Goal: Task Accomplishment & Management: Manage account settings

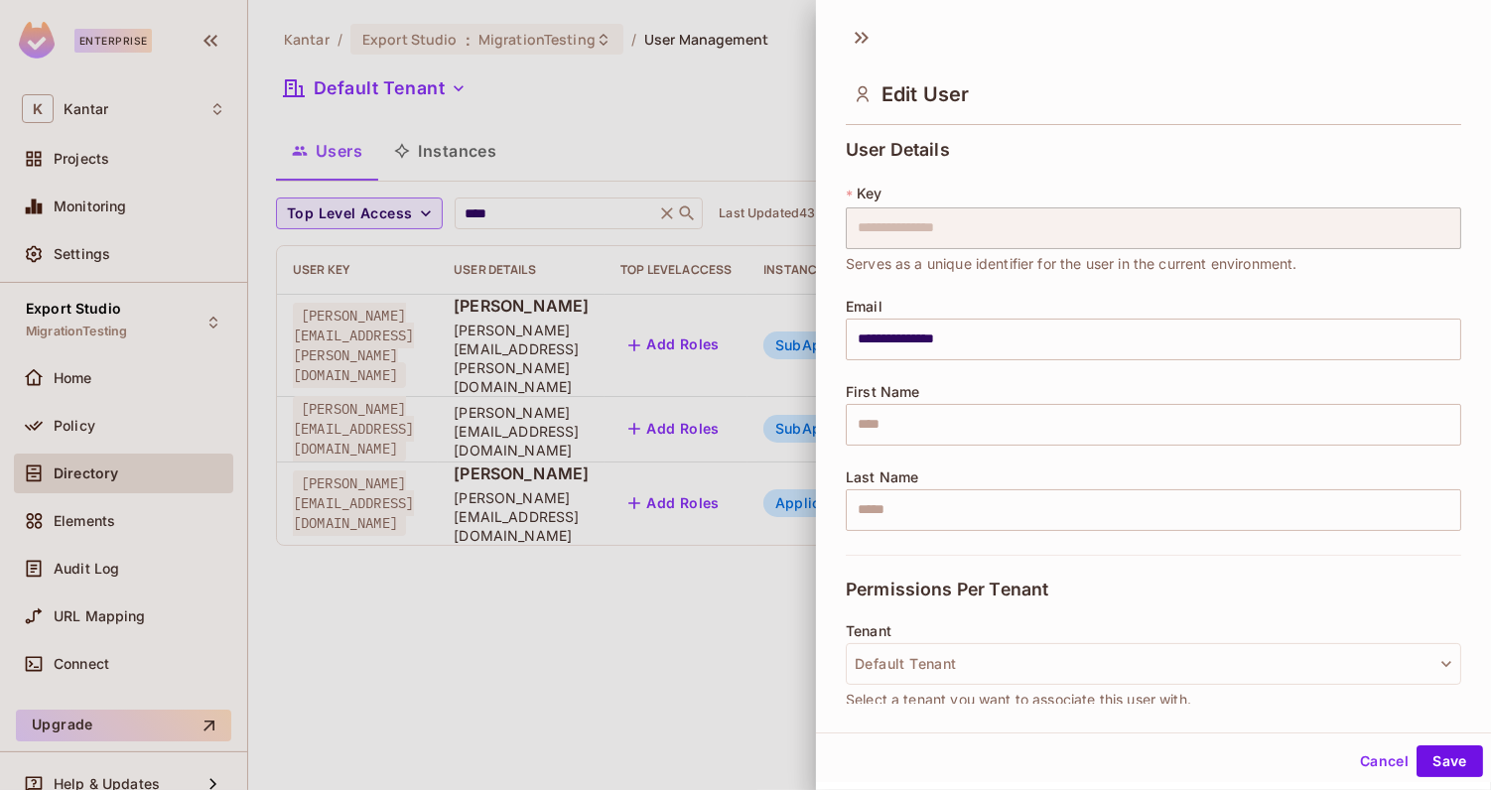
scroll to position [494, 0]
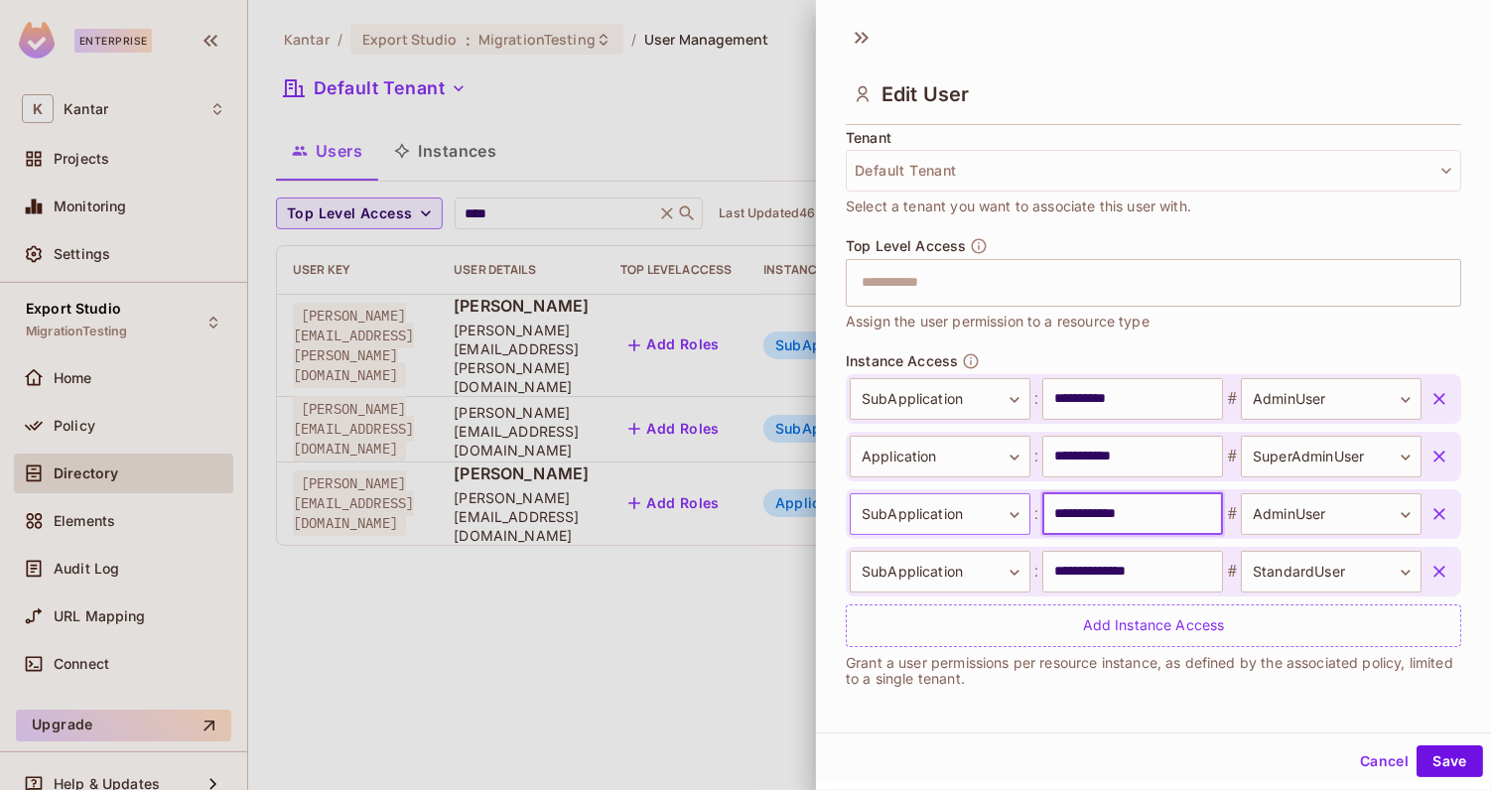
drag, startPoint x: 1174, startPoint y: 506, endPoint x: 988, endPoint y: 509, distance: 185.7
click at [988, 508] on div "**********" at bounding box center [1136, 515] width 572 height 42
click at [830, 500] on div "**********" at bounding box center [1153, 418] width 675 height 572
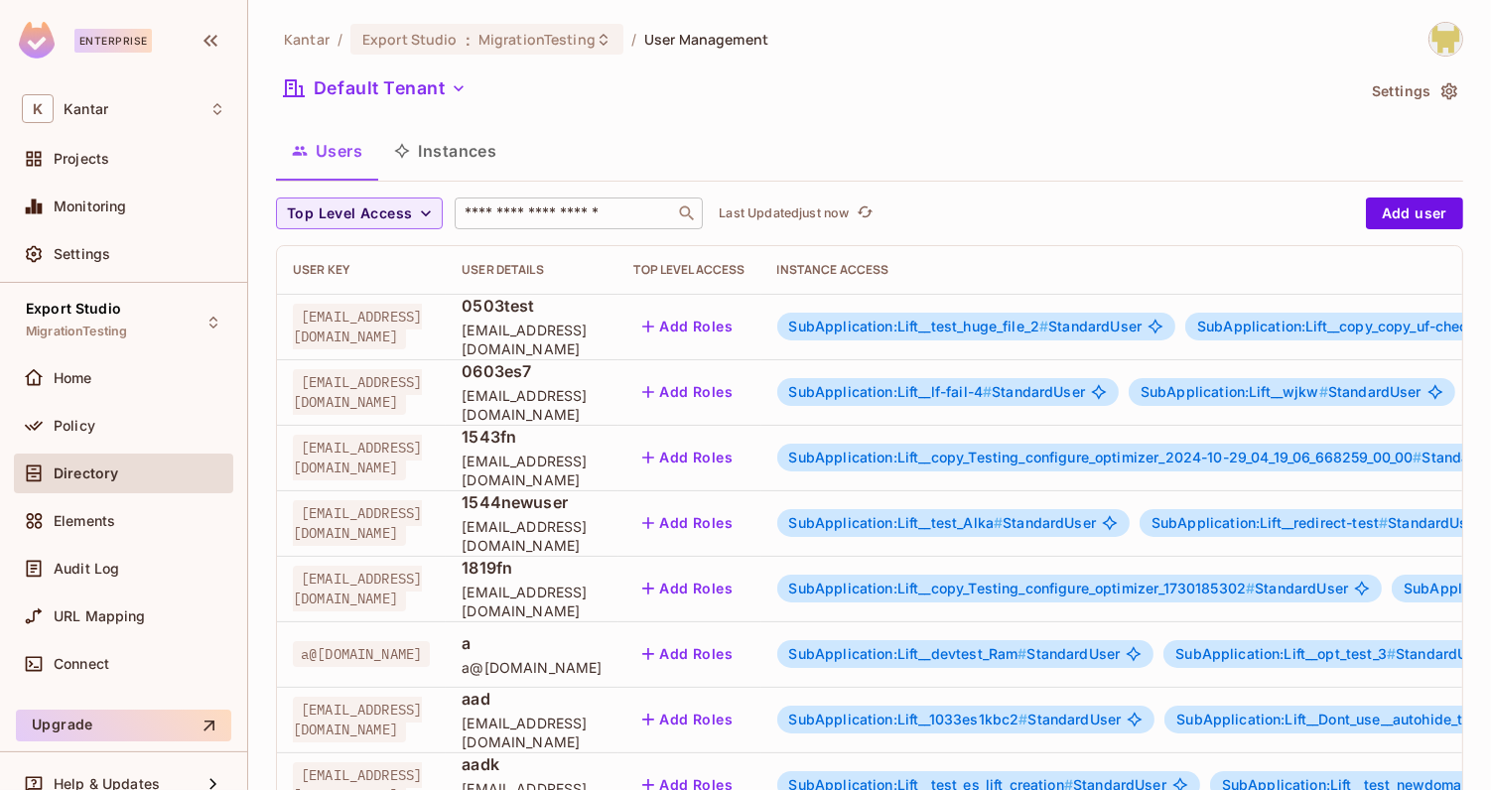
click at [552, 220] on input "text" at bounding box center [565, 214] width 209 height 20
type input "****"
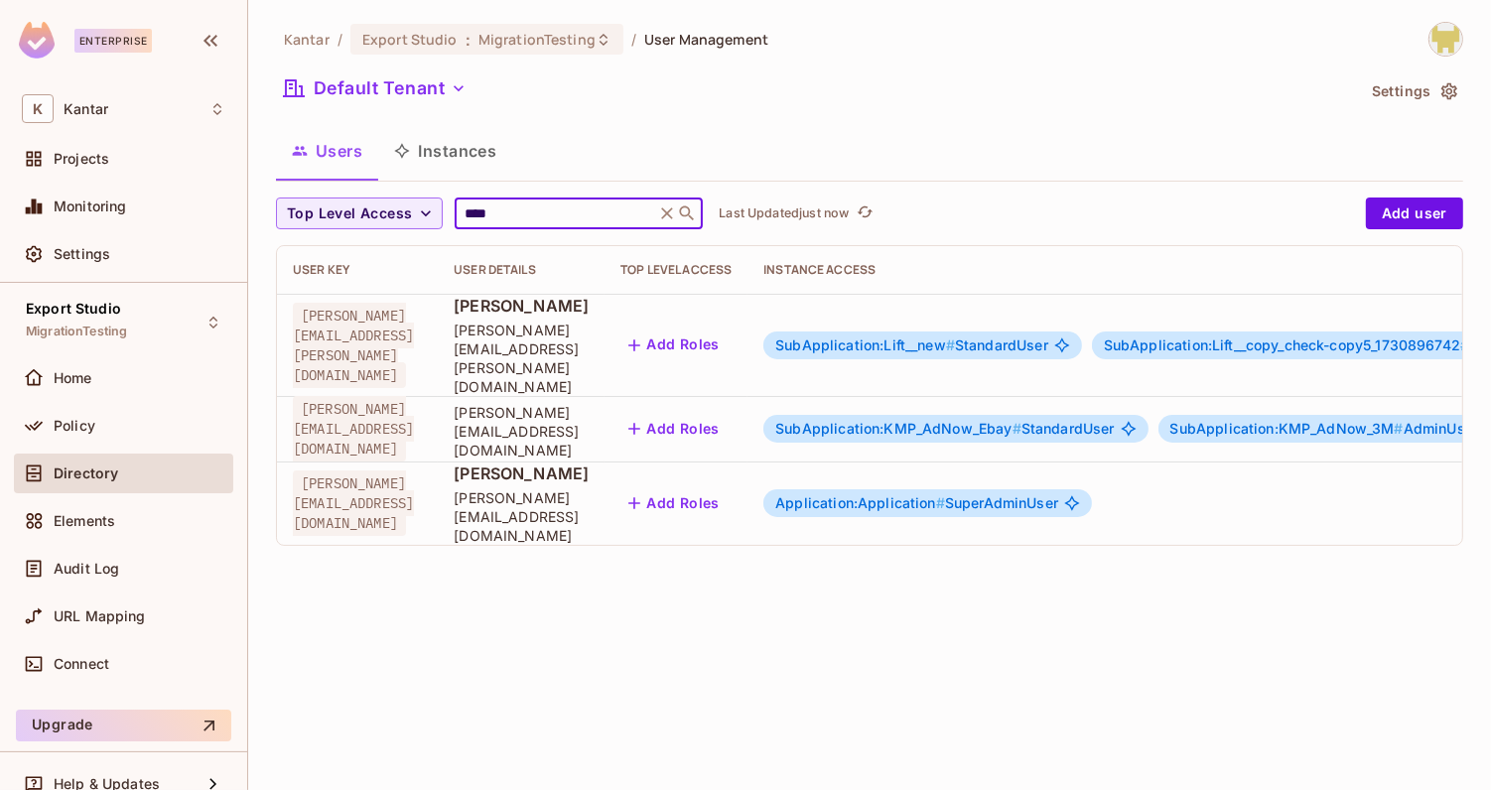
click at [547, 562] on div "Kantar / Export Studio : MigrationTesting / User Management Default Tenant Sett…" at bounding box center [869, 395] width 1243 height 790
click at [945, 494] on span "Application:Application #" at bounding box center [861, 502] width 170 height 17
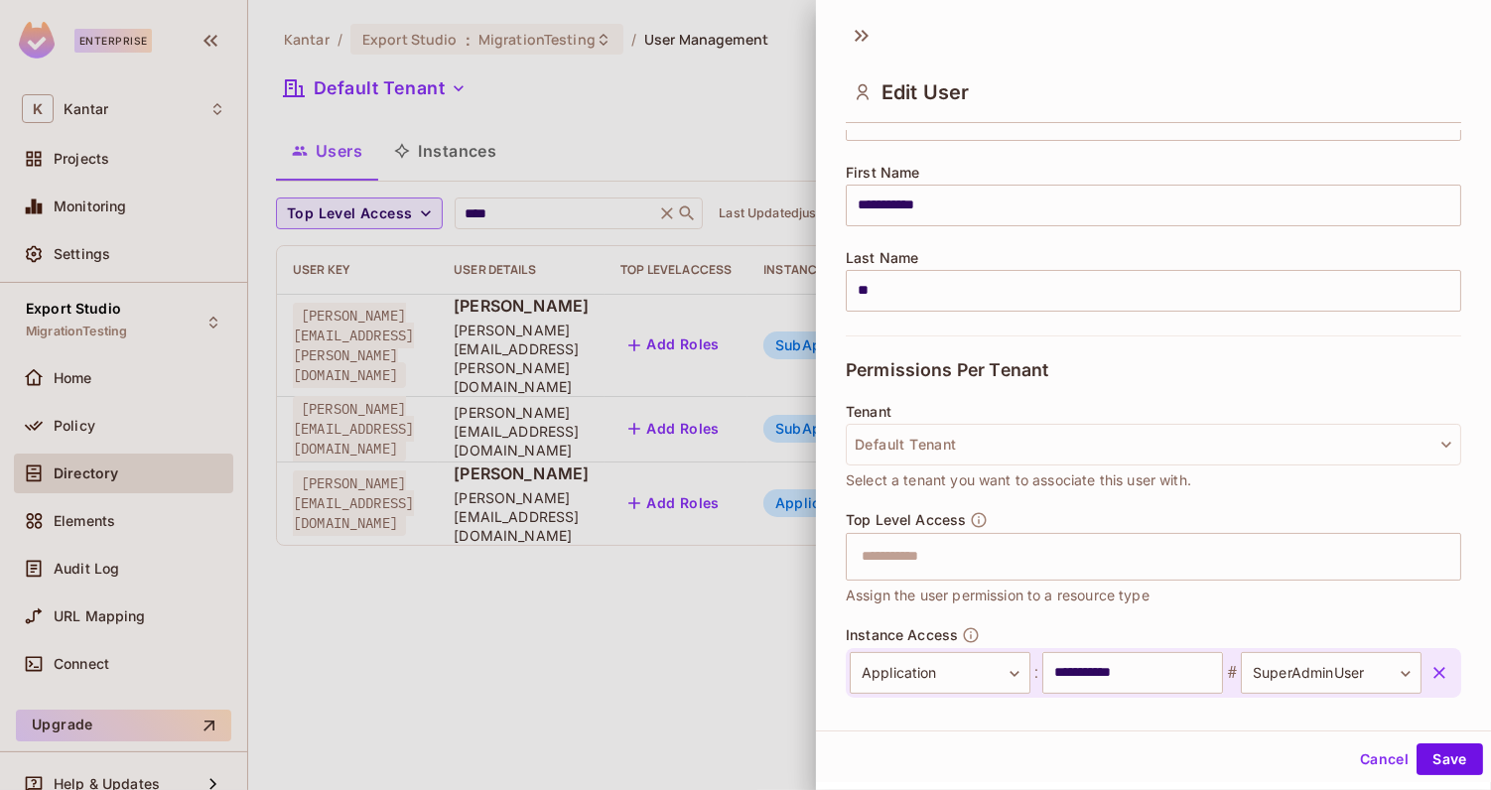
scroll to position [321, 0]
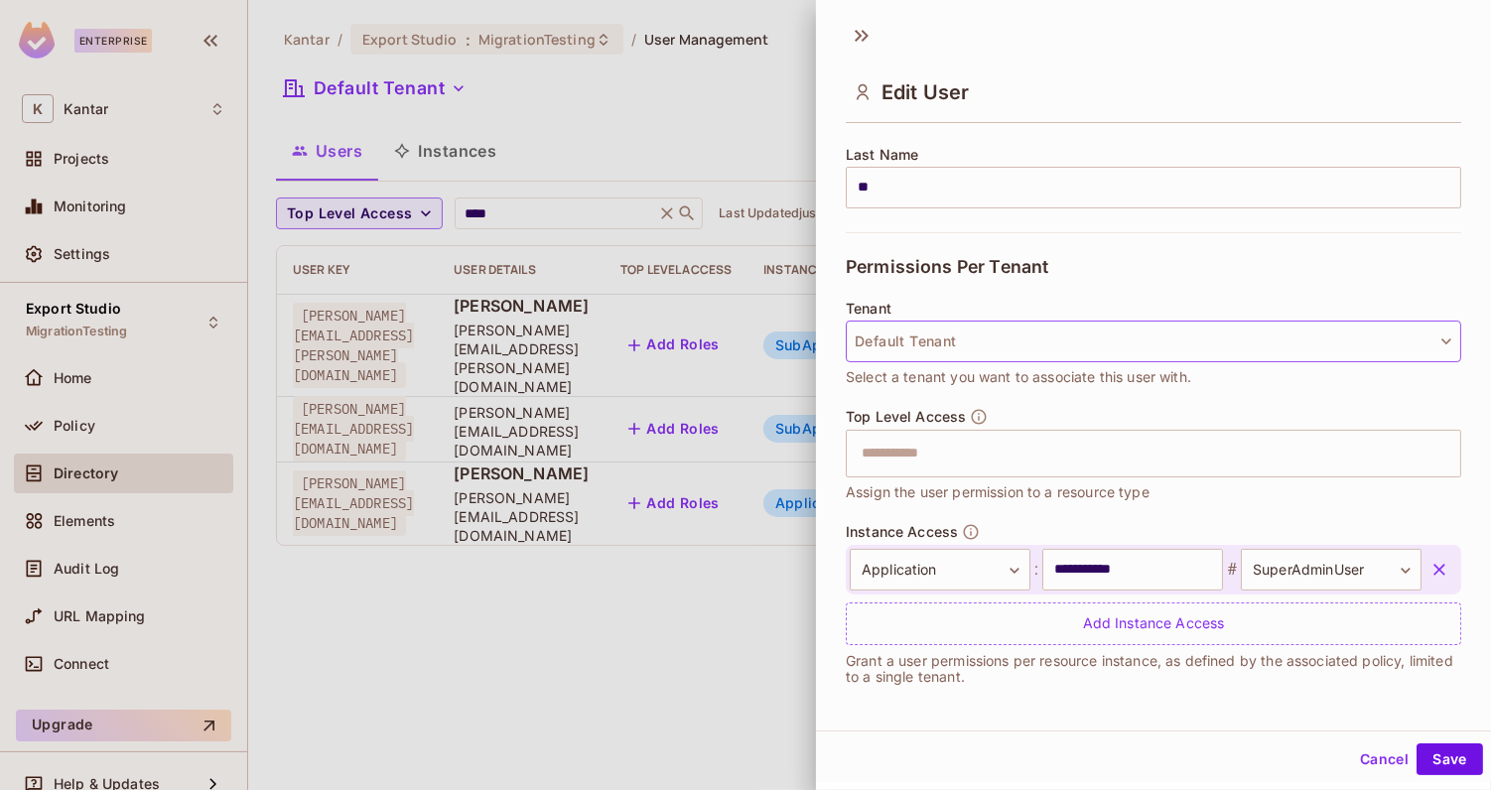
click at [1022, 332] on button "Default Tenant" at bounding box center [1154, 342] width 616 height 42
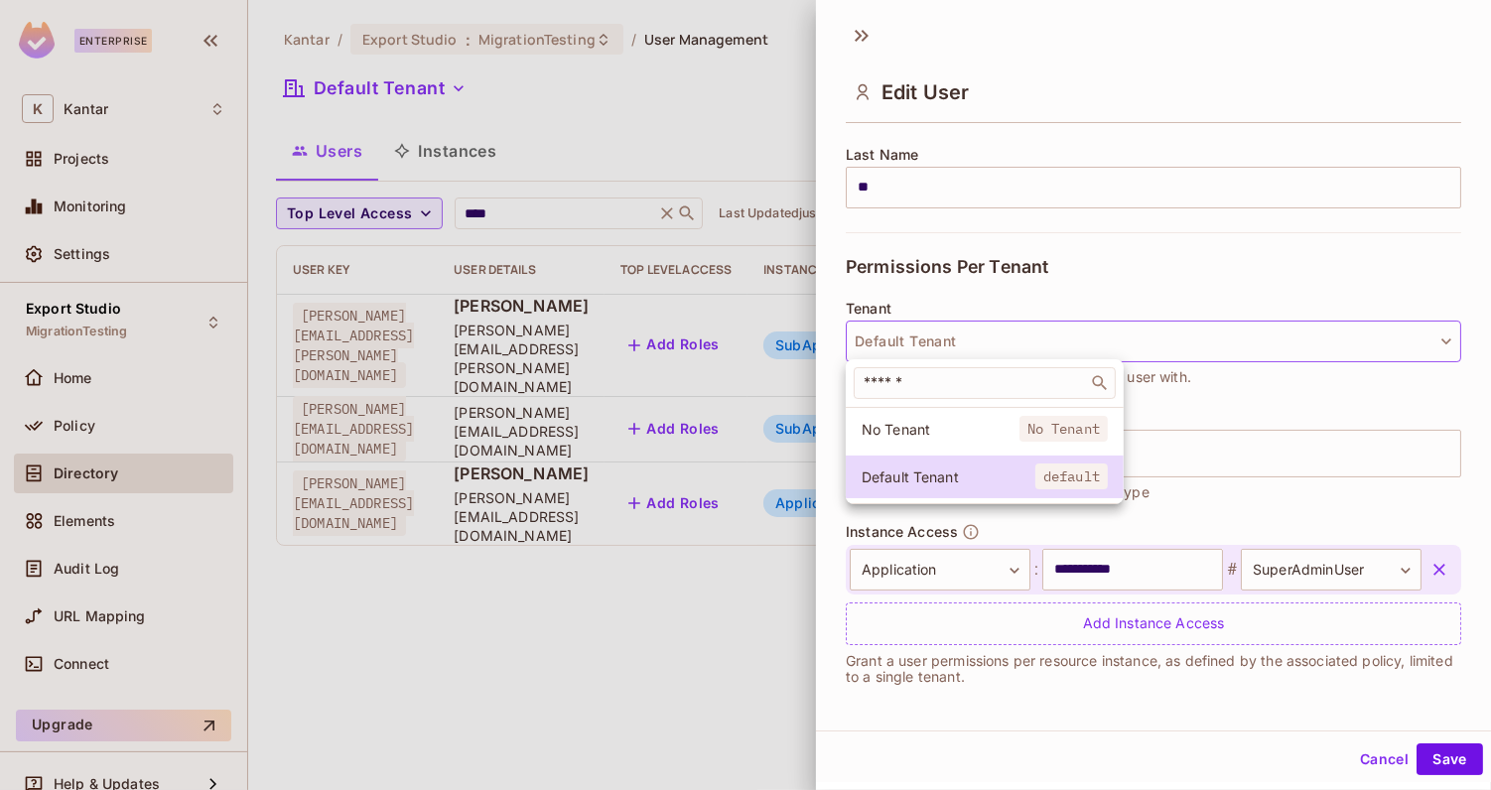
click at [1036, 281] on div at bounding box center [745, 395] width 1491 height 790
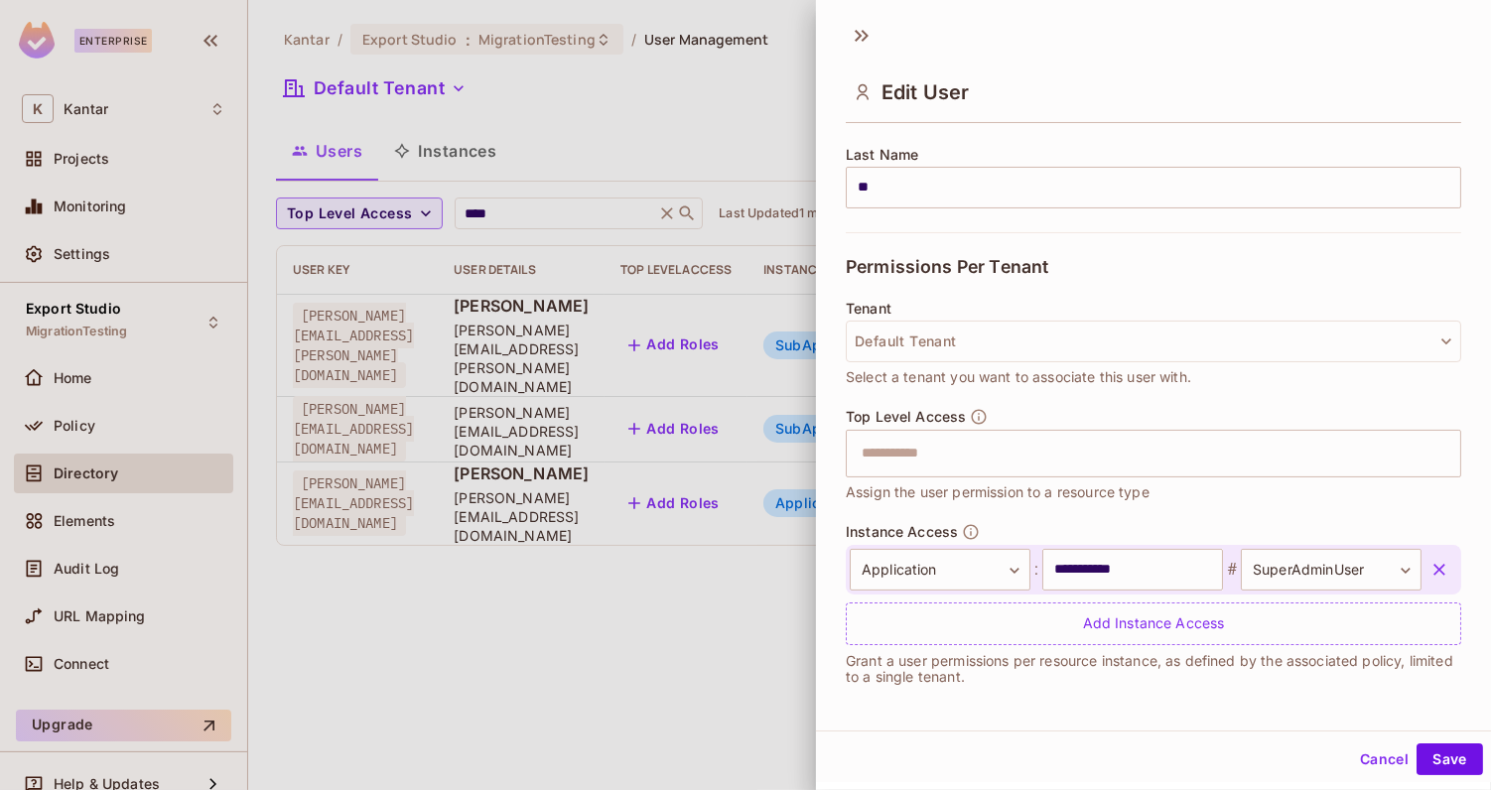
click at [1436, 548] on div "**********" at bounding box center [1154, 570] width 616 height 50
click at [1436, 560] on icon "button" at bounding box center [1440, 570] width 20 height 20
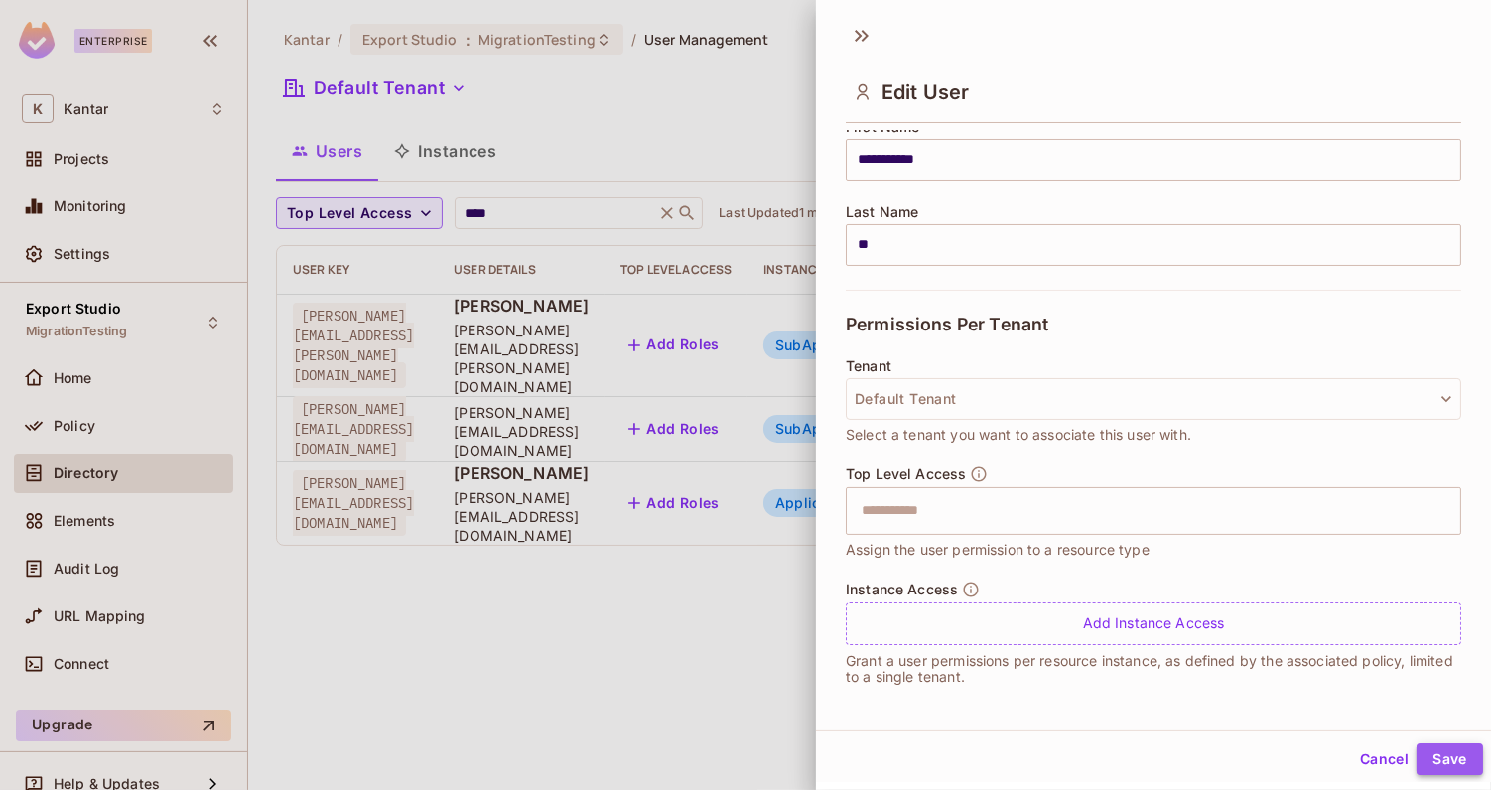
click at [1461, 768] on button "Save" at bounding box center [1450, 760] width 67 height 32
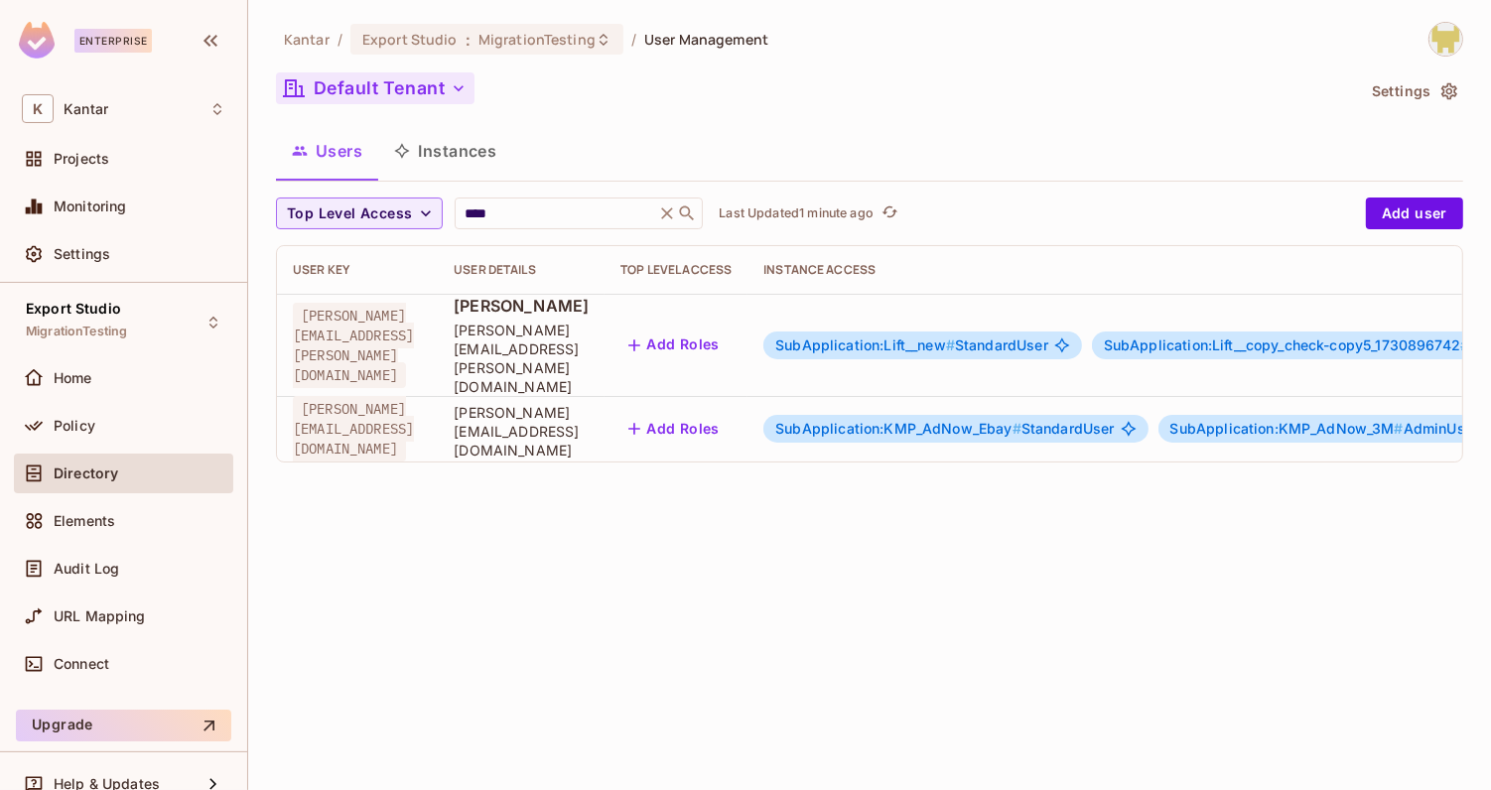
click at [391, 80] on button "Default Tenant" at bounding box center [375, 88] width 199 height 32
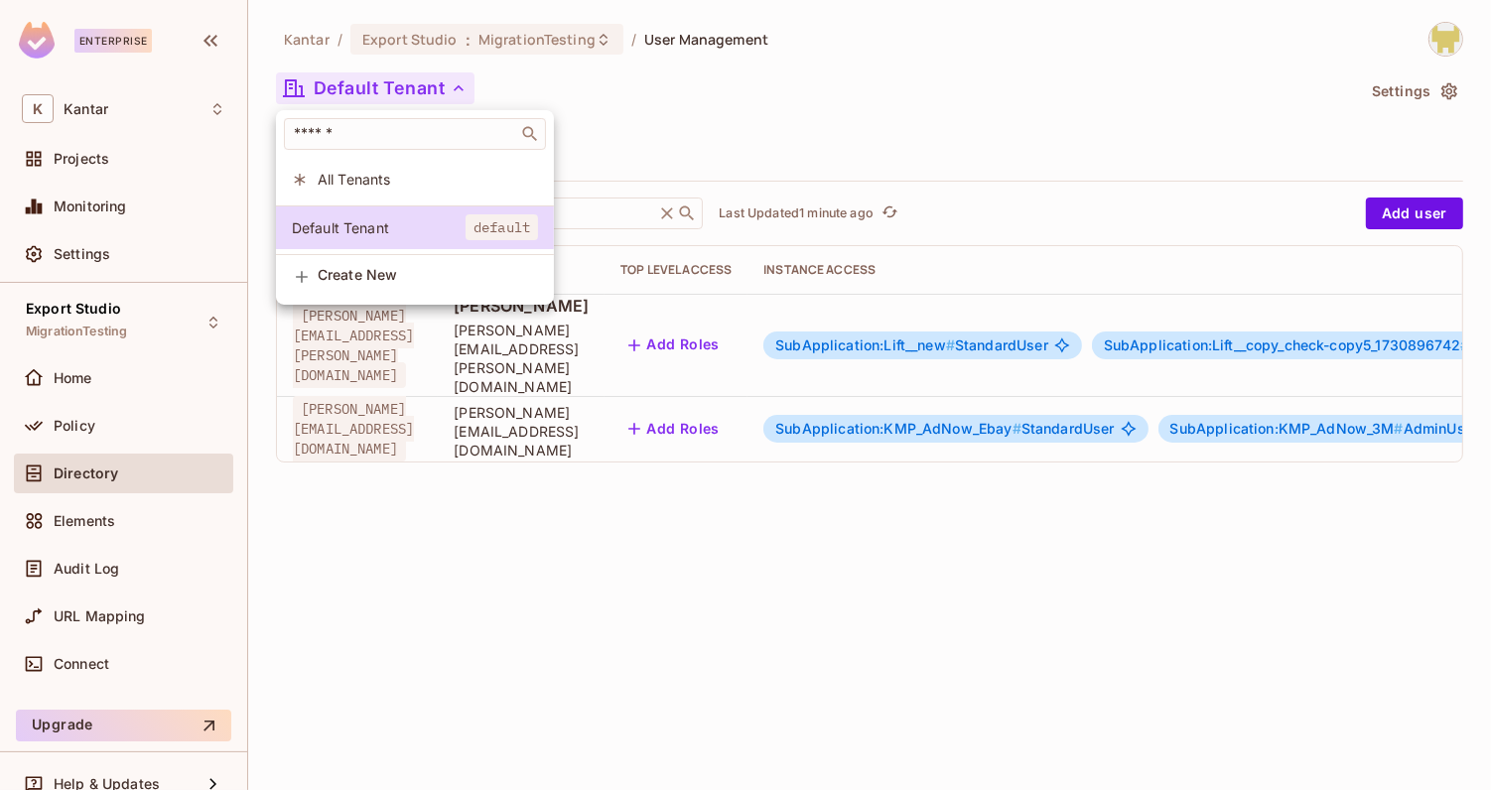
click at [410, 170] on span "All Tenants" at bounding box center [428, 179] width 220 height 19
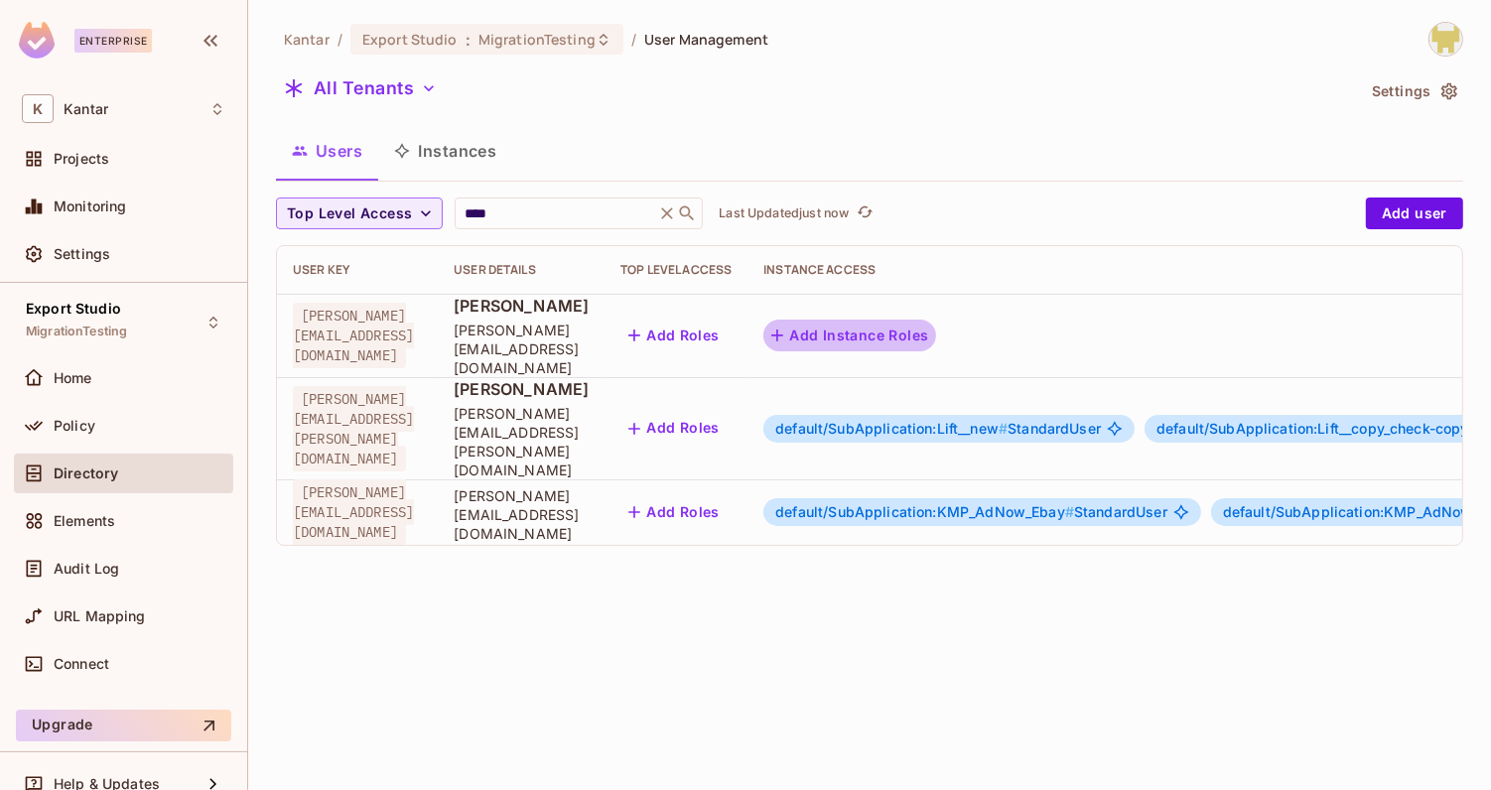
click at [936, 340] on button "Add Instance Roles" at bounding box center [850, 336] width 173 height 32
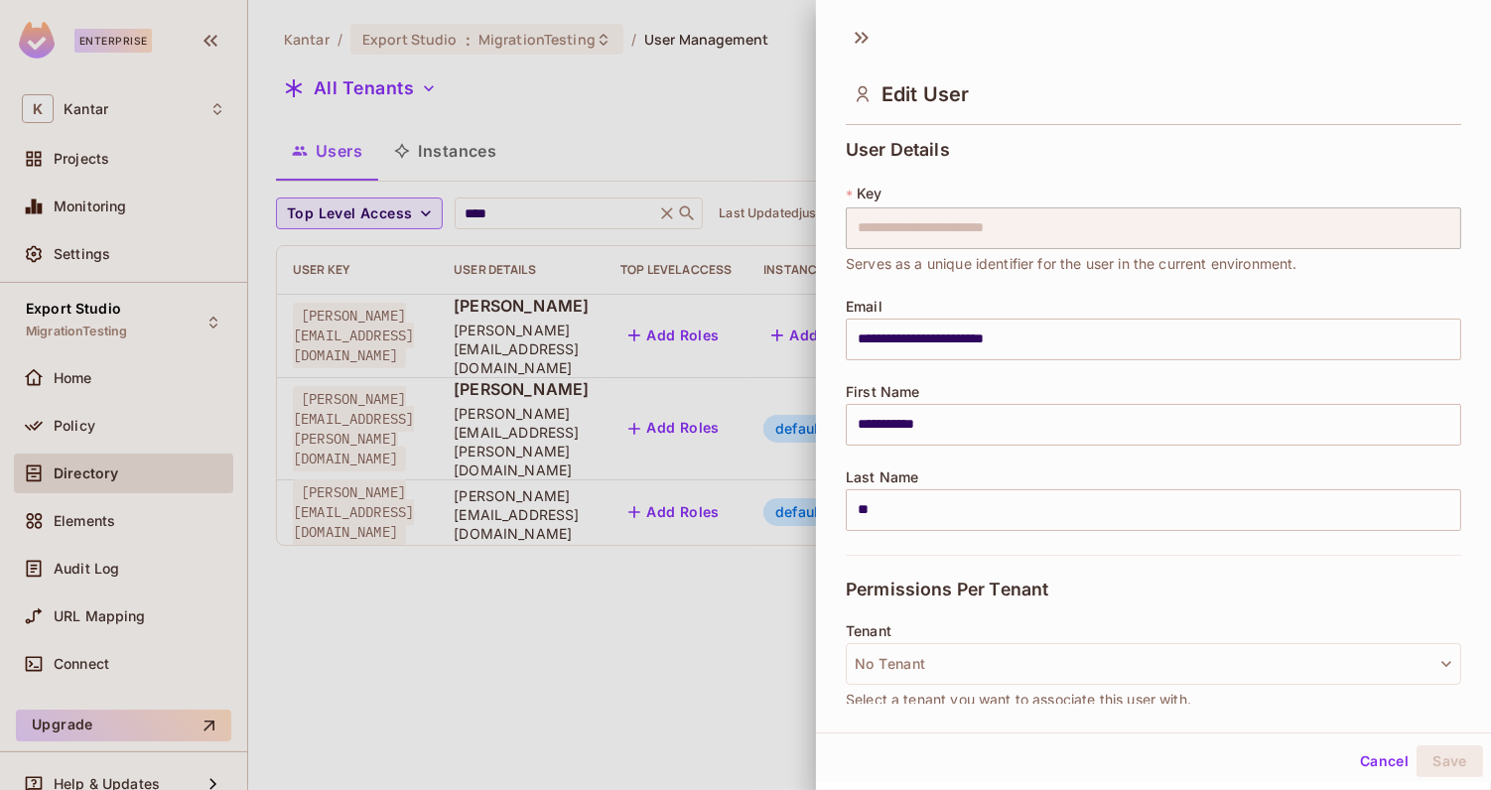
scroll to position [145, 0]
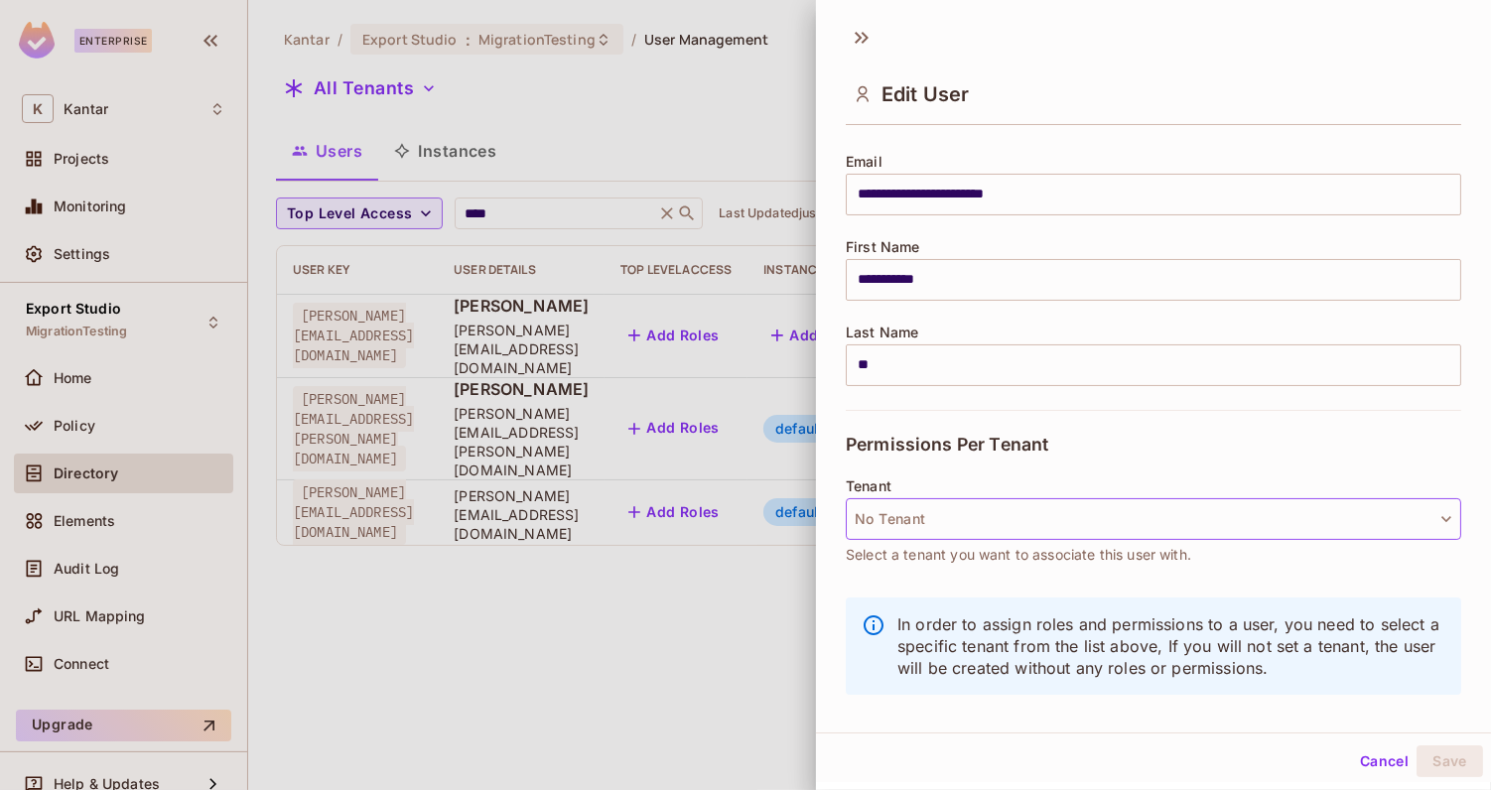
click at [1034, 520] on button "No Tenant" at bounding box center [1154, 519] width 616 height 42
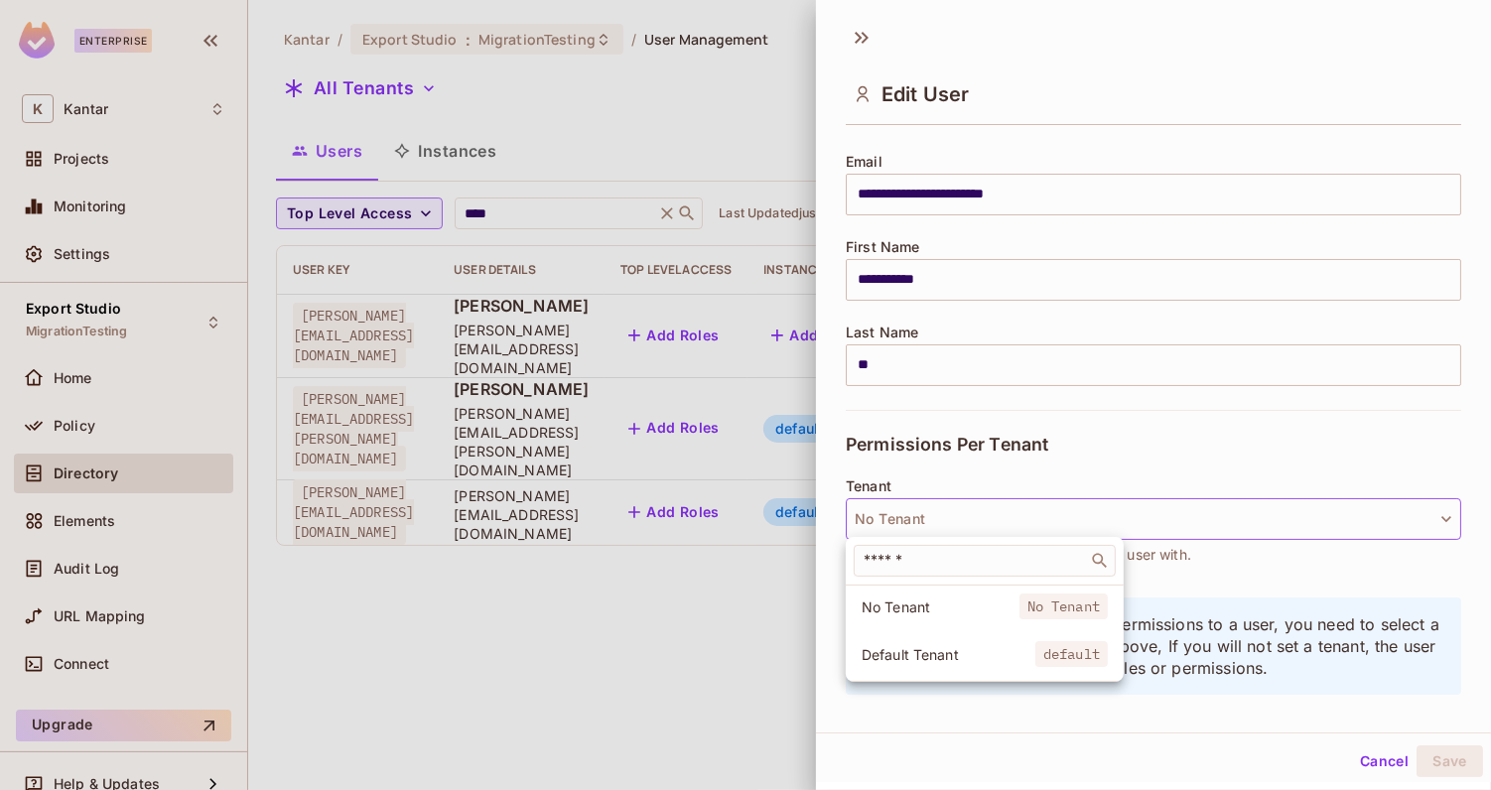
click at [1008, 664] on li "Default Tenant default" at bounding box center [985, 655] width 278 height 43
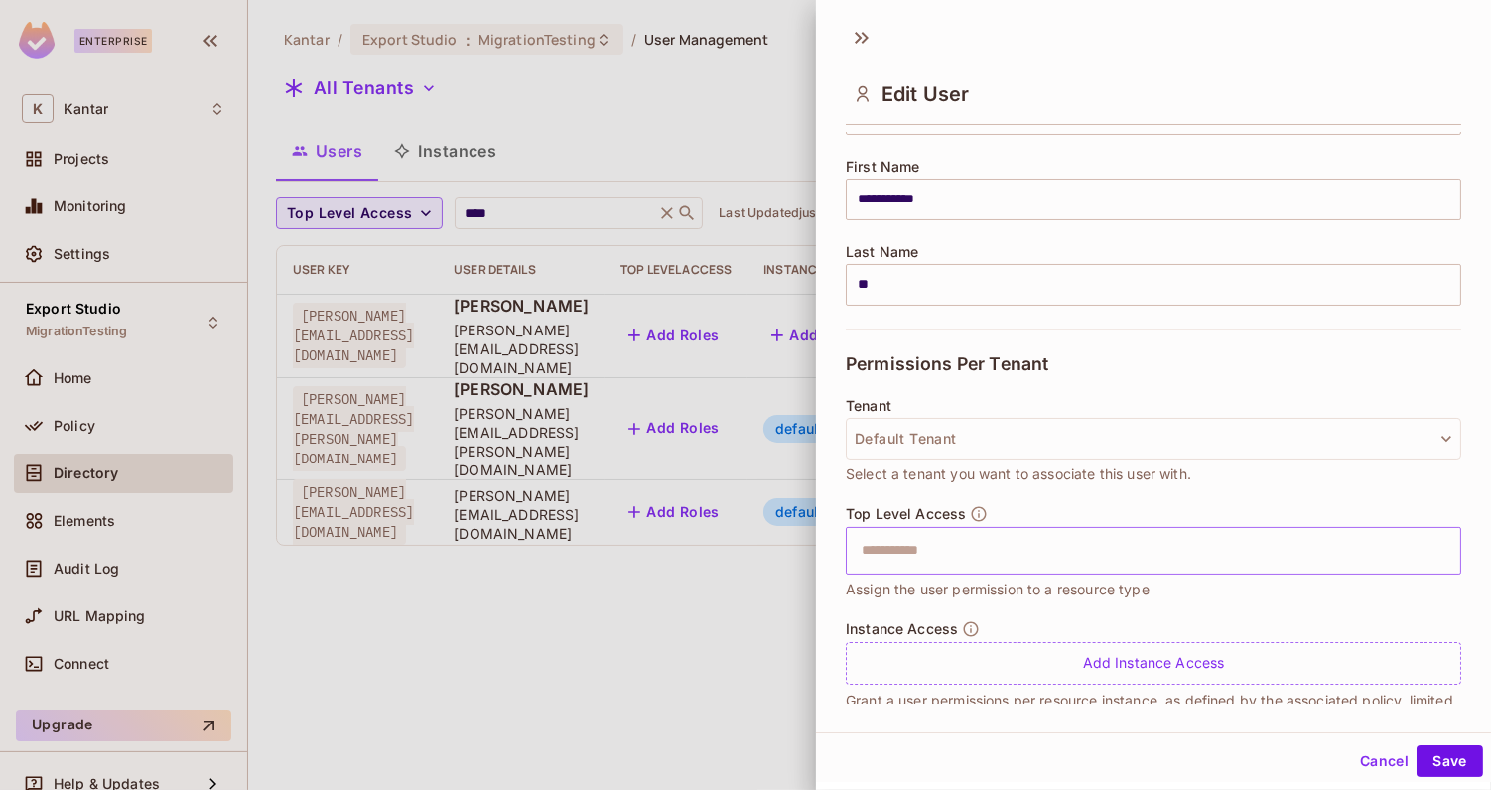
scroll to position [263, 0]
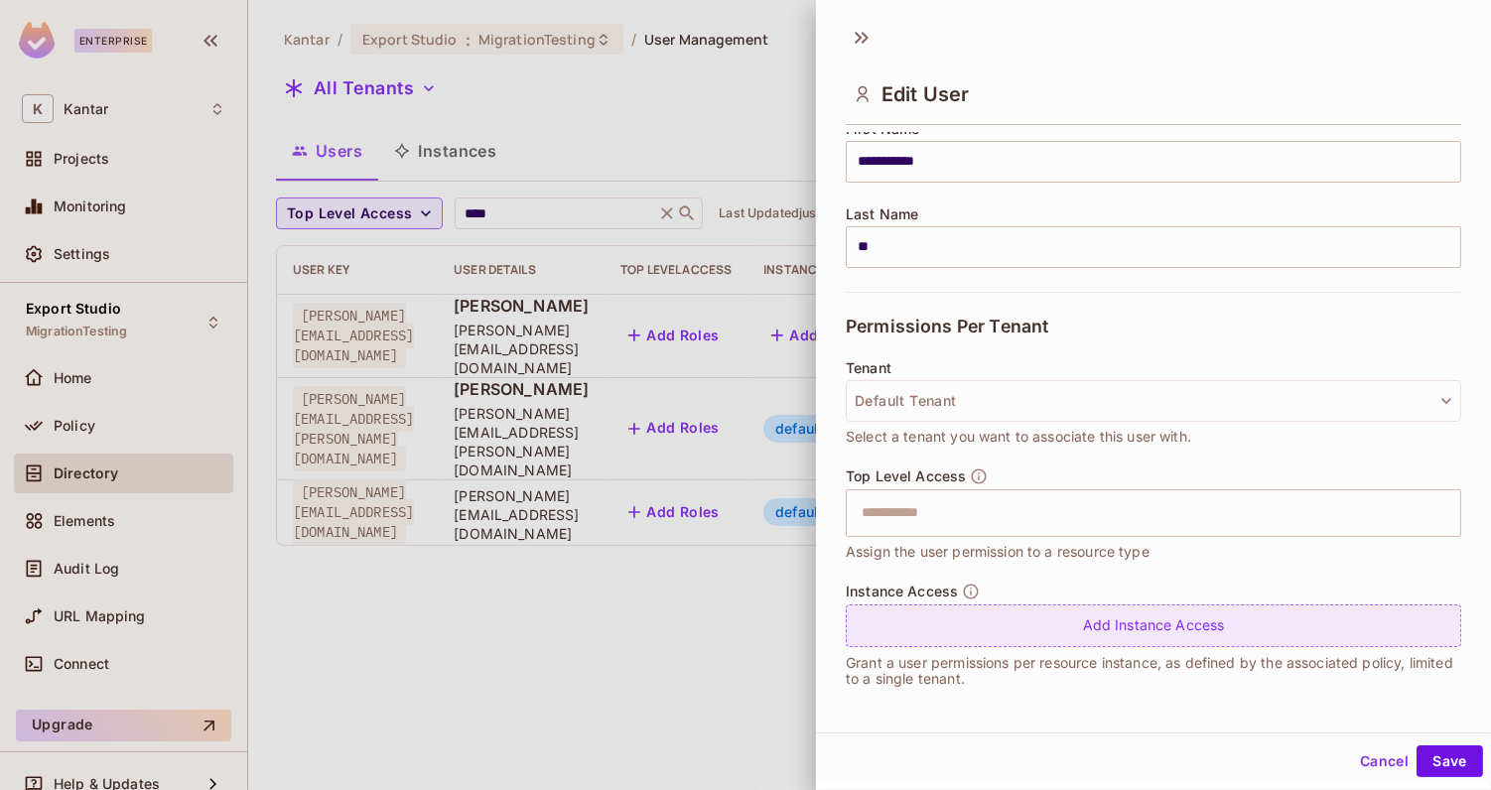
click at [1040, 610] on div "Add Instance Access" at bounding box center [1154, 626] width 616 height 43
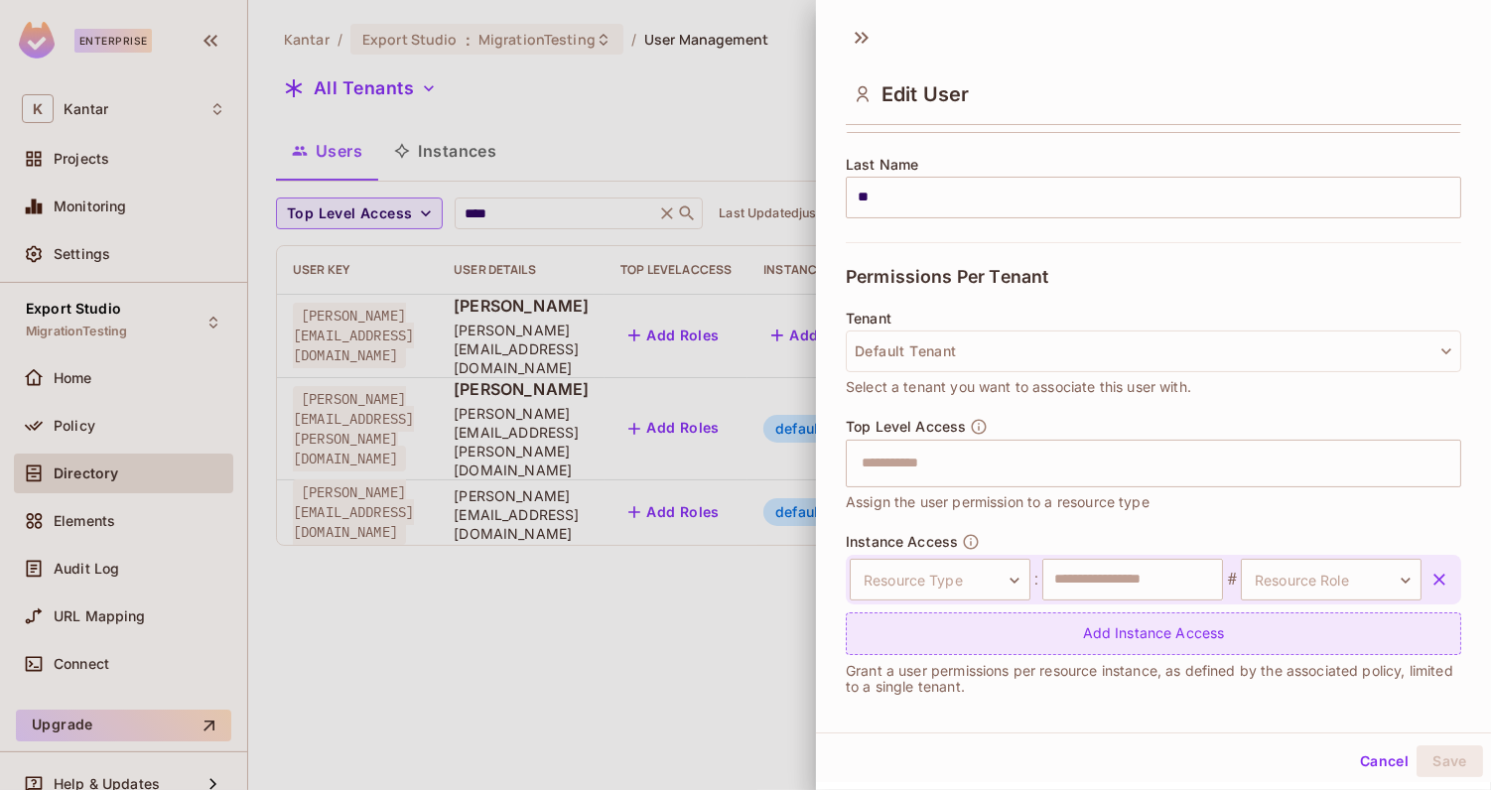
scroll to position [321, 0]
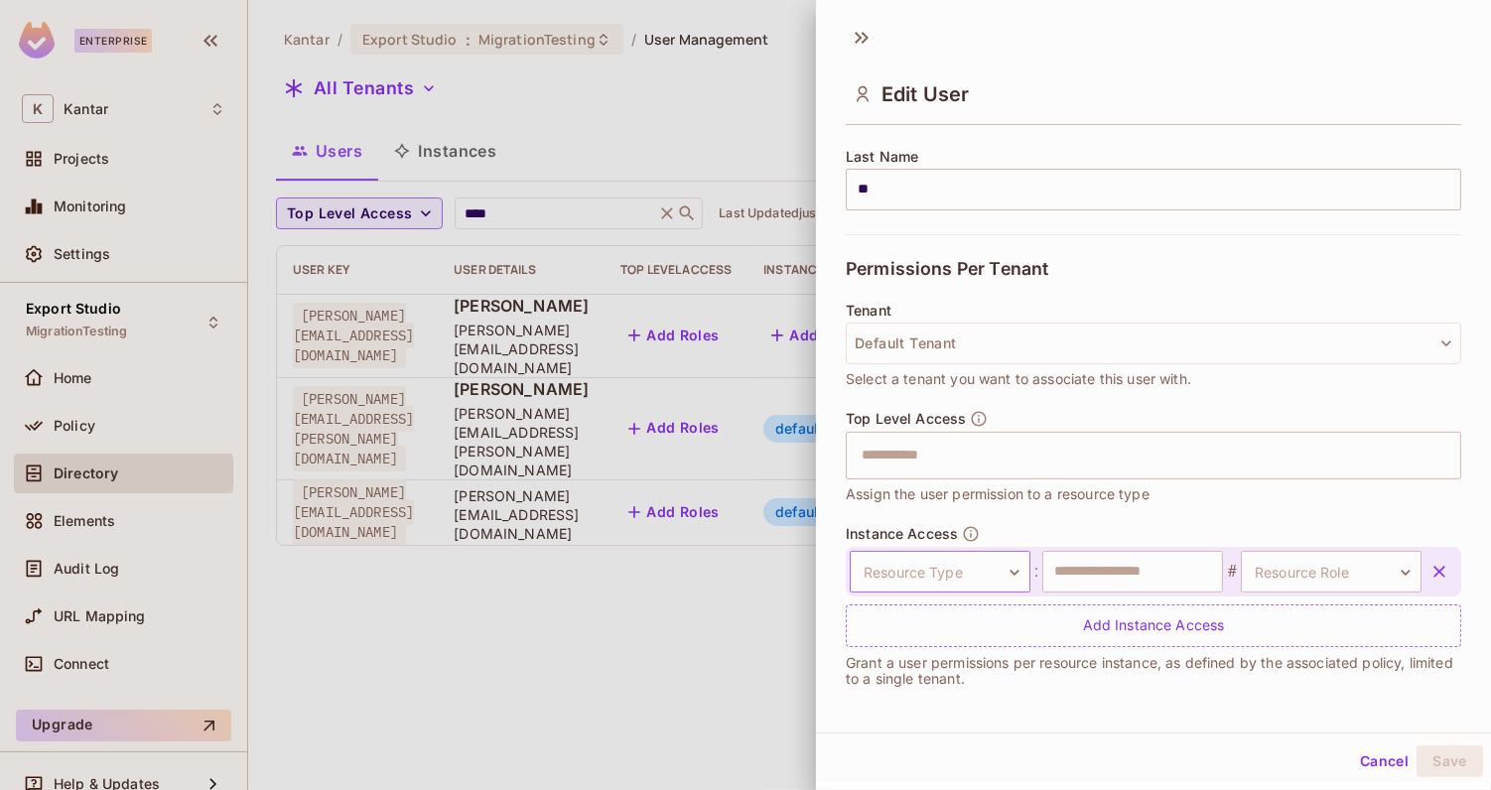
click at [969, 571] on body "**********" at bounding box center [745, 395] width 1491 height 790
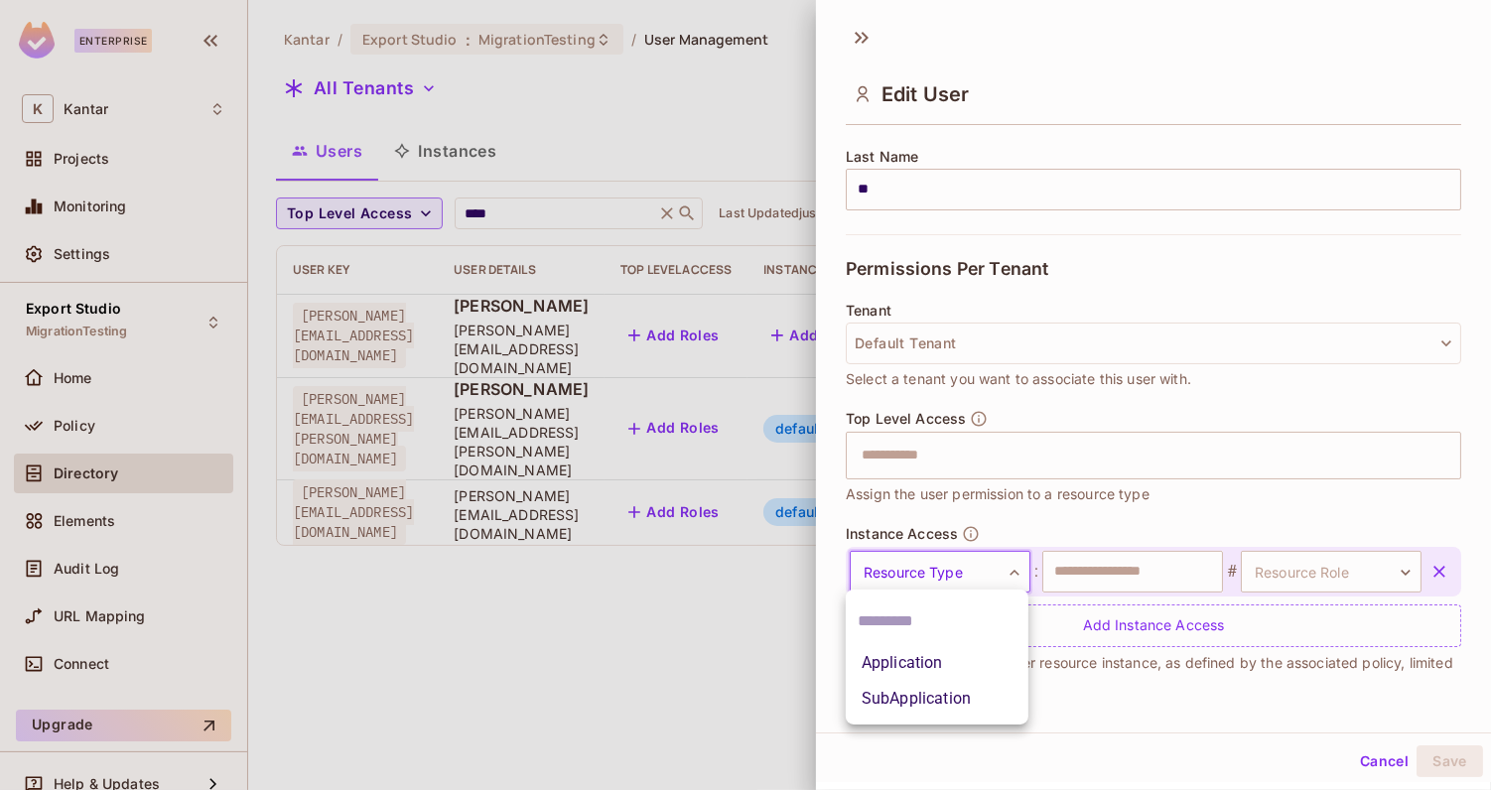
click at [943, 695] on li "SubApplication" at bounding box center [937, 699] width 183 height 36
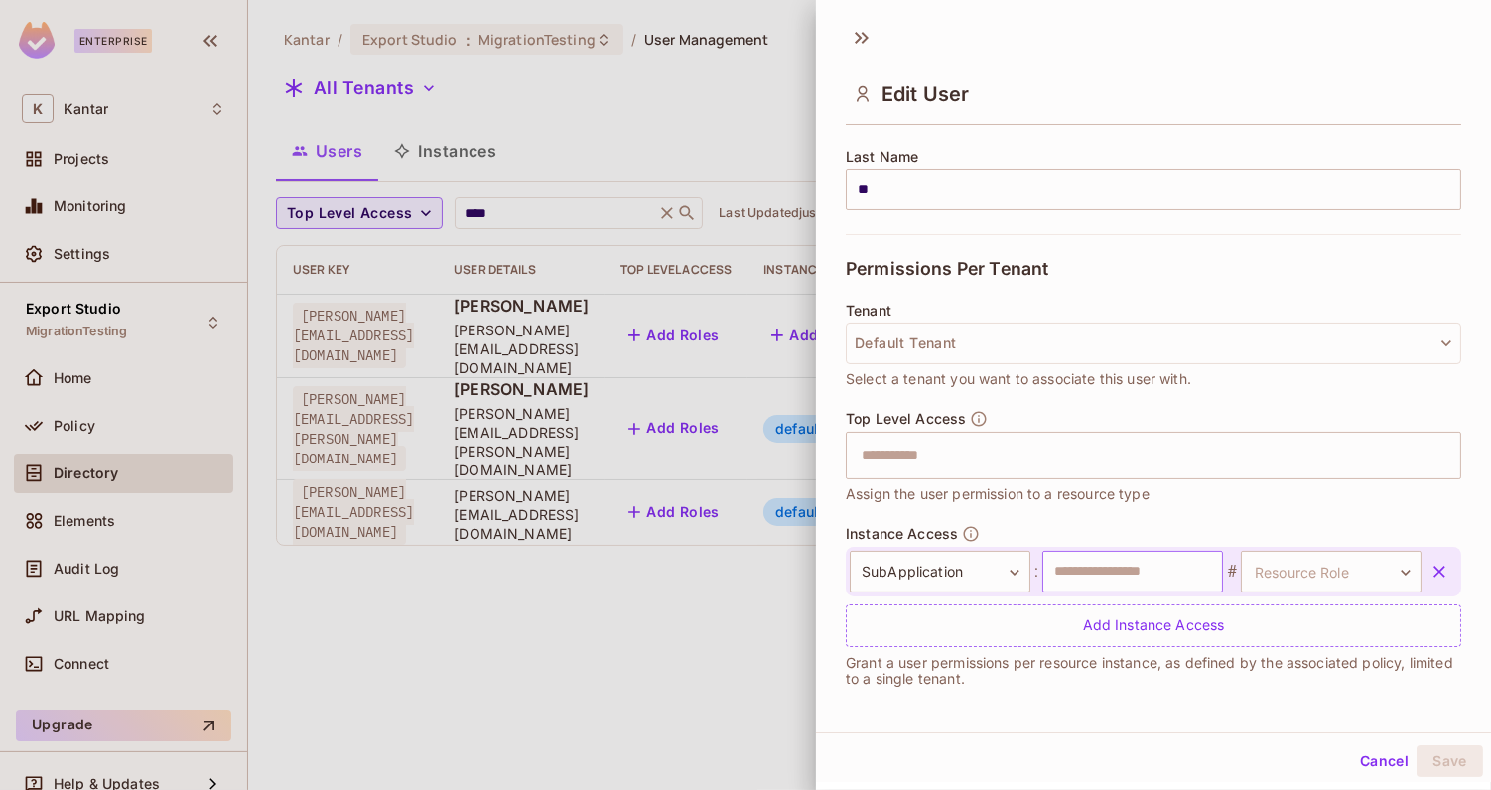
click at [1123, 563] on input "text" at bounding box center [1133, 572] width 181 height 42
click at [1160, 568] on input "*********" at bounding box center [1133, 572] width 181 height 42
paste input "***"
type input "**********"
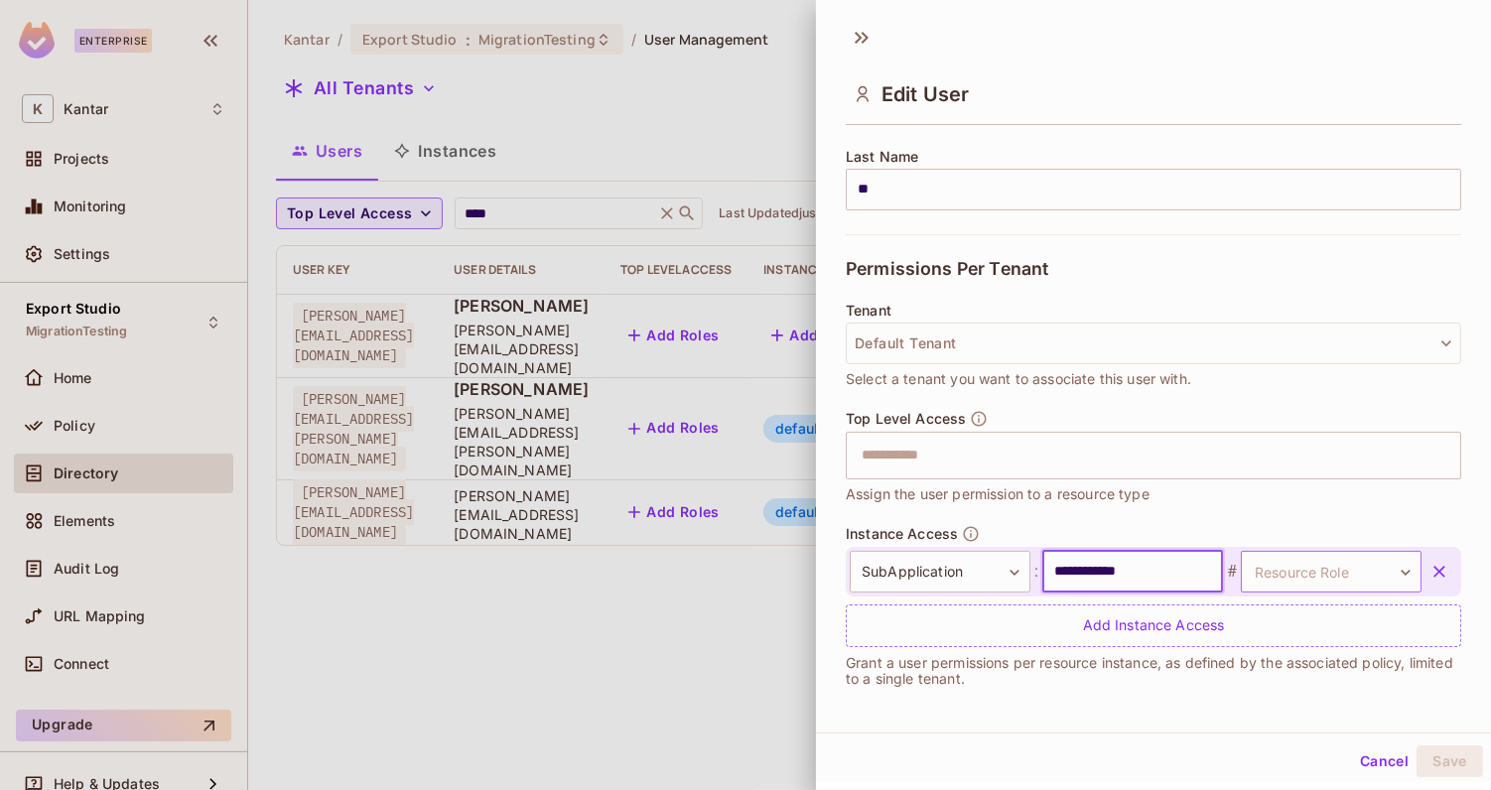
click at [1277, 575] on body "**********" at bounding box center [745, 395] width 1491 height 790
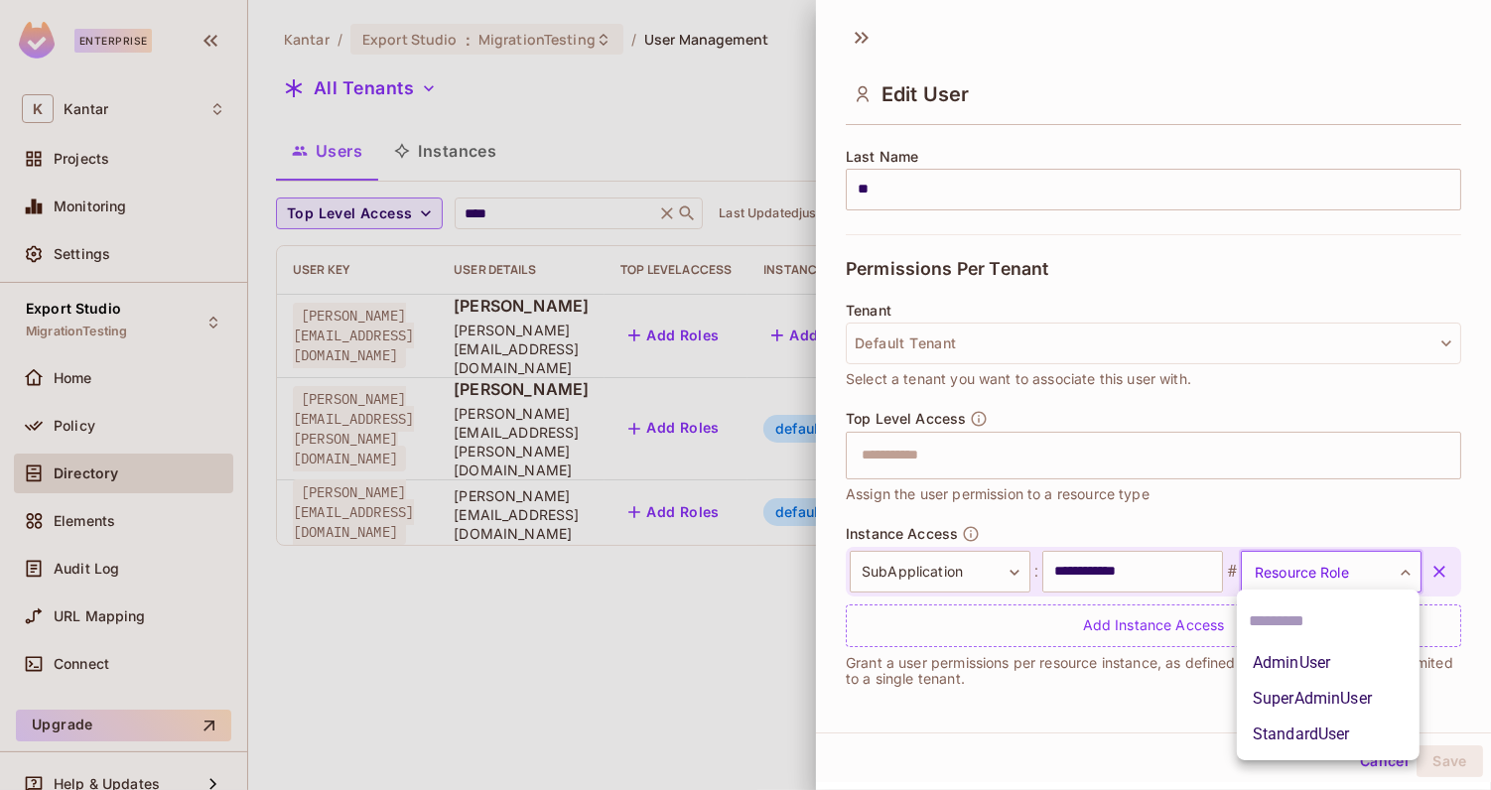
click at [1298, 702] on li "SuperAdminUser" at bounding box center [1328, 699] width 183 height 36
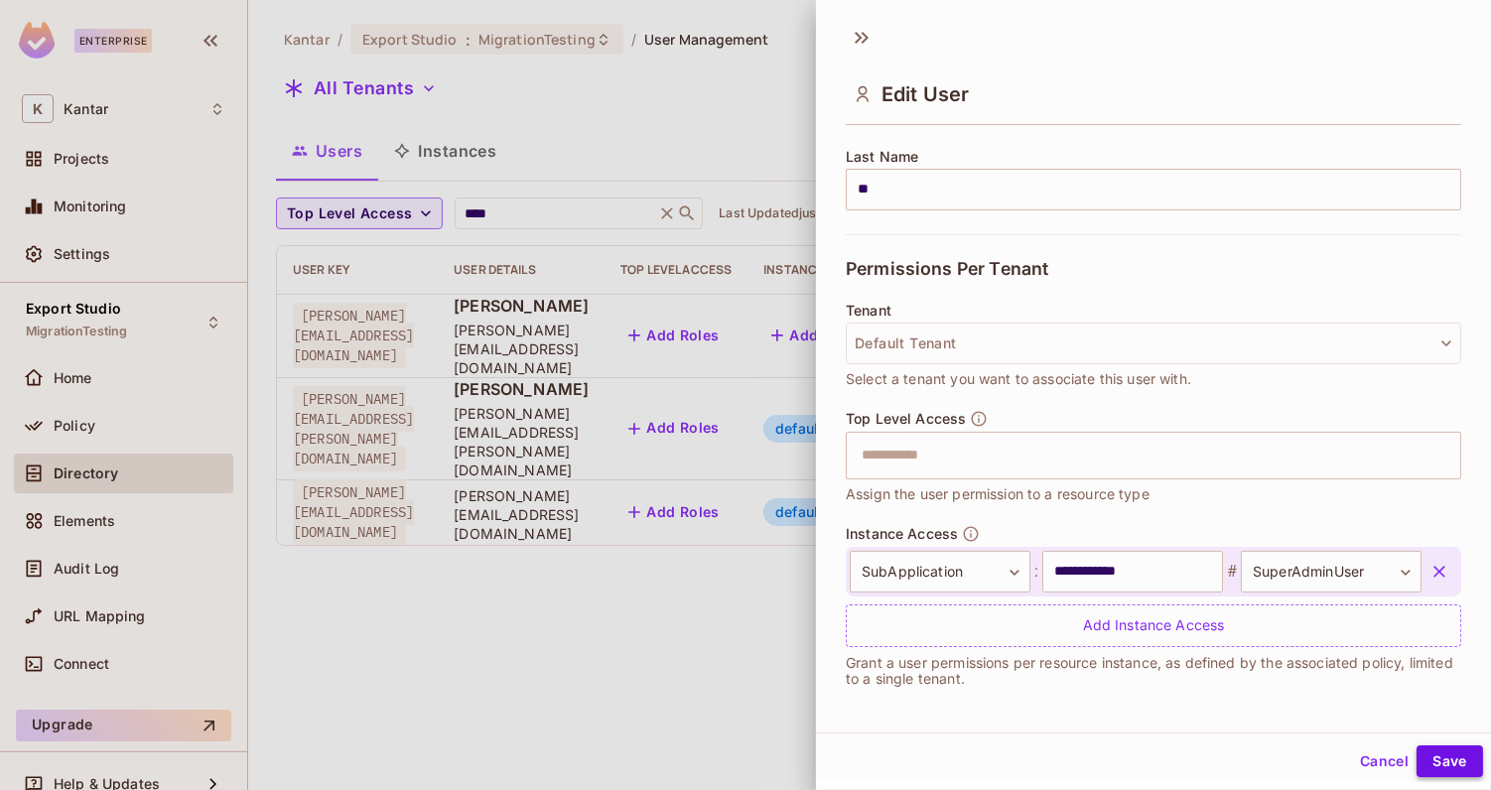
click at [1433, 764] on button "Save" at bounding box center [1450, 762] width 67 height 32
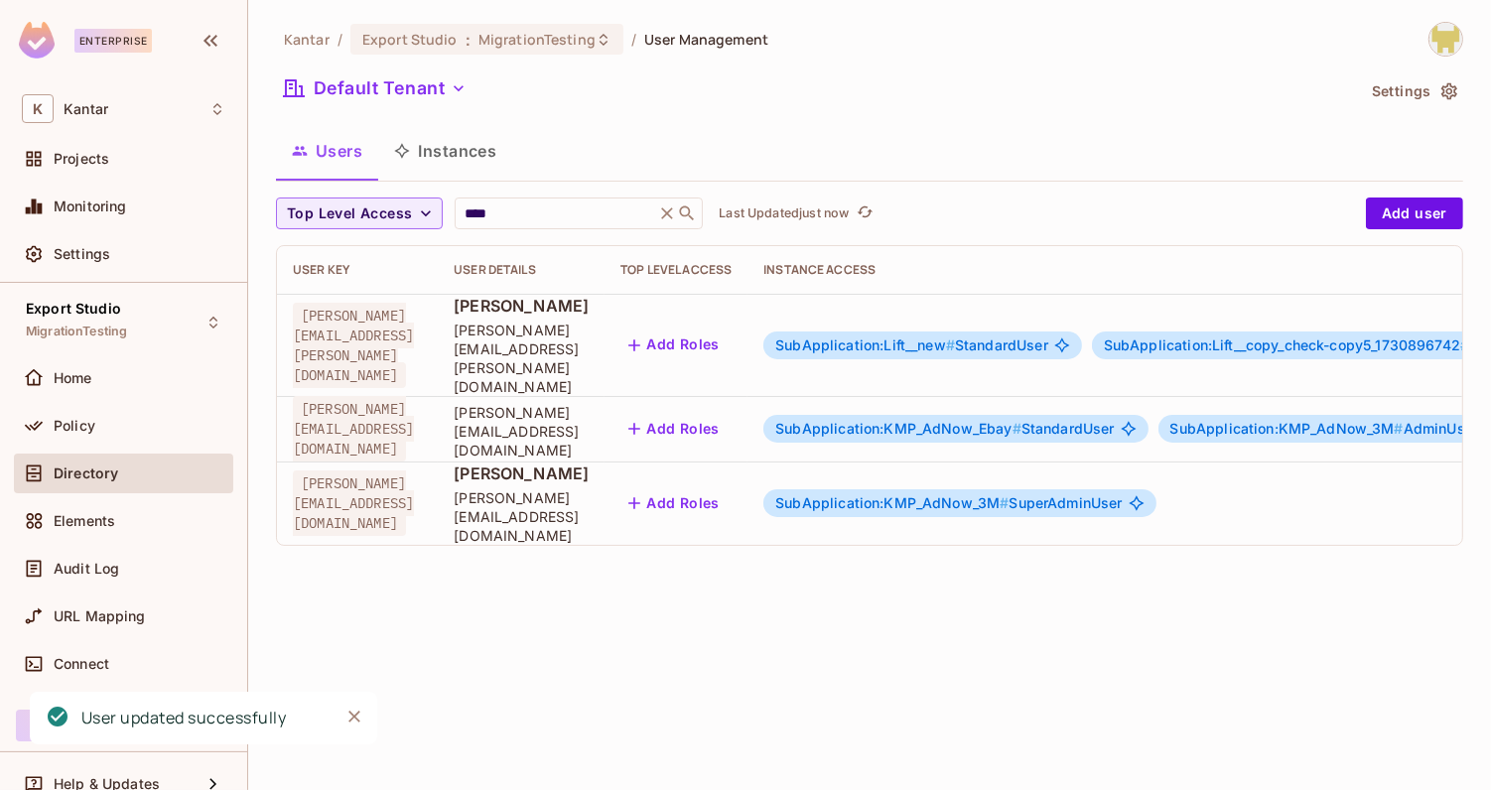
click at [1009, 494] on span "SubApplication:KMP_AdNow_3M #" at bounding box center [892, 502] width 233 height 17
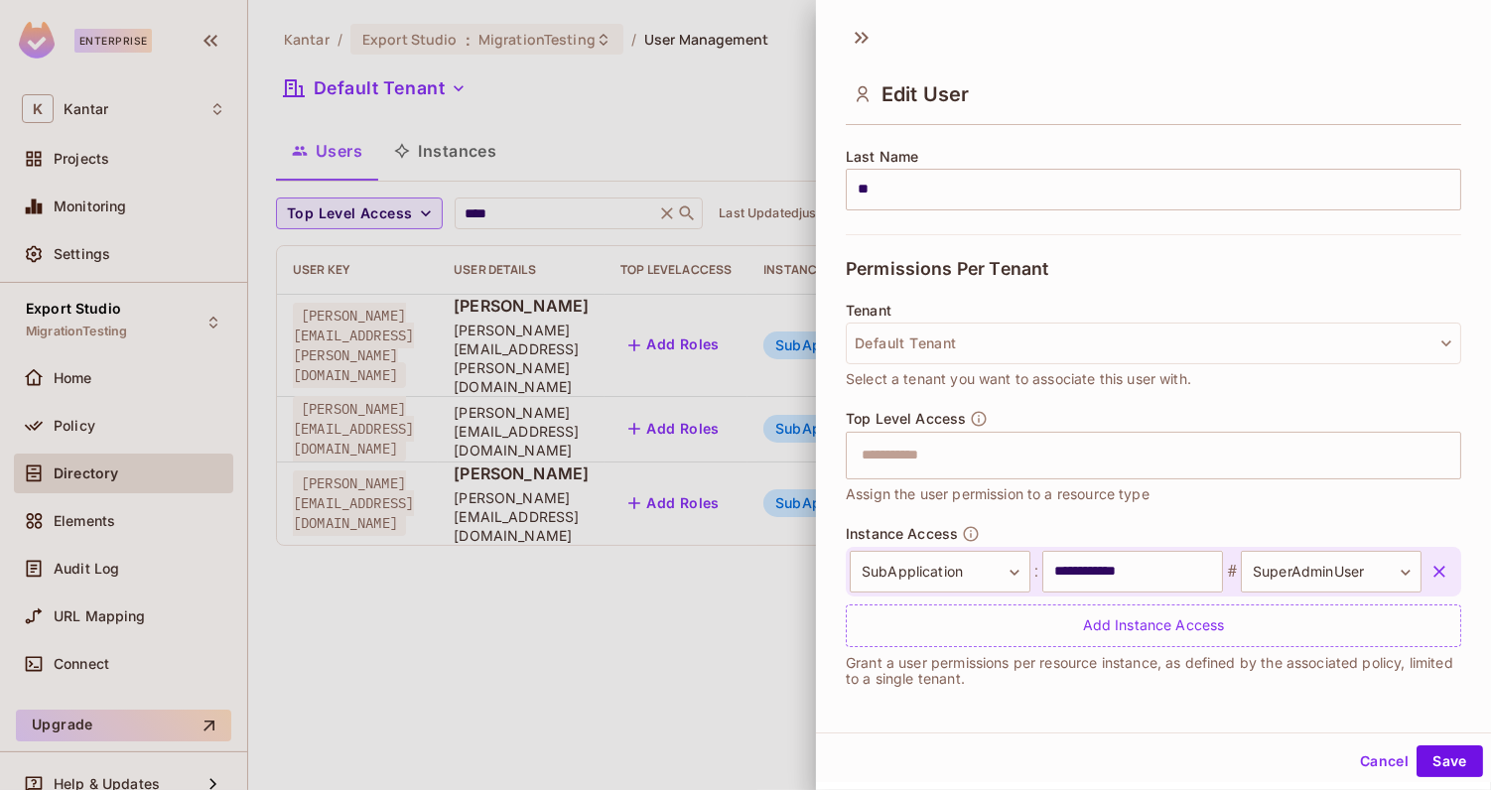
scroll to position [2, 0]
click at [994, 572] on body "**********" at bounding box center [745, 395] width 1491 height 790
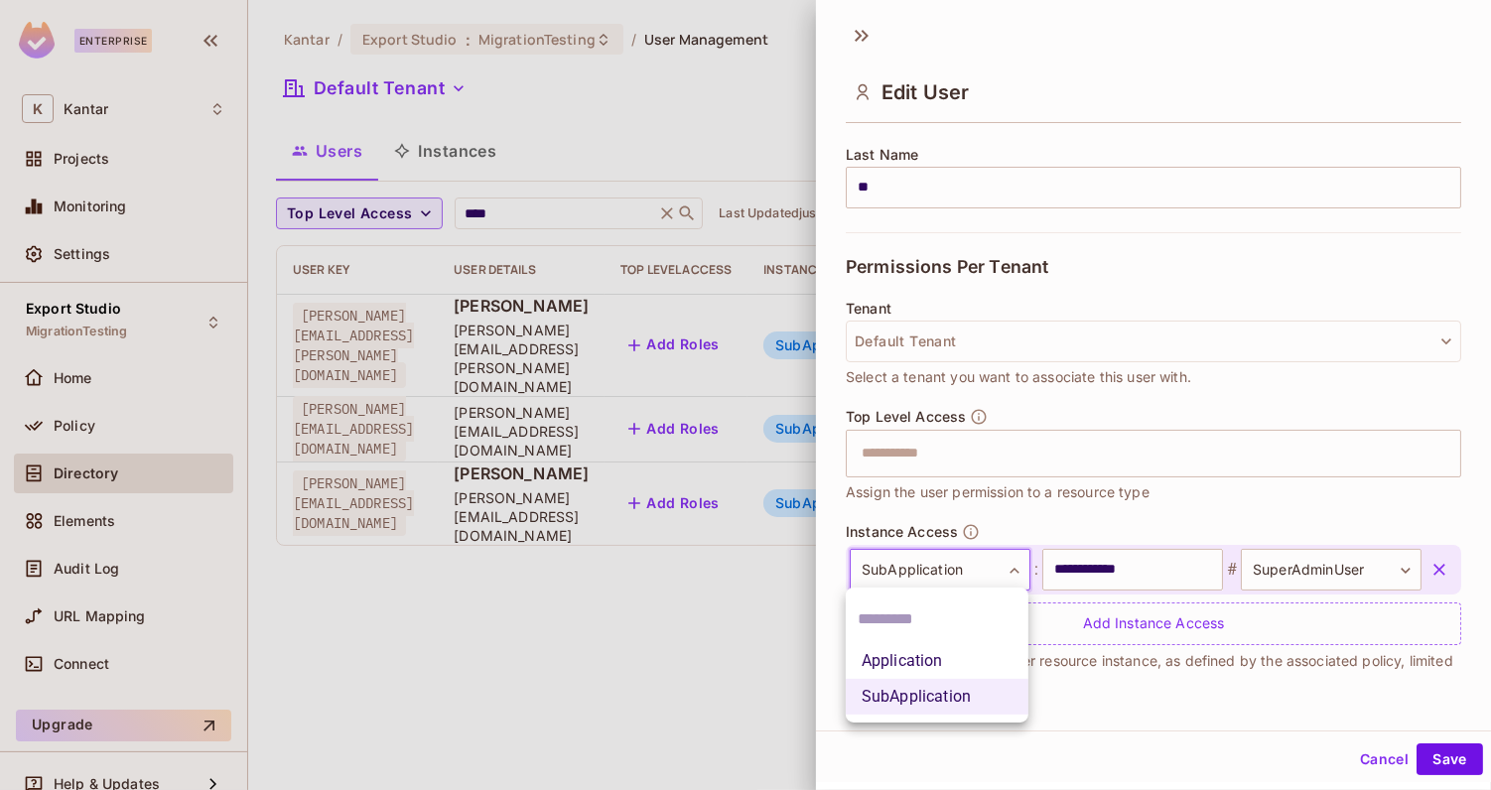
click at [948, 676] on li "Application" at bounding box center [937, 661] width 183 height 36
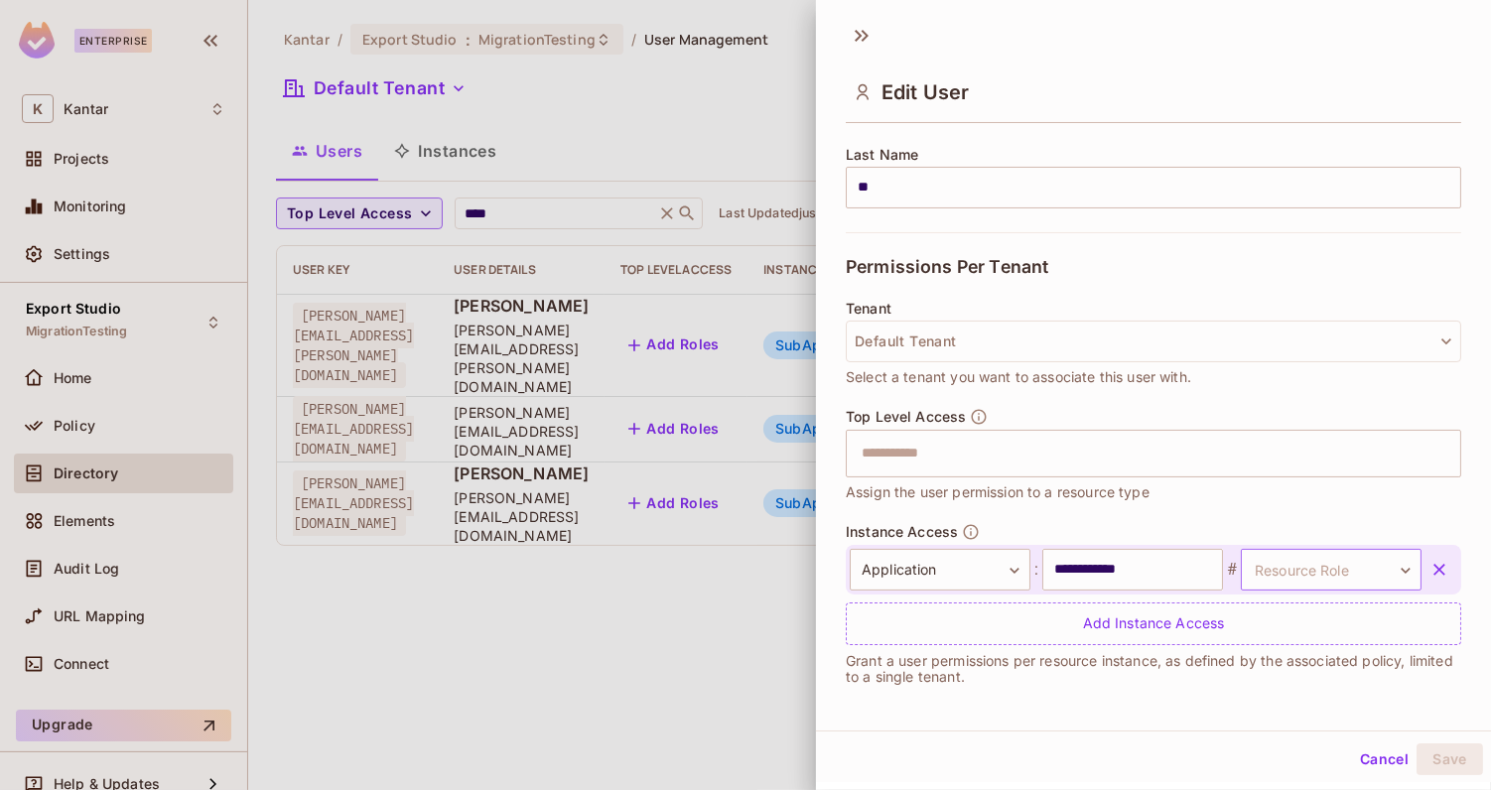
click at [1322, 567] on body "**********" at bounding box center [745, 395] width 1491 height 790
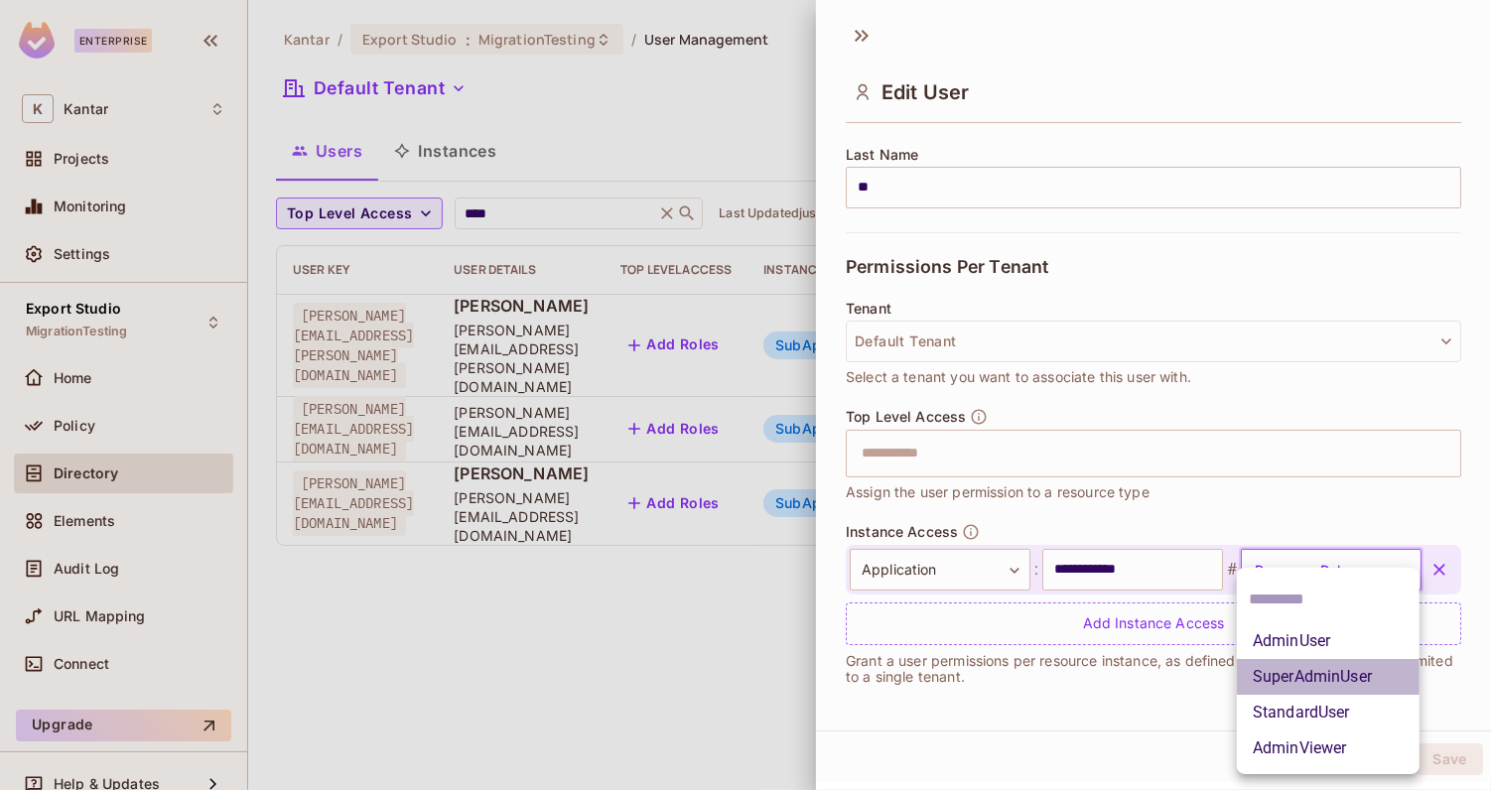
click at [1312, 692] on li "SuperAdminUser" at bounding box center [1328, 677] width 183 height 36
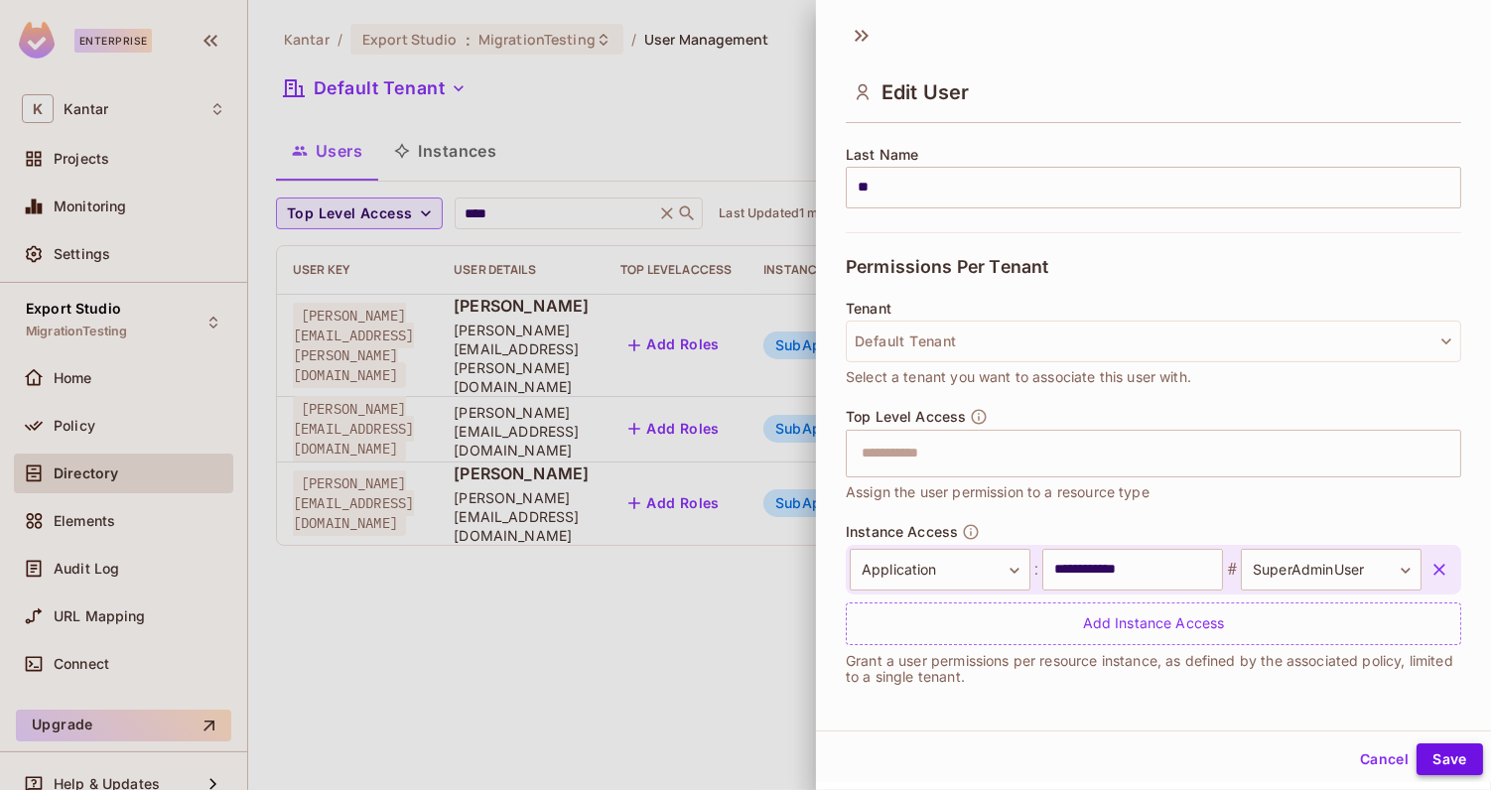
click at [1452, 764] on button "Save" at bounding box center [1450, 760] width 67 height 32
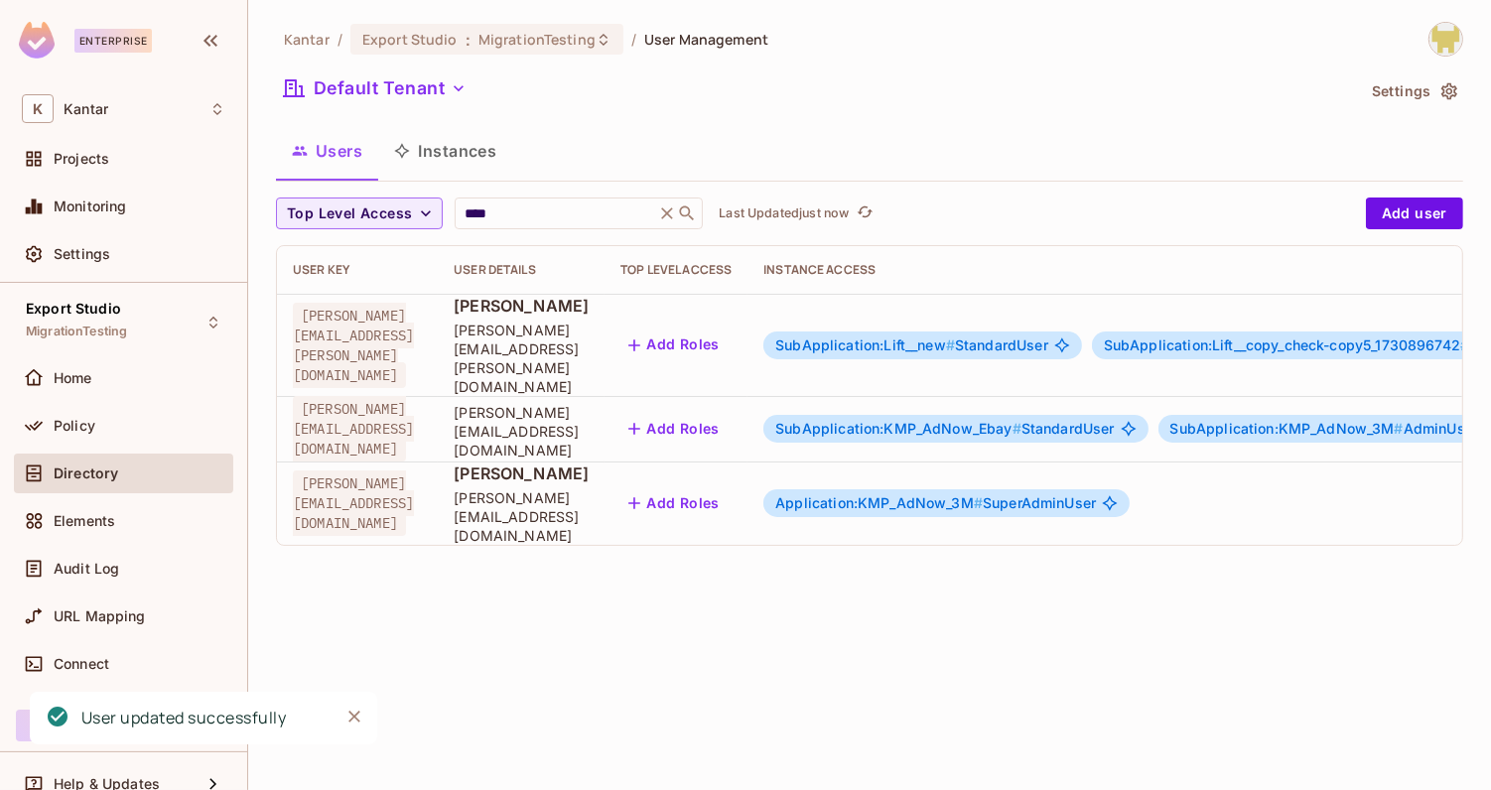
click at [983, 494] on span "Application:KMP_AdNow_3M #" at bounding box center [880, 502] width 208 height 17
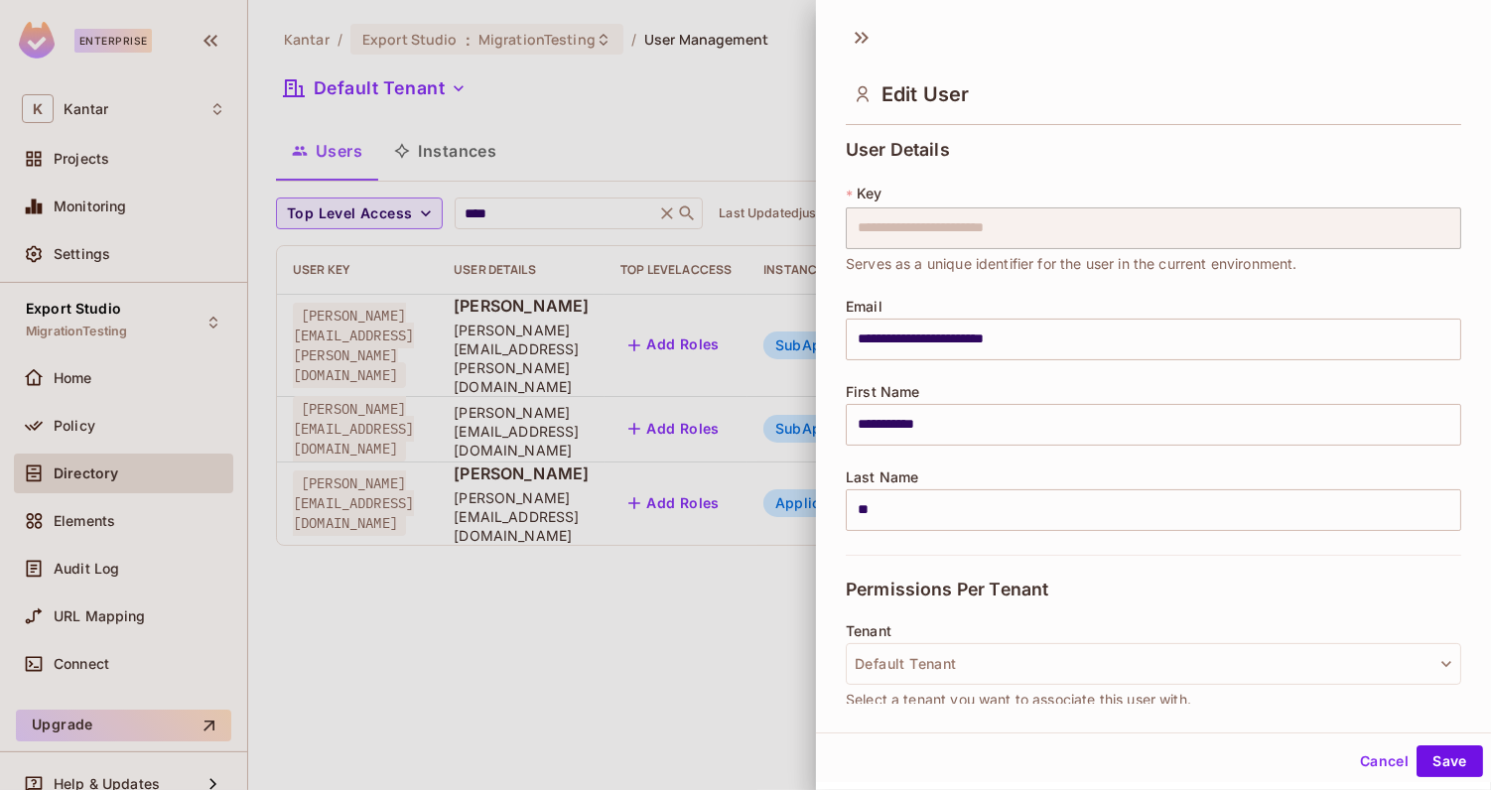
scroll to position [378, 0]
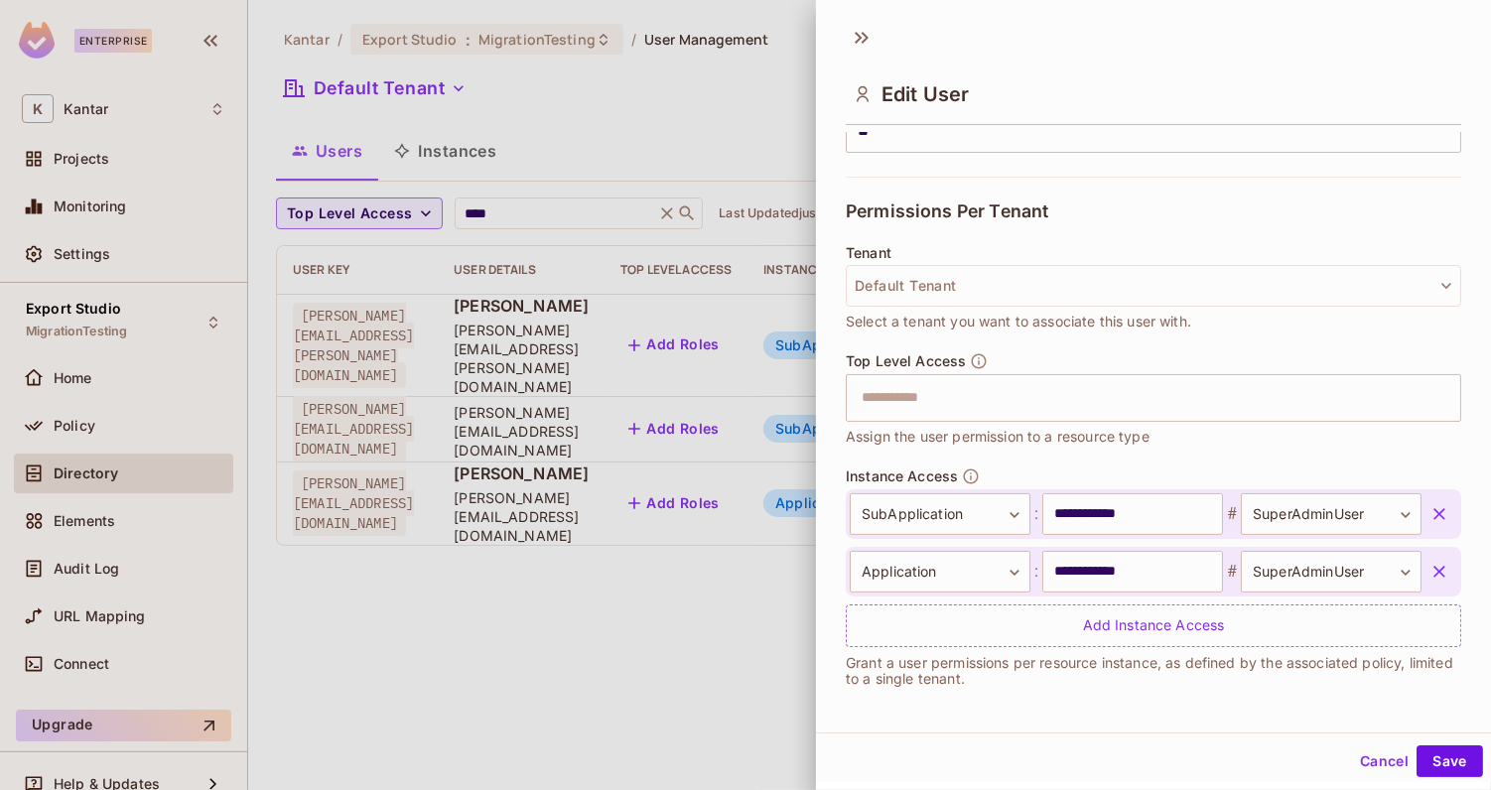
click at [1440, 505] on icon "button" at bounding box center [1440, 514] width 20 height 20
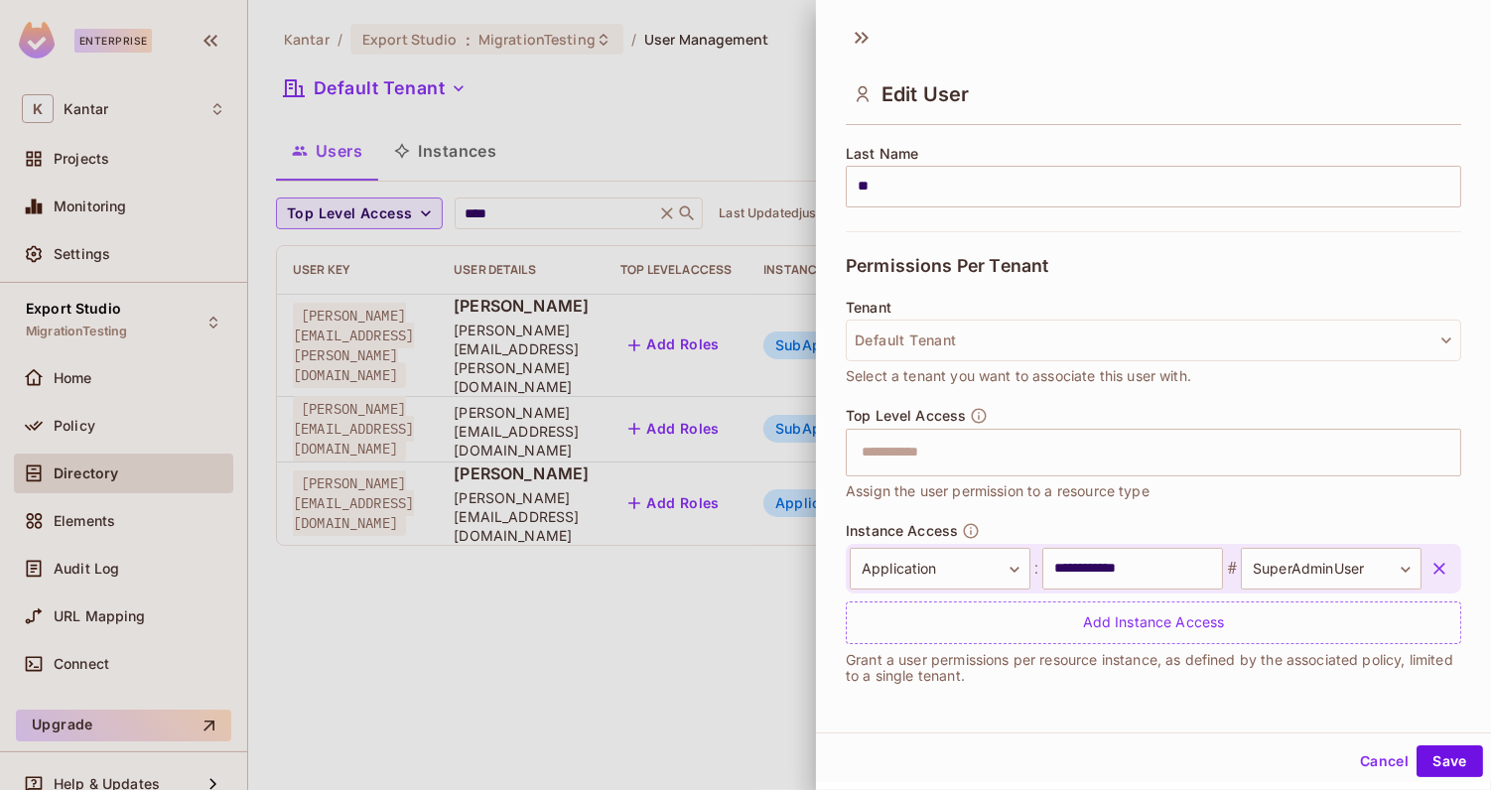
scroll to position [321, 0]
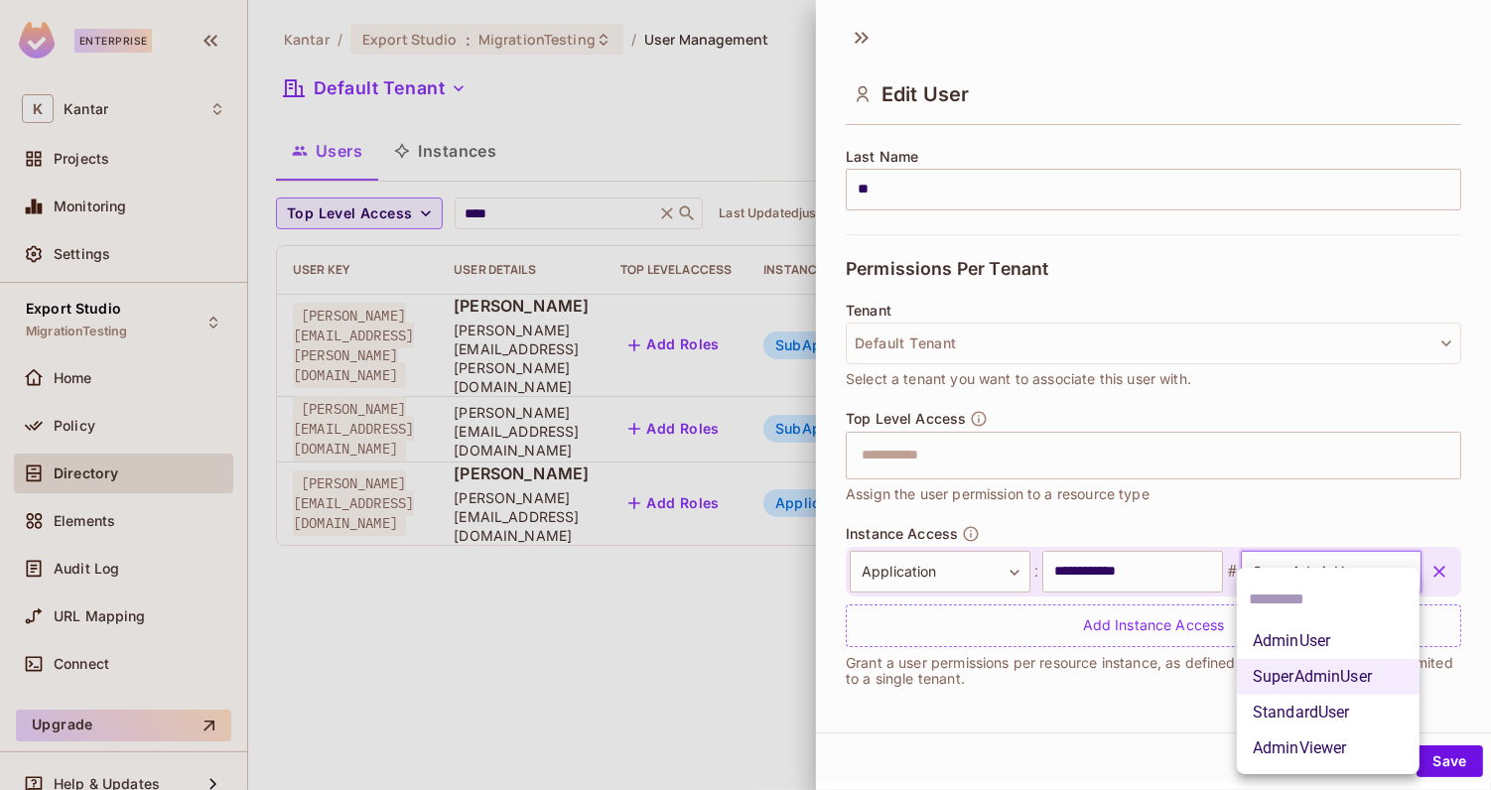
click at [1351, 564] on body "**********" at bounding box center [745, 395] width 1491 height 790
click at [1329, 710] on li "StandardUser" at bounding box center [1328, 713] width 183 height 36
type input "**********"
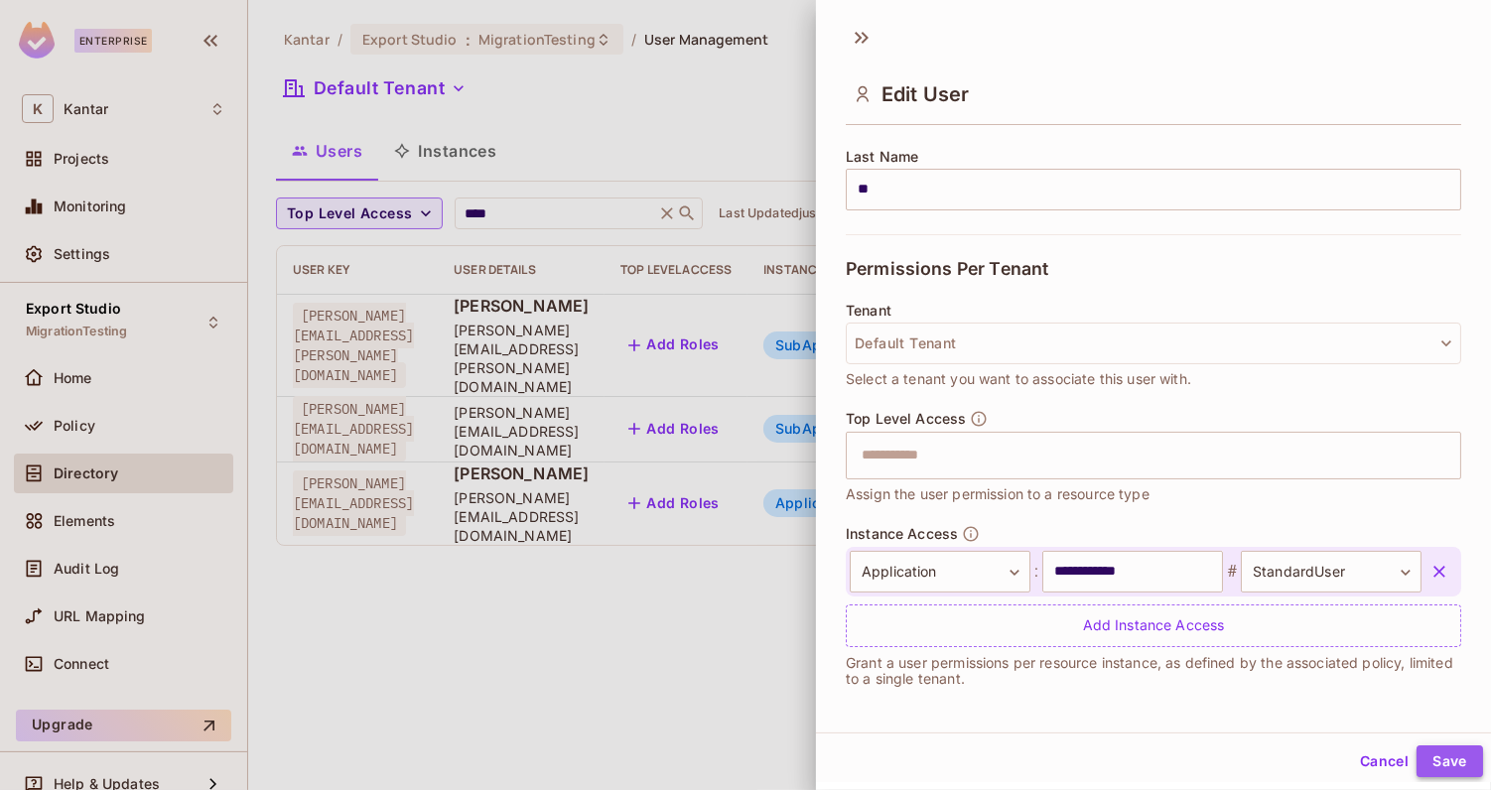
click at [1440, 757] on button "Save" at bounding box center [1450, 762] width 67 height 32
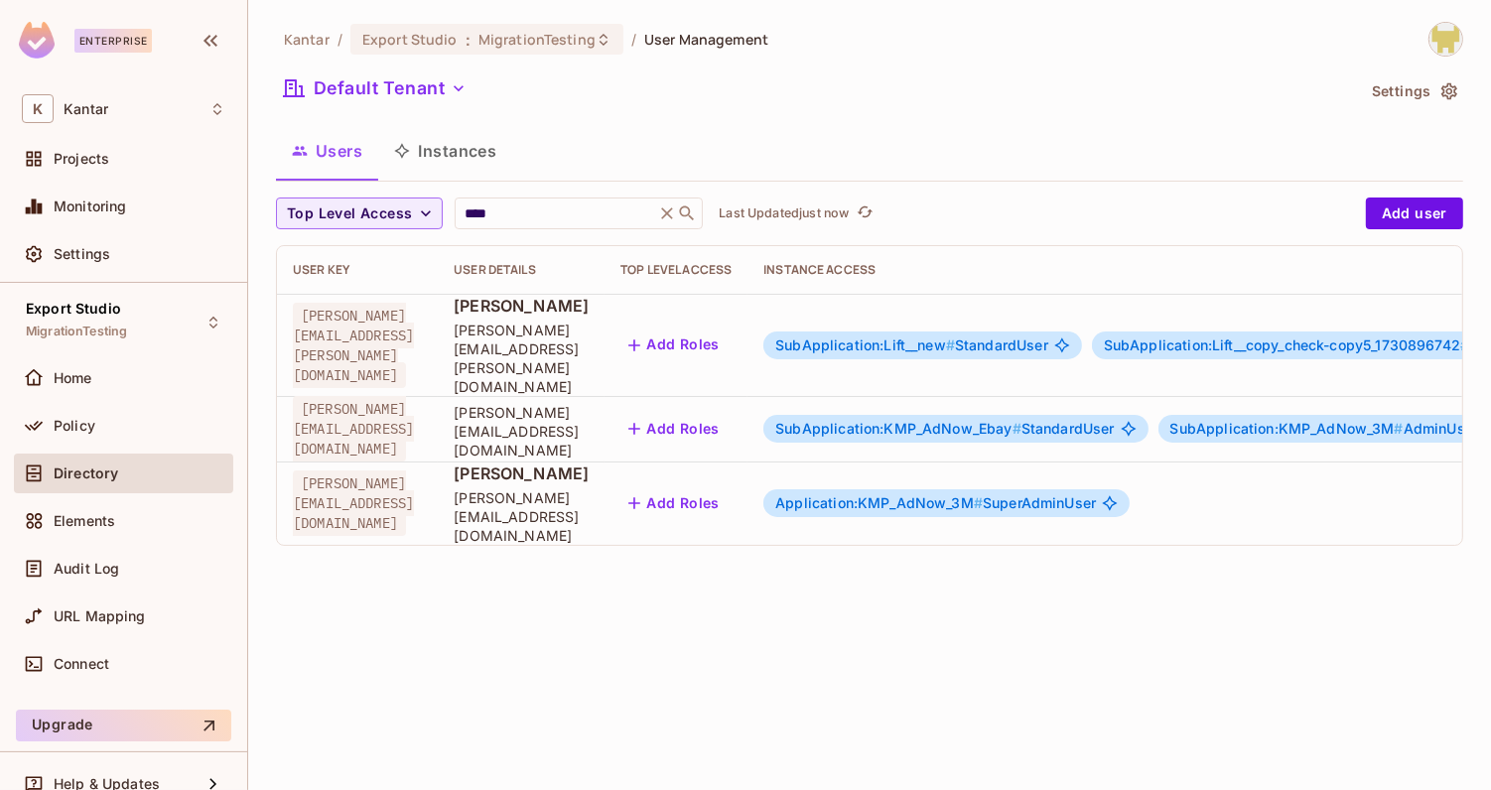
click at [983, 494] on span "Application:KMP_AdNow_3M #" at bounding box center [880, 502] width 208 height 17
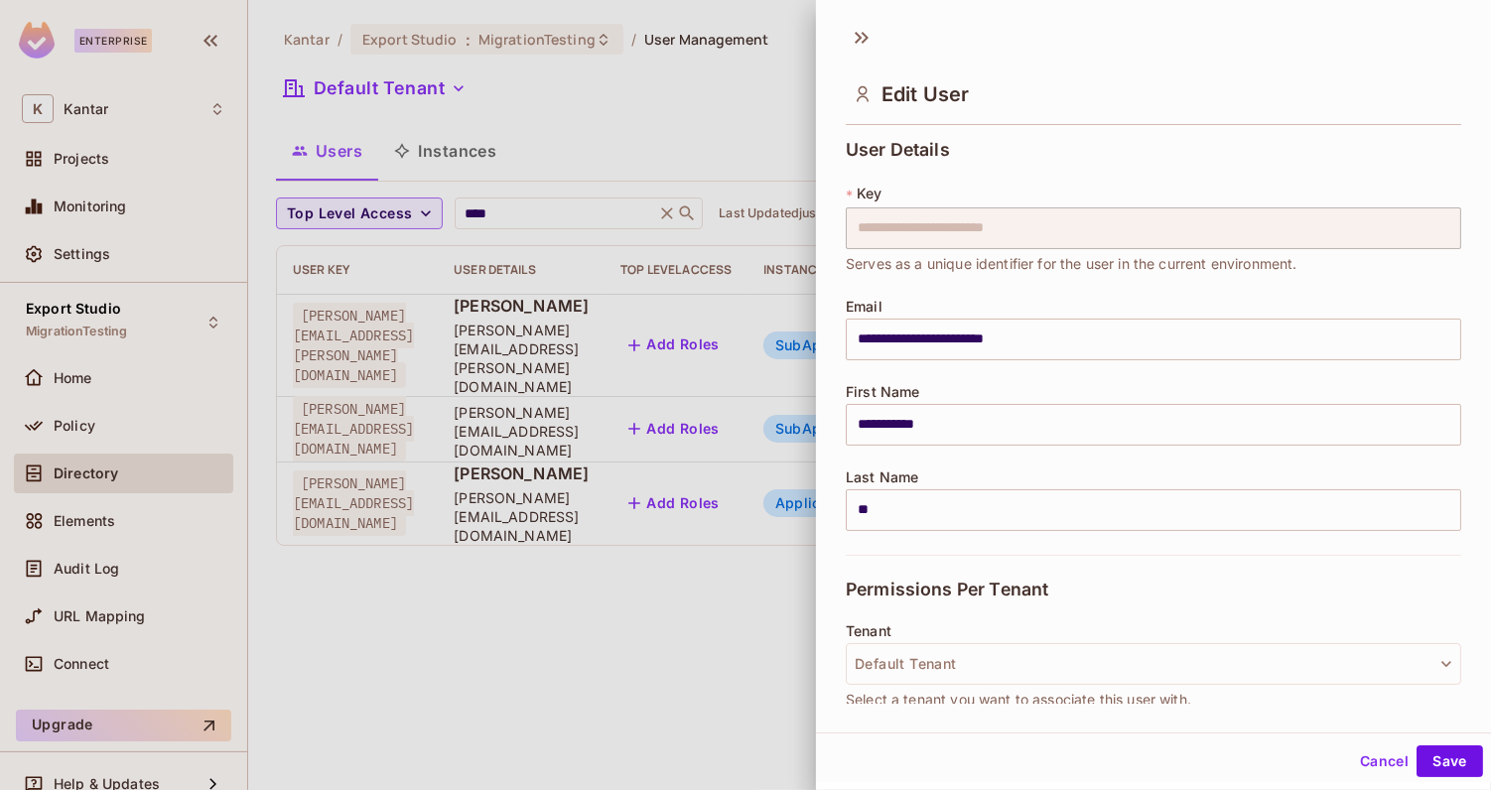
scroll to position [378, 0]
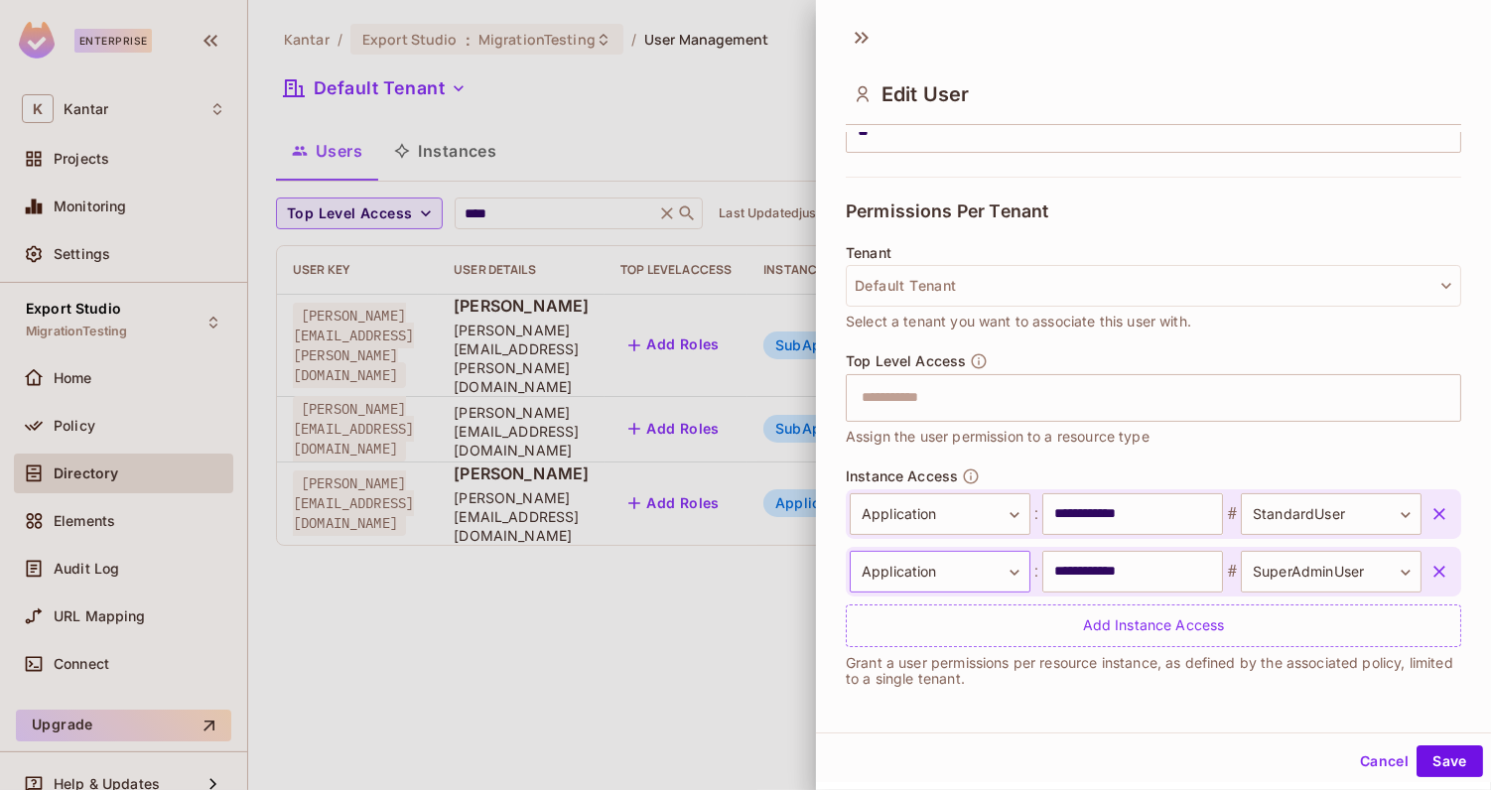
click at [994, 562] on body "**********" at bounding box center [745, 395] width 1491 height 790
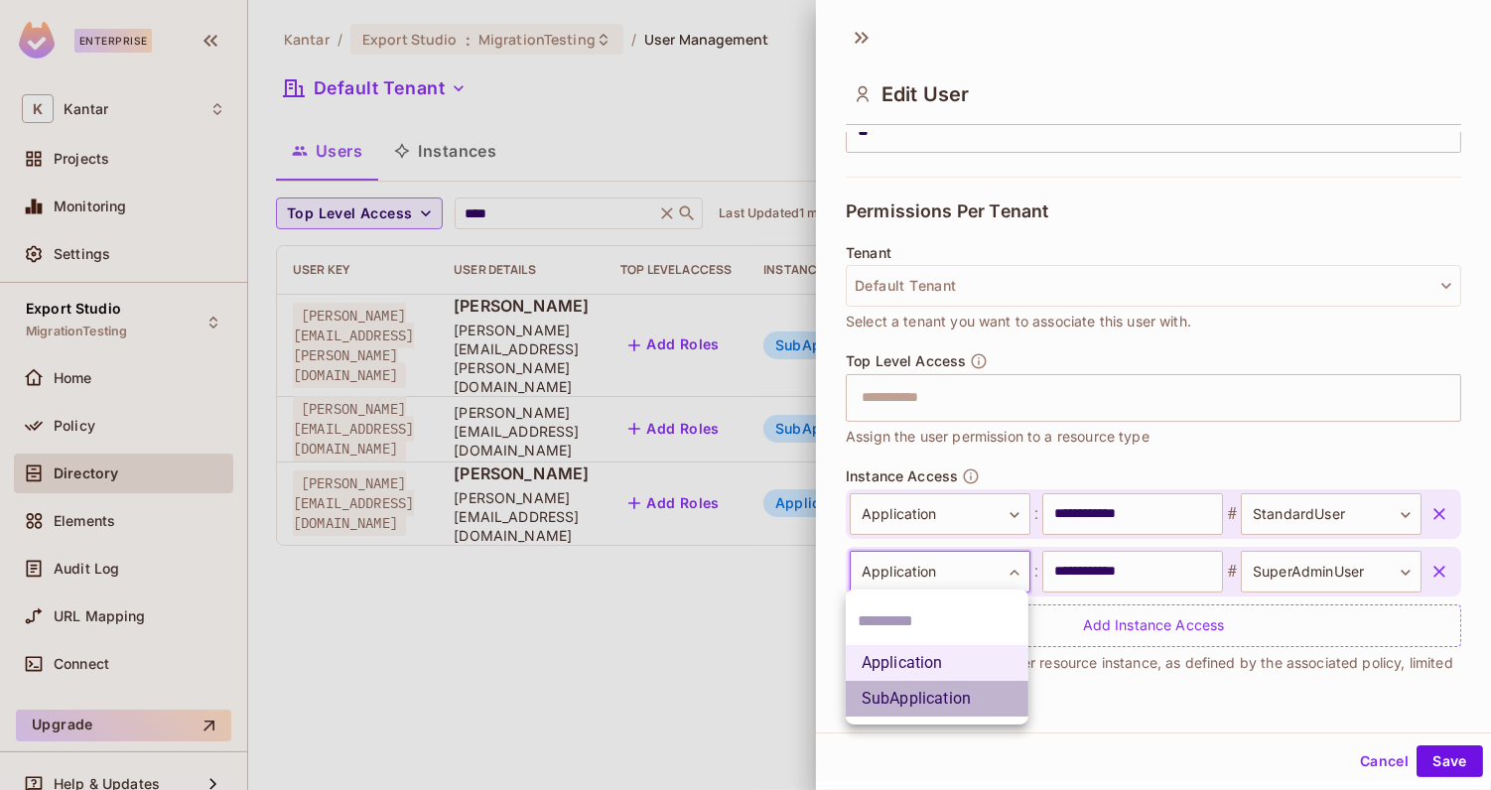
click at [984, 683] on li "SubApplication" at bounding box center [937, 699] width 183 height 36
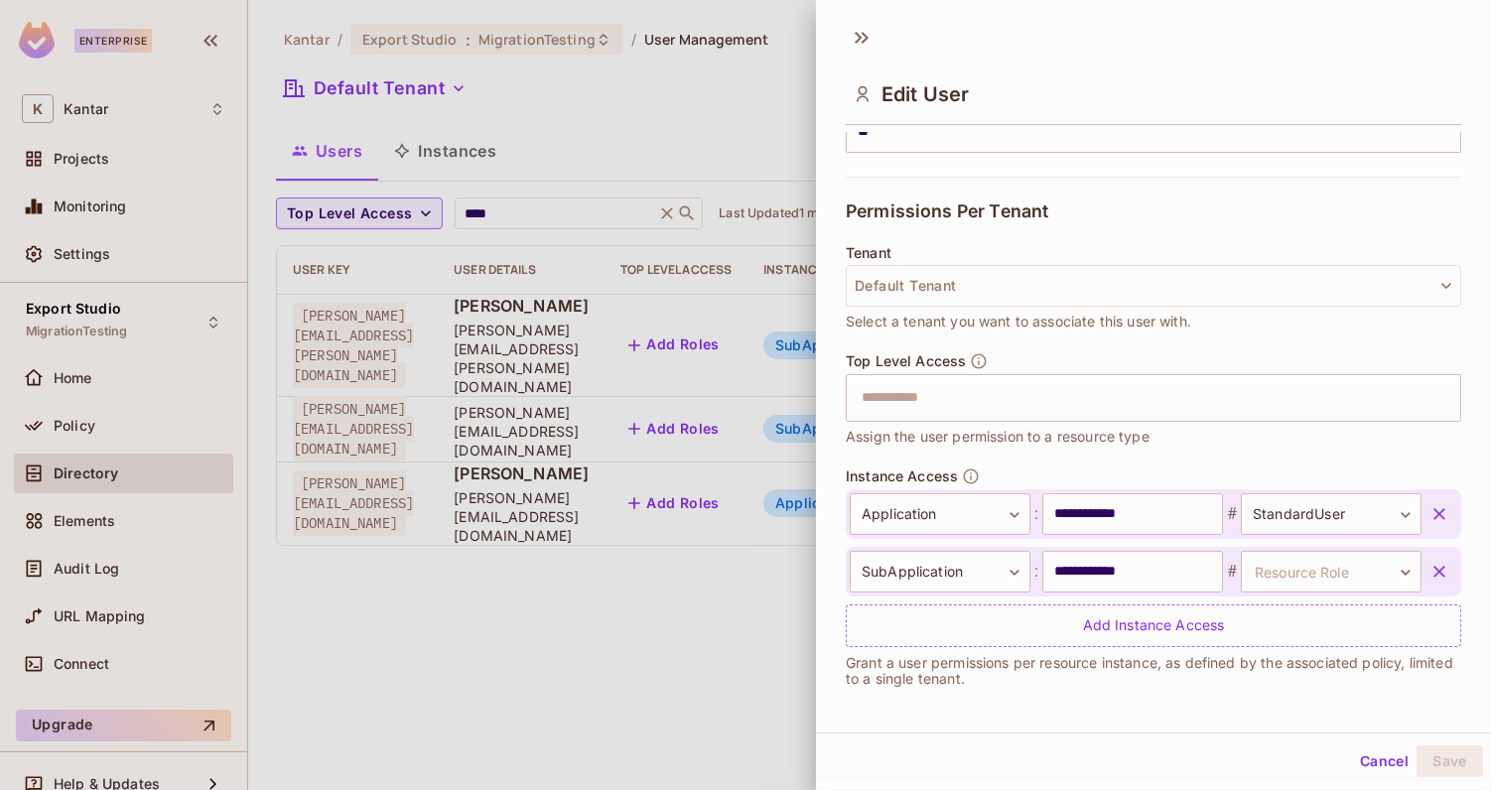
click at [1441, 512] on icon "button" at bounding box center [1440, 514] width 12 height 12
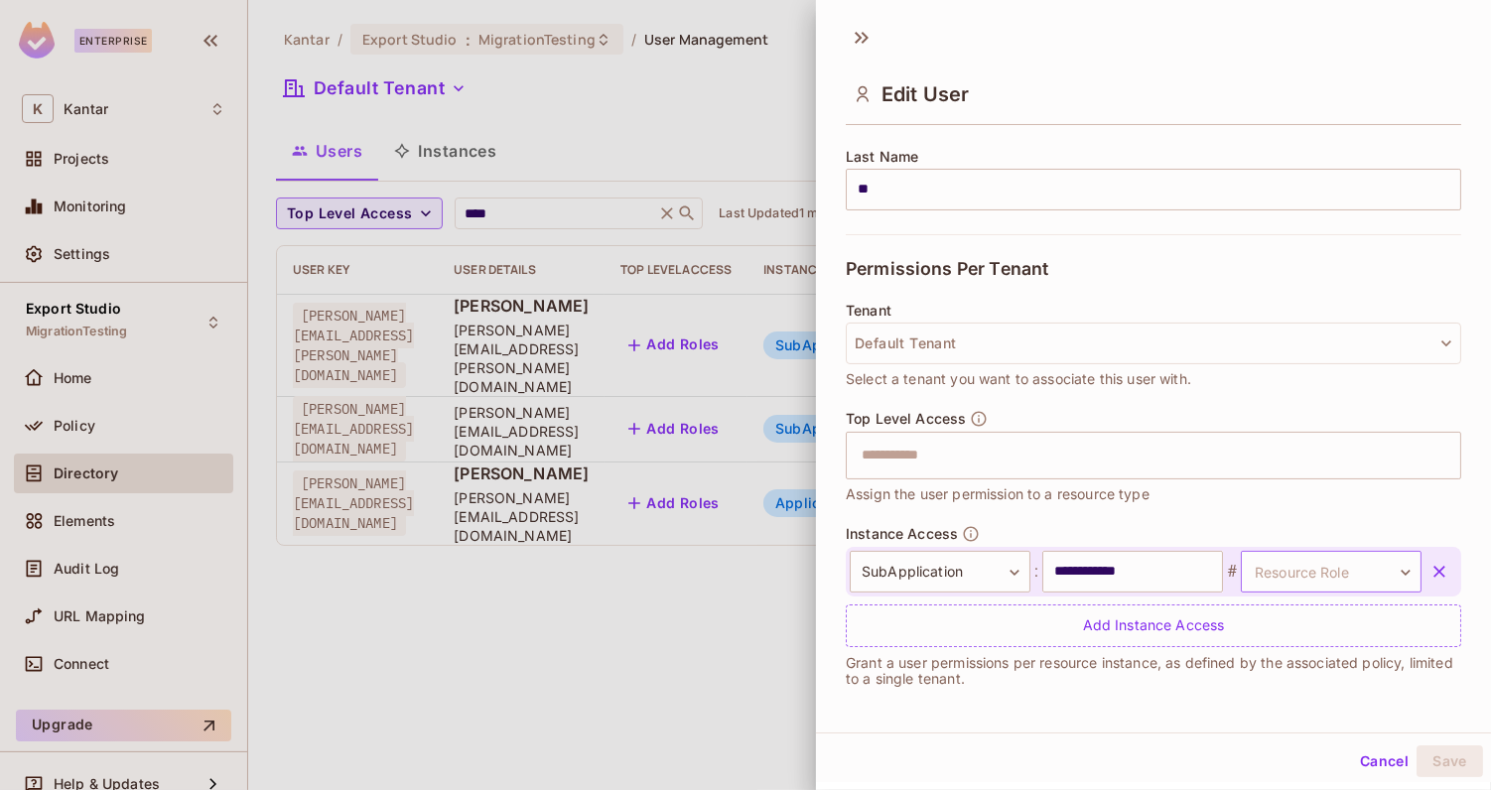
click at [1323, 573] on body "**********" at bounding box center [745, 395] width 1491 height 790
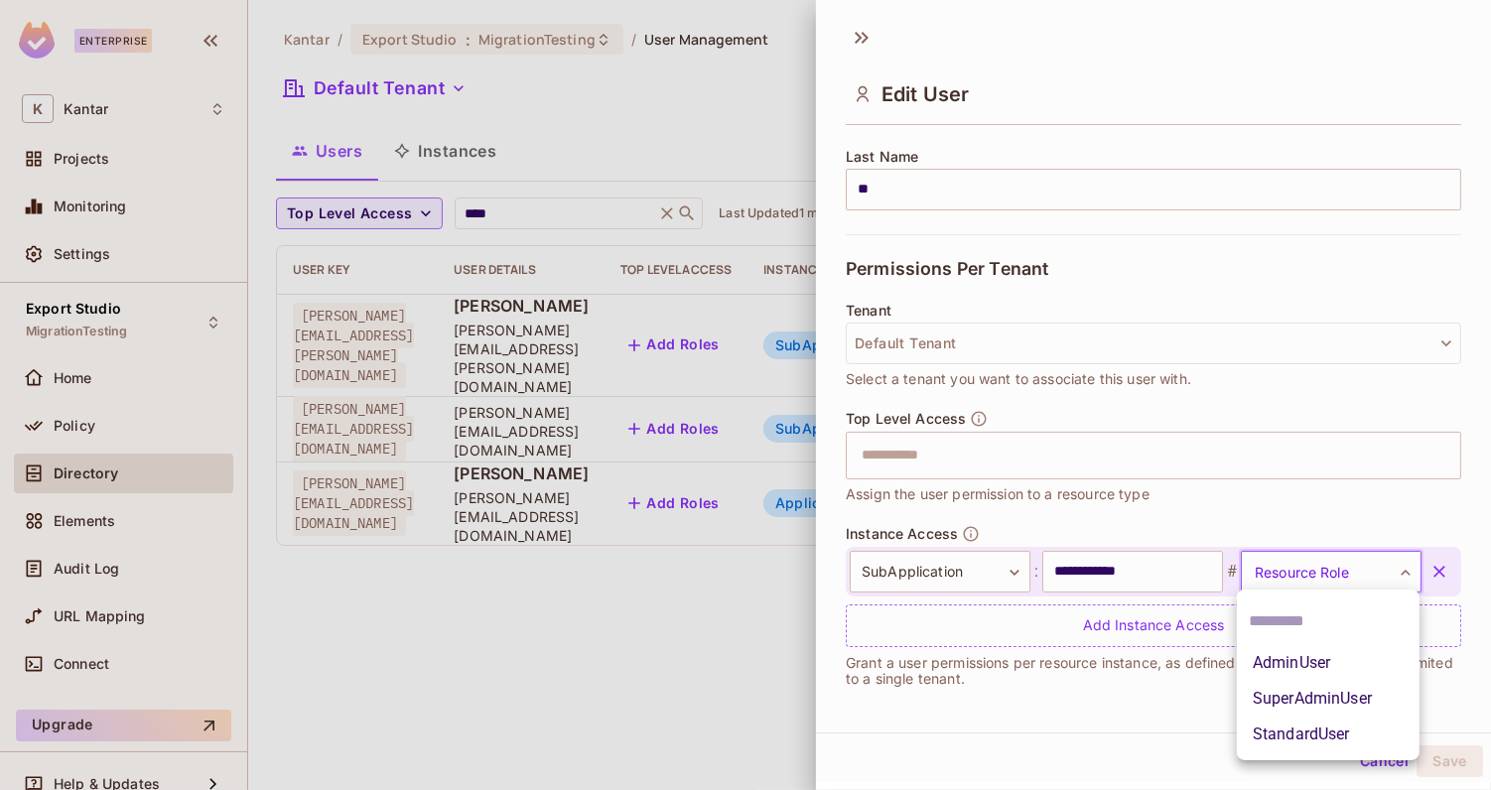
click at [1329, 720] on li "StandardUser" at bounding box center [1328, 735] width 183 height 36
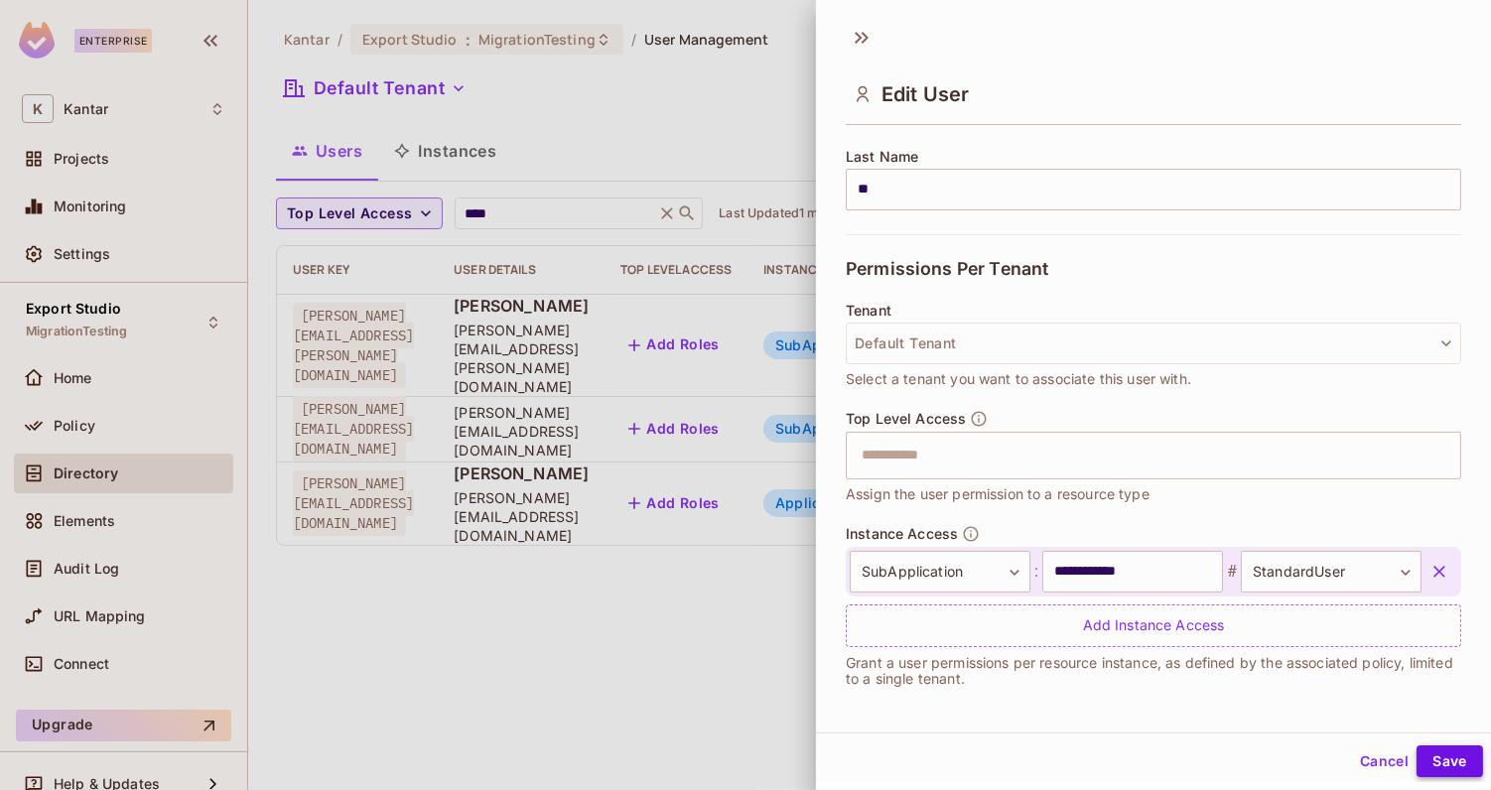
click at [1468, 766] on button "Save" at bounding box center [1450, 762] width 67 height 32
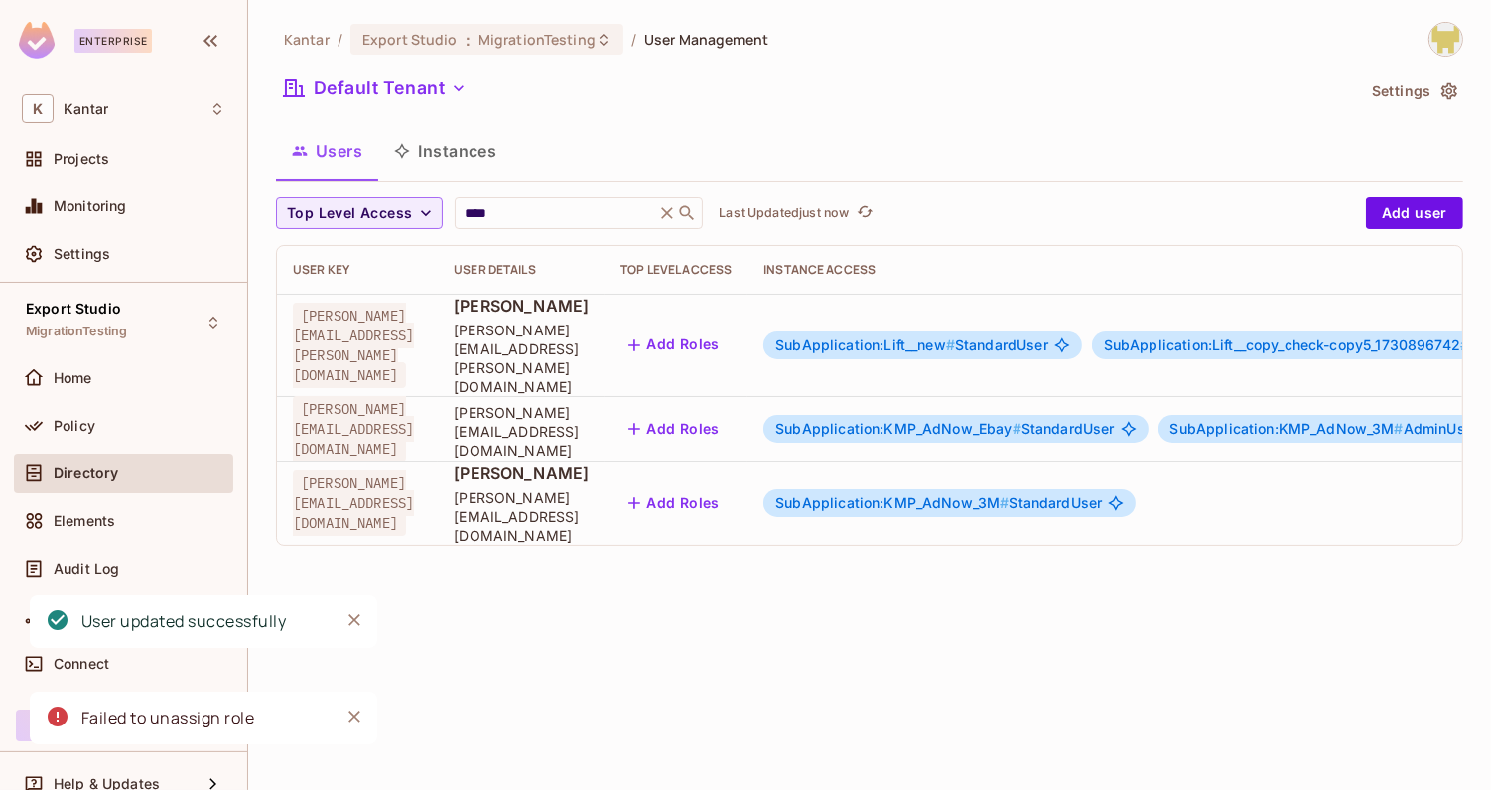
click at [1116, 490] on div "SubApplication:KMP_AdNow_3M # StandardUser" at bounding box center [950, 504] width 372 height 28
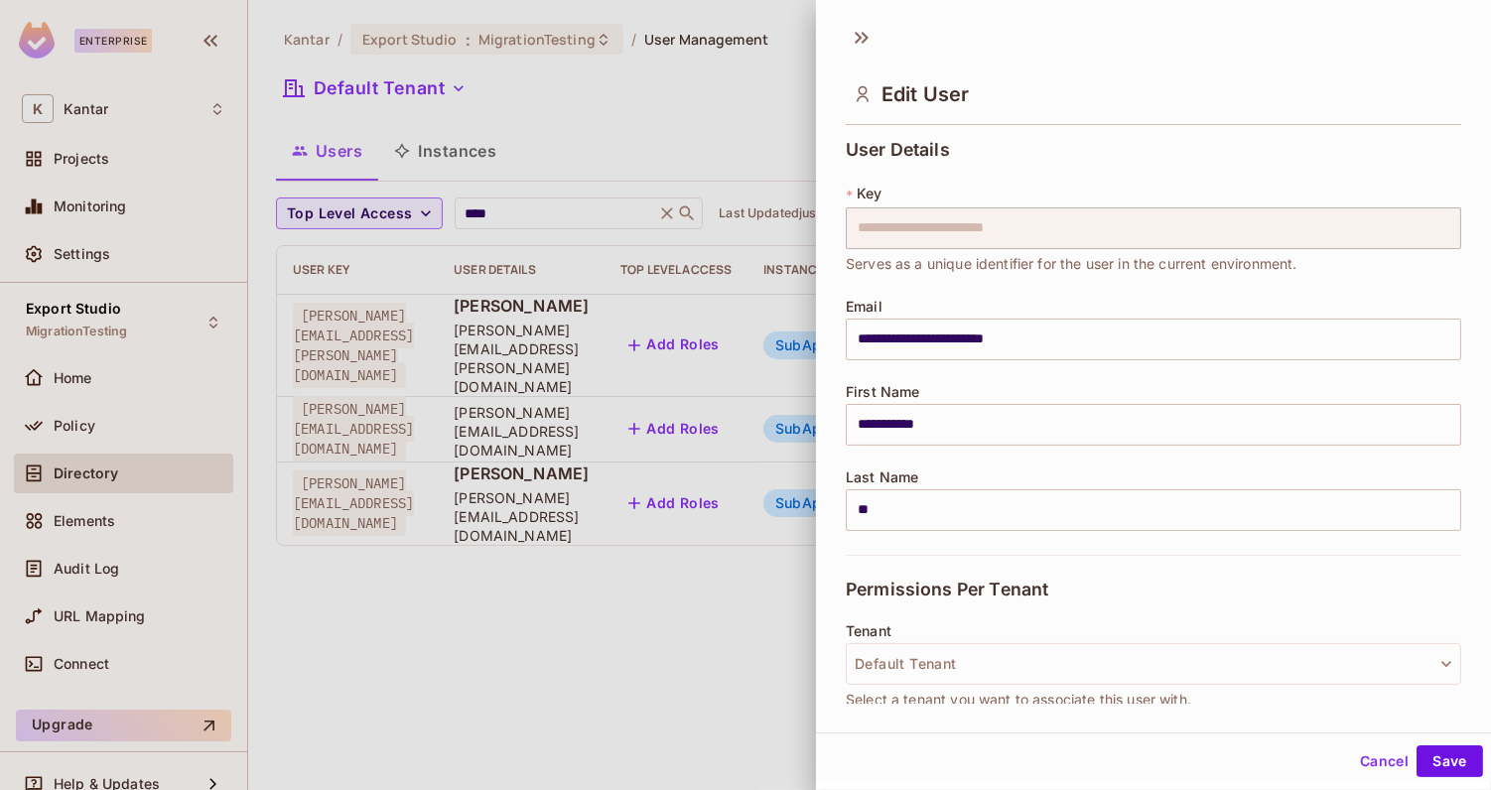
scroll to position [378, 0]
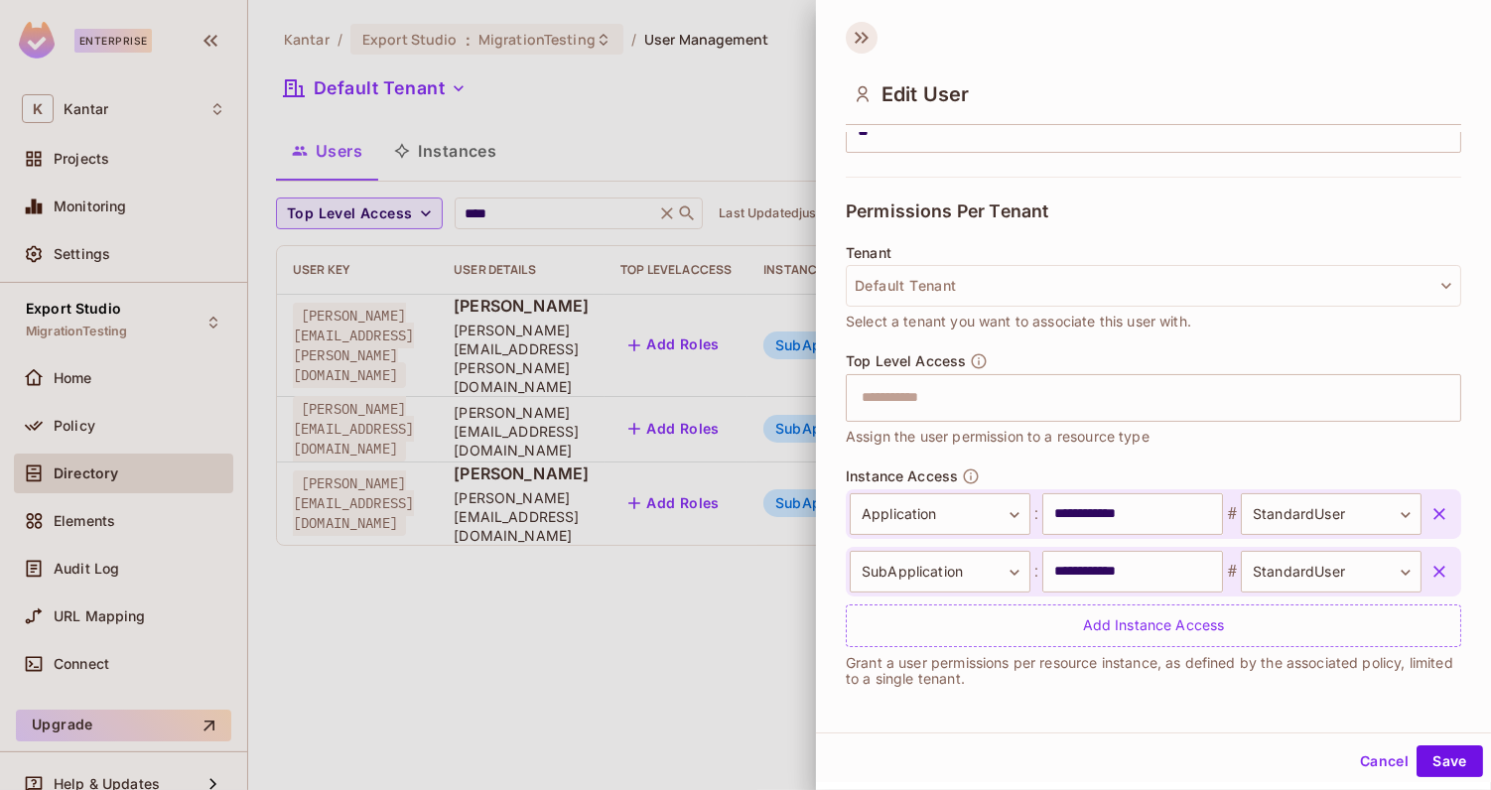
click at [860, 41] on icon at bounding box center [862, 38] width 32 height 32
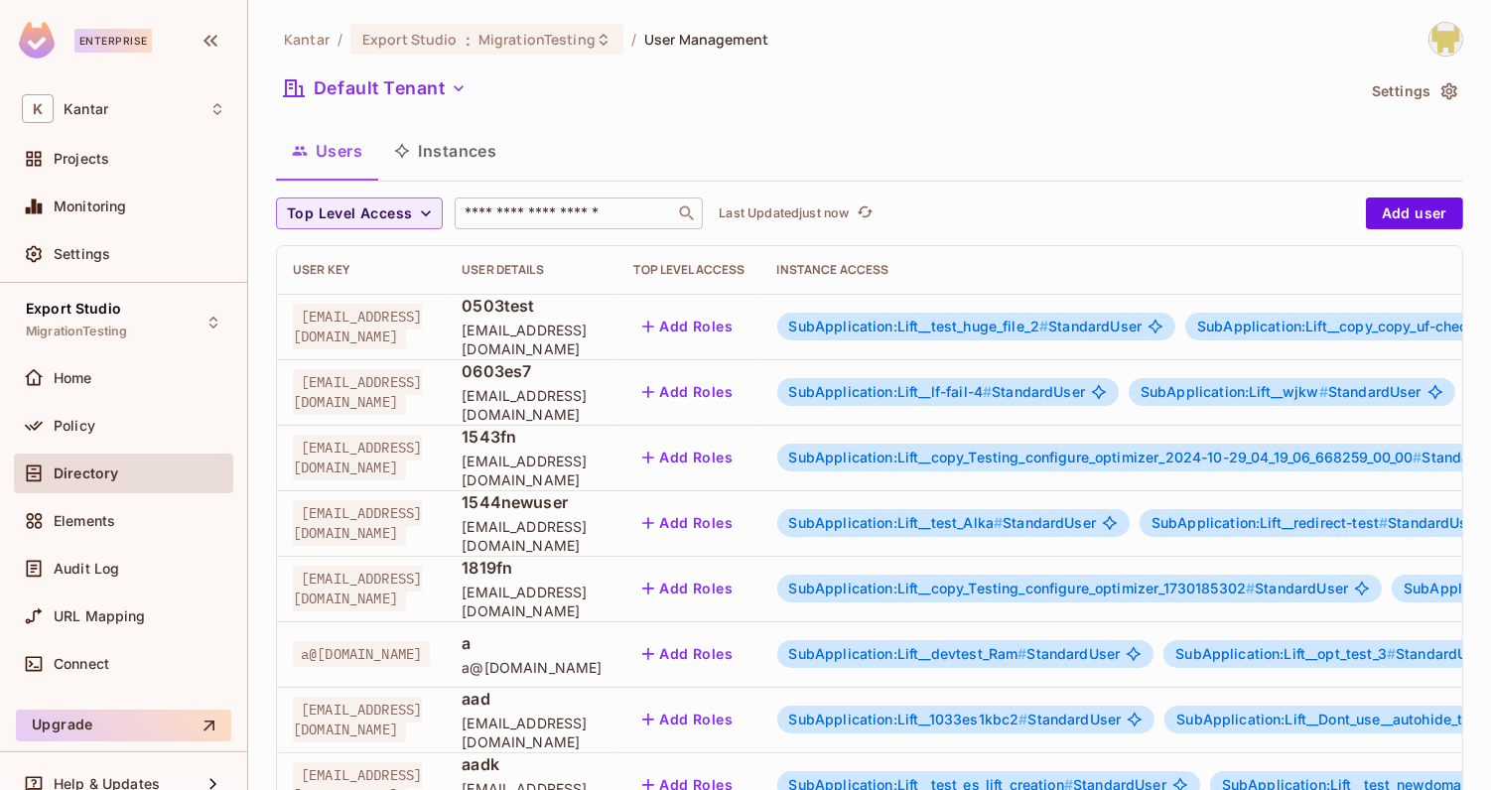
click at [514, 204] on input "text" at bounding box center [565, 214] width 209 height 20
type input "****"
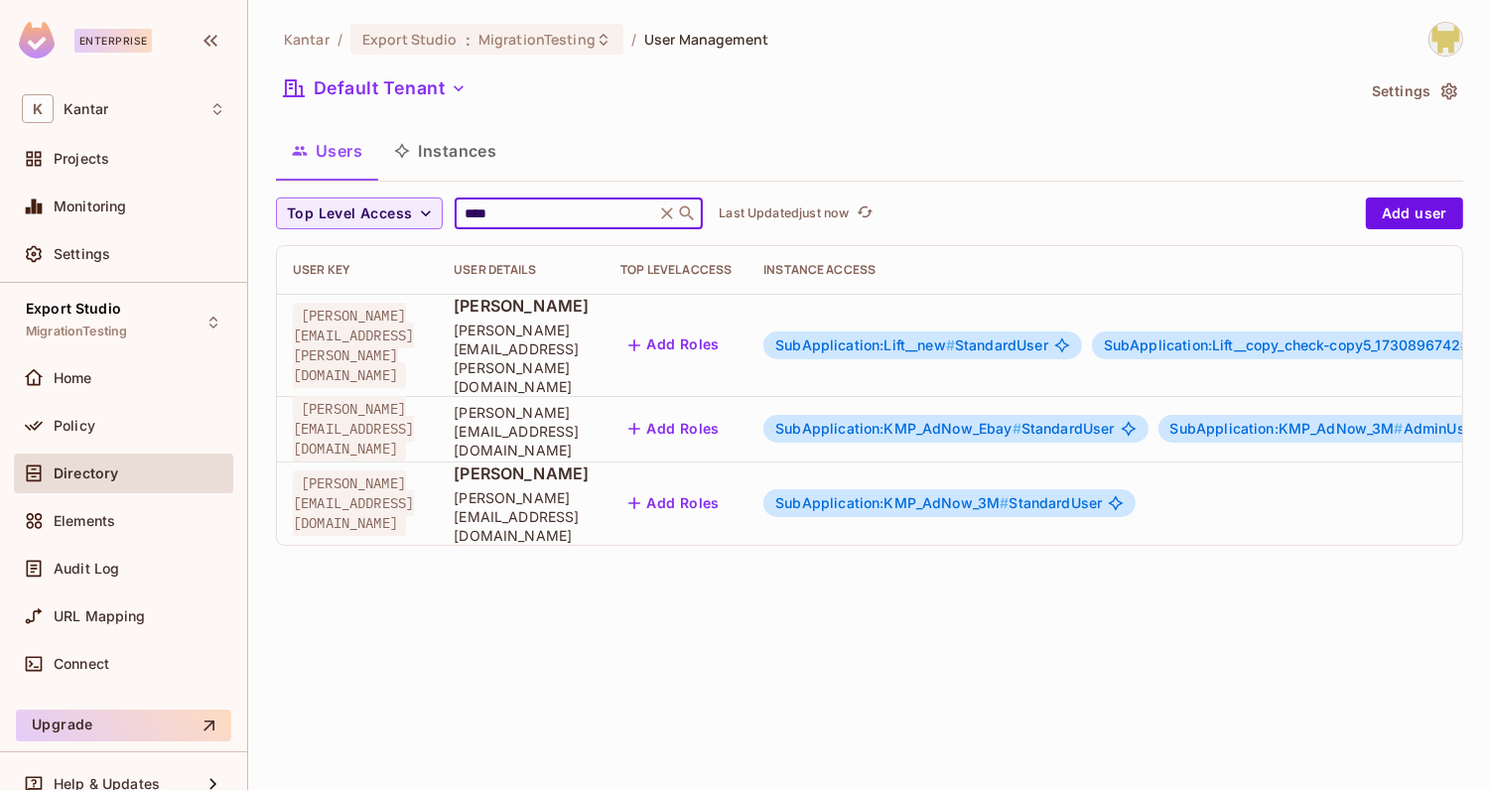
click at [692, 705] on div "Kantar / Export Studio : MigrationTesting / User Management Default Tenant Sett…" at bounding box center [869, 395] width 1243 height 790
click at [1009, 494] on span "SubApplication:KMP_AdNow_3M #" at bounding box center [892, 502] width 233 height 17
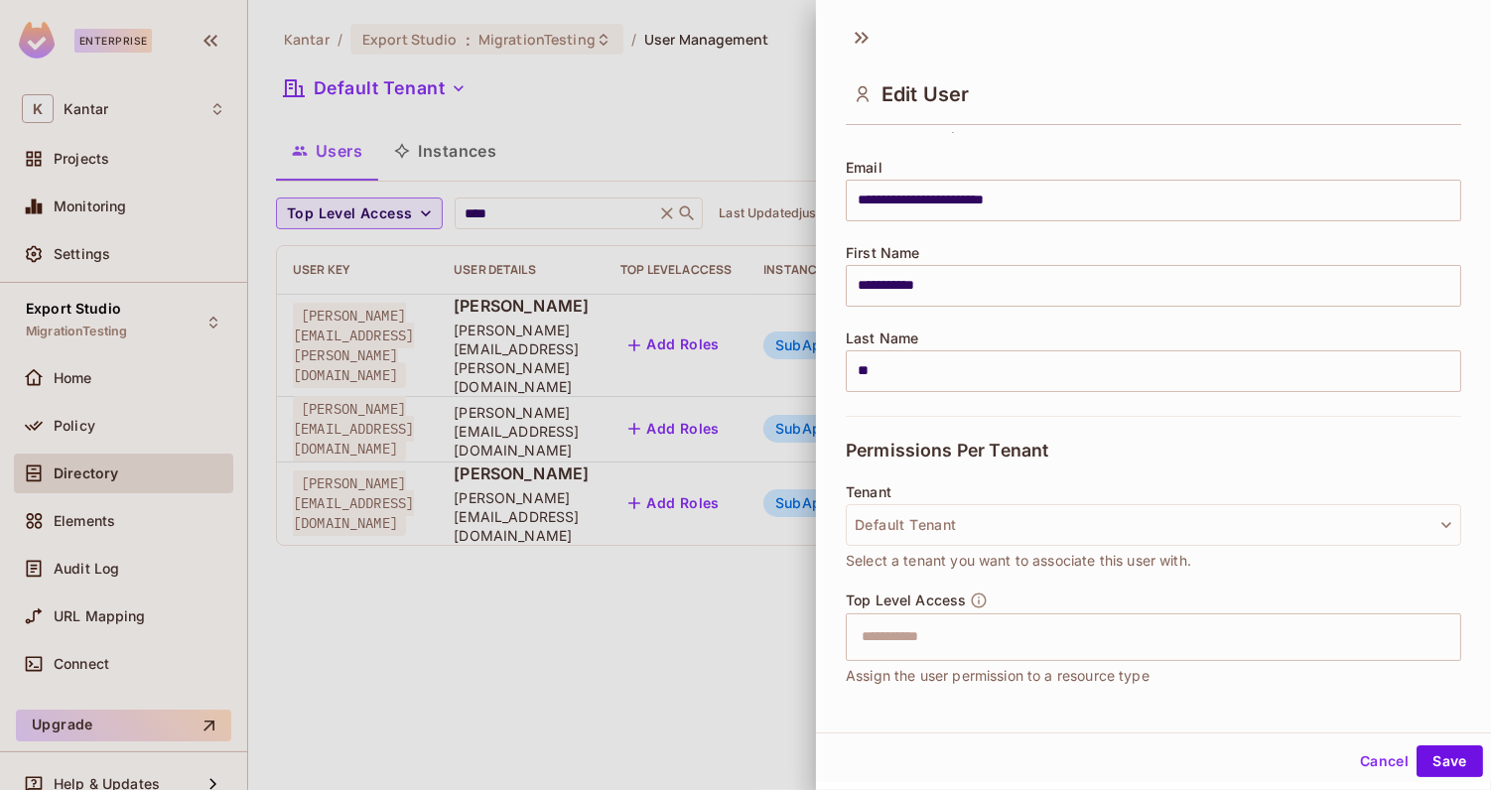
scroll to position [321, 0]
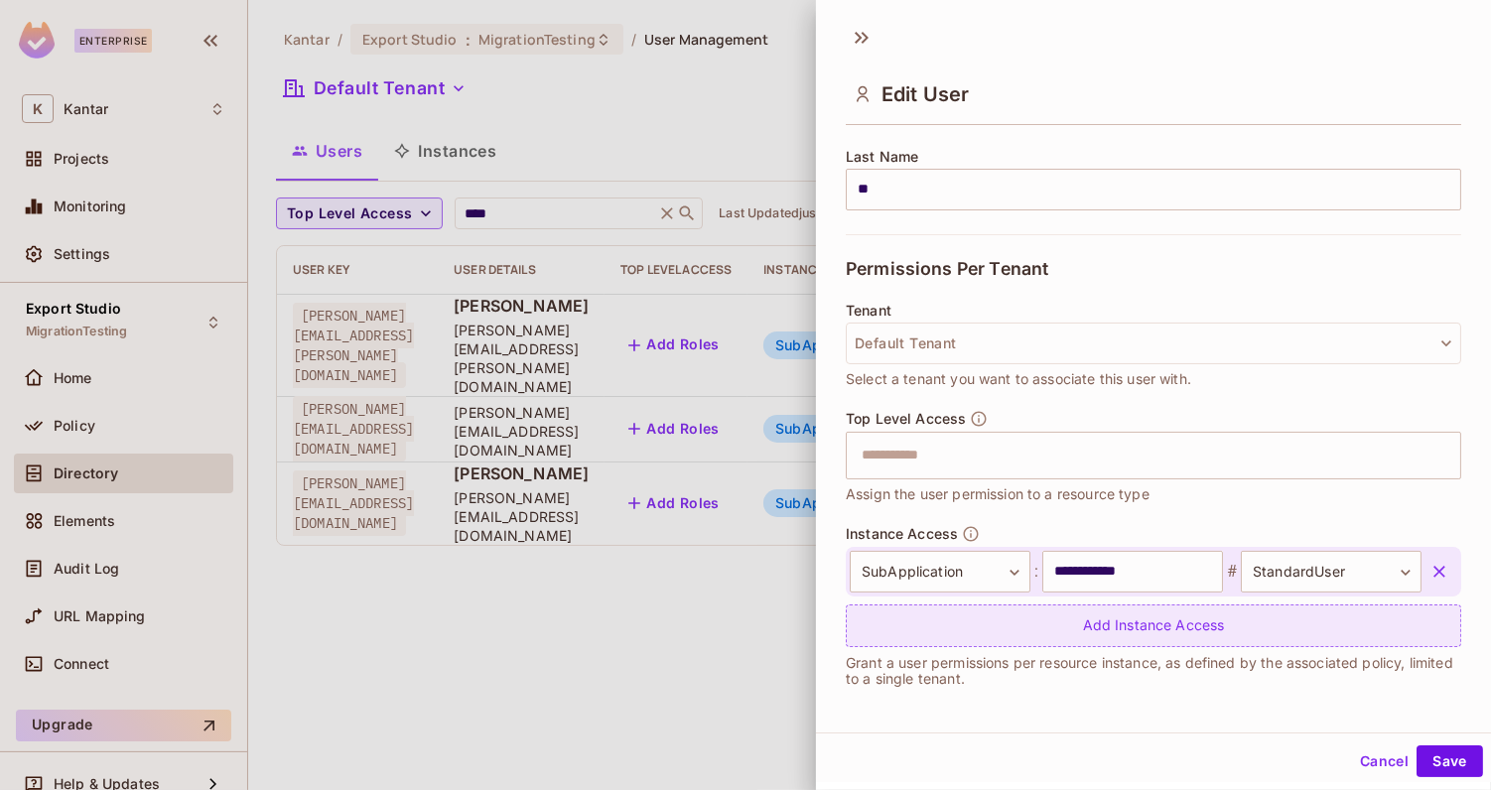
click at [1035, 614] on div "Add Instance Access" at bounding box center [1154, 626] width 616 height 43
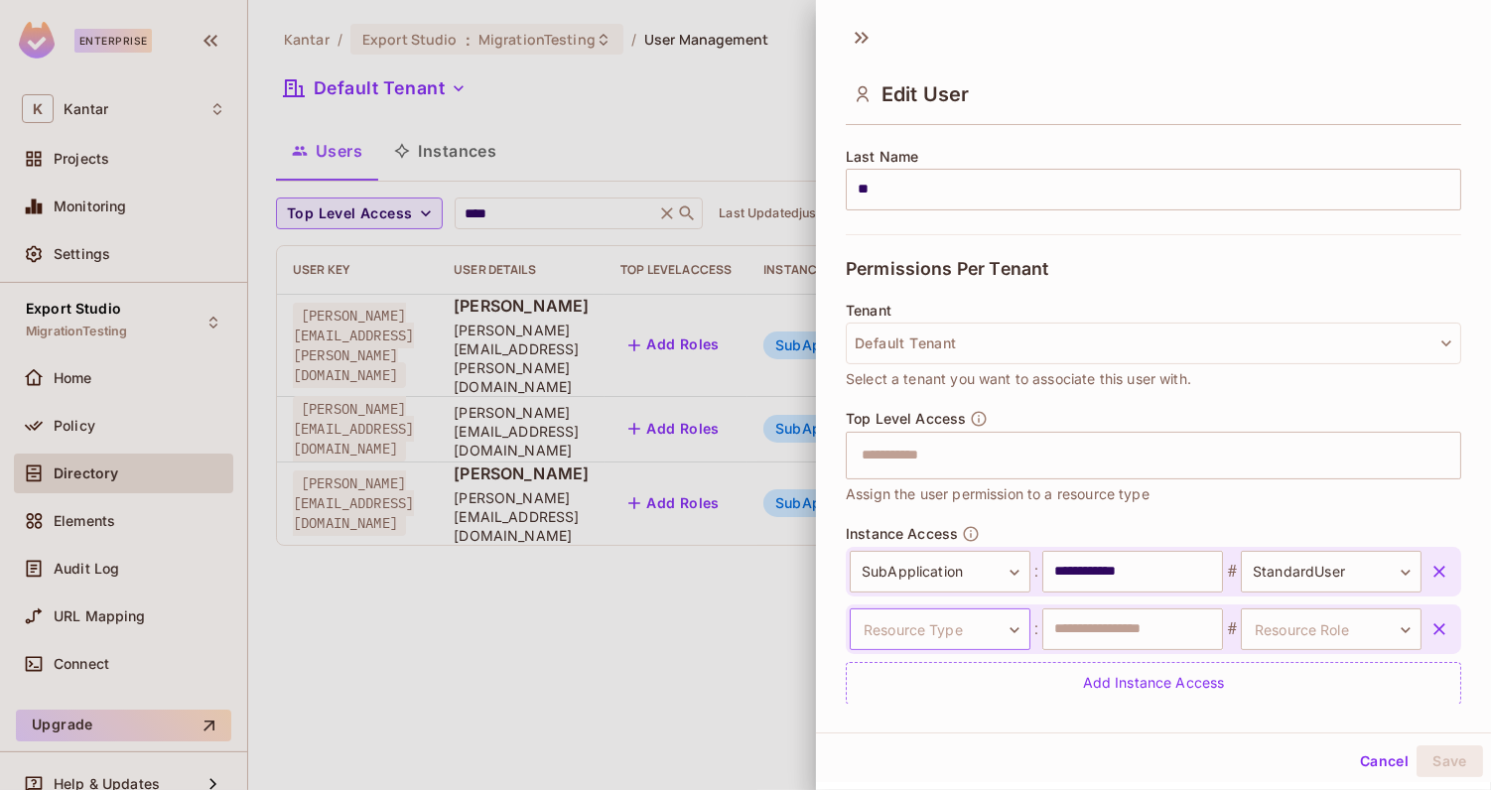
click at [987, 620] on body "**********" at bounding box center [745, 395] width 1491 height 790
click at [1289, 577] on div at bounding box center [745, 395] width 1491 height 790
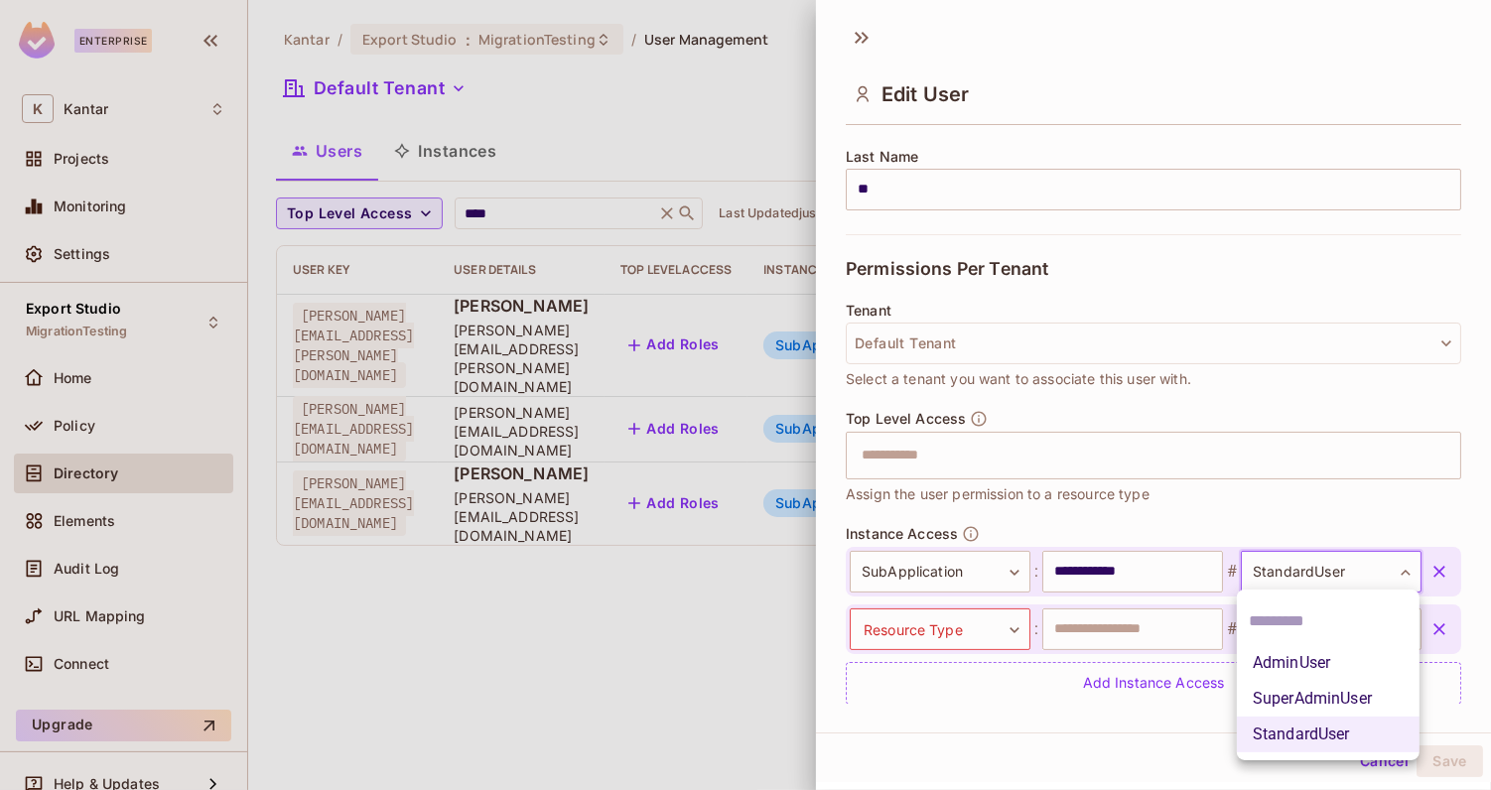
click at [1289, 577] on body "**********" at bounding box center [745, 395] width 1491 height 790
click at [1296, 669] on li "AdminUser" at bounding box center [1328, 663] width 183 height 36
type input "*********"
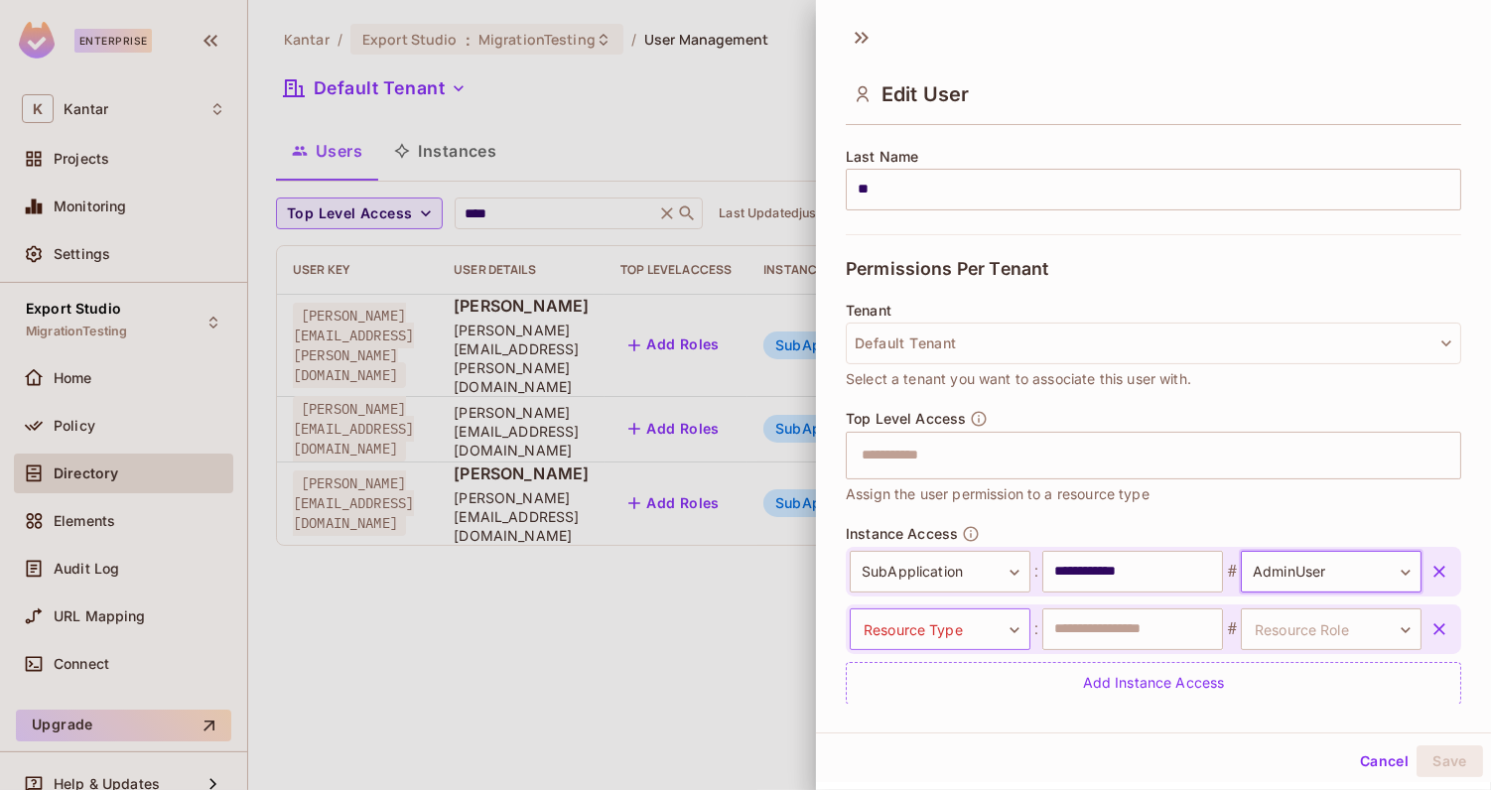
click at [993, 618] on body "**********" at bounding box center [745, 395] width 1491 height 790
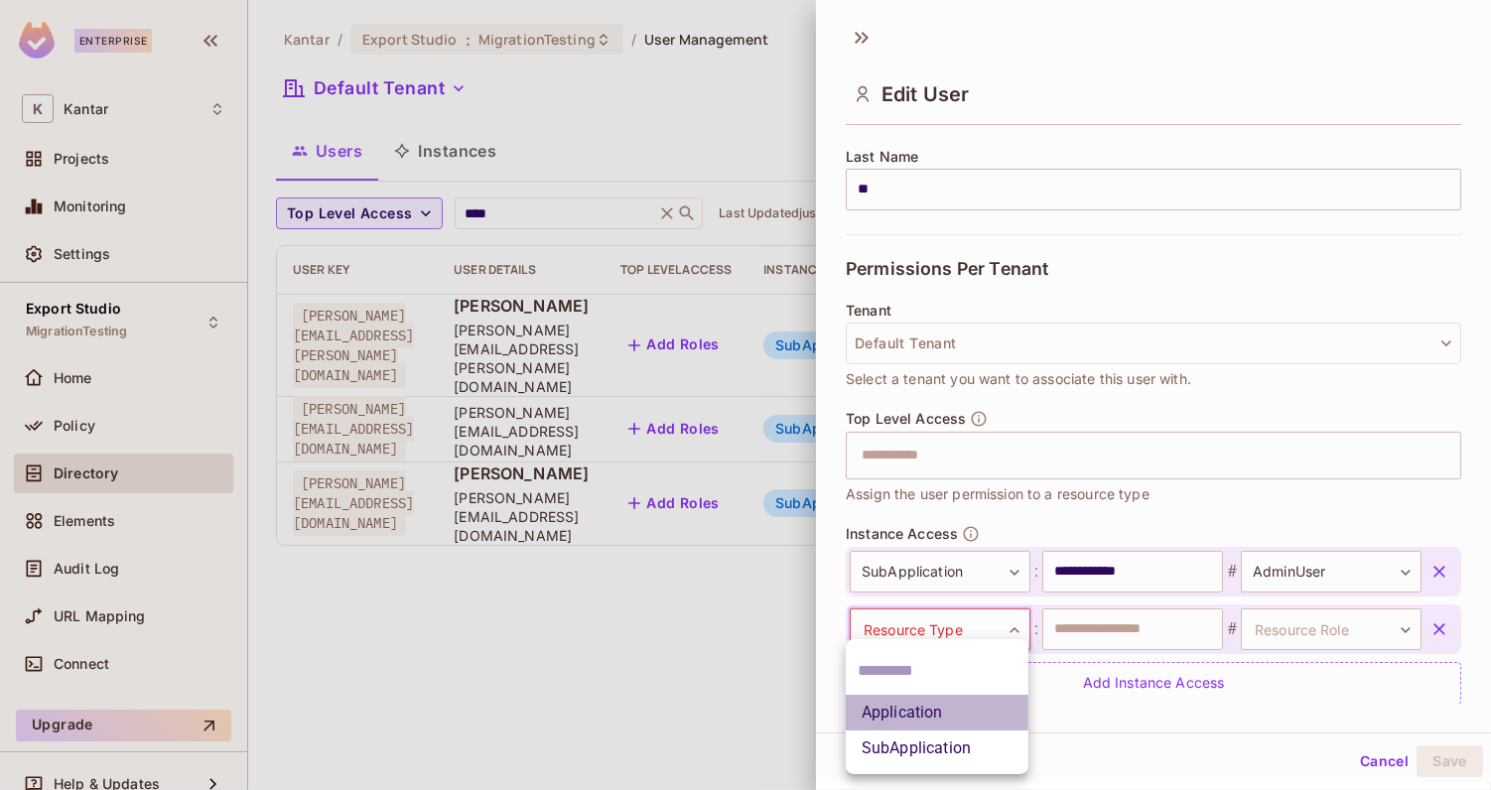
click at [937, 712] on li "Application" at bounding box center [937, 713] width 183 height 36
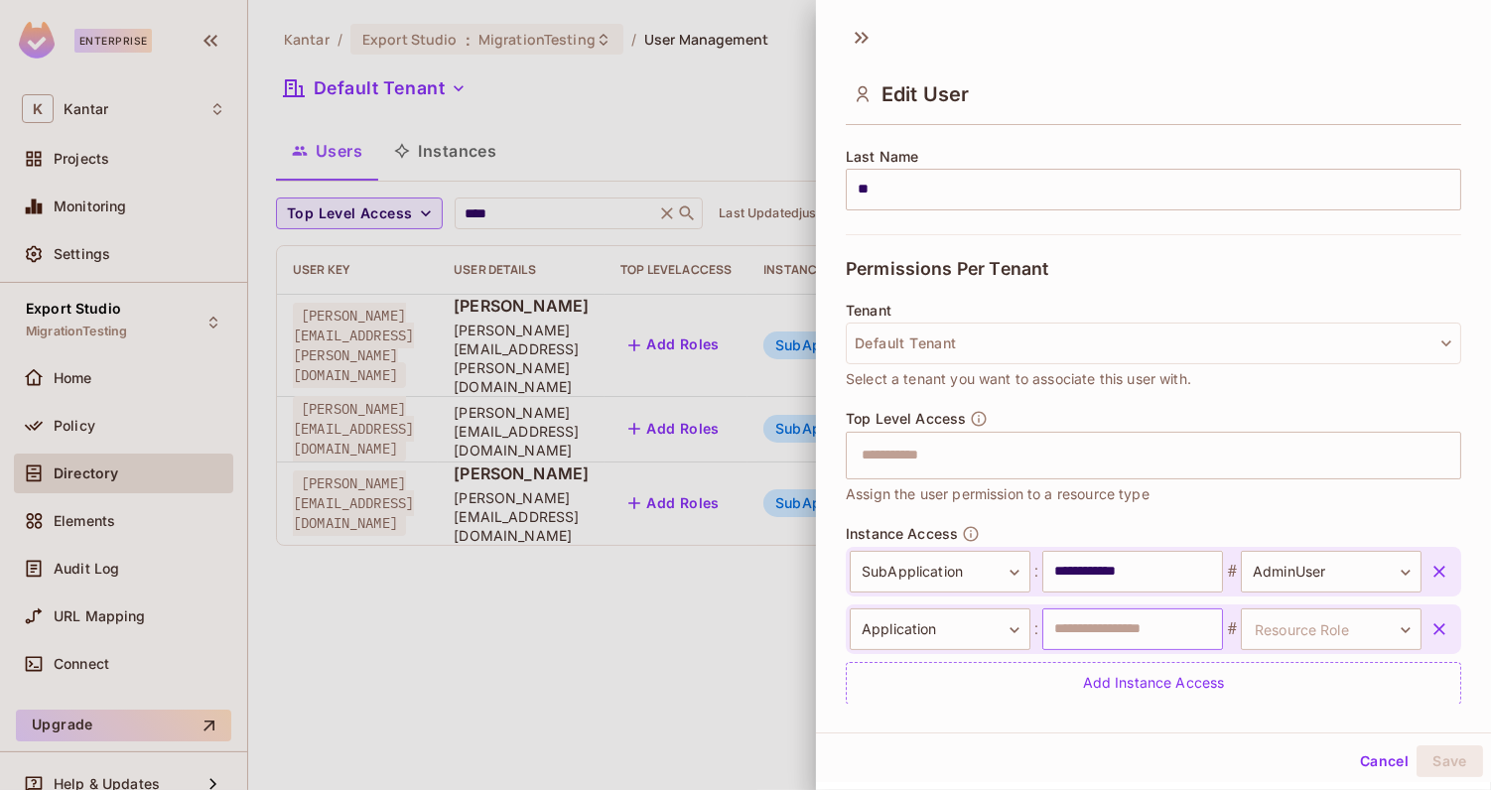
click at [1103, 632] on input "text" at bounding box center [1133, 630] width 181 height 42
type input "**********"
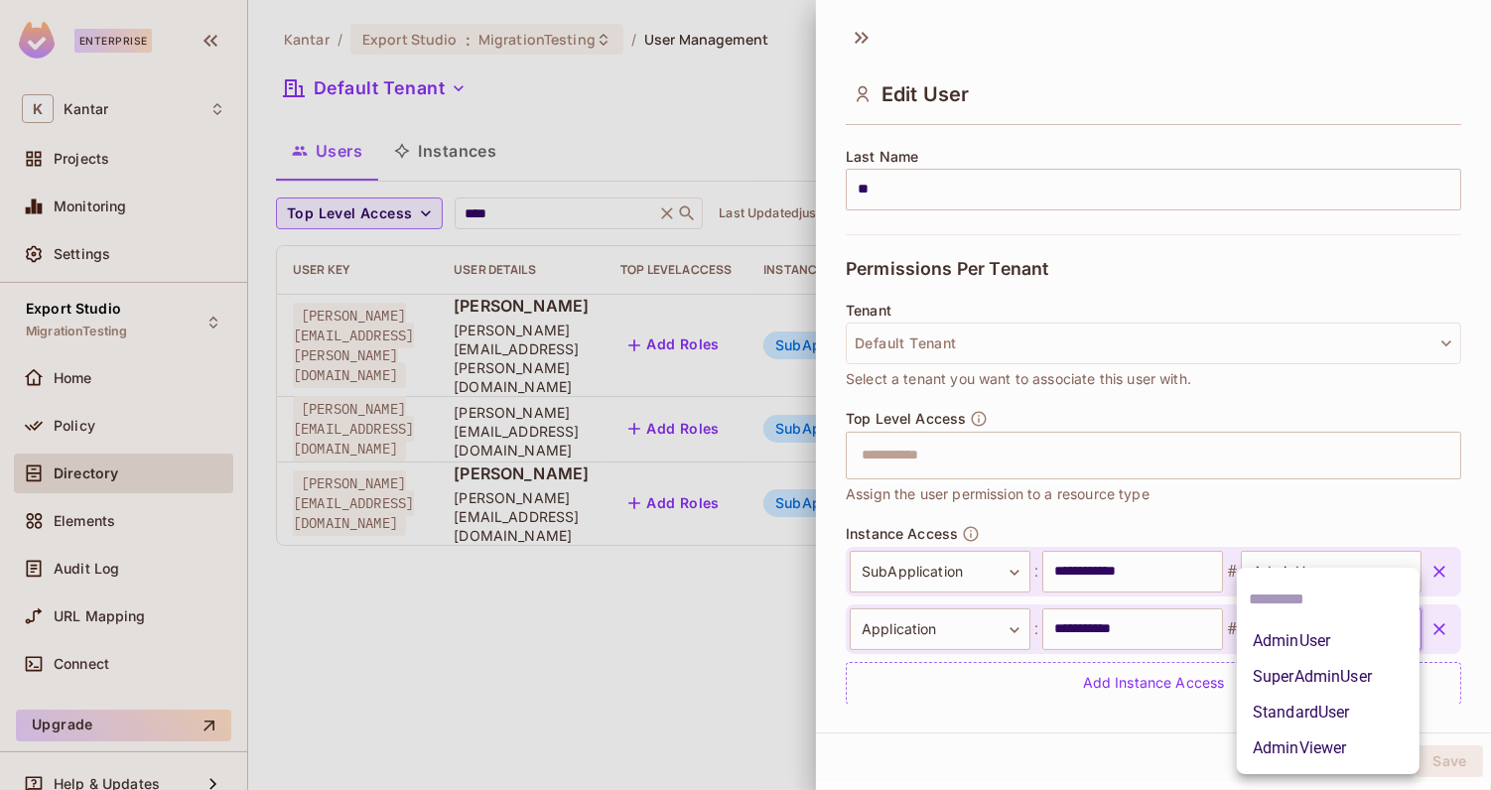
click at [1306, 636] on body "**********" at bounding box center [745, 395] width 1491 height 790
click at [1310, 681] on li "SuperAdminUser" at bounding box center [1328, 677] width 183 height 36
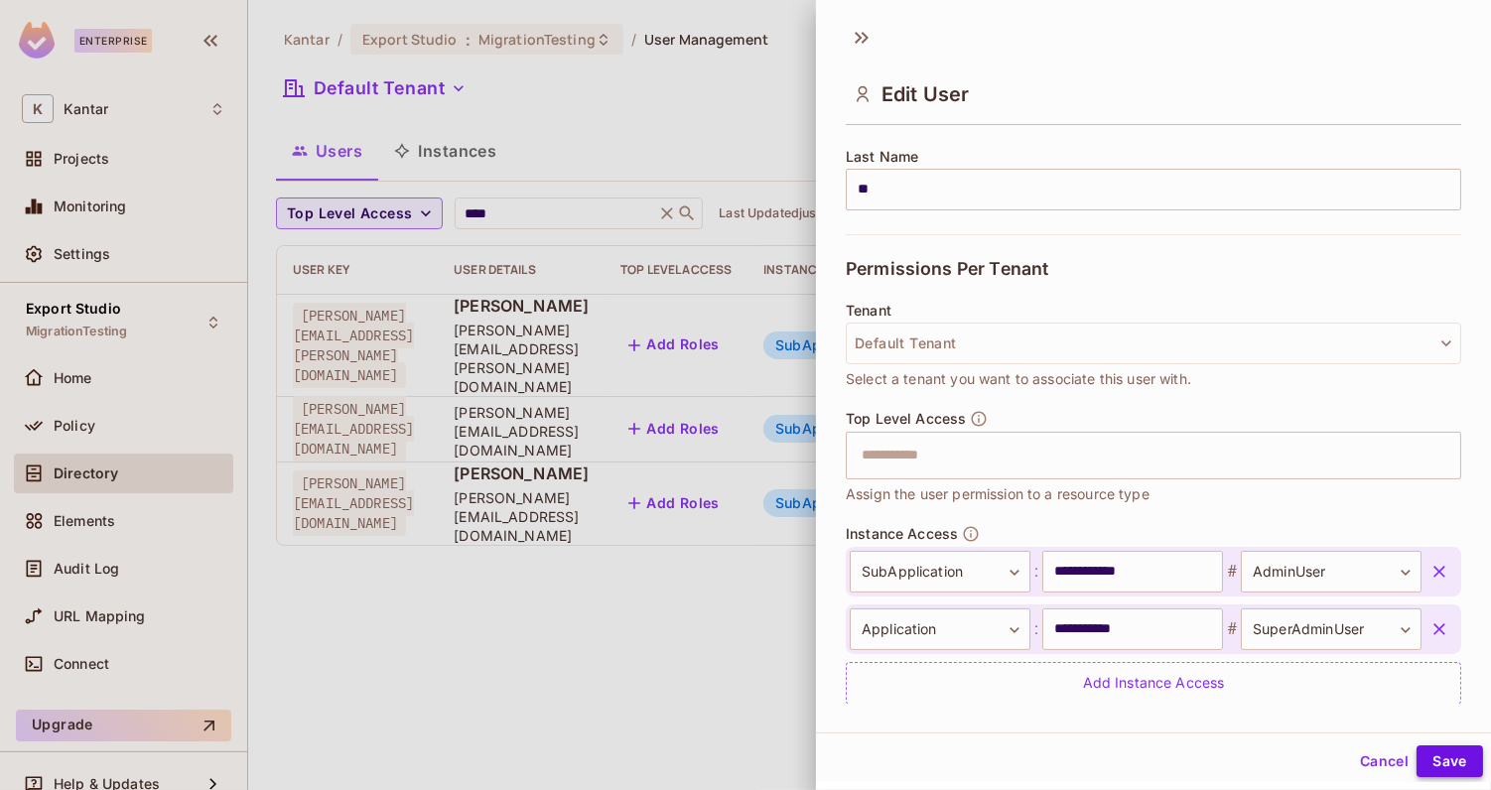
click at [1448, 763] on button "Save" at bounding box center [1450, 762] width 67 height 32
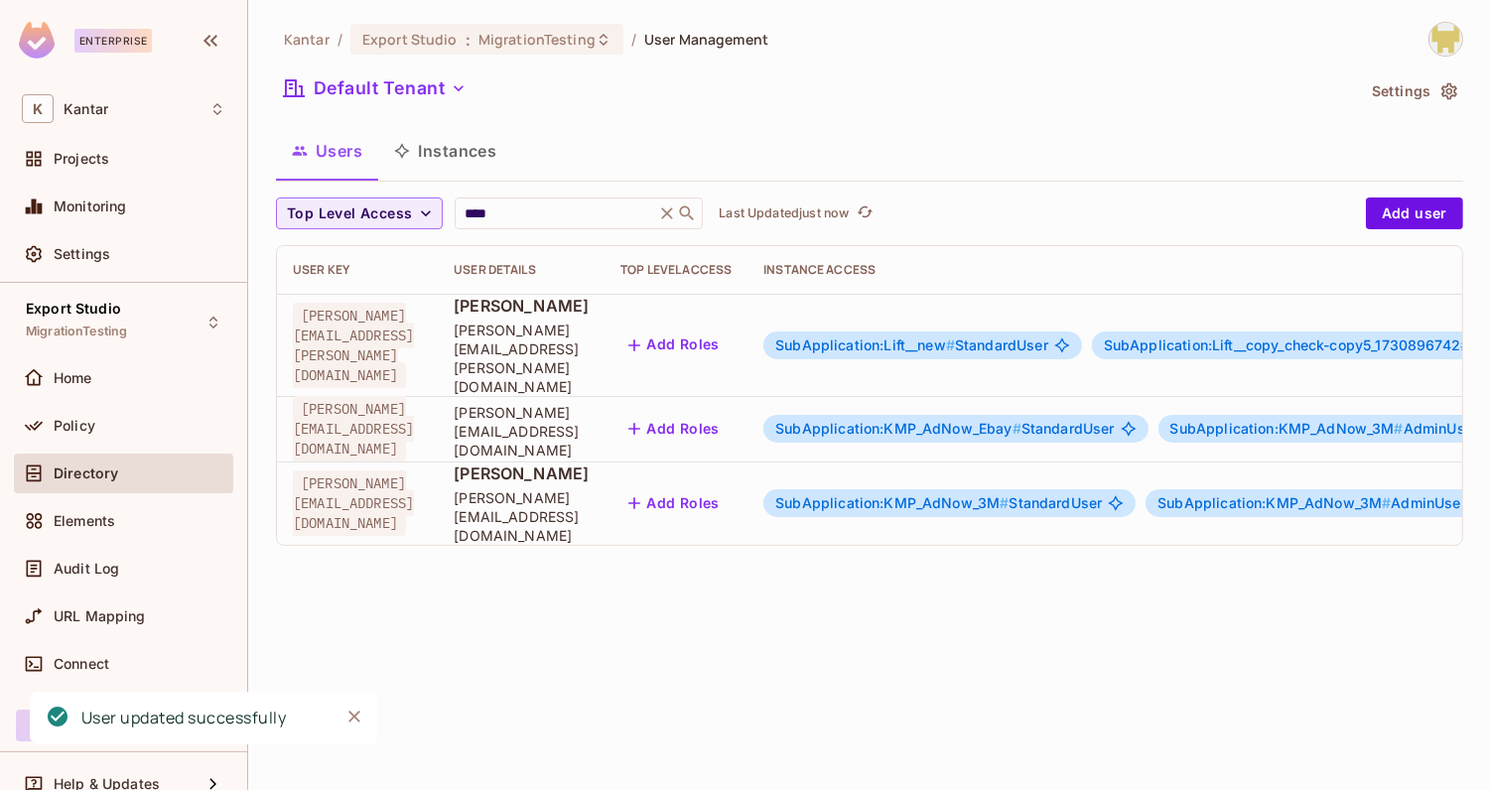
click at [1009, 494] on span "SubApplication:KMP_AdNow_3M #" at bounding box center [892, 502] width 233 height 17
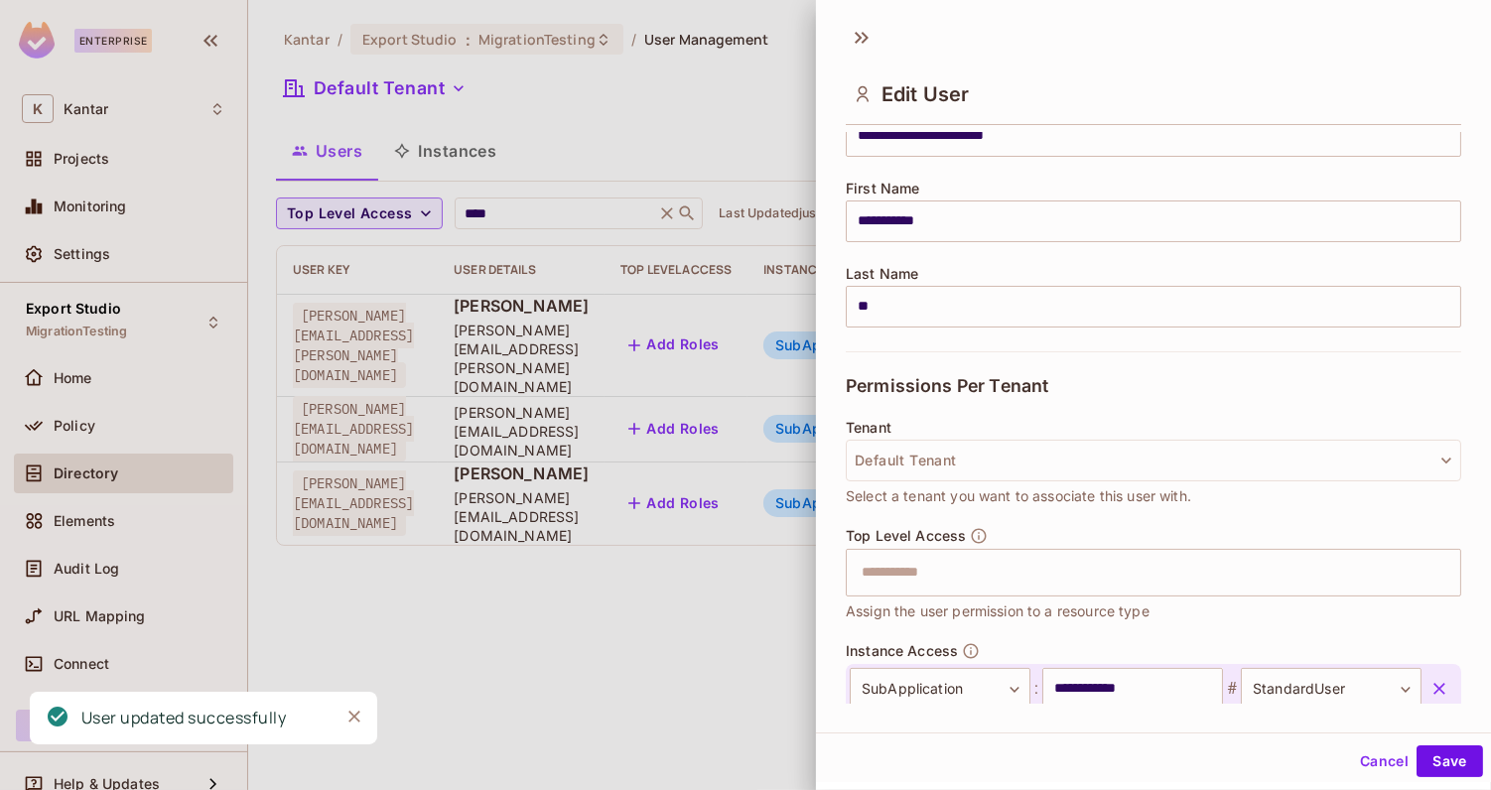
scroll to position [436, 0]
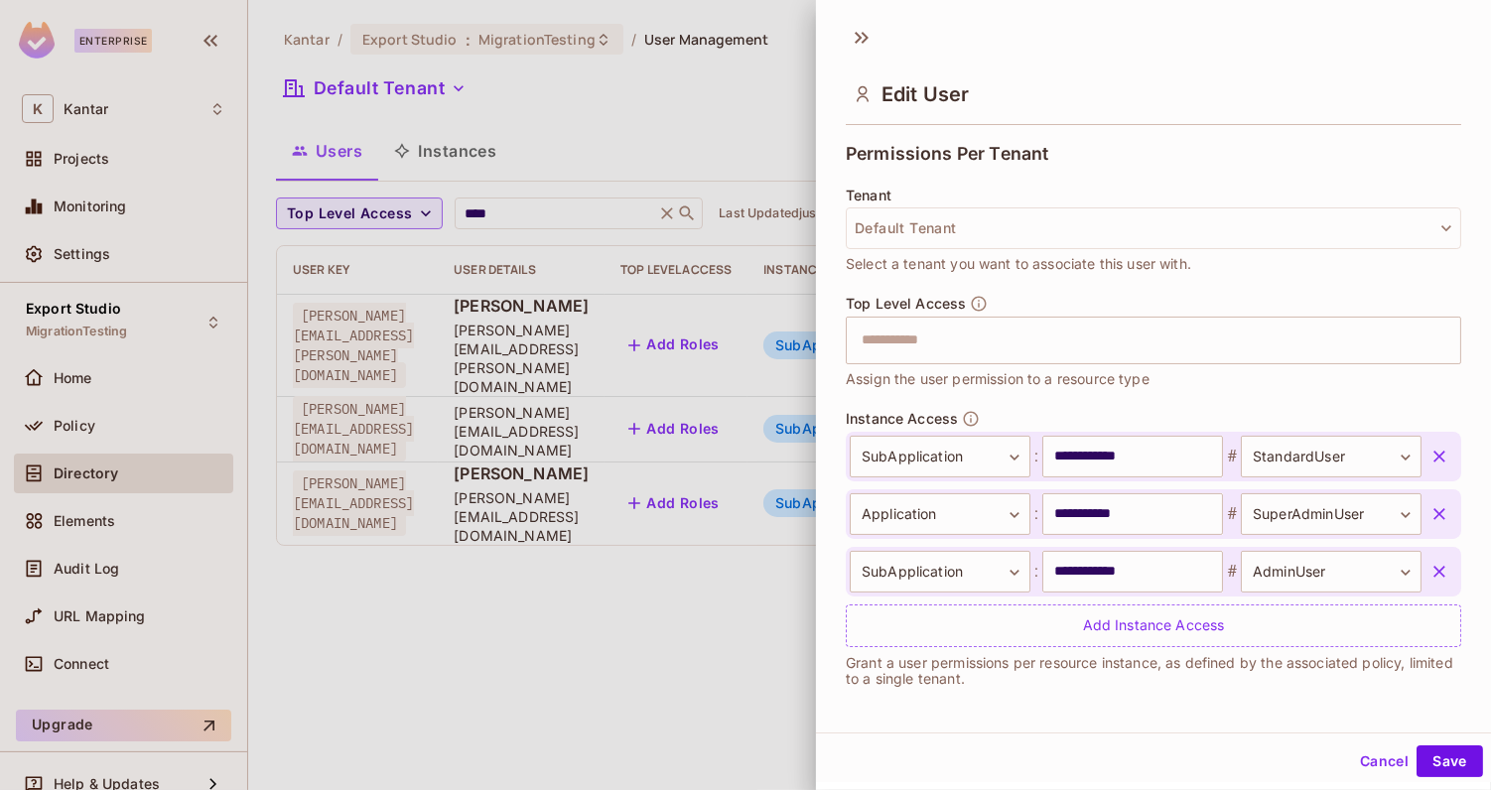
click at [1441, 456] on icon "button" at bounding box center [1440, 457] width 12 height 12
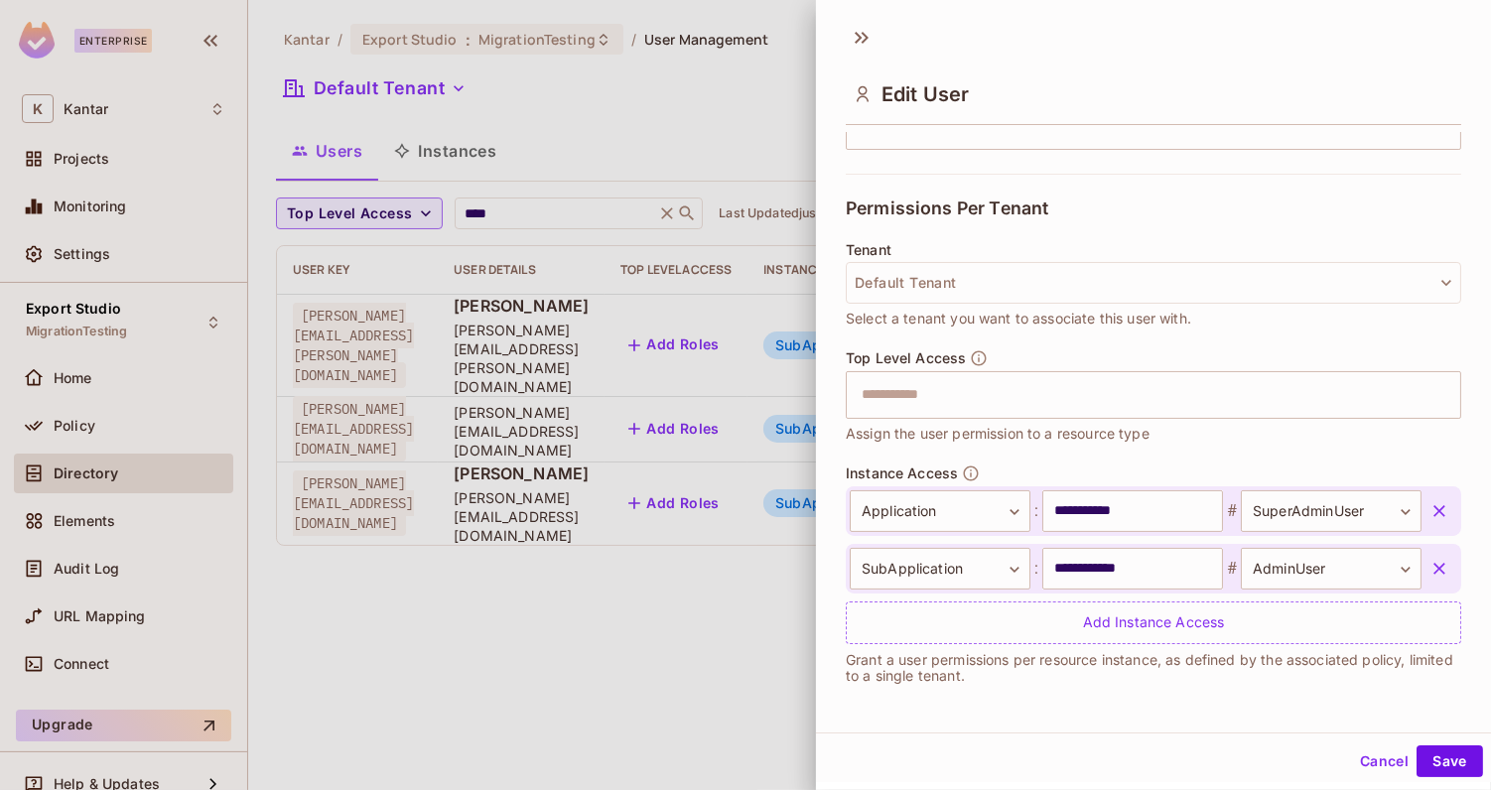
scroll to position [378, 0]
click at [1456, 769] on button "Save" at bounding box center [1450, 762] width 67 height 32
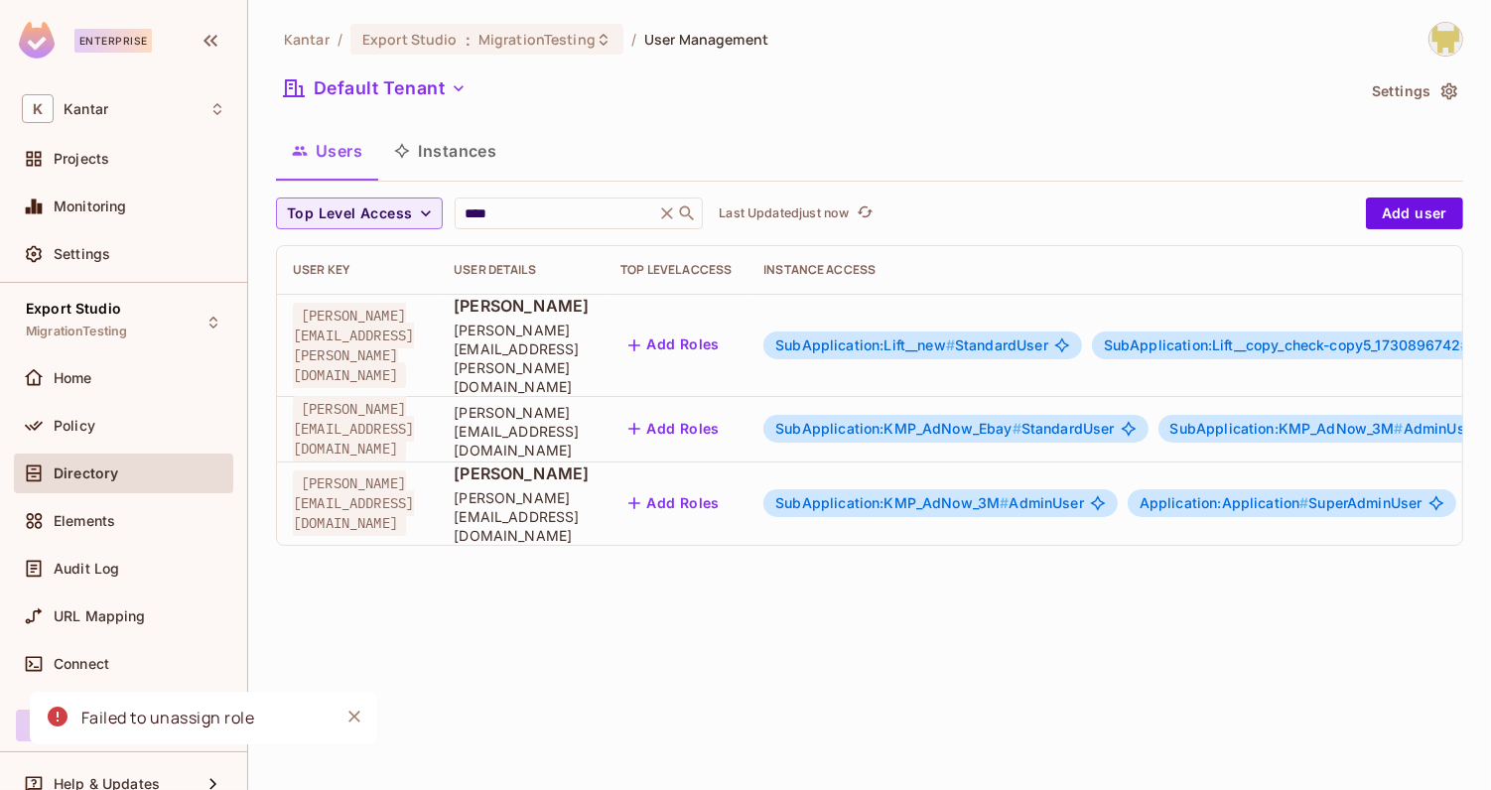
click at [1009, 494] on span "SubApplication:KMP_AdNow_3M #" at bounding box center [892, 502] width 233 height 17
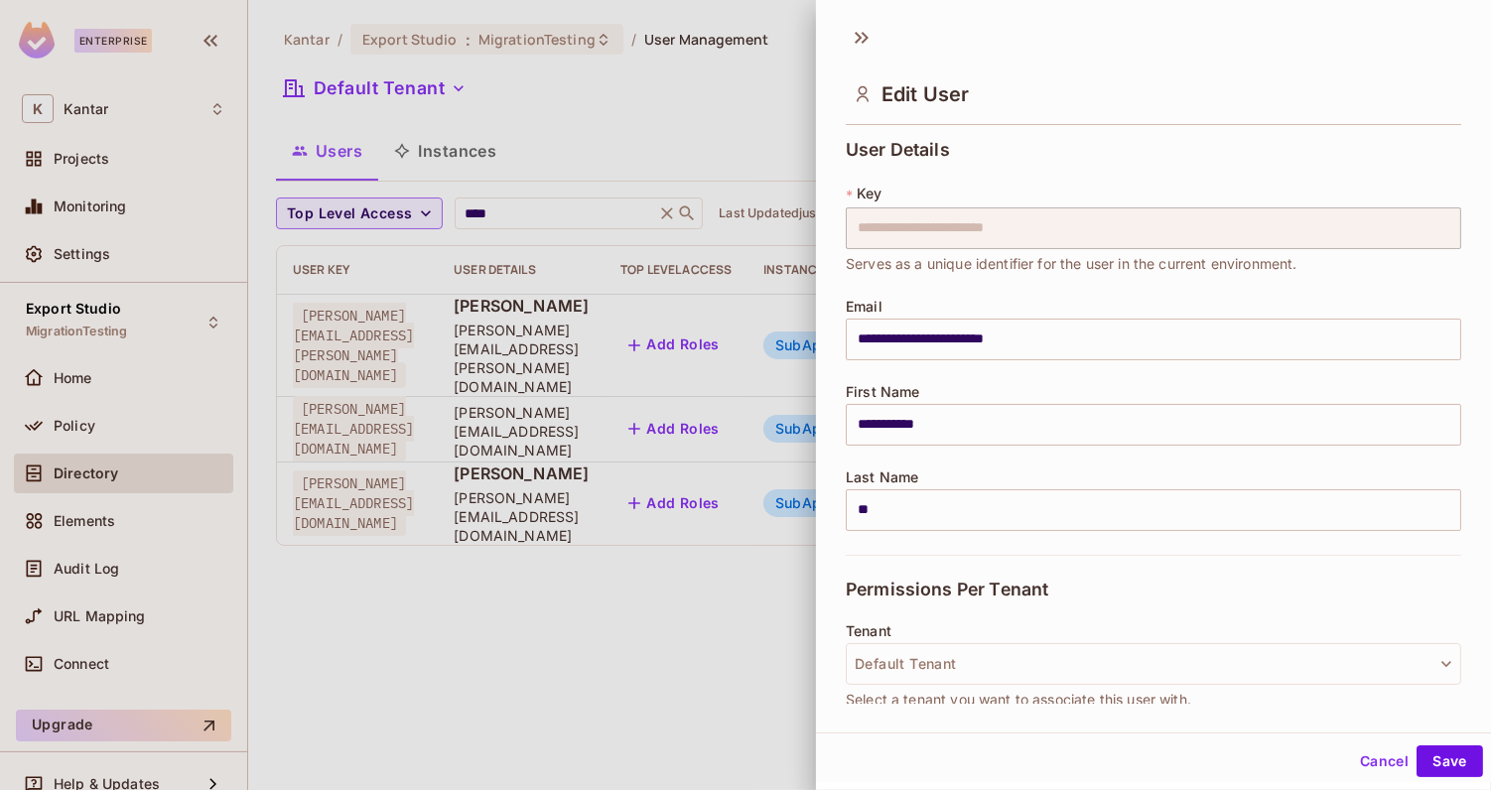
scroll to position [436, 0]
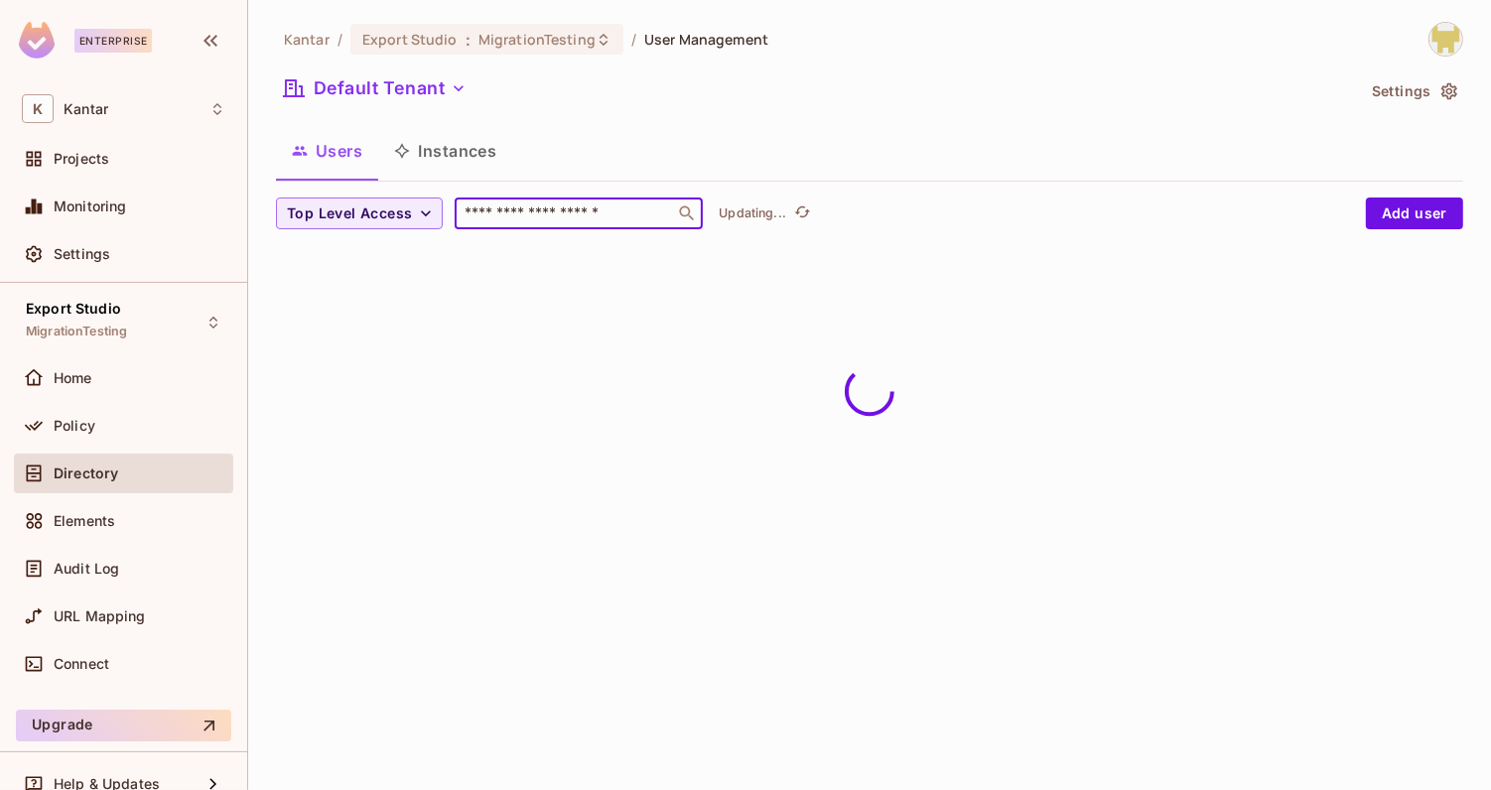
click at [560, 212] on input "text" at bounding box center [565, 214] width 209 height 20
type input "***"
click at [878, 589] on div "Kantar / Export Studio : MigrationTesting / User Management Default Tenant Sett…" at bounding box center [869, 395] width 1243 height 790
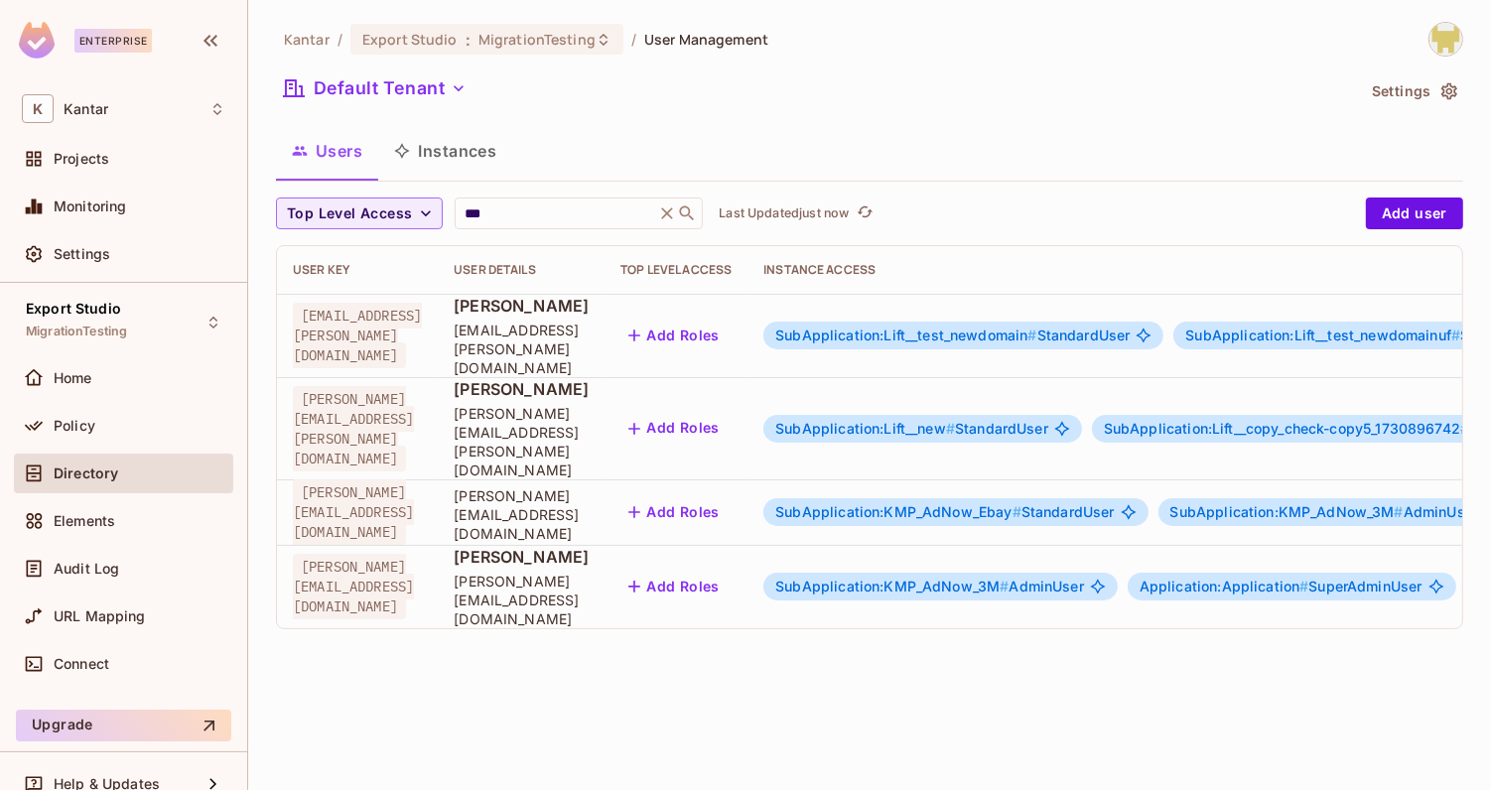
click at [1009, 578] on span "SubApplication:KMP_AdNow_3M #" at bounding box center [892, 586] width 233 height 17
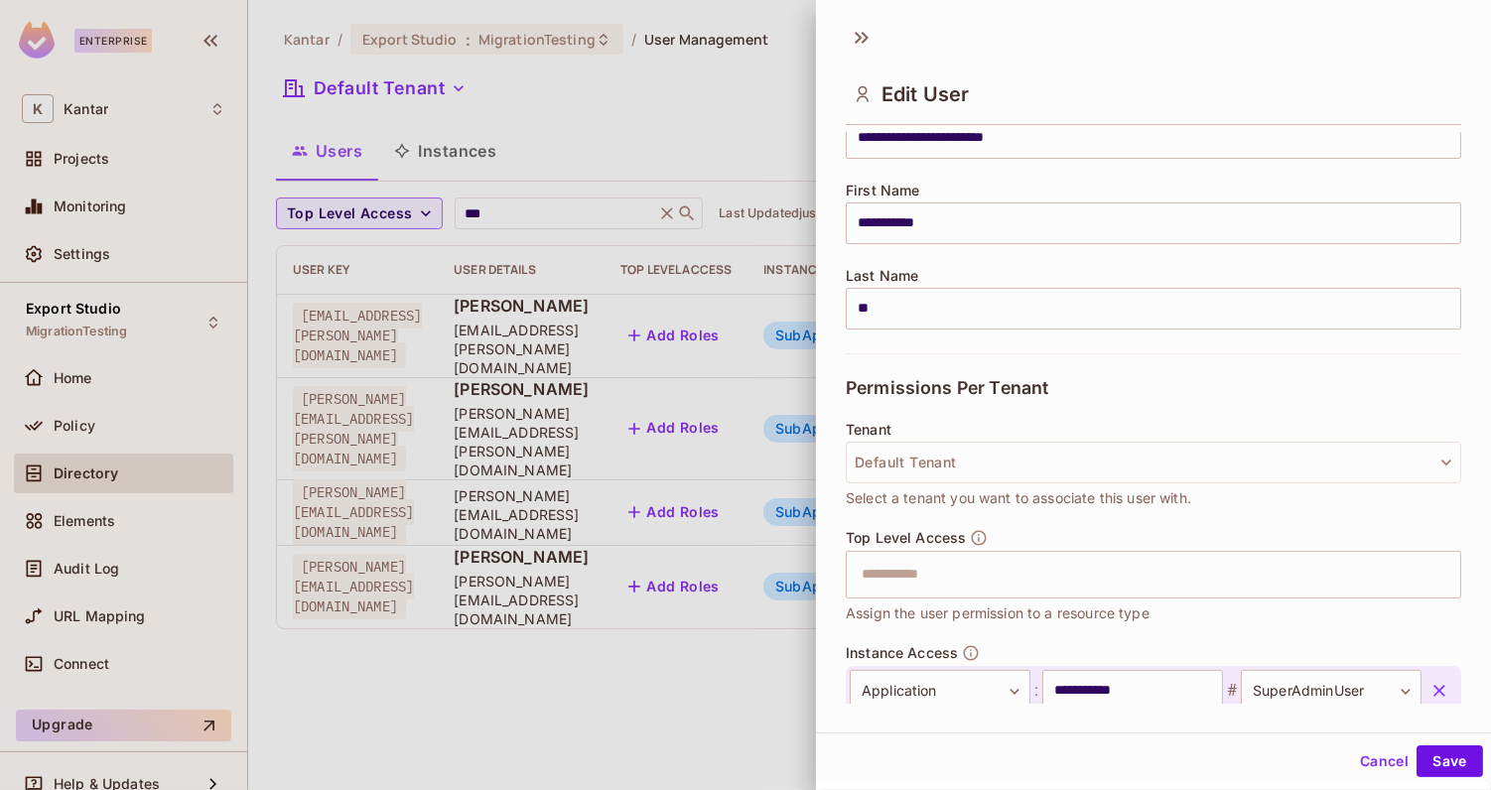
scroll to position [378, 0]
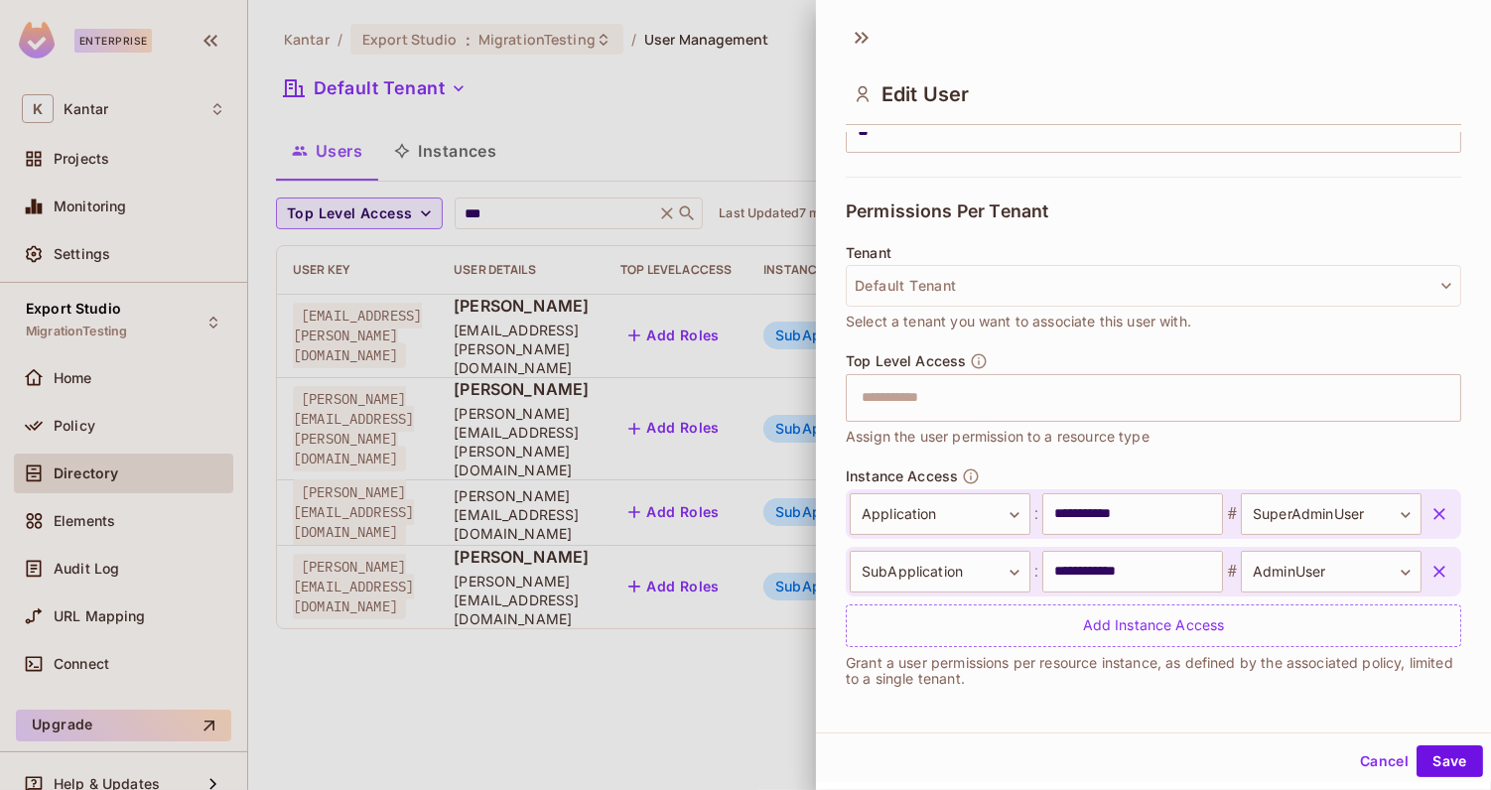
click at [1058, 464] on div "Top Level Access ​ Assign the user permission to a resource type" at bounding box center [1154, 410] width 616 height 115
click at [868, 46] on icon at bounding box center [862, 38] width 32 height 32
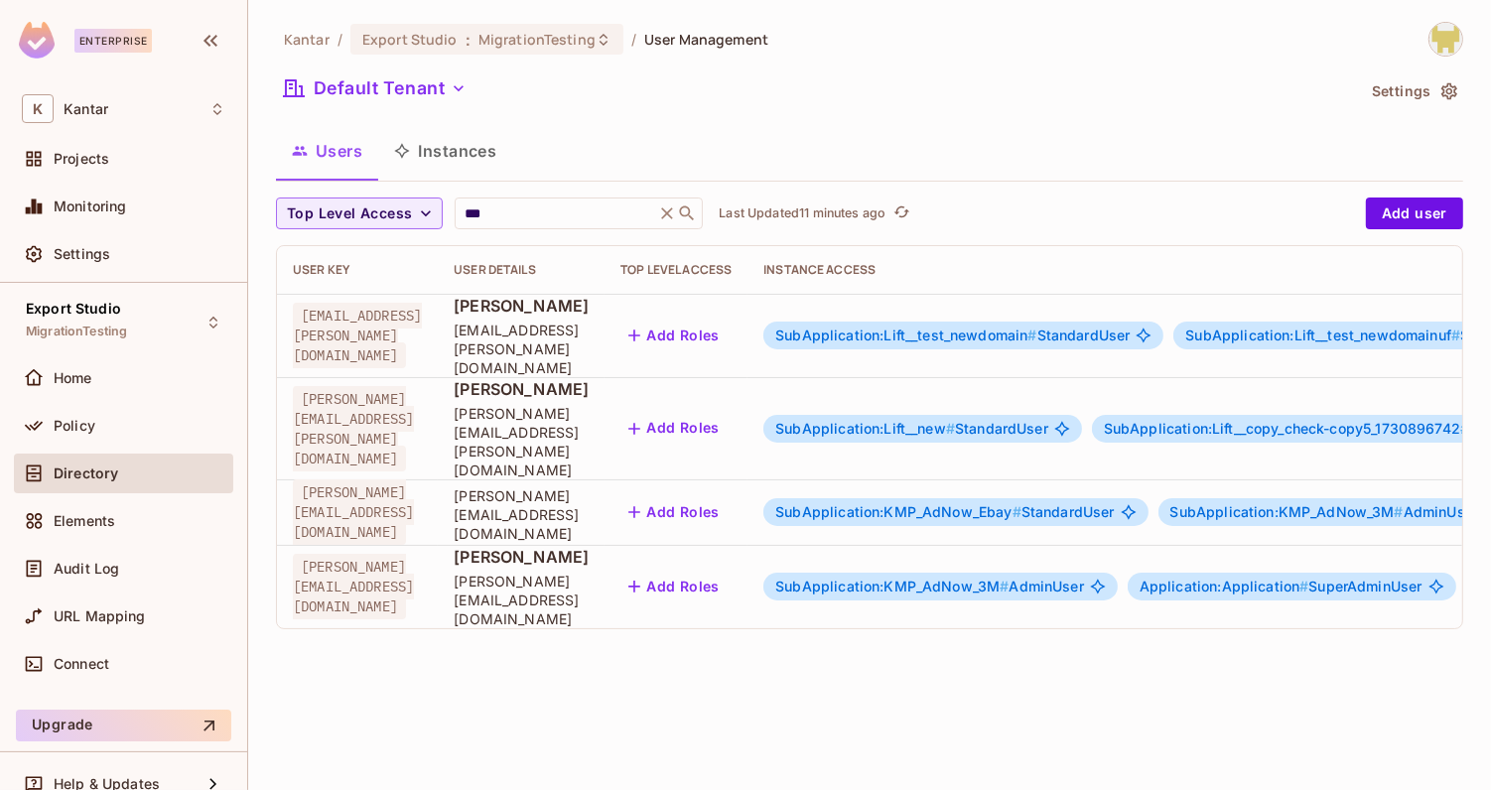
click at [186, 295] on div "Export Studio MigrationTesting" at bounding box center [123, 322] width 219 height 55
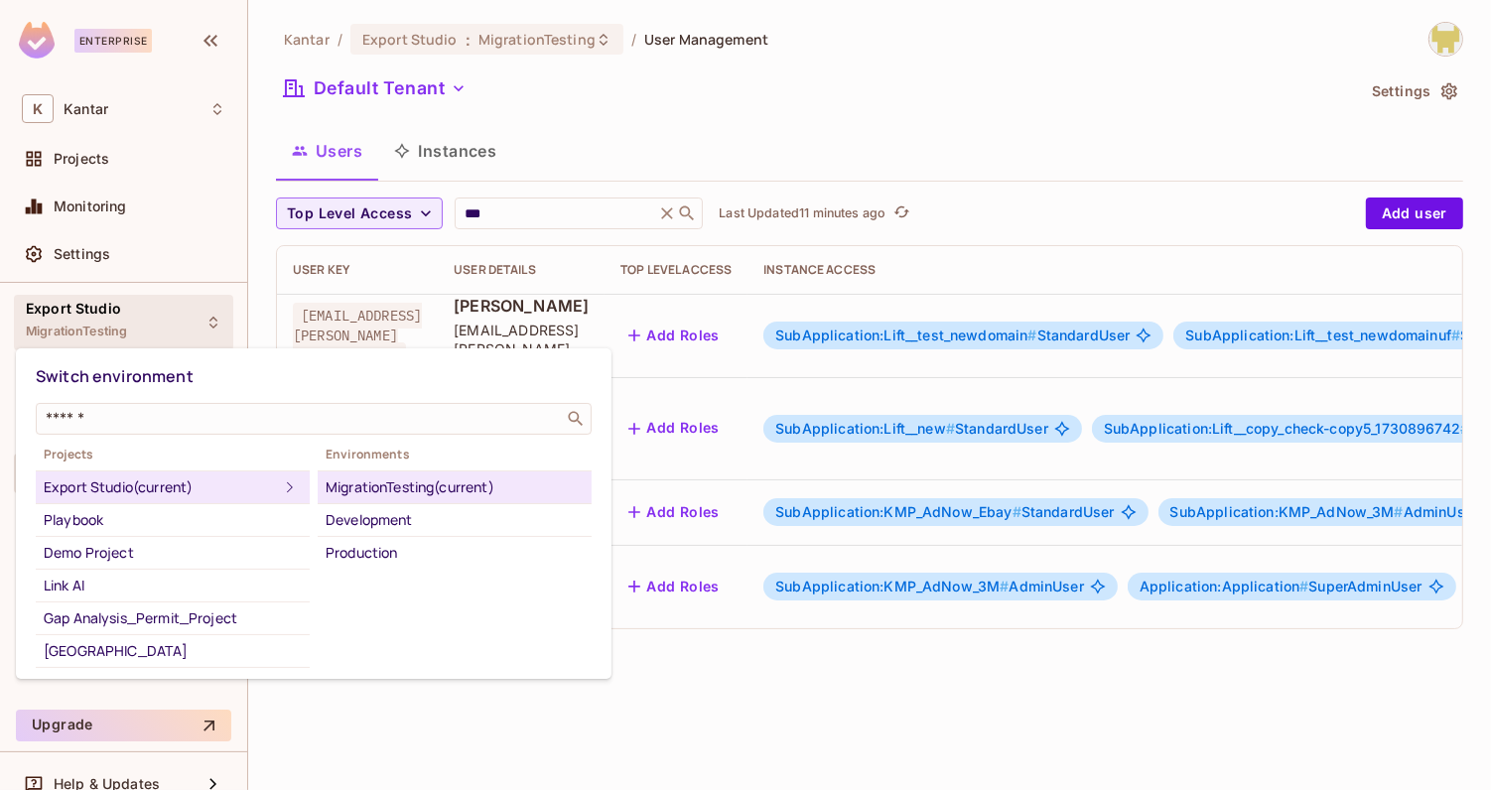
click at [491, 702] on div at bounding box center [745, 395] width 1491 height 790
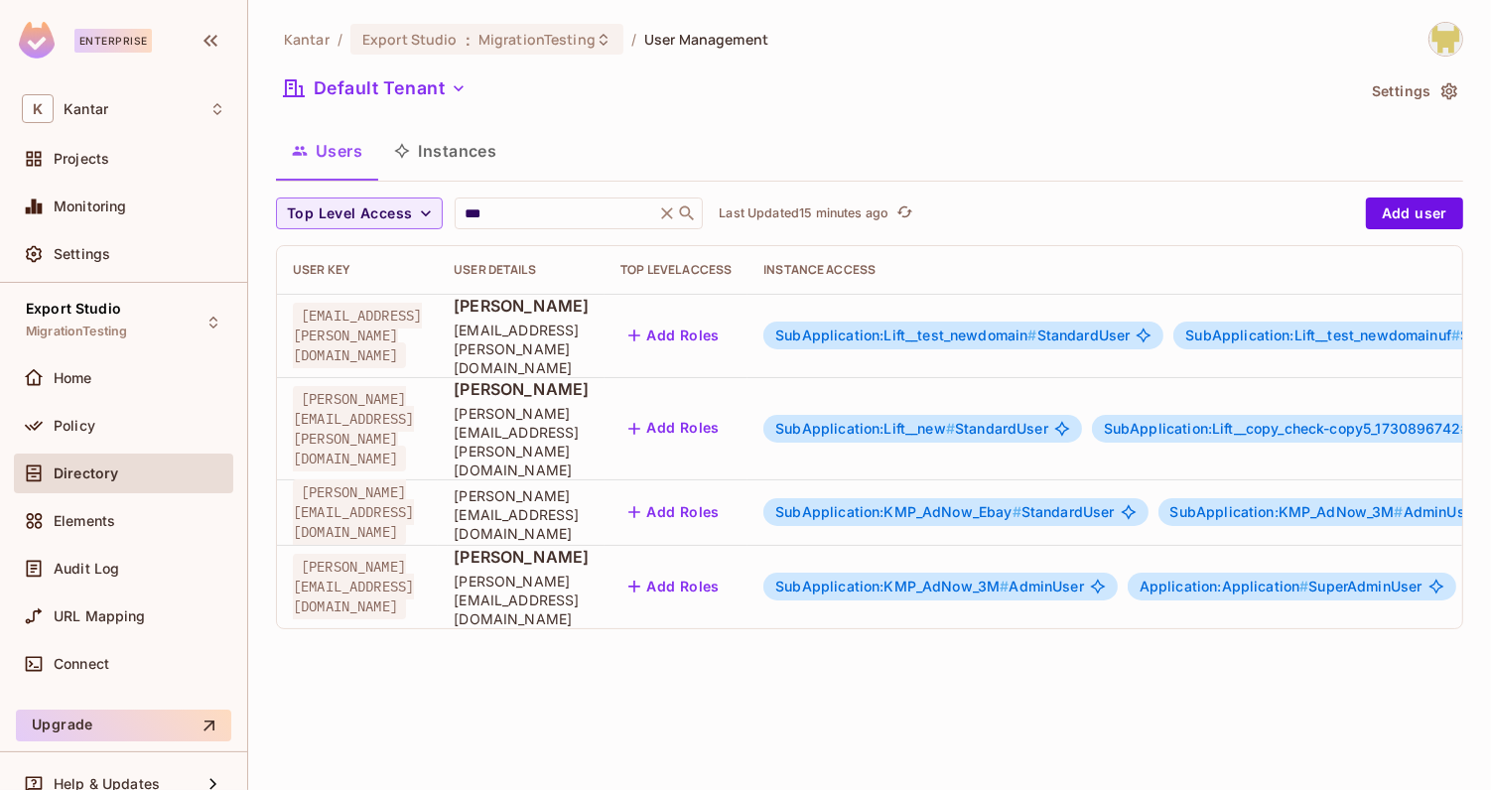
click at [995, 578] on span "SubApplication:KMP_AdNow_3M #" at bounding box center [892, 586] width 233 height 17
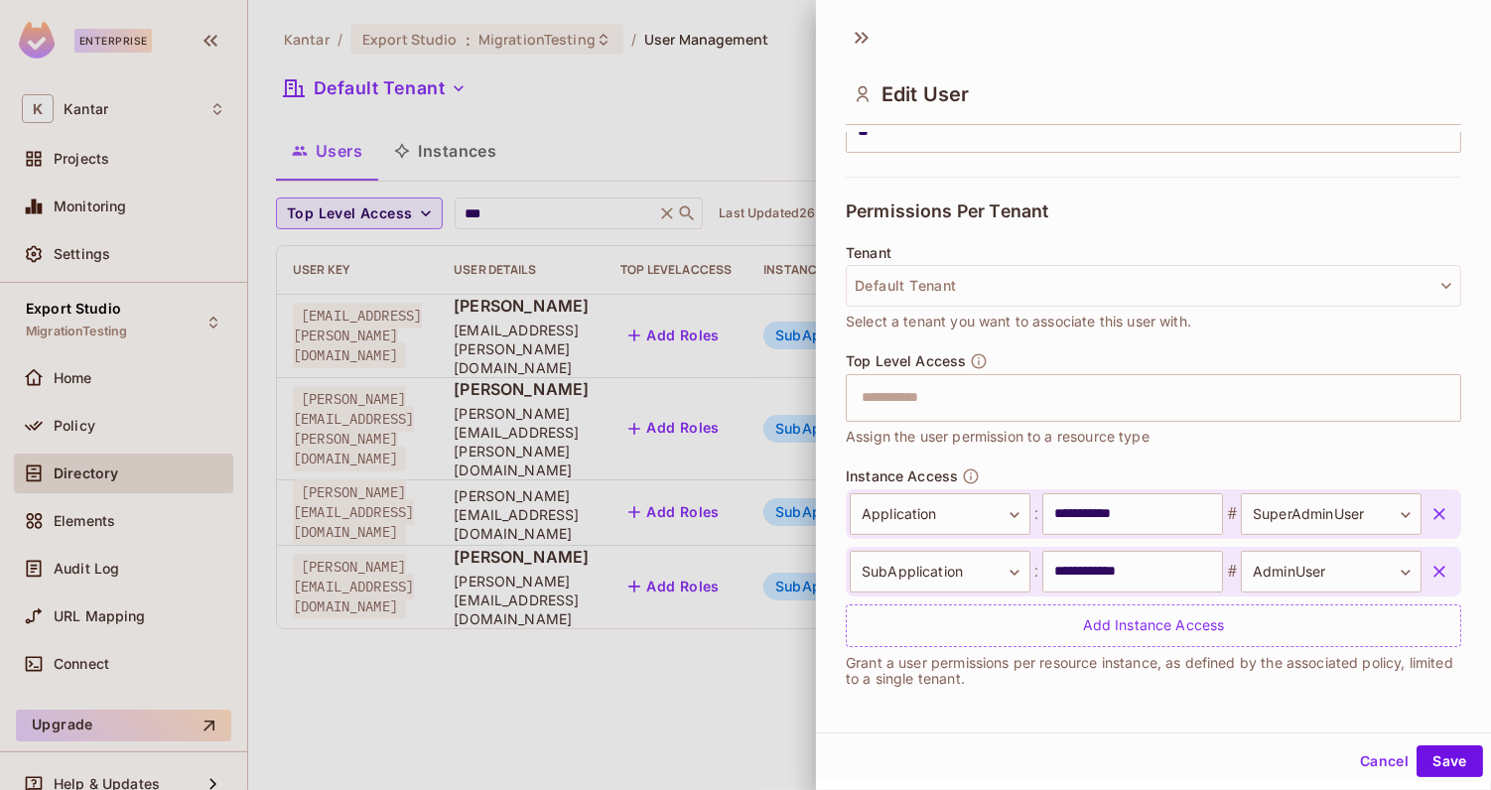
scroll to position [2, 0]
click at [860, 45] on icon at bounding box center [862, 36] width 32 height 32
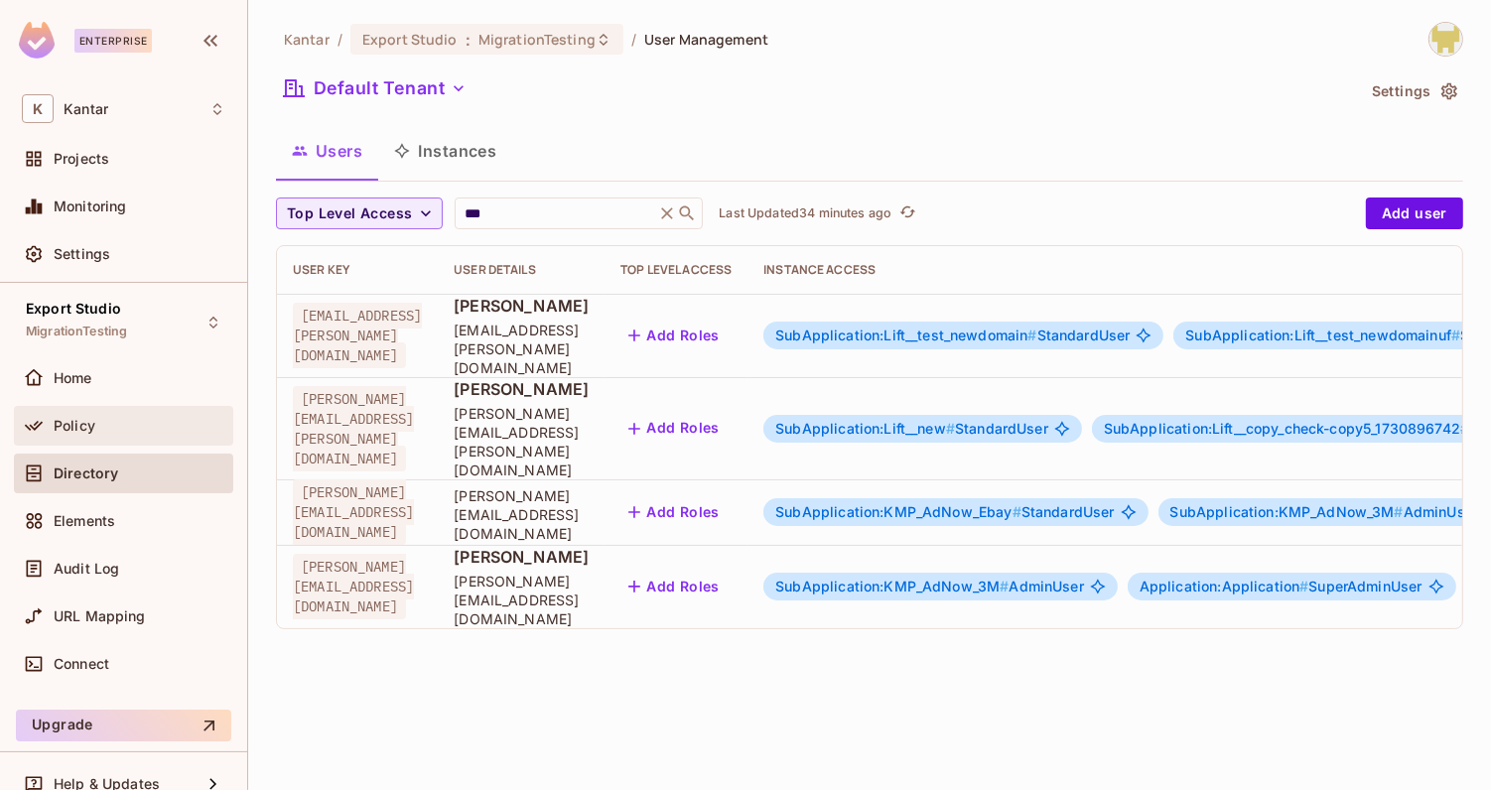
click at [96, 440] on div "Policy" at bounding box center [123, 426] width 219 height 40
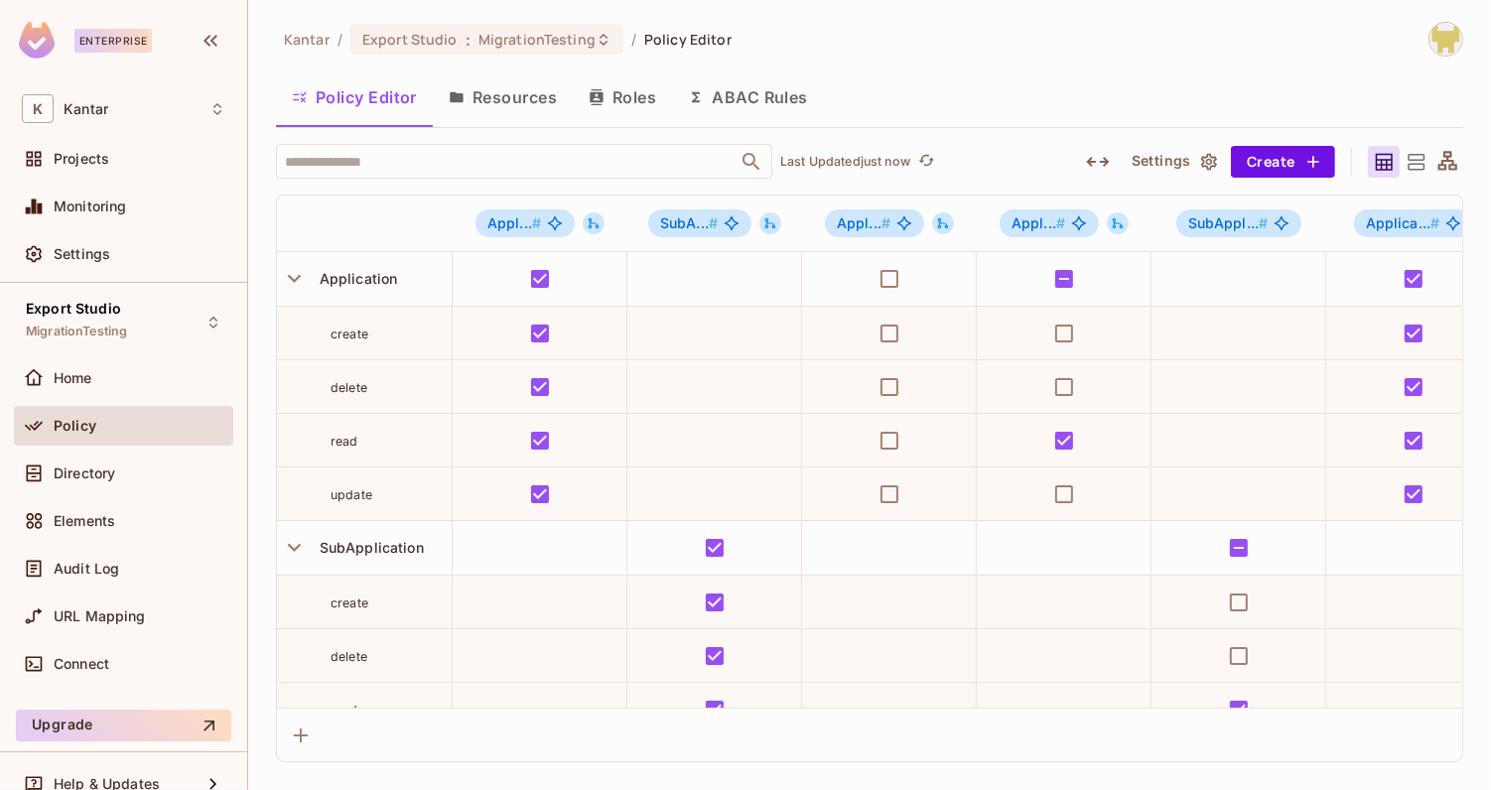
click at [533, 108] on button "Resources" at bounding box center [503, 97] width 140 height 50
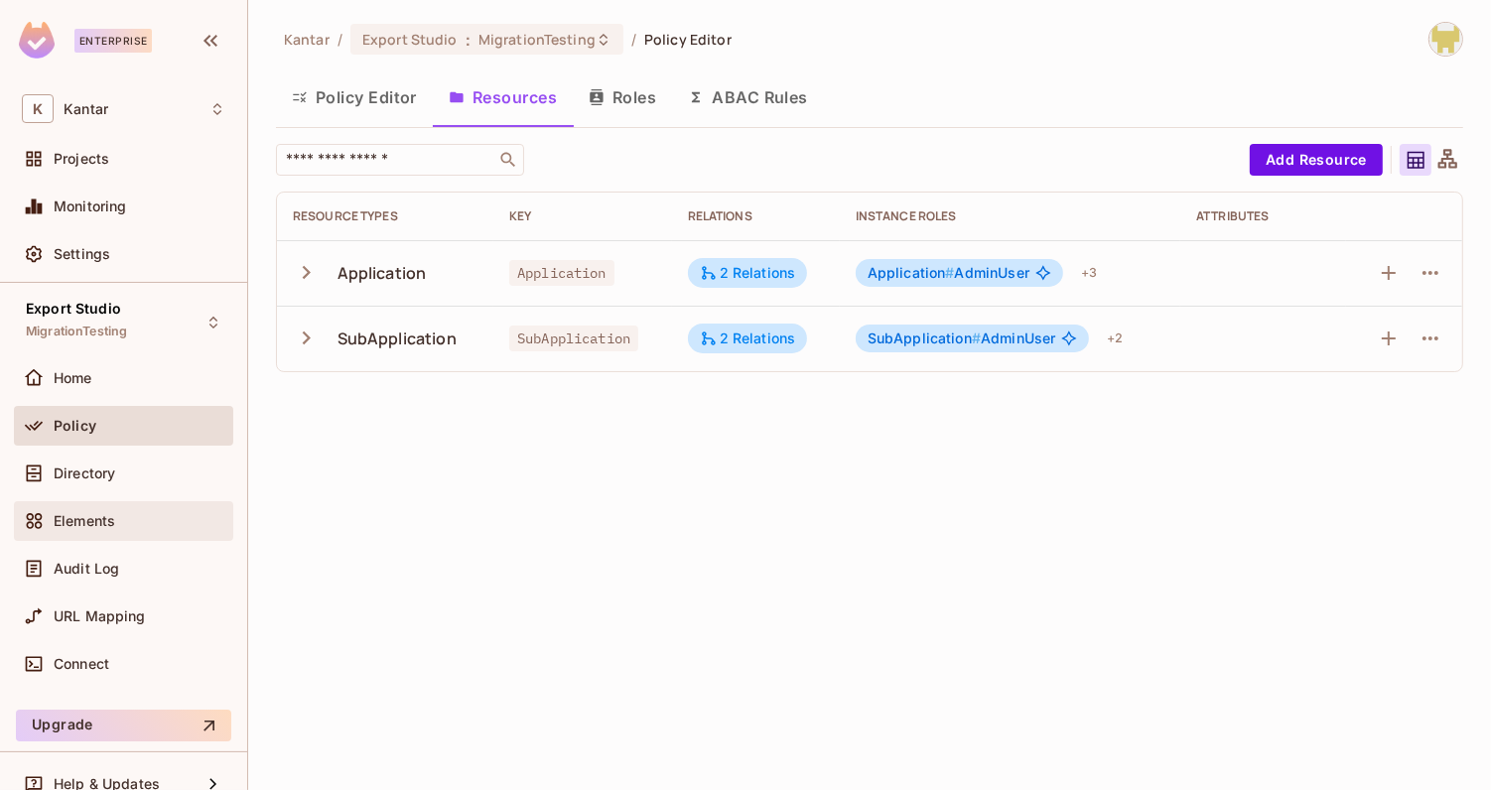
click at [57, 516] on span "Elements" at bounding box center [85, 521] width 62 height 16
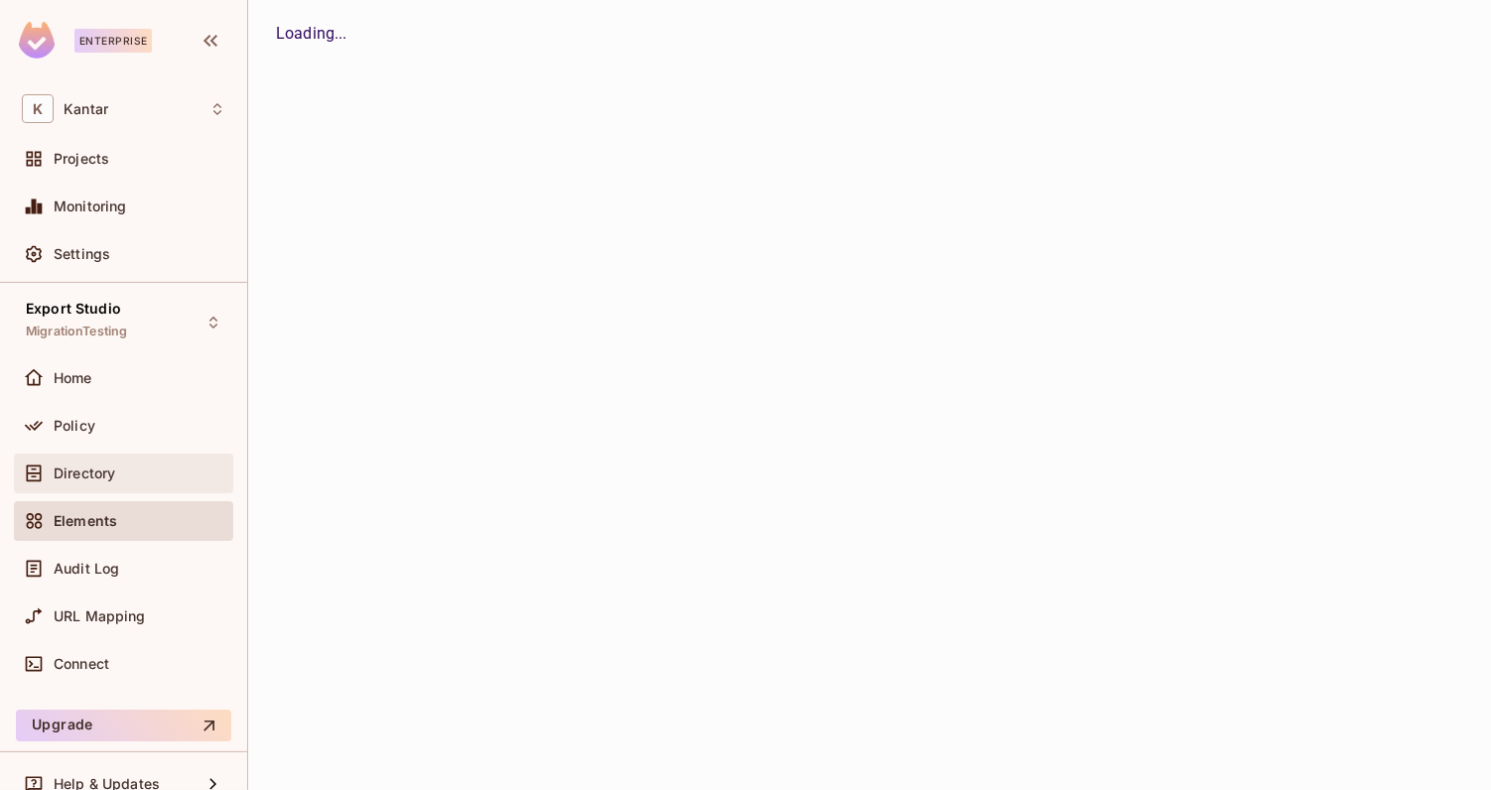
click at [102, 469] on span "Directory" at bounding box center [85, 474] width 62 height 16
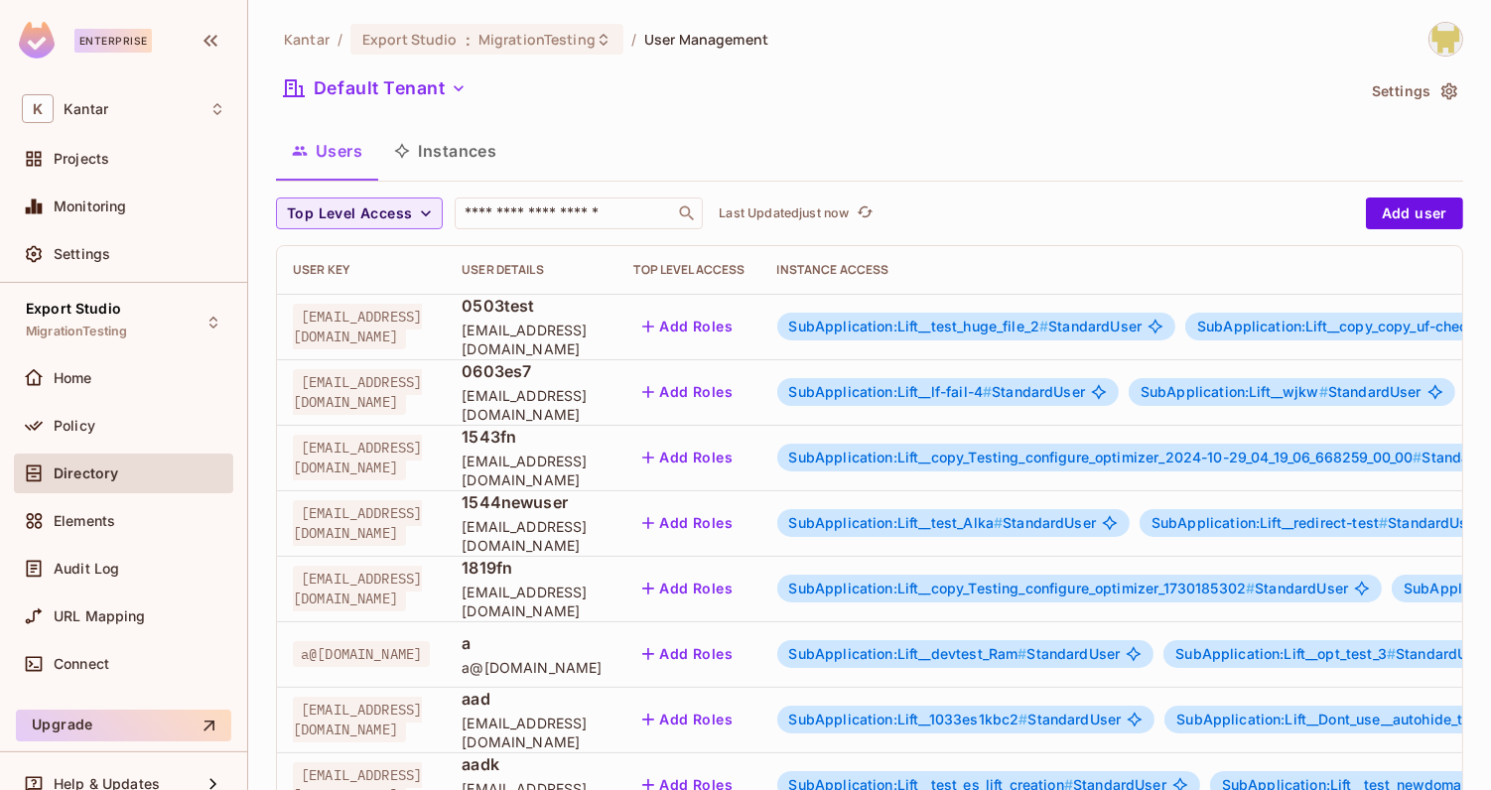
click at [464, 153] on button "Instances" at bounding box center [445, 151] width 134 height 50
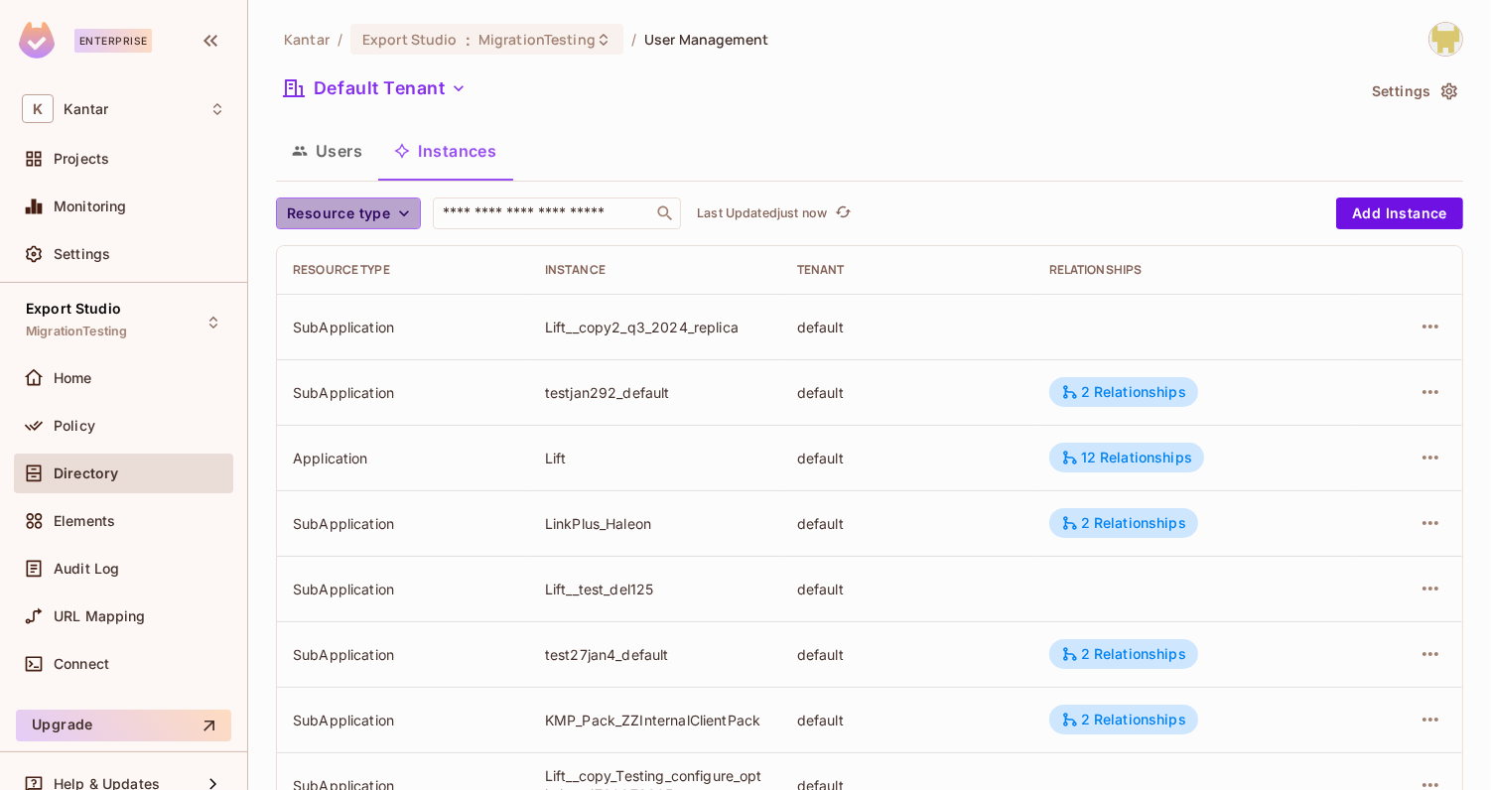
click at [368, 209] on span "Resource type" at bounding box center [338, 214] width 103 height 25
click at [361, 254] on span "Application" at bounding box center [342, 258] width 101 height 19
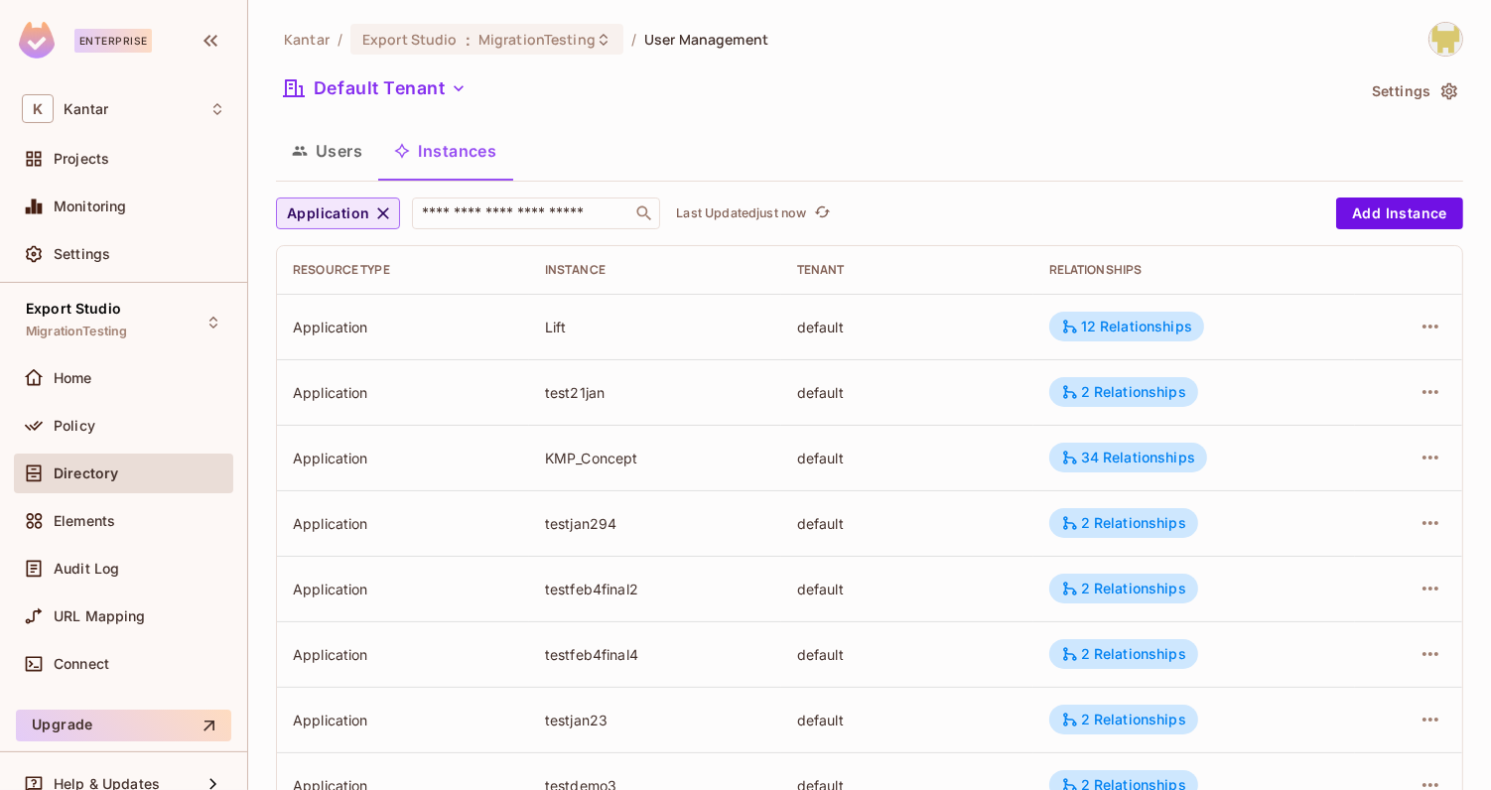
click at [351, 208] on span "Application" at bounding box center [328, 214] width 82 height 25
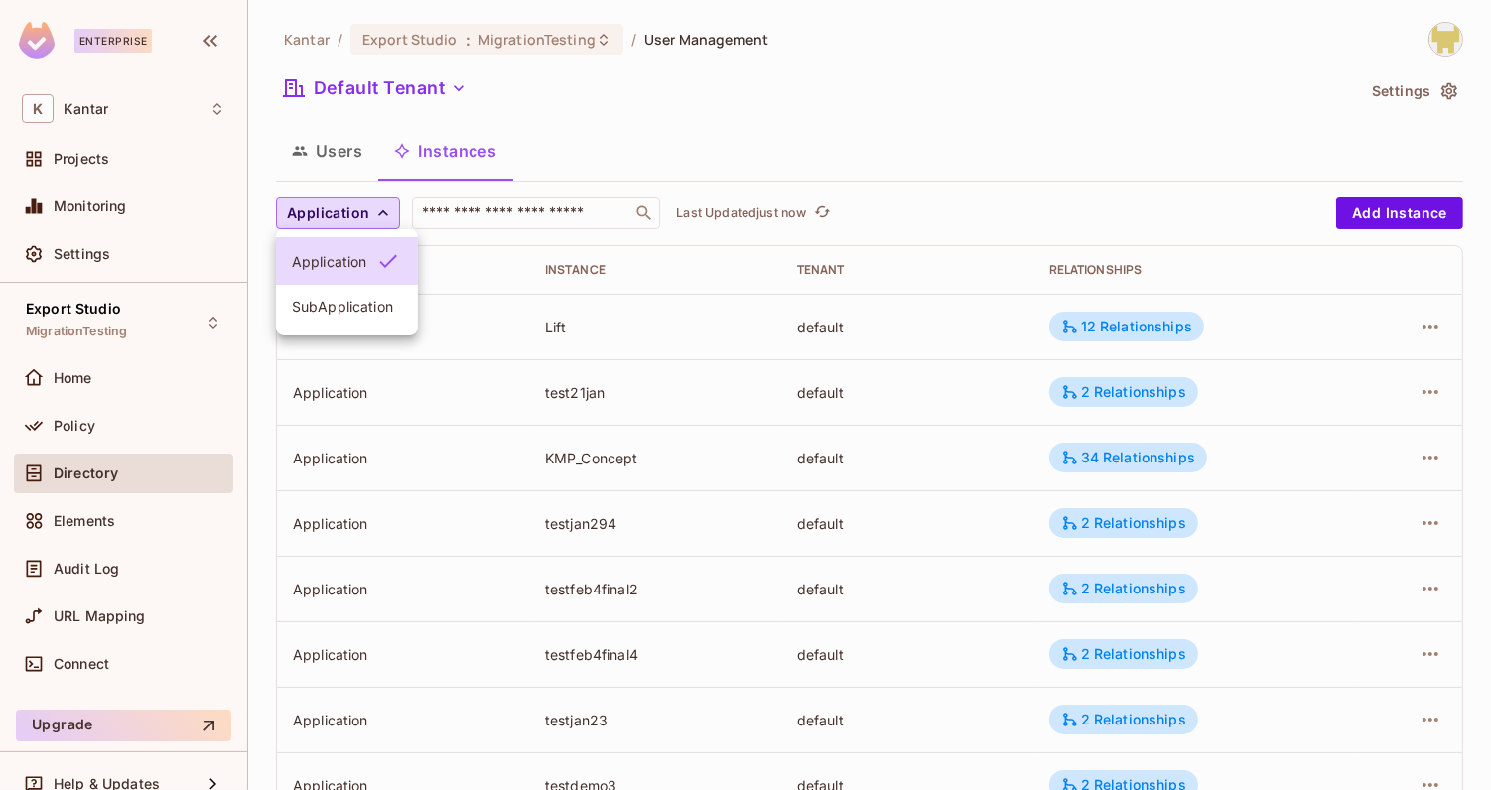
click at [127, 431] on div at bounding box center [745, 395] width 1491 height 790
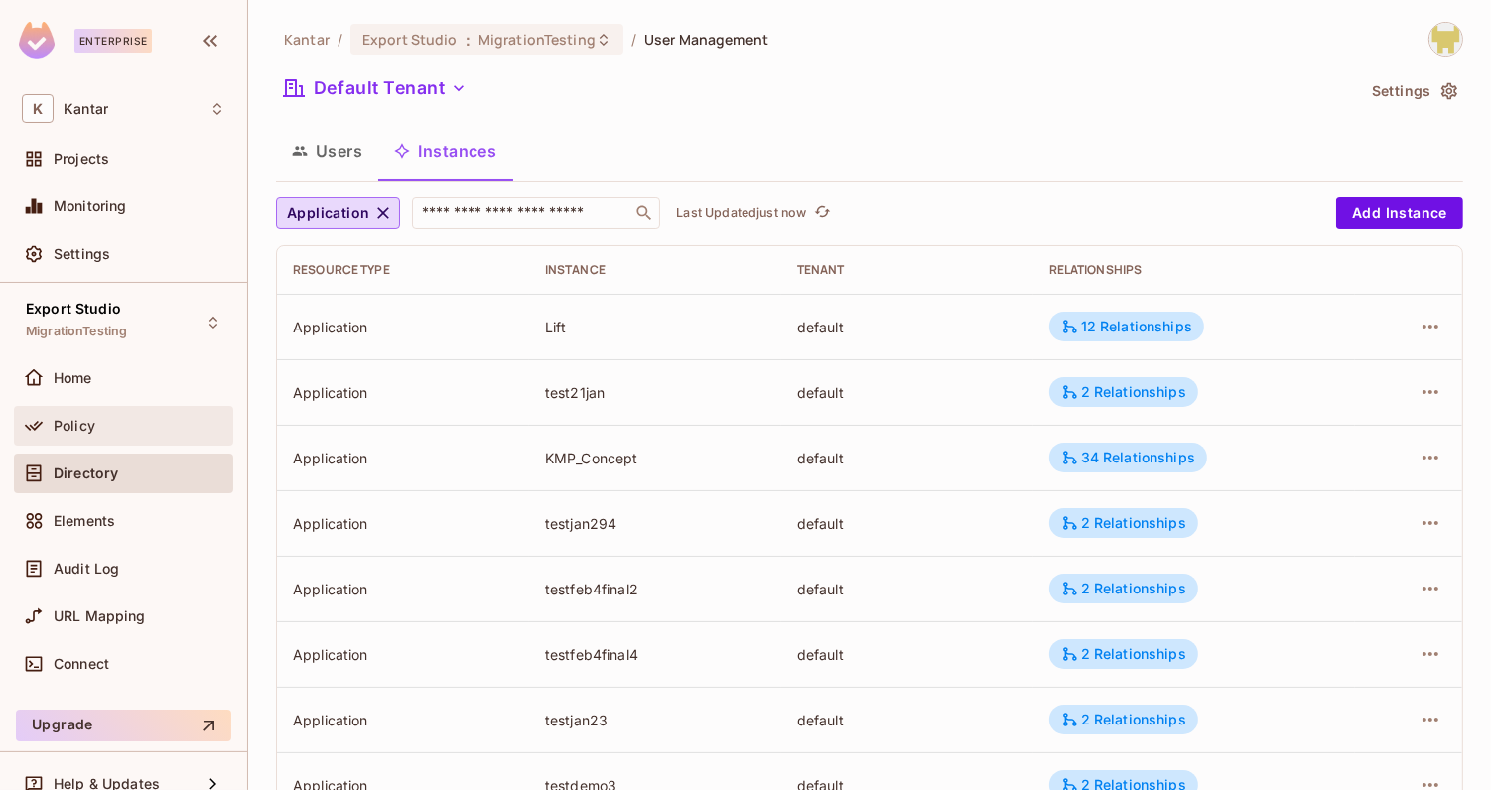
click at [123, 430] on div "Policy" at bounding box center [140, 426] width 172 height 16
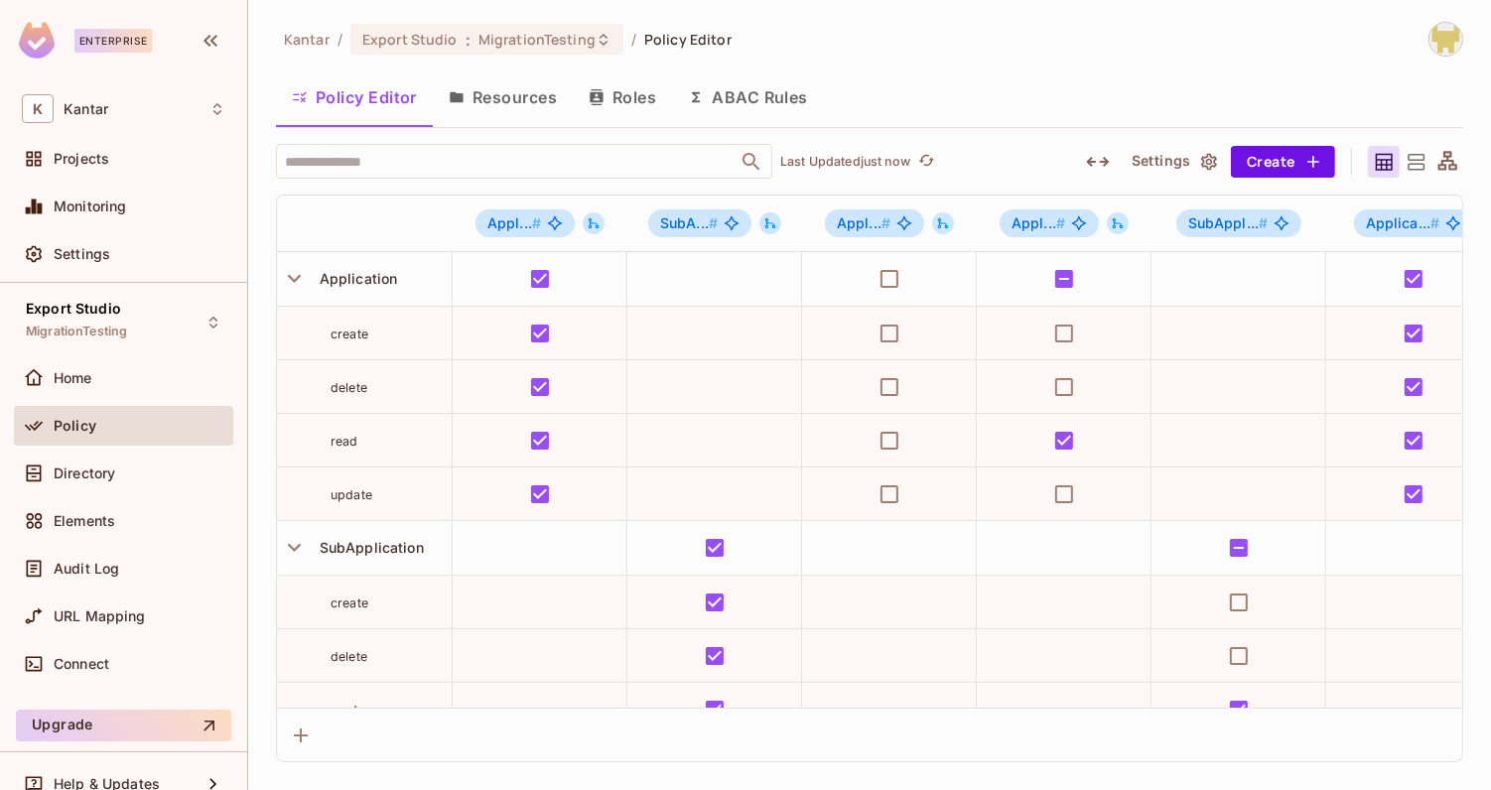
click at [537, 108] on button "Resources" at bounding box center [503, 97] width 140 height 50
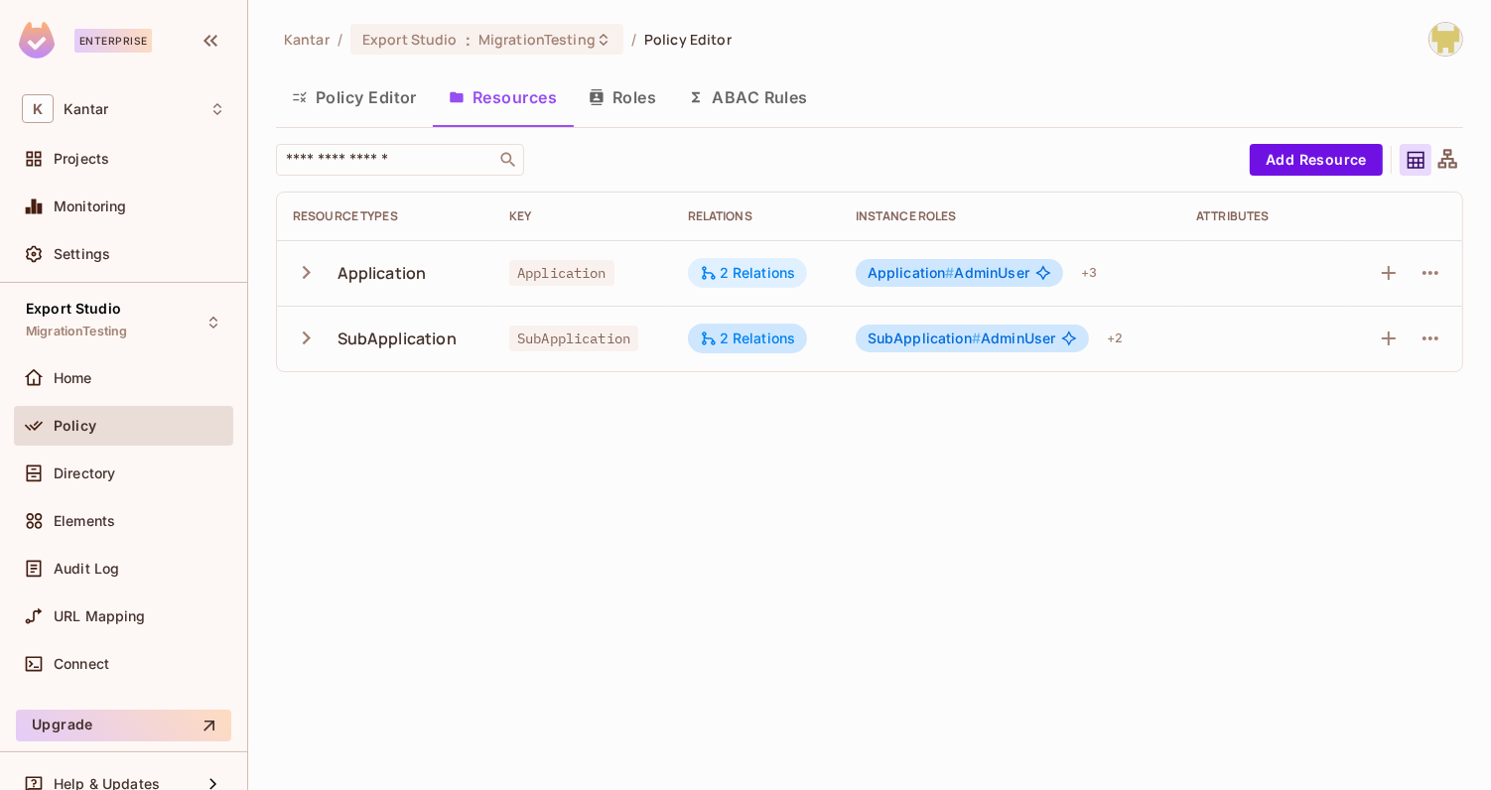
click at [740, 276] on div "2 Relations" at bounding box center [748, 273] width 96 height 18
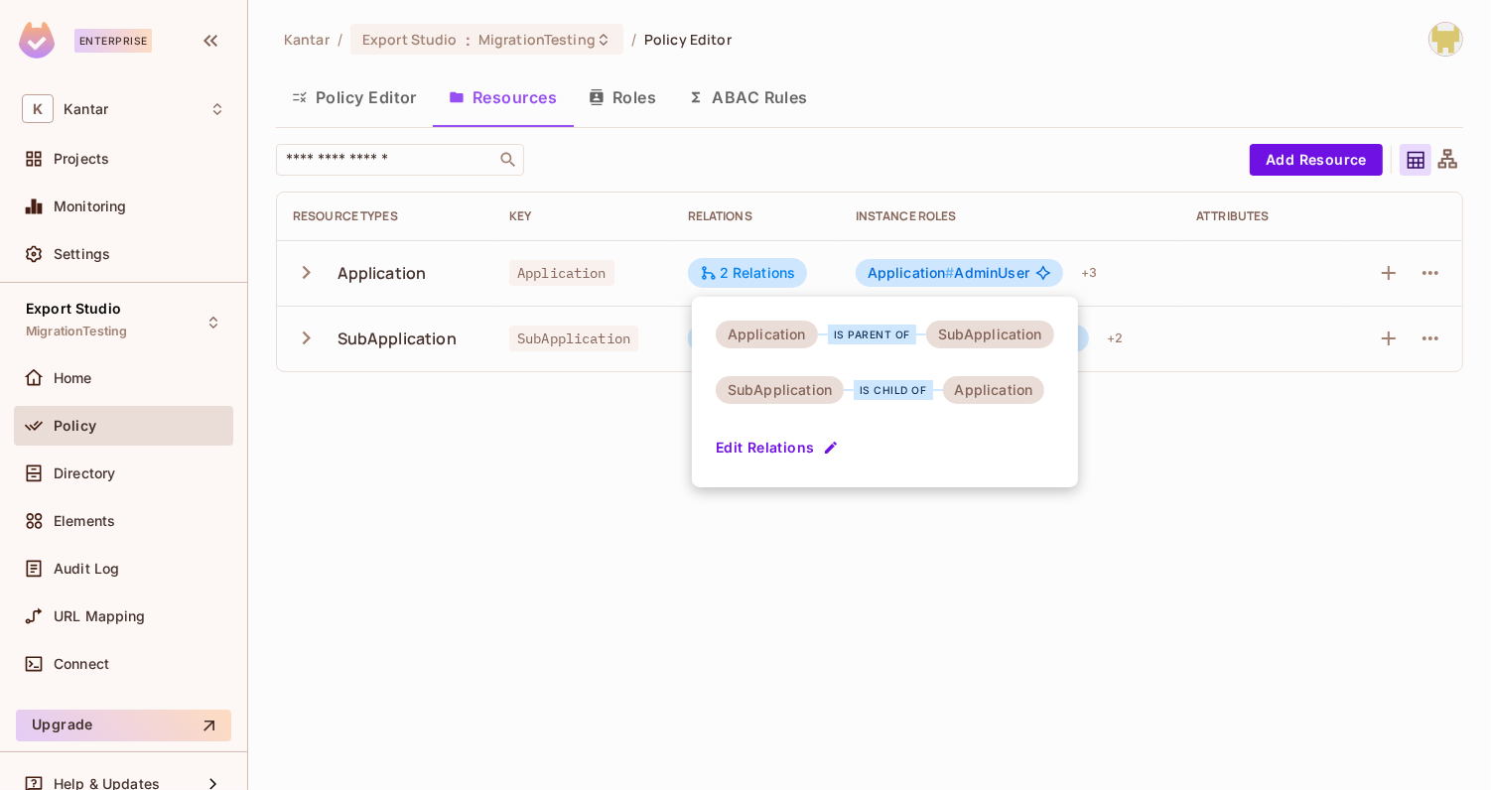
click at [616, 455] on div at bounding box center [745, 395] width 1491 height 790
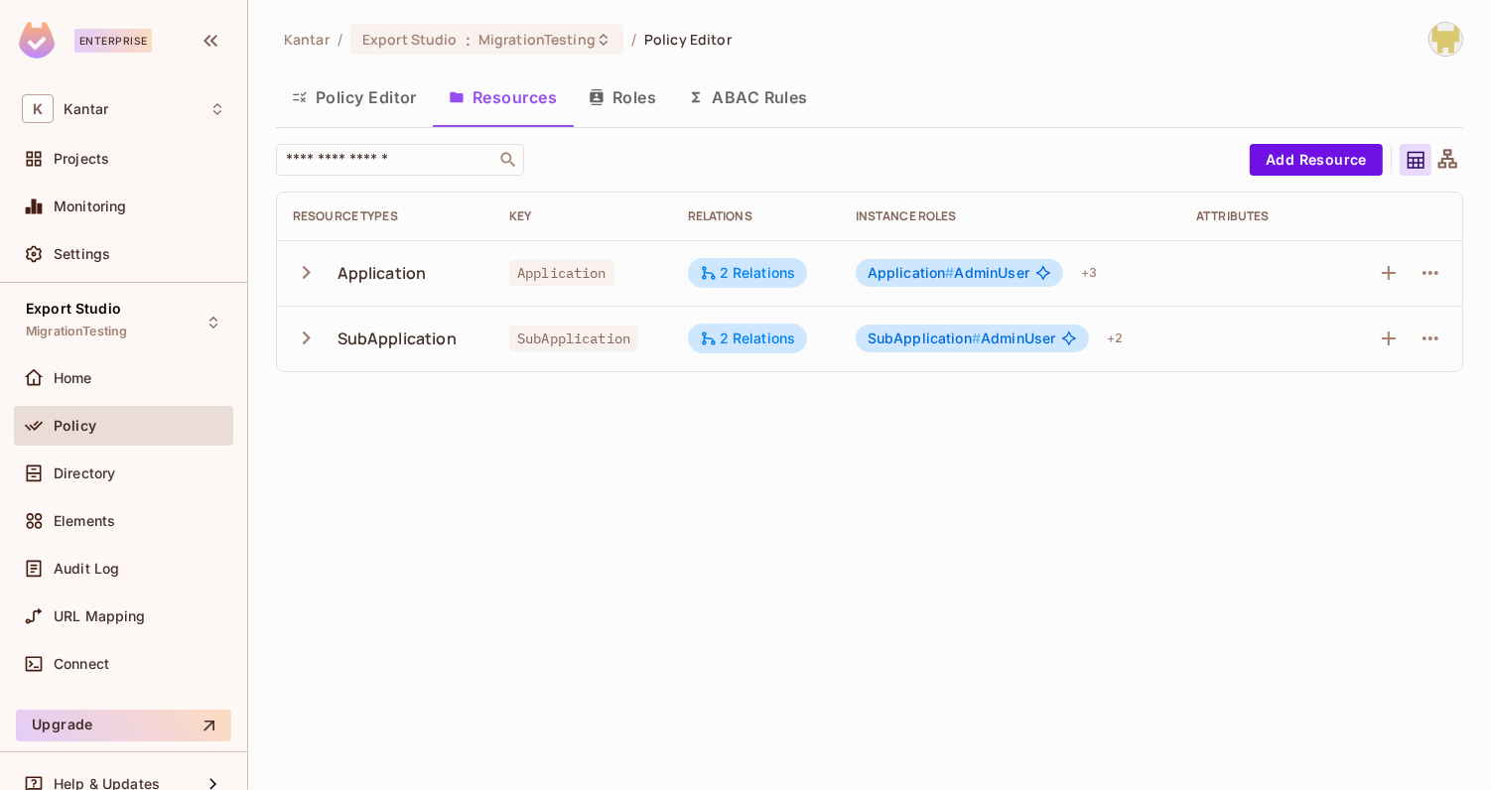
click at [764, 321] on td "2 Relations" at bounding box center [756, 339] width 168 height 66
click at [757, 338] on div "2 Relations" at bounding box center [748, 339] width 96 height 18
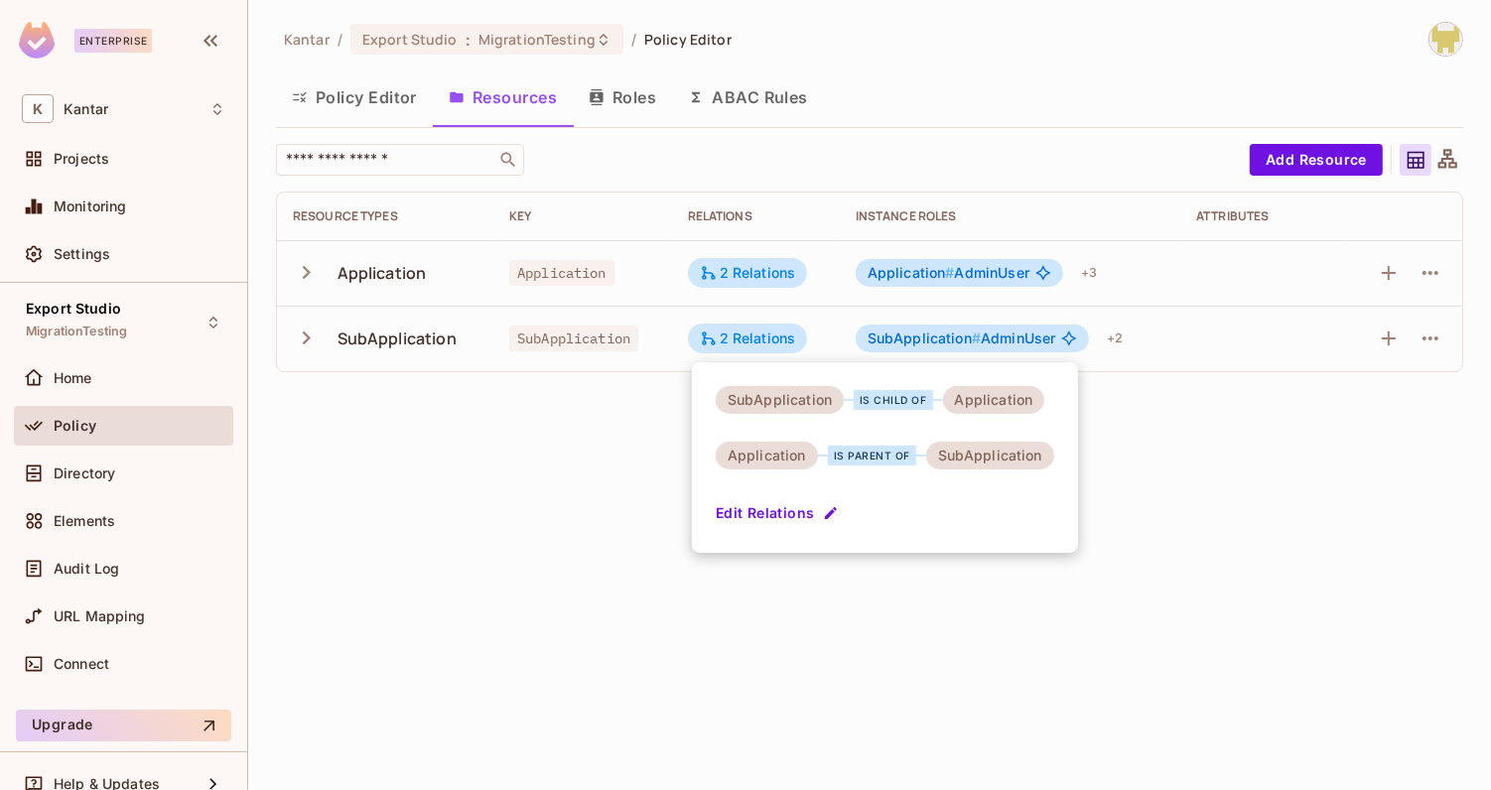
click at [650, 377] on div at bounding box center [745, 395] width 1491 height 790
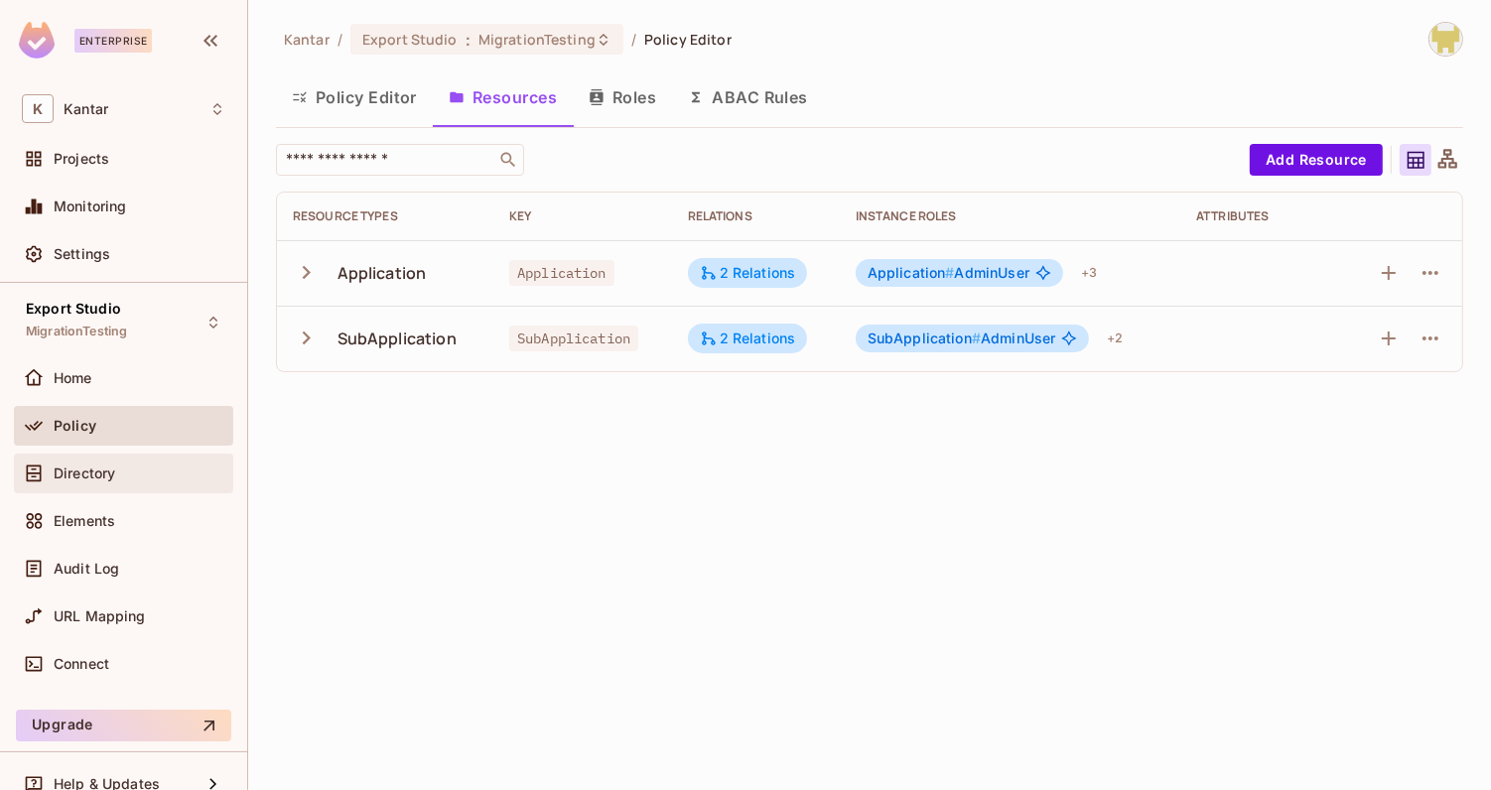
click at [154, 481] on div "Directory" at bounding box center [124, 474] width 204 height 24
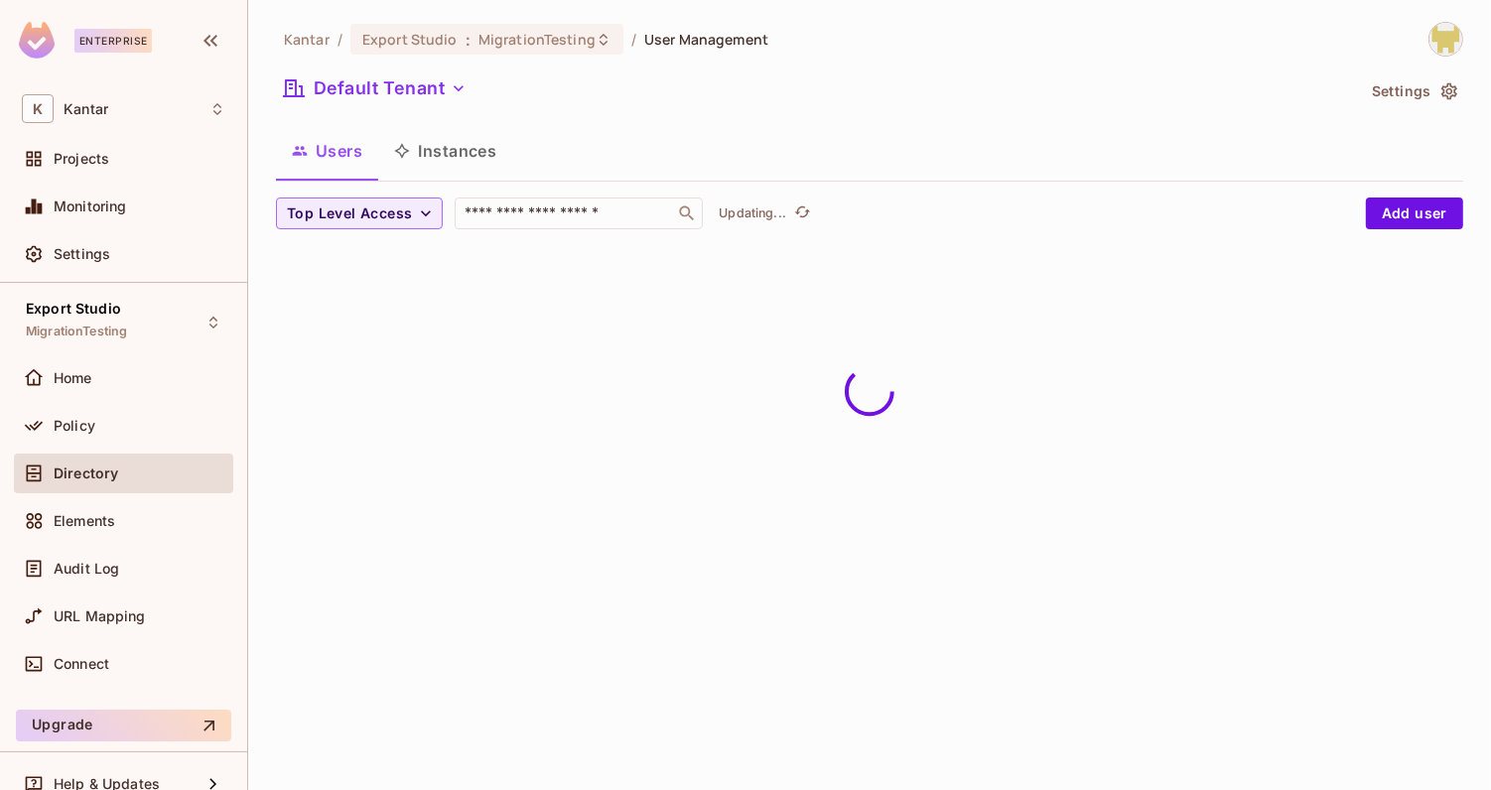
click at [461, 146] on button "Instances" at bounding box center [445, 151] width 134 height 50
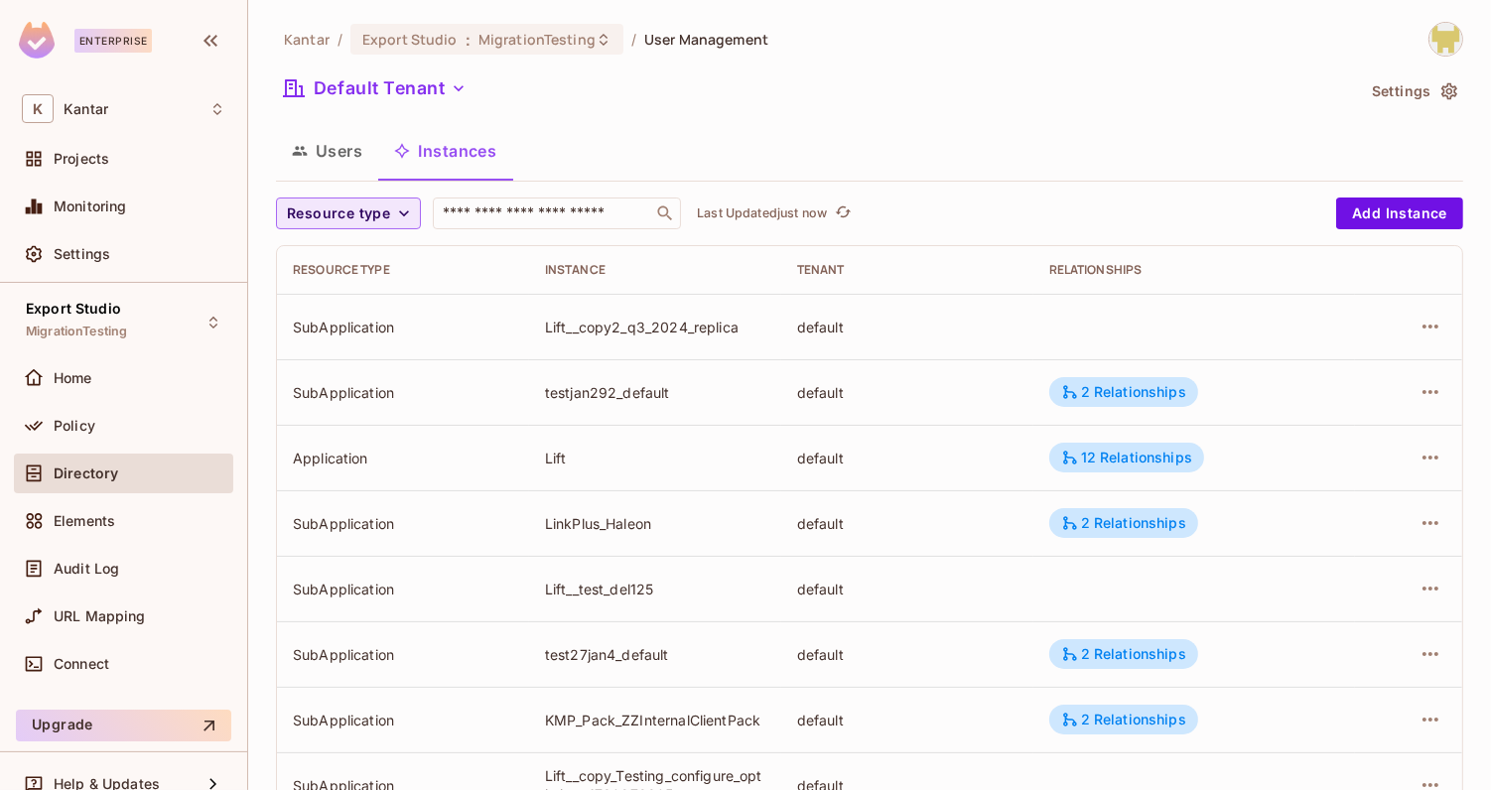
click at [395, 223] on button "Resource type" at bounding box center [348, 214] width 145 height 32
click at [382, 258] on span "Application" at bounding box center [342, 258] width 101 height 19
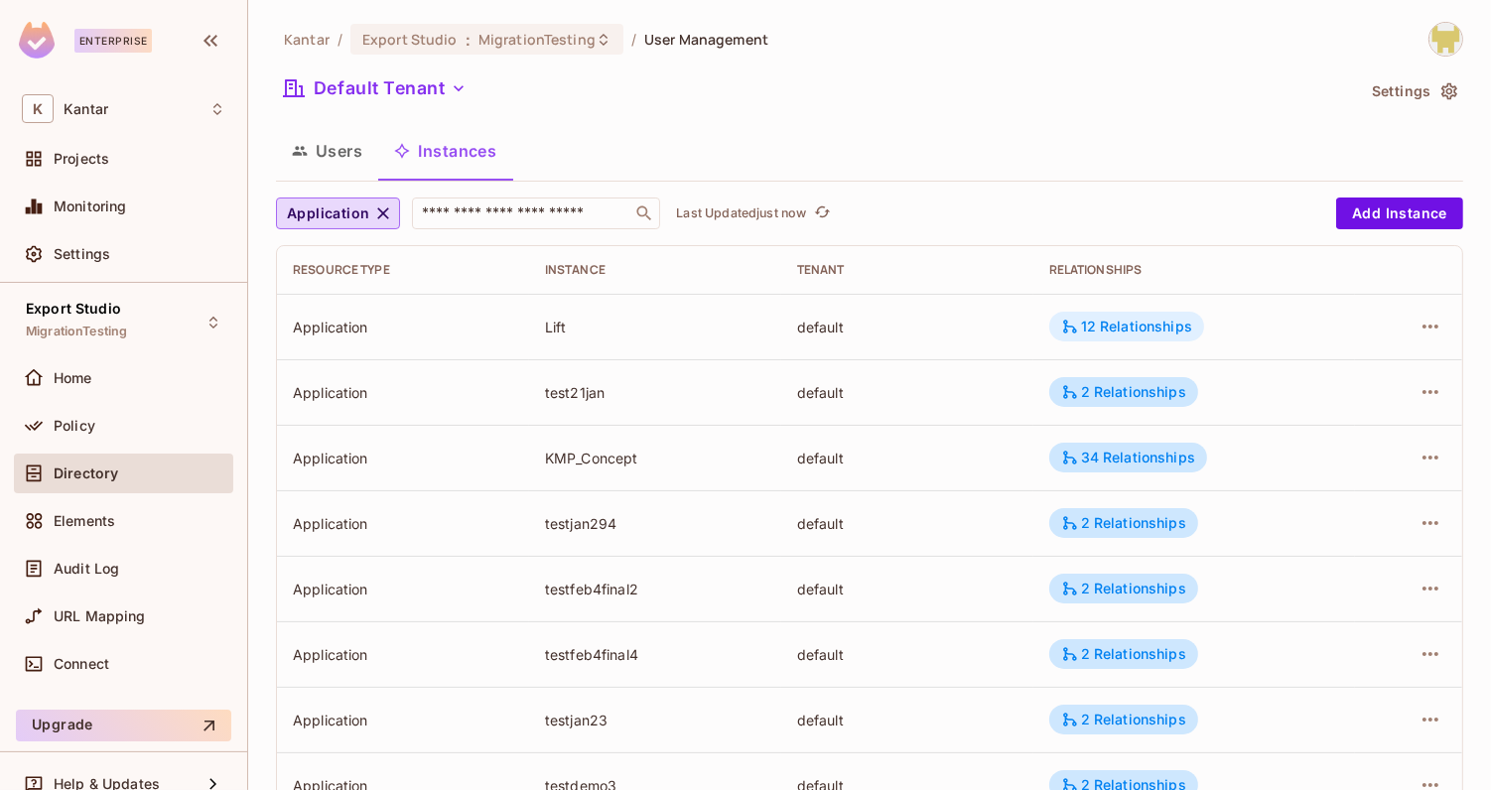
click at [1081, 315] on div "12 Relationships" at bounding box center [1127, 327] width 155 height 30
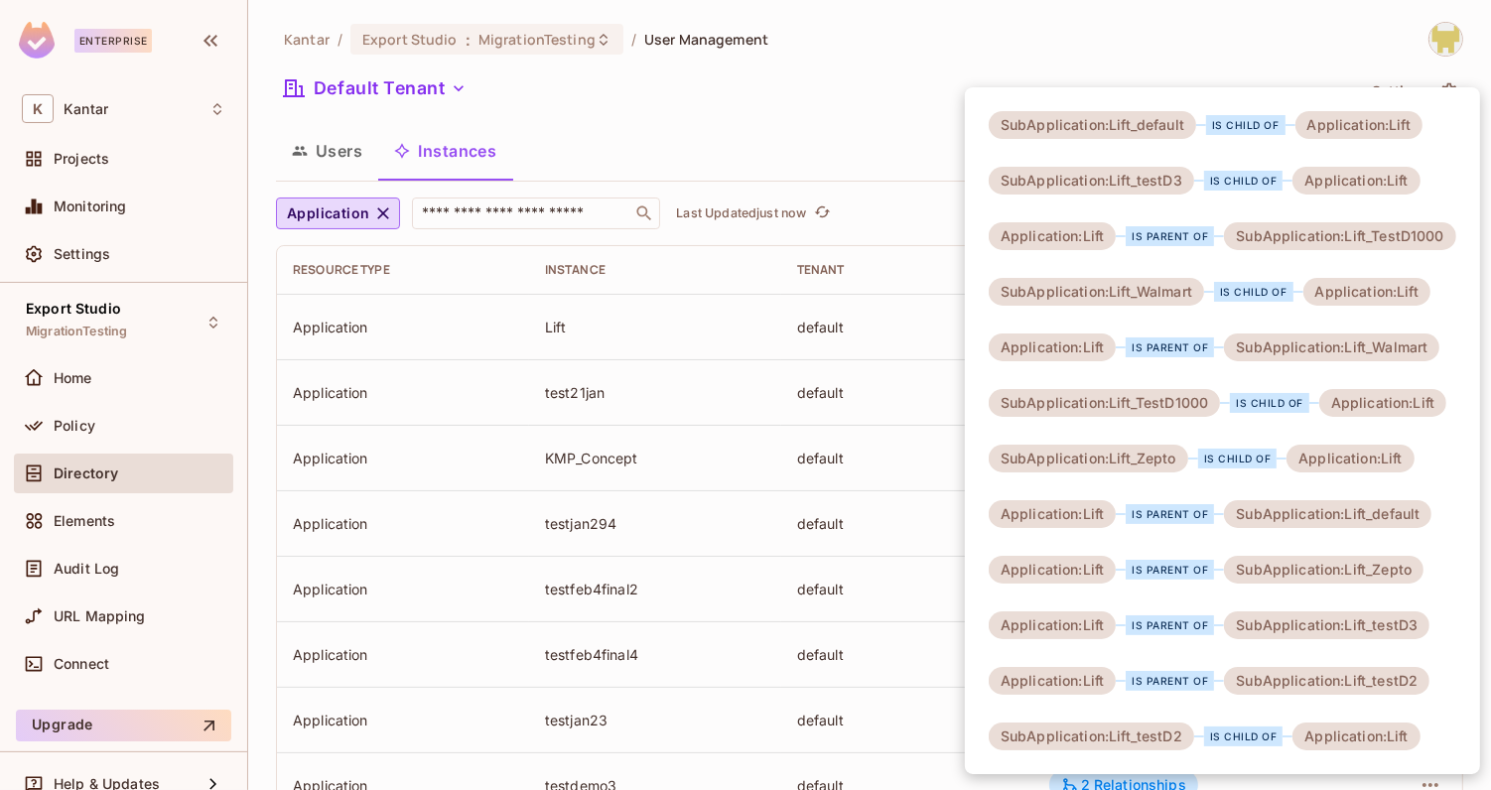
click at [944, 325] on div at bounding box center [745, 395] width 1491 height 790
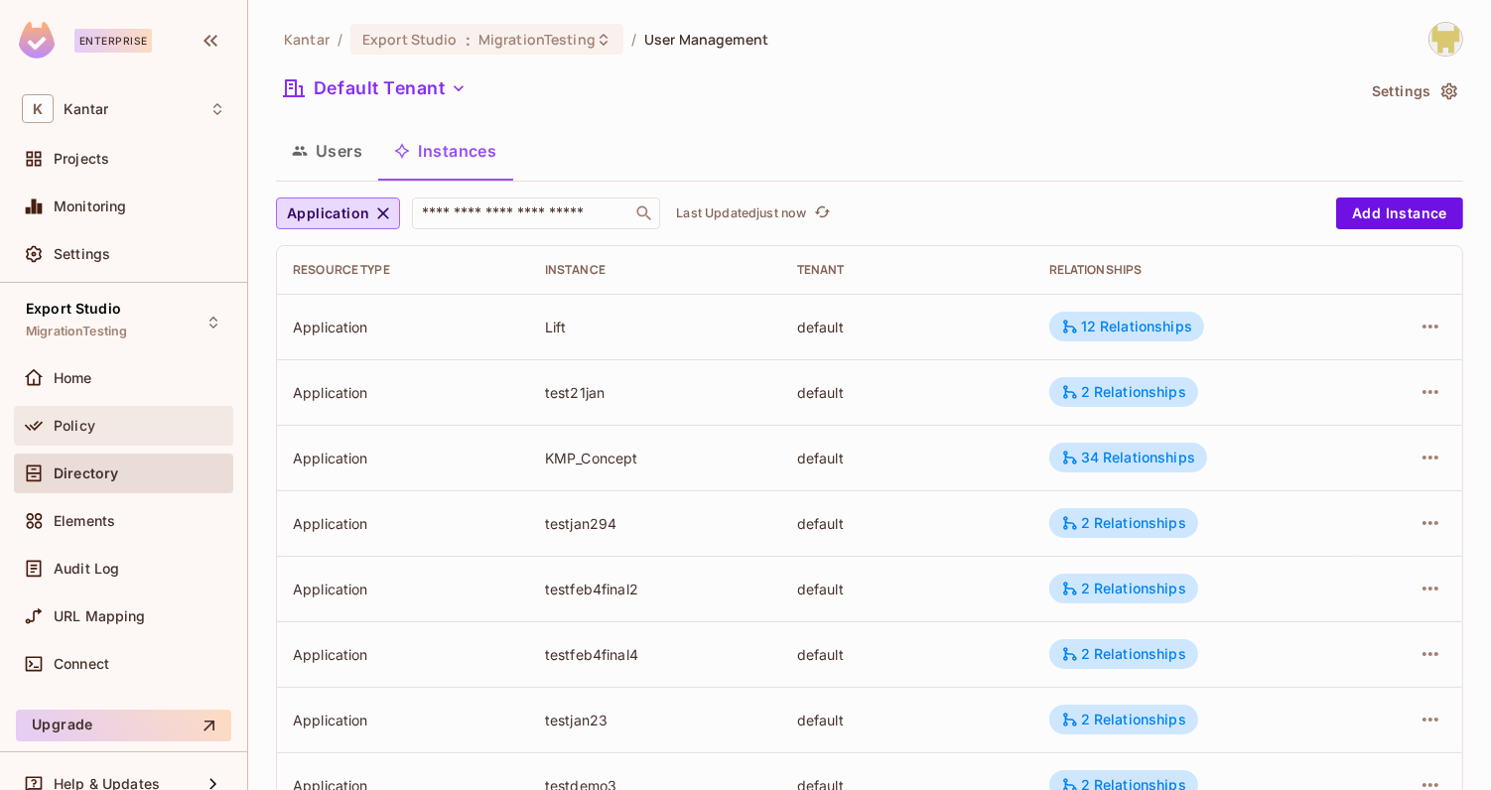
click at [141, 431] on div "Policy" at bounding box center [140, 426] width 172 height 16
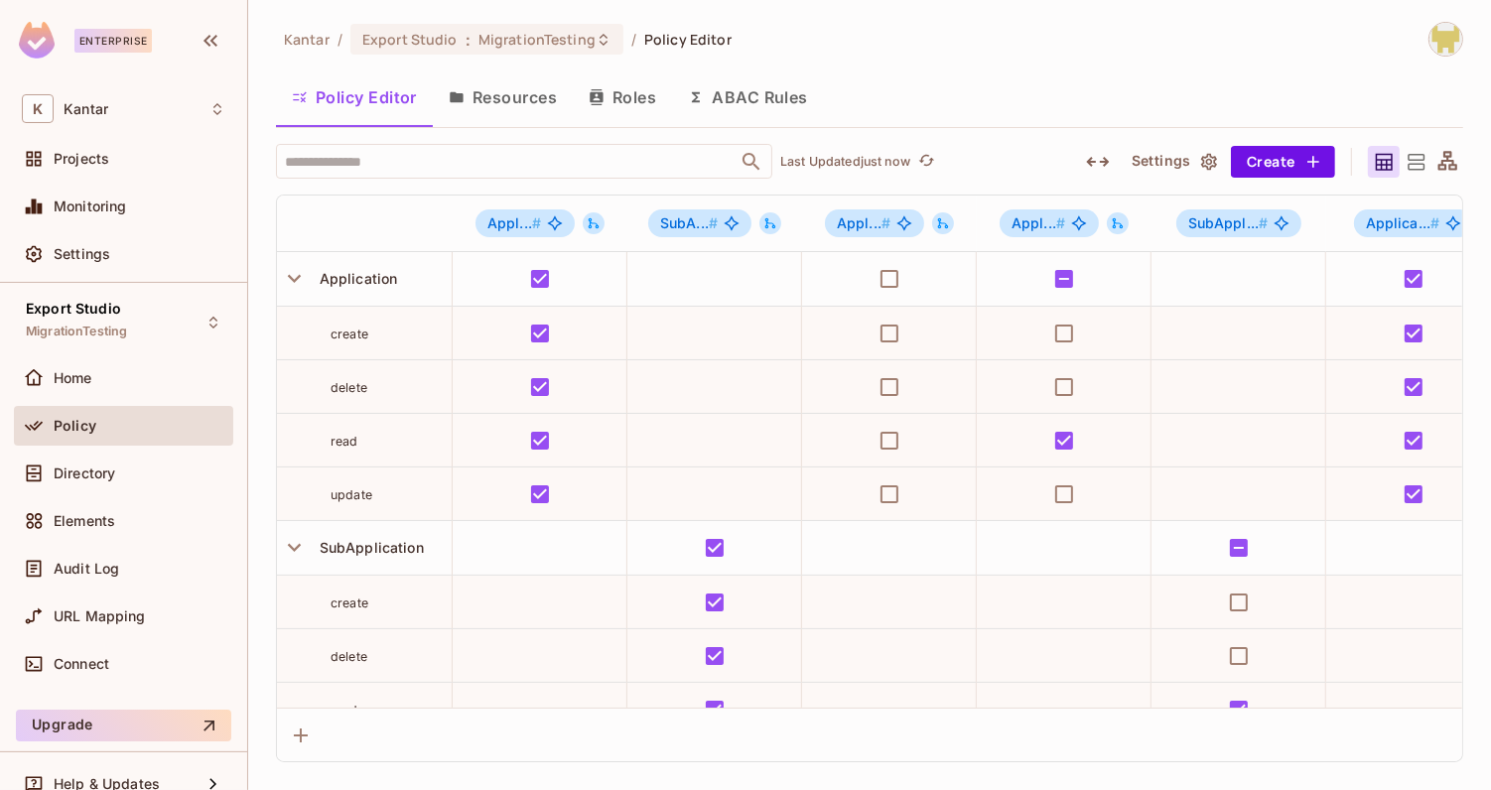
click at [619, 109] on button "Roles" at bounding box center [622, 97] width 99 height 50
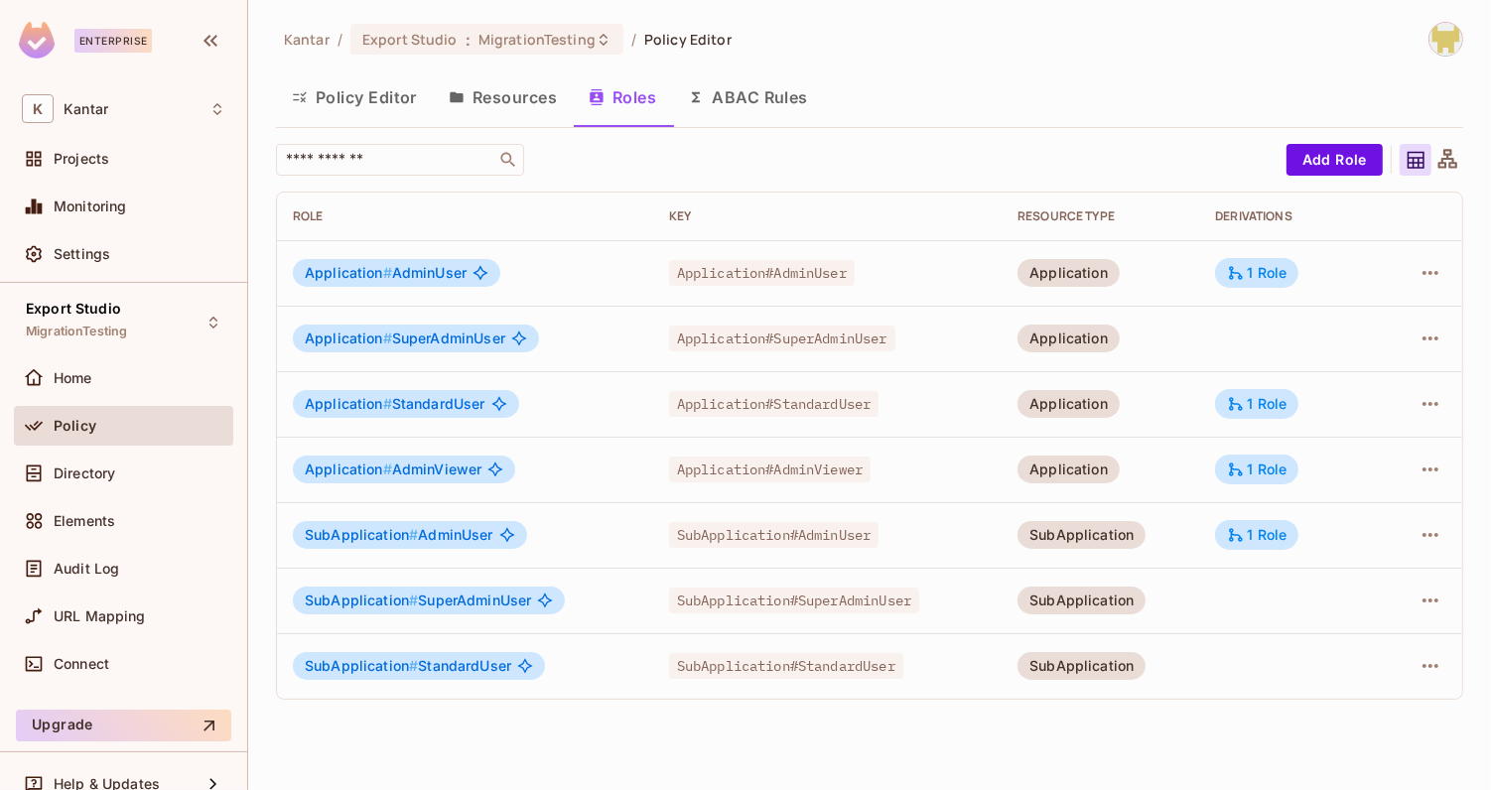
click at [542, 104] on button "Resources" at bounding box center [503, 97] width 140 height 50
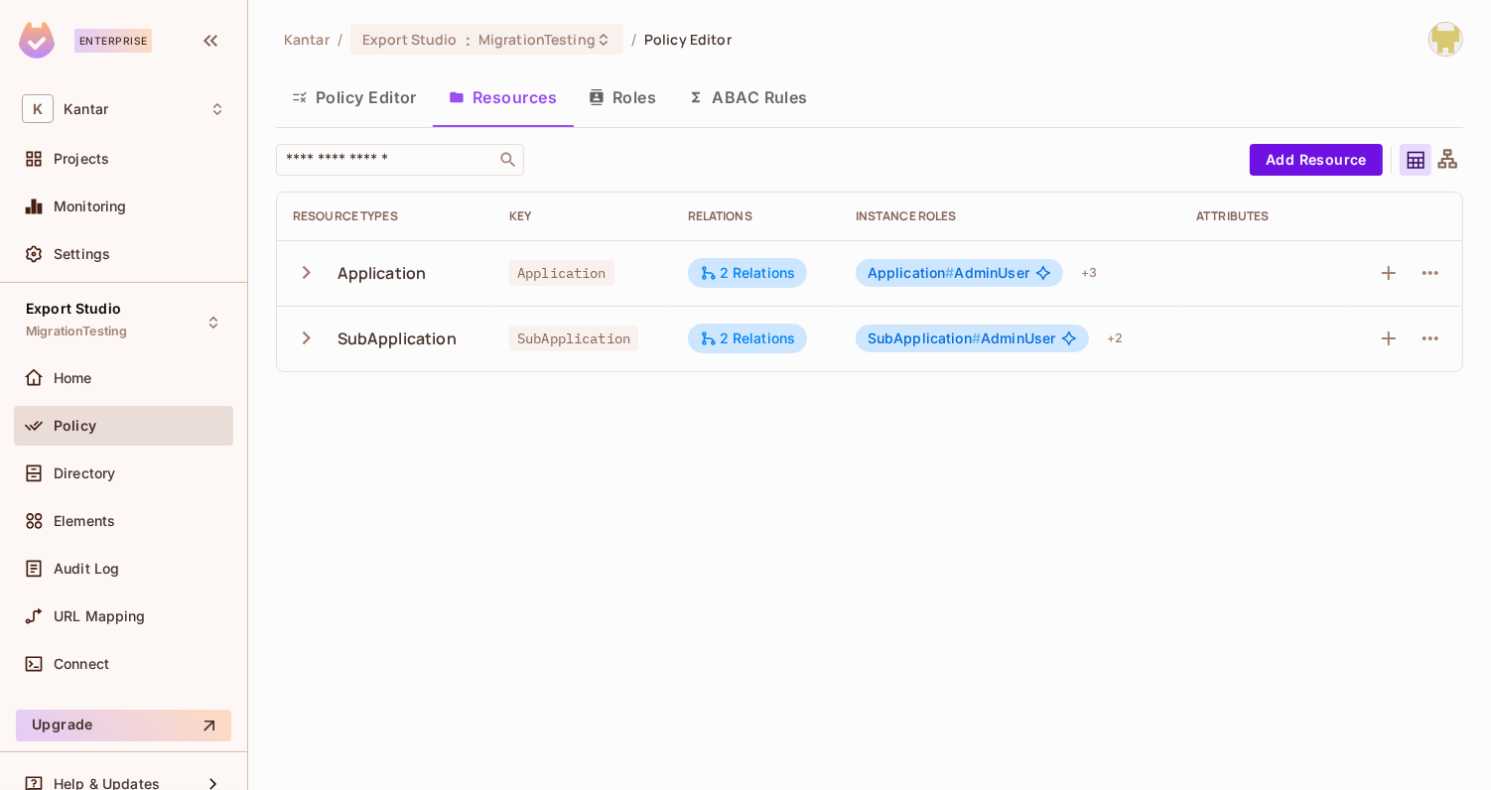
click at [608, 104] on button "Roles" at bounding box center [622, 97] width 99 height 50
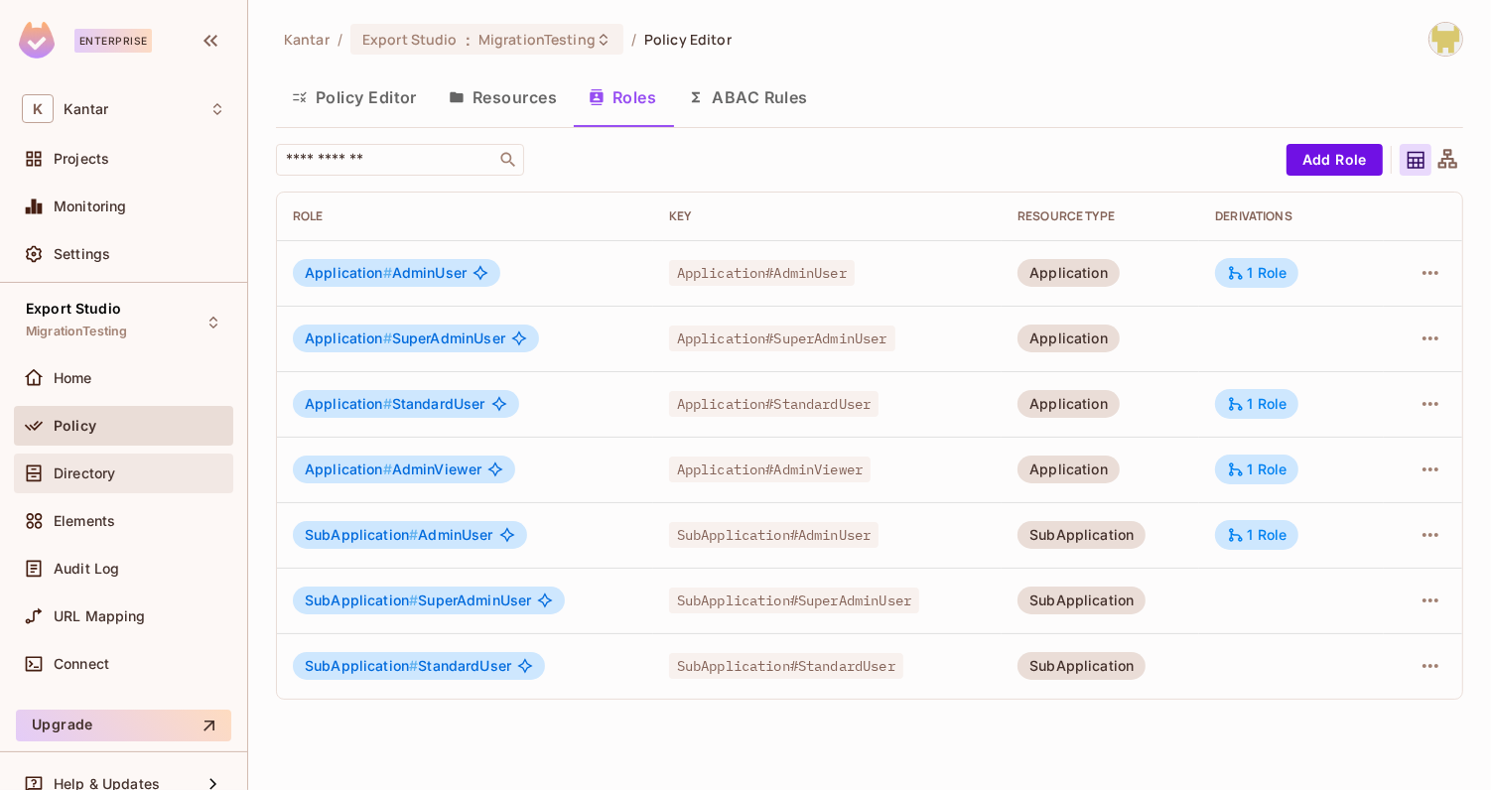
click at [116, 463] on div "Directory" at bounding box center [124, 474] width 204 height 24
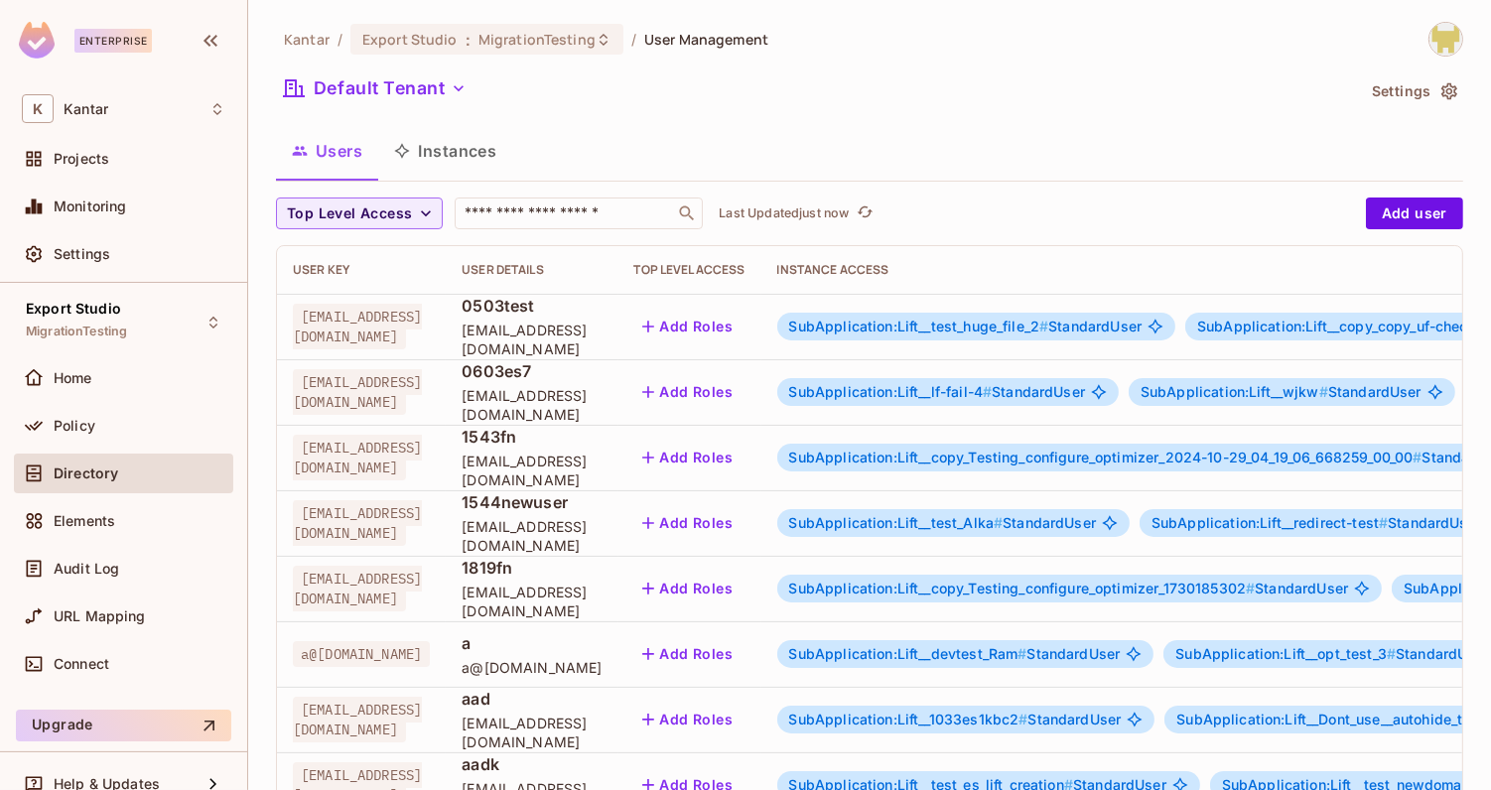
click at [428, 151] on button "Instances" at bounding box center [445, 151] width 134 height 50
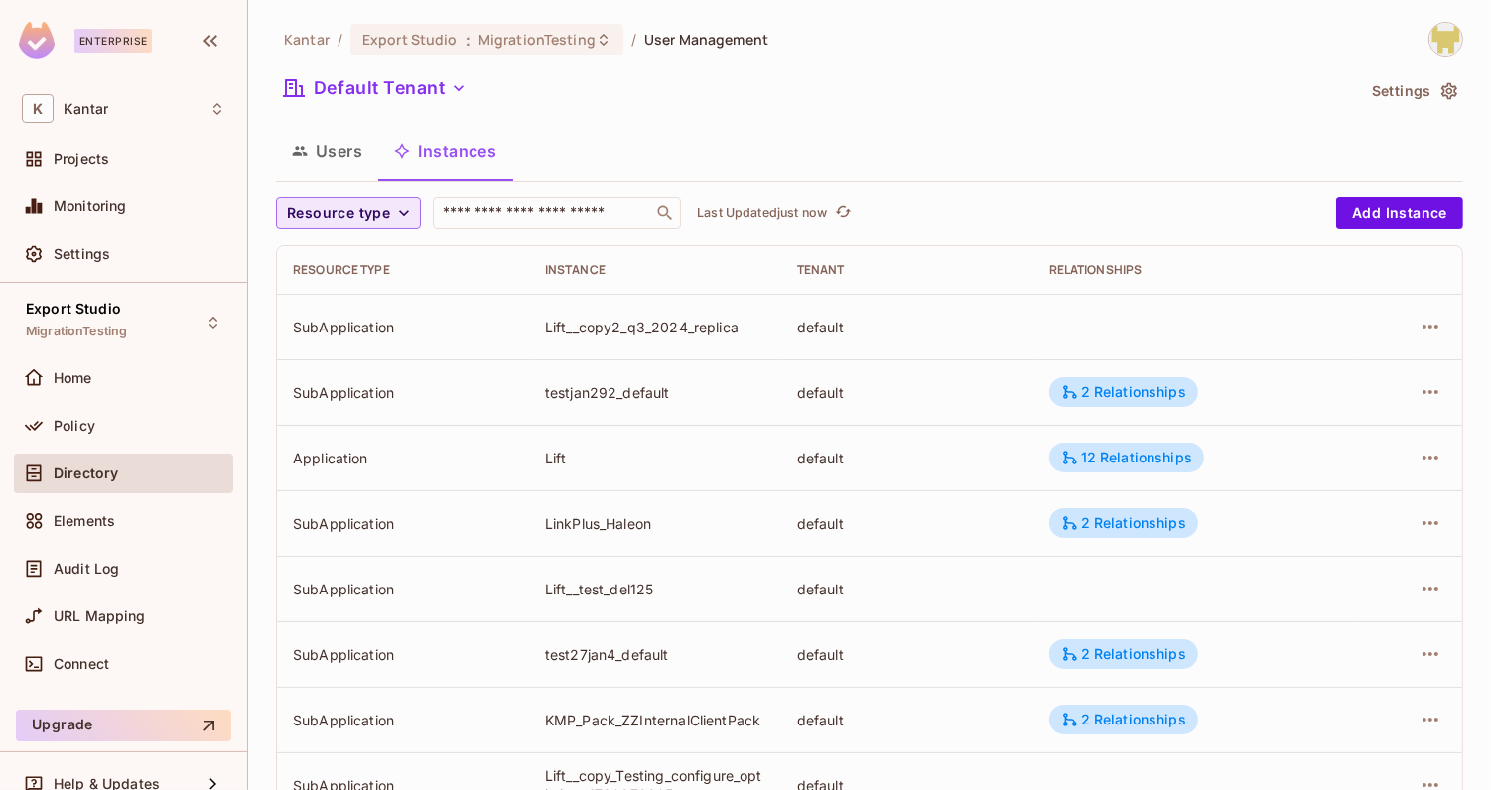
click at [371, 202] on span "Resource type" at bounding box center [338, 214] width 103 height 25
click at [353, 254] on span "Application" at bounding box center [342, 258] width 101 height 19
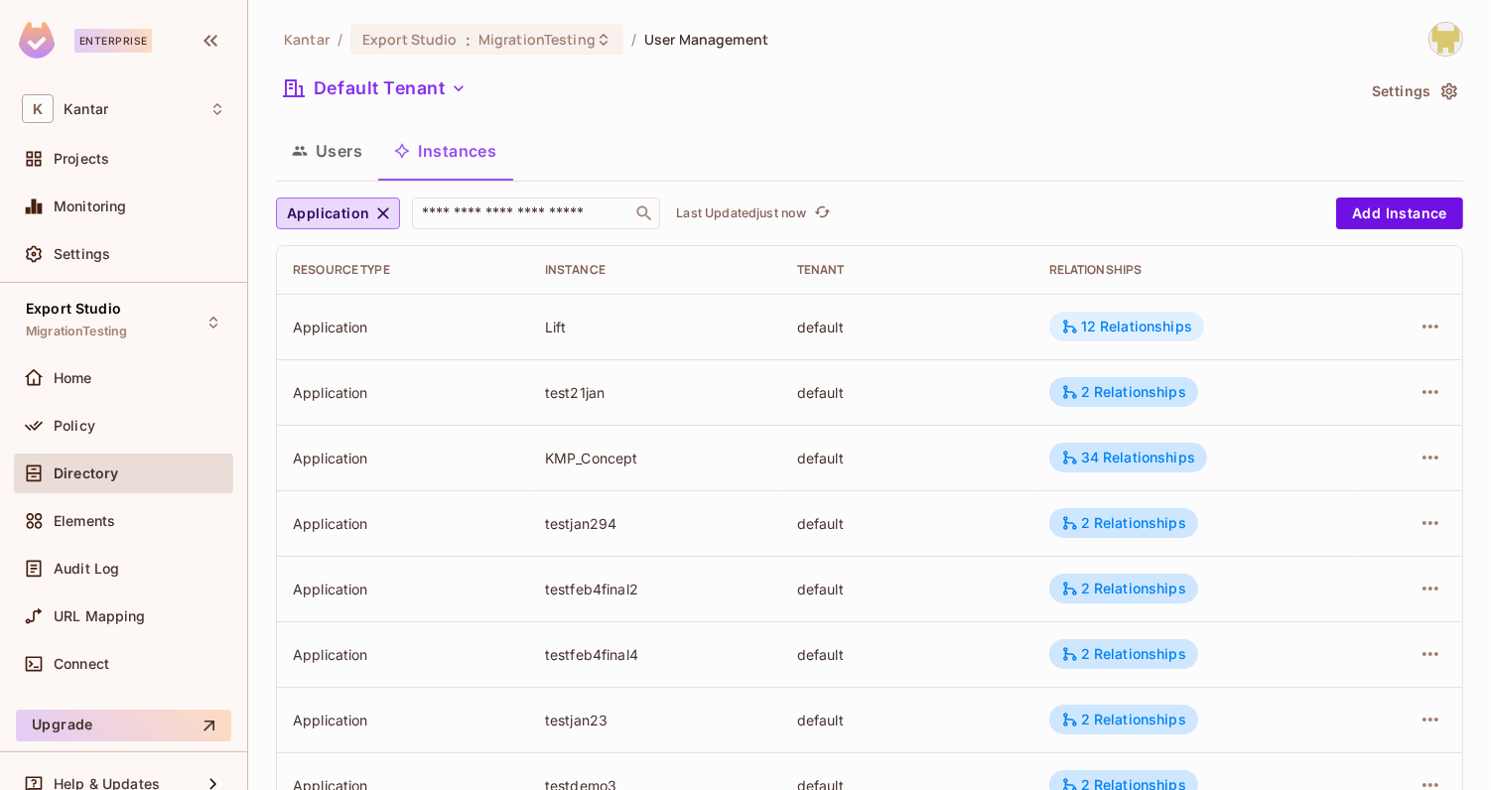
click at [1066, 327] on icon at bounding box center [1070, 327] width 18 height 18
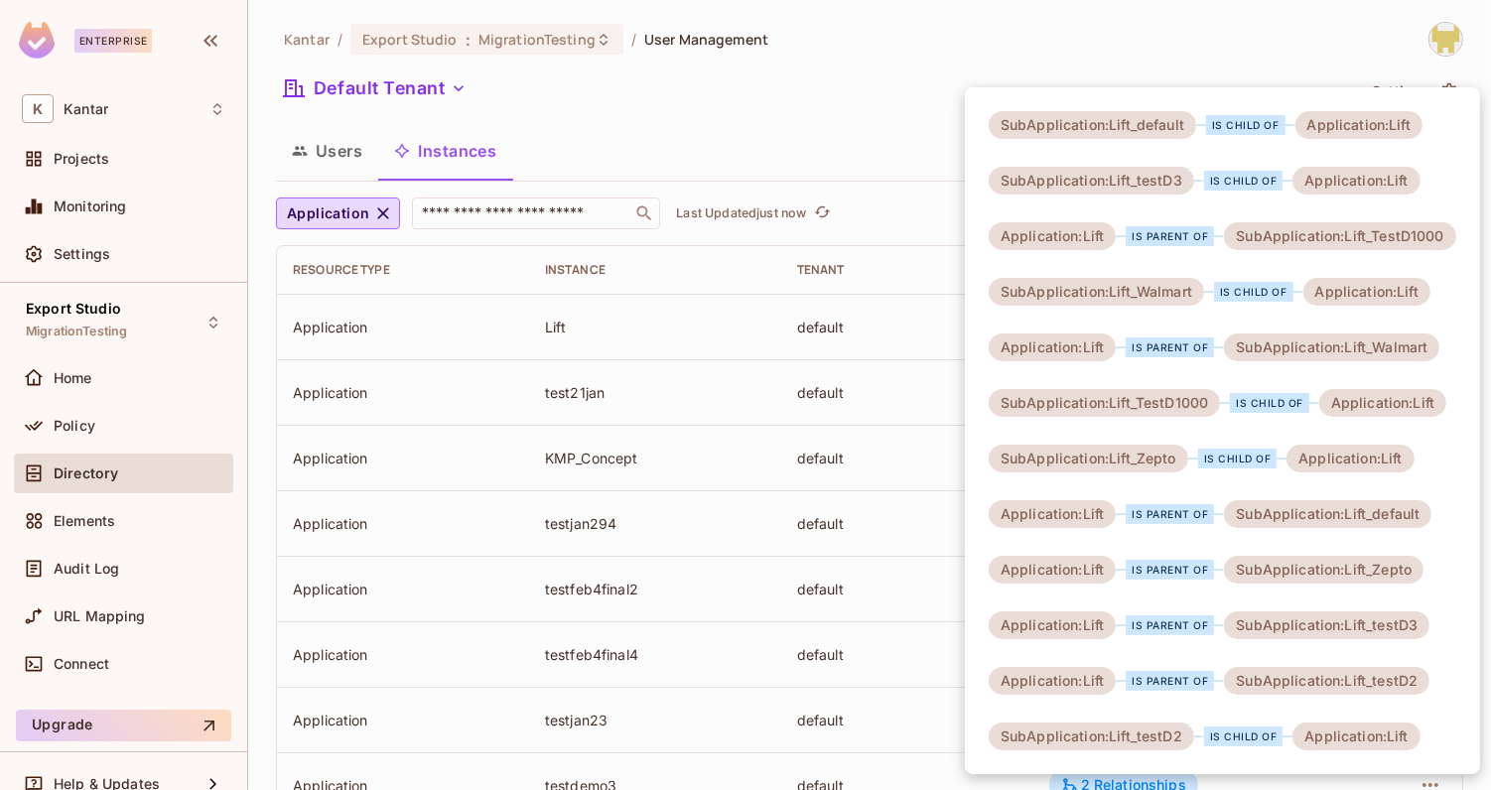
click at [906, 171] on div at bounding box center [745, 395] width 1491 height 790
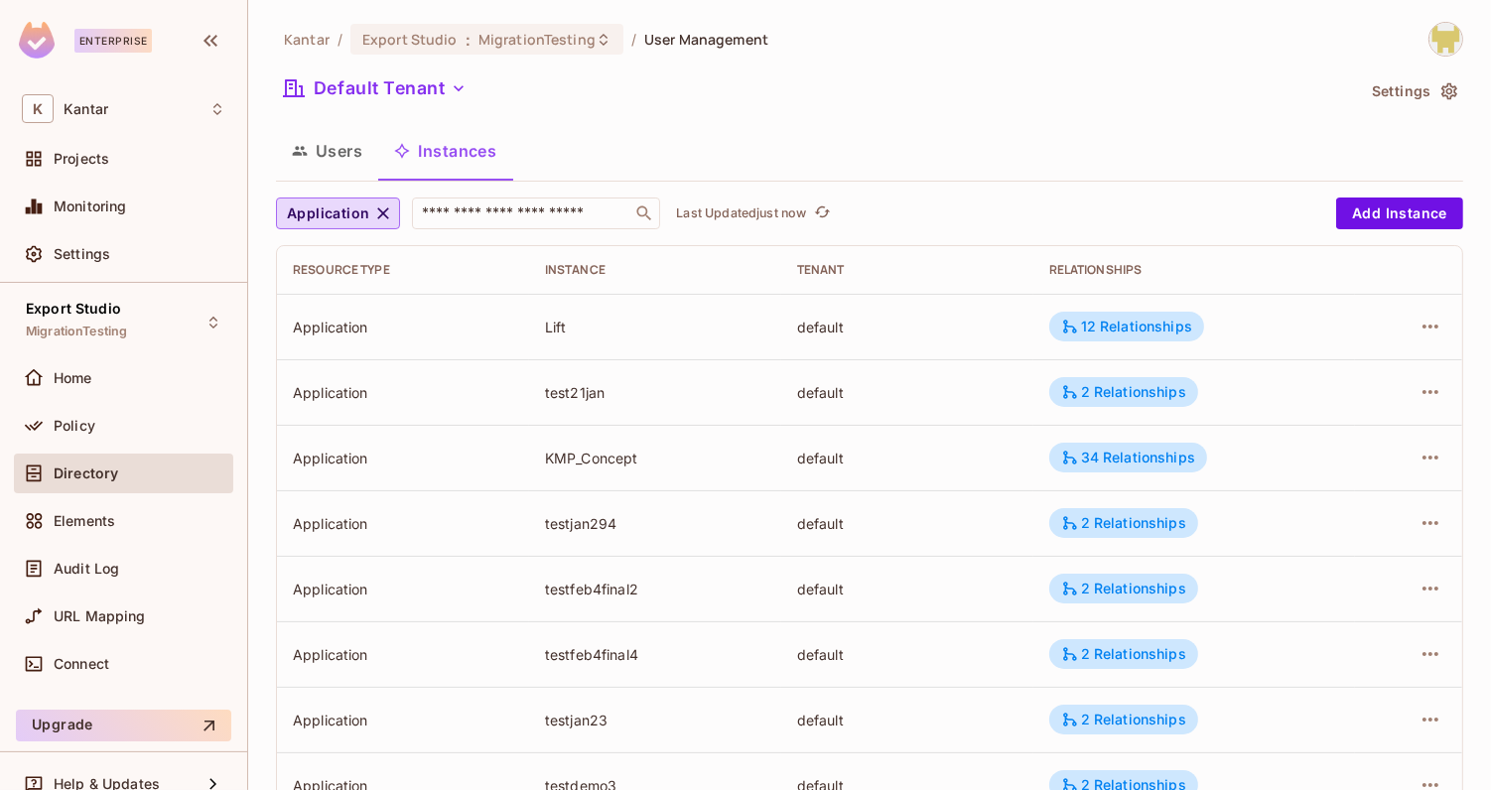
click at [349, 229] on div "Application ​ Last Updated just now Add Instance Resource type Instance Tenant …" at bounding box center [870, 771] width 1188 height 1146
click at [341, 214] on span "Application" at bounding box center [328, 214] width 82 height 25
click at [340, 292] on li "SubApplication" at bounding box center [347, 306] width 142 height 43
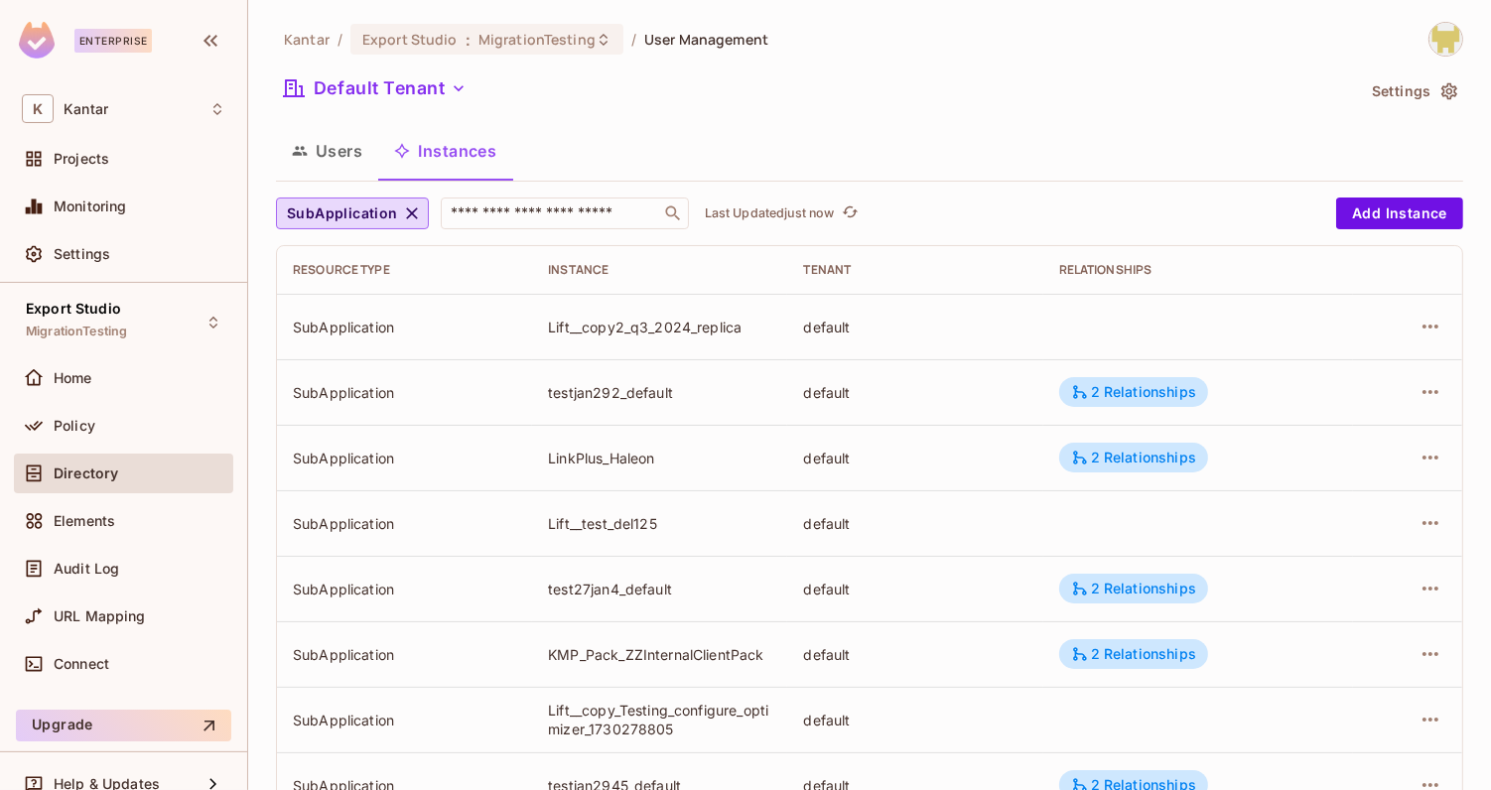
click at [330, 152] on button "Users" at bounding box center [327, 151] width 102 height 50
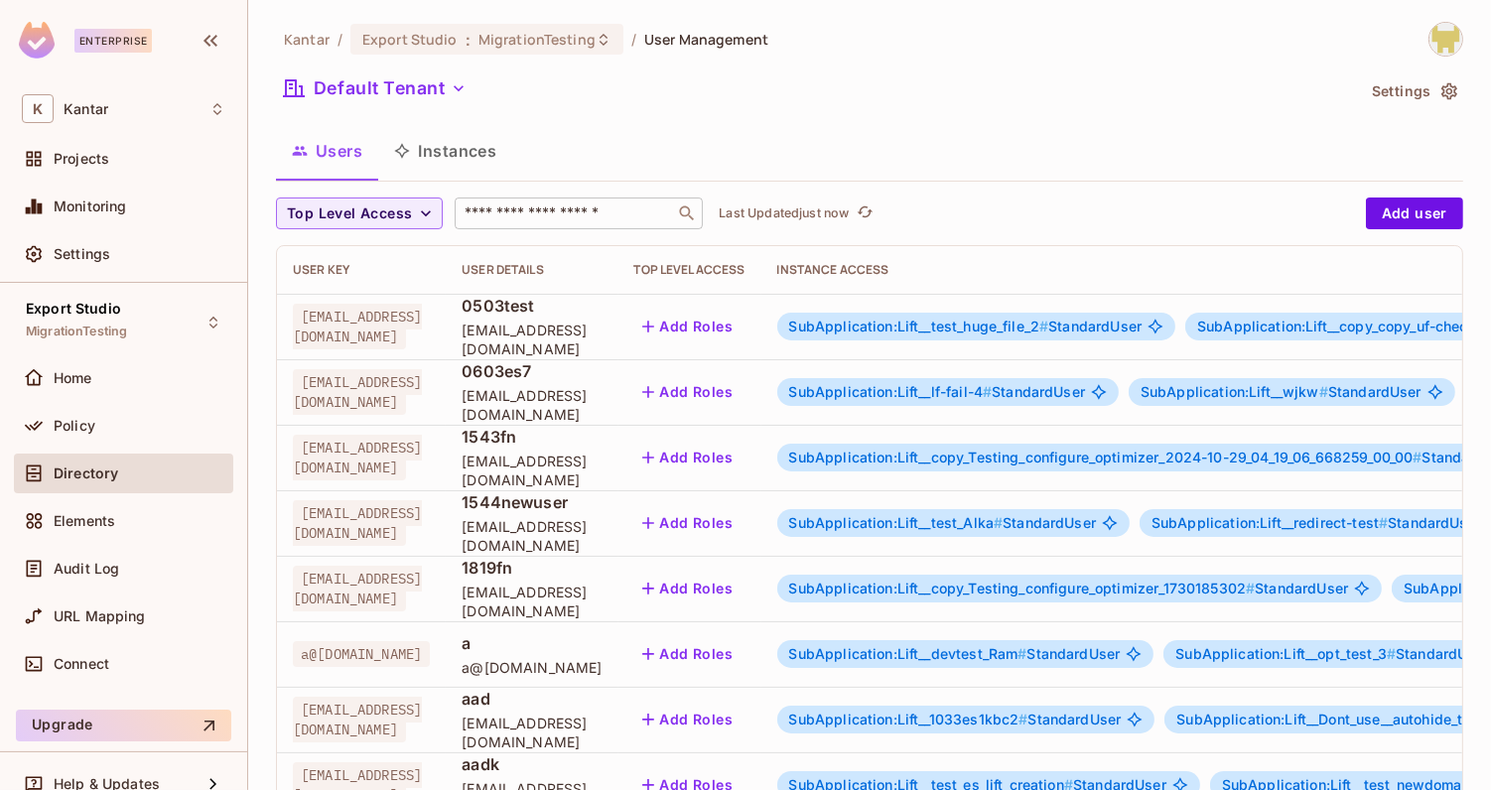
click at [538, 206] on input "text" at bounding box center [565, 214] width 209 height 20
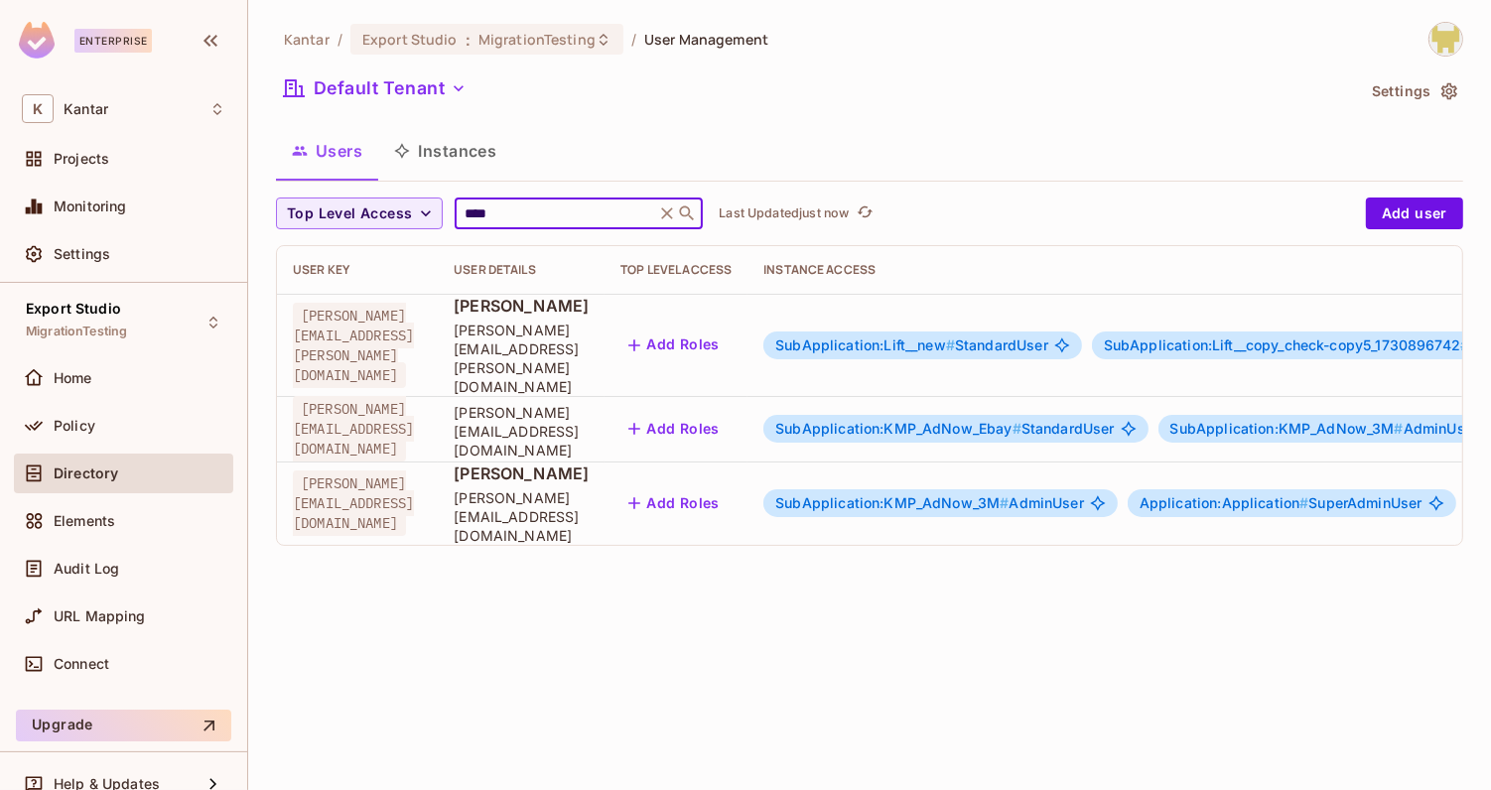
type input "****"
click at [438, 421] on td "giri@kantar.com" at bounding box center [357, 429] width 161 height 66
click at [942, 494] on span "SubApplication:KMP_AdNow_3M #" at bounding box center [892, 502] width 233 height 17
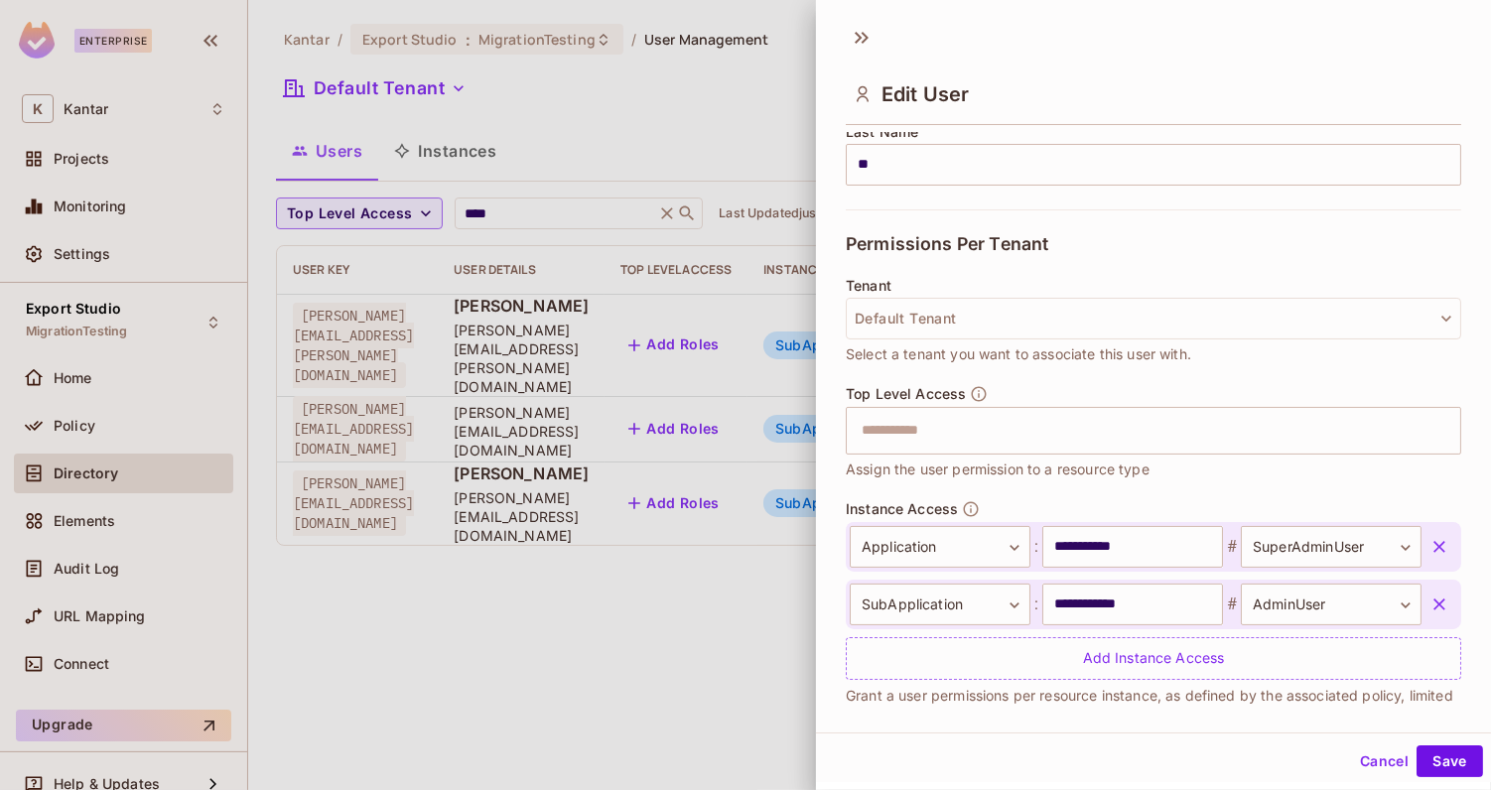
scroll to position [378, 0]
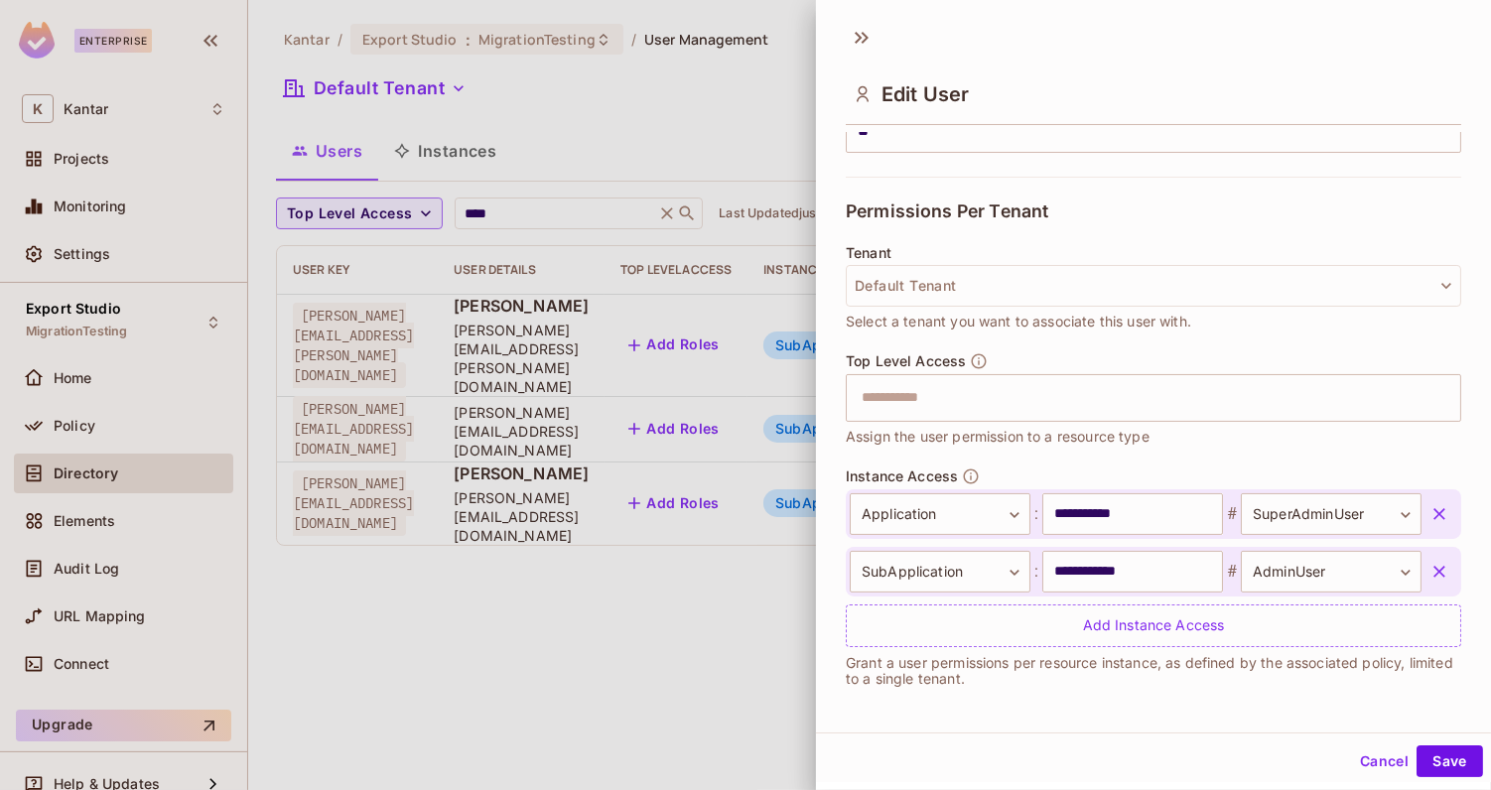
click at [1442, 566] on icon "button" at bounding box center [1440, 572] width 12 height 12
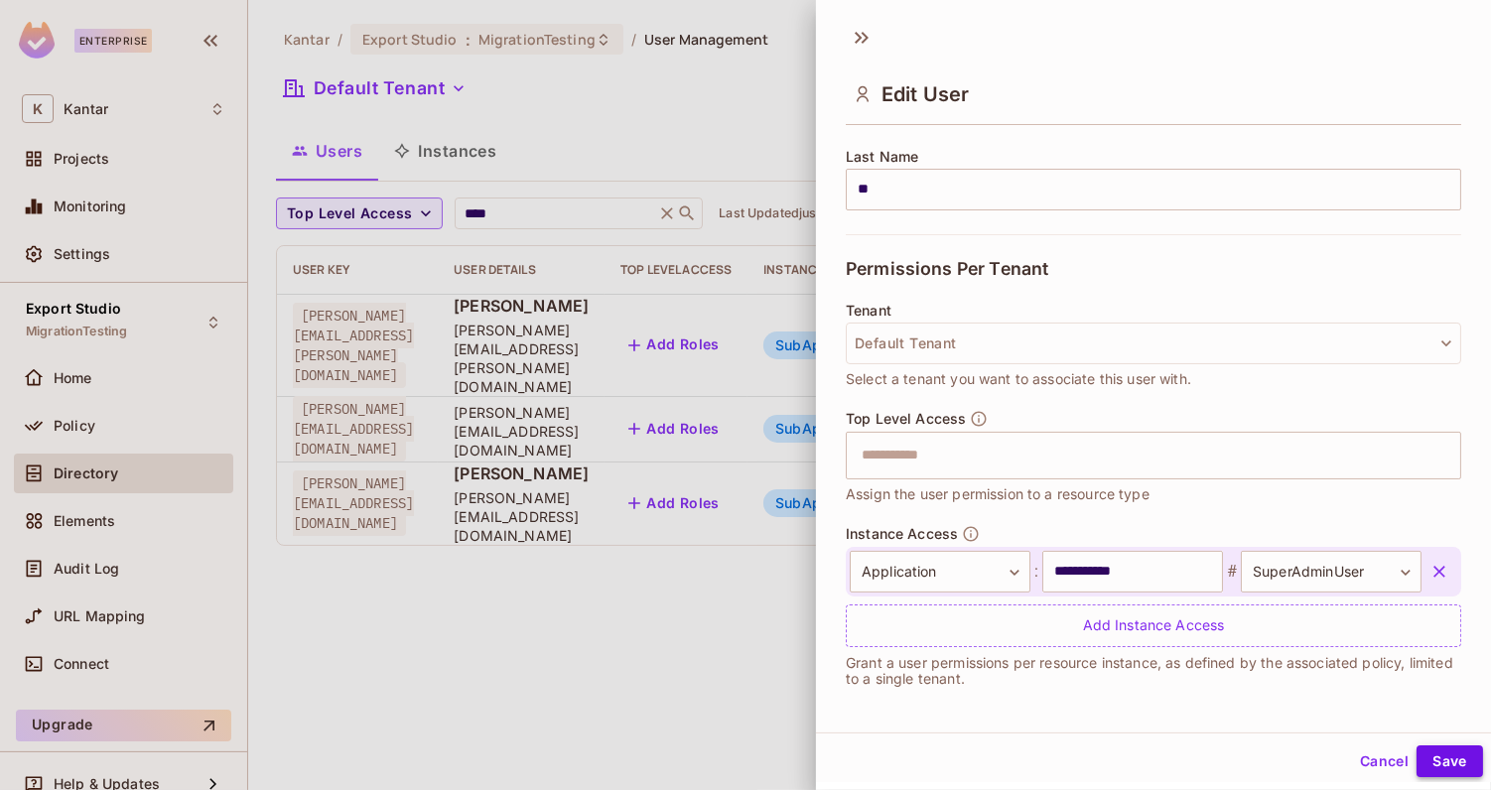
click at [1458, 765] on button "Save" at bounding box center [1450, 762] width 67 height 32
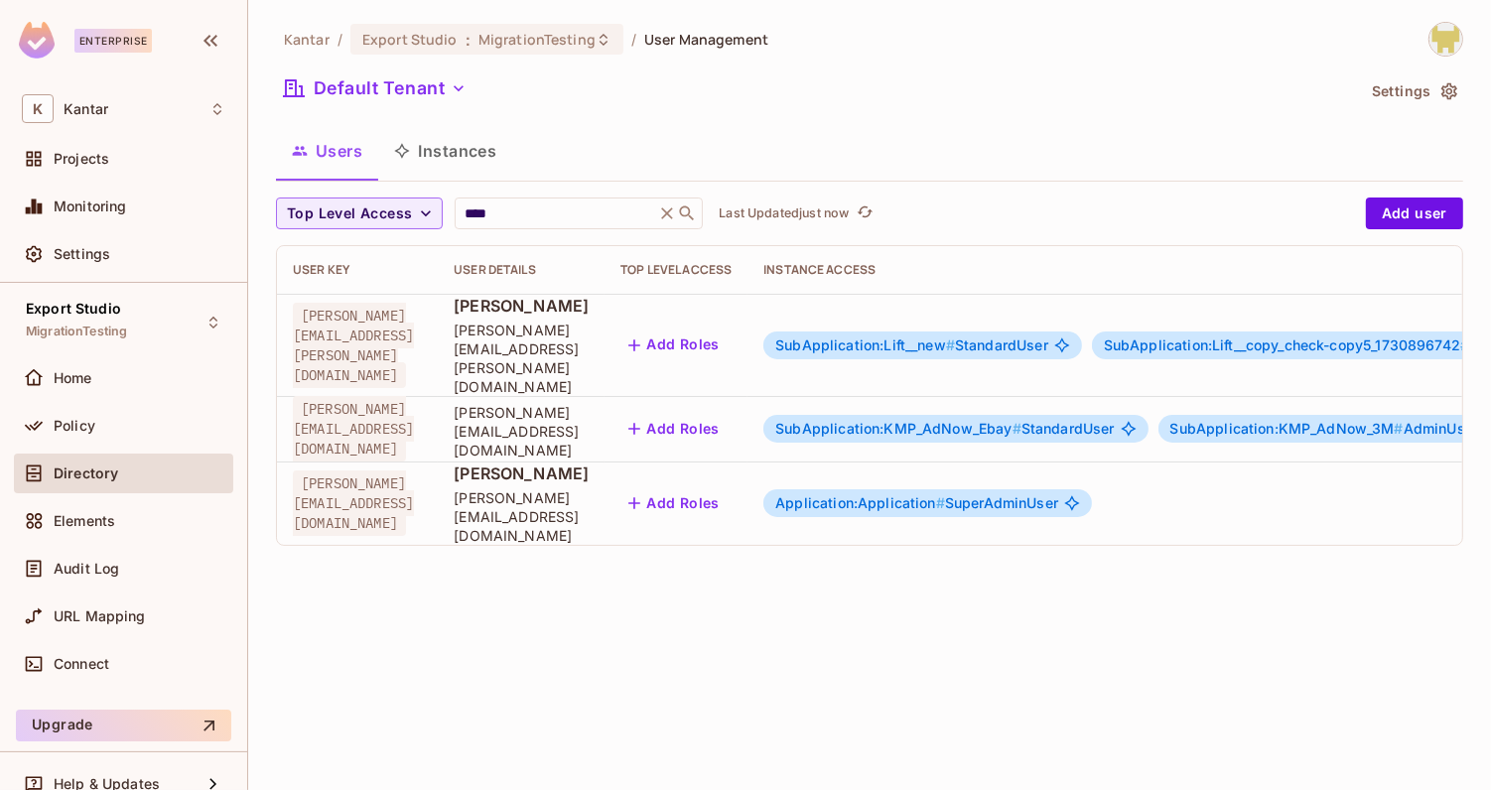
click at [945, 494] on span "Application:Application #" at bounding box center [861, 502] width 170 height 17
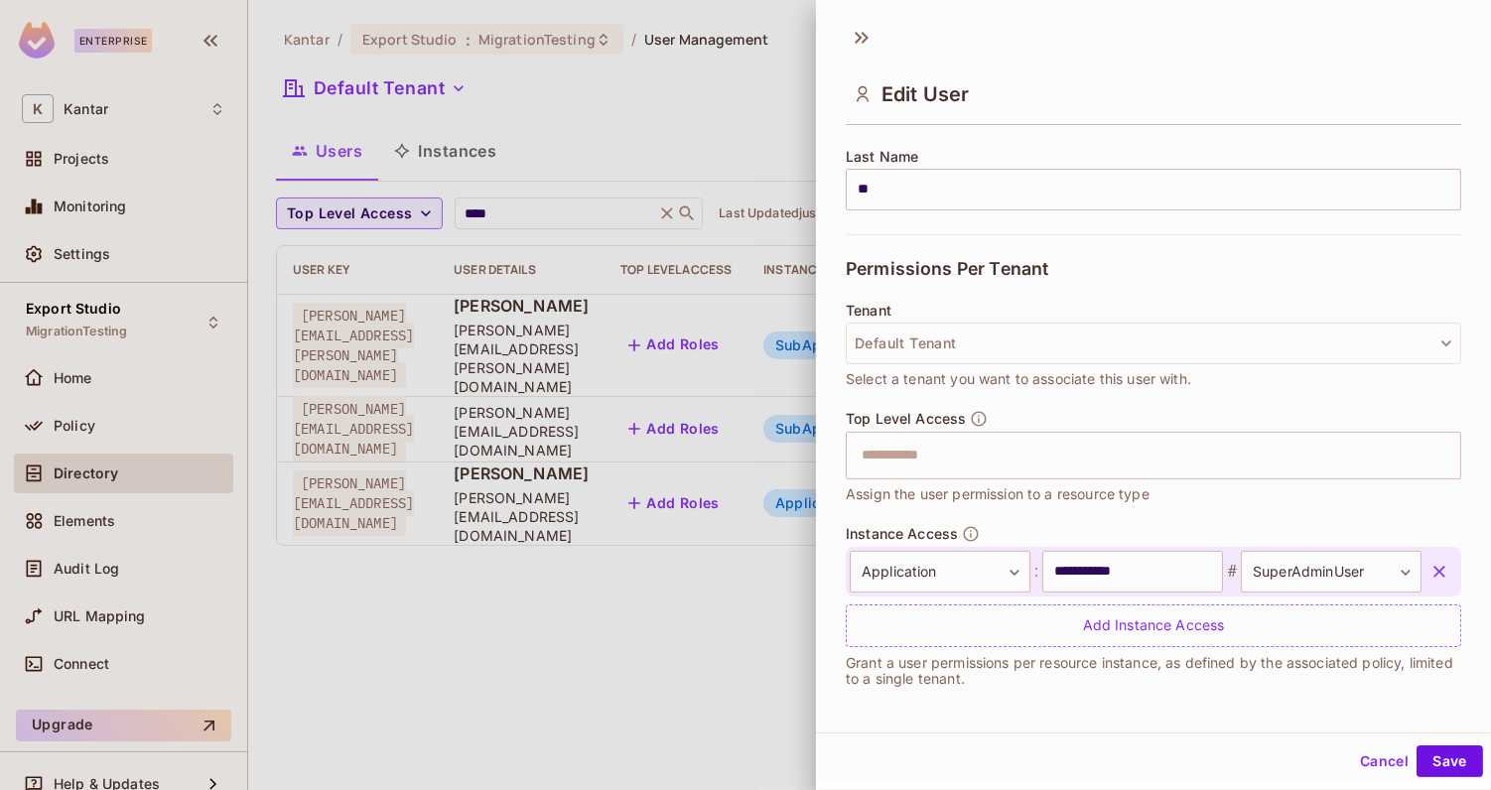
click at [1452, 570] on button "button" at bounding box center [1440, 572] width 36 height 36
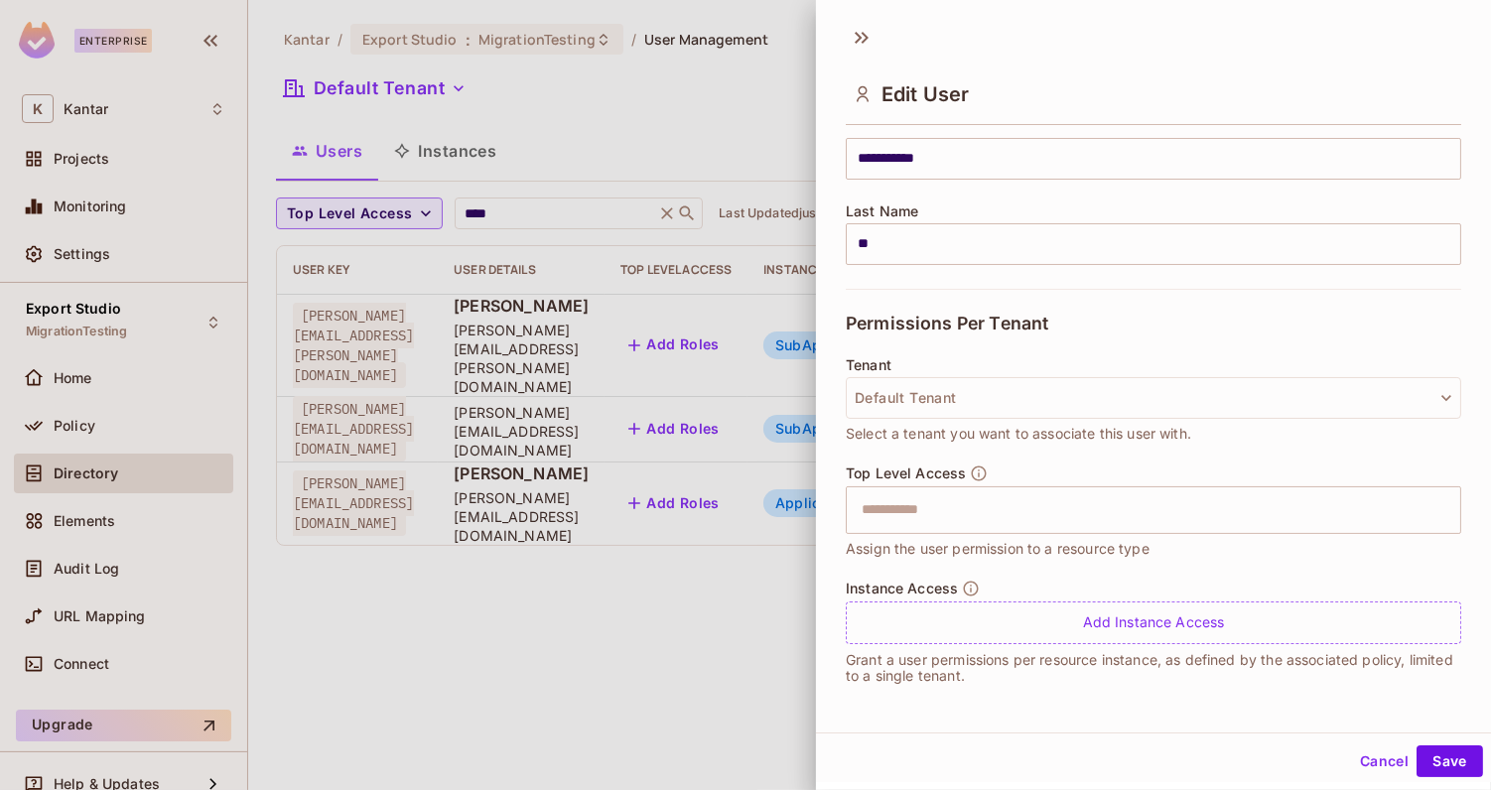
scroll to position [263, 0]
click at [1440, 753] on button "Save" at bounding box center [1450, 762] width 67 height 32
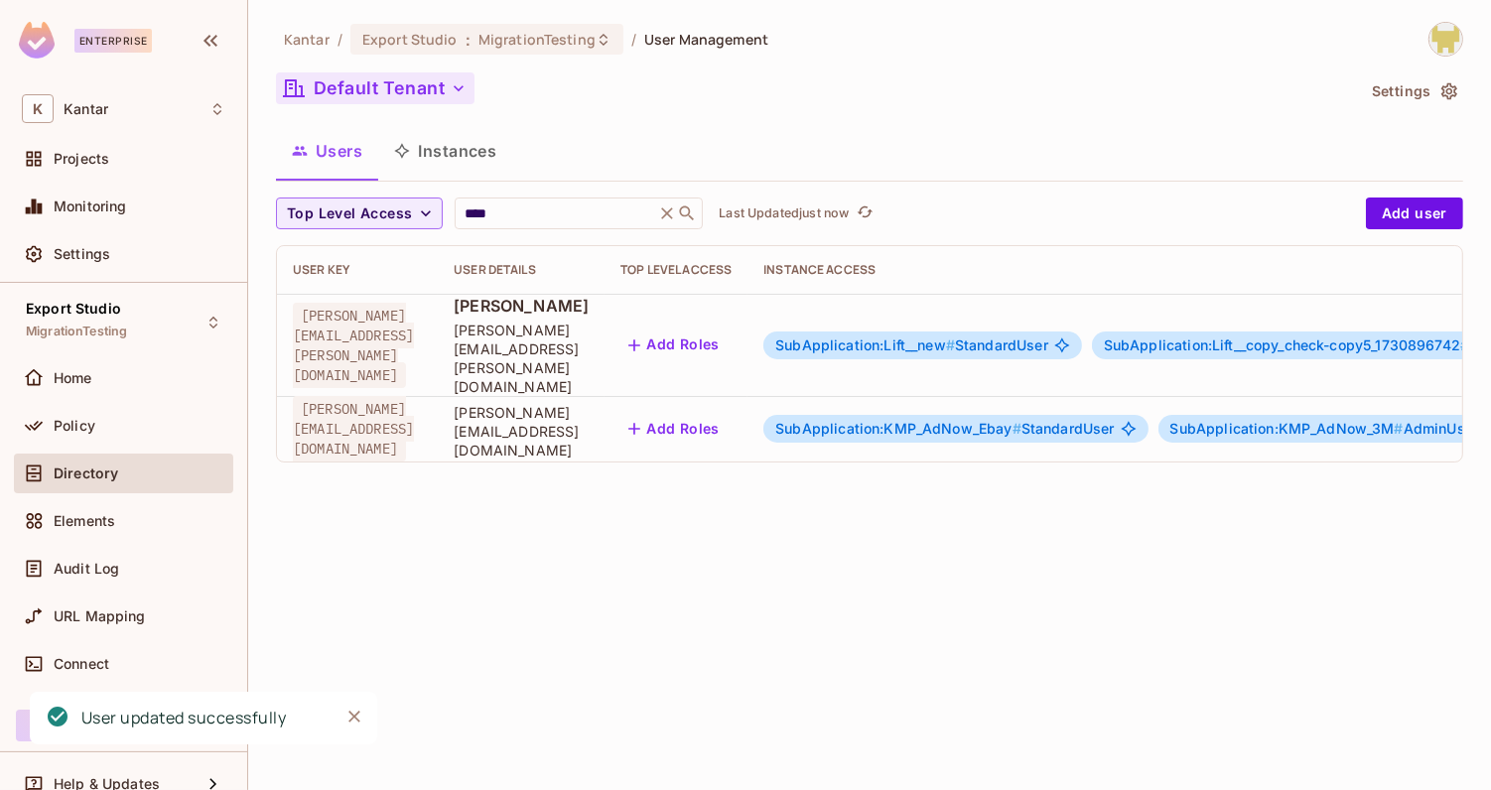
click at [369, 85] on button "Default Tenant" at bounding box center [375, 88] width 199 height 32
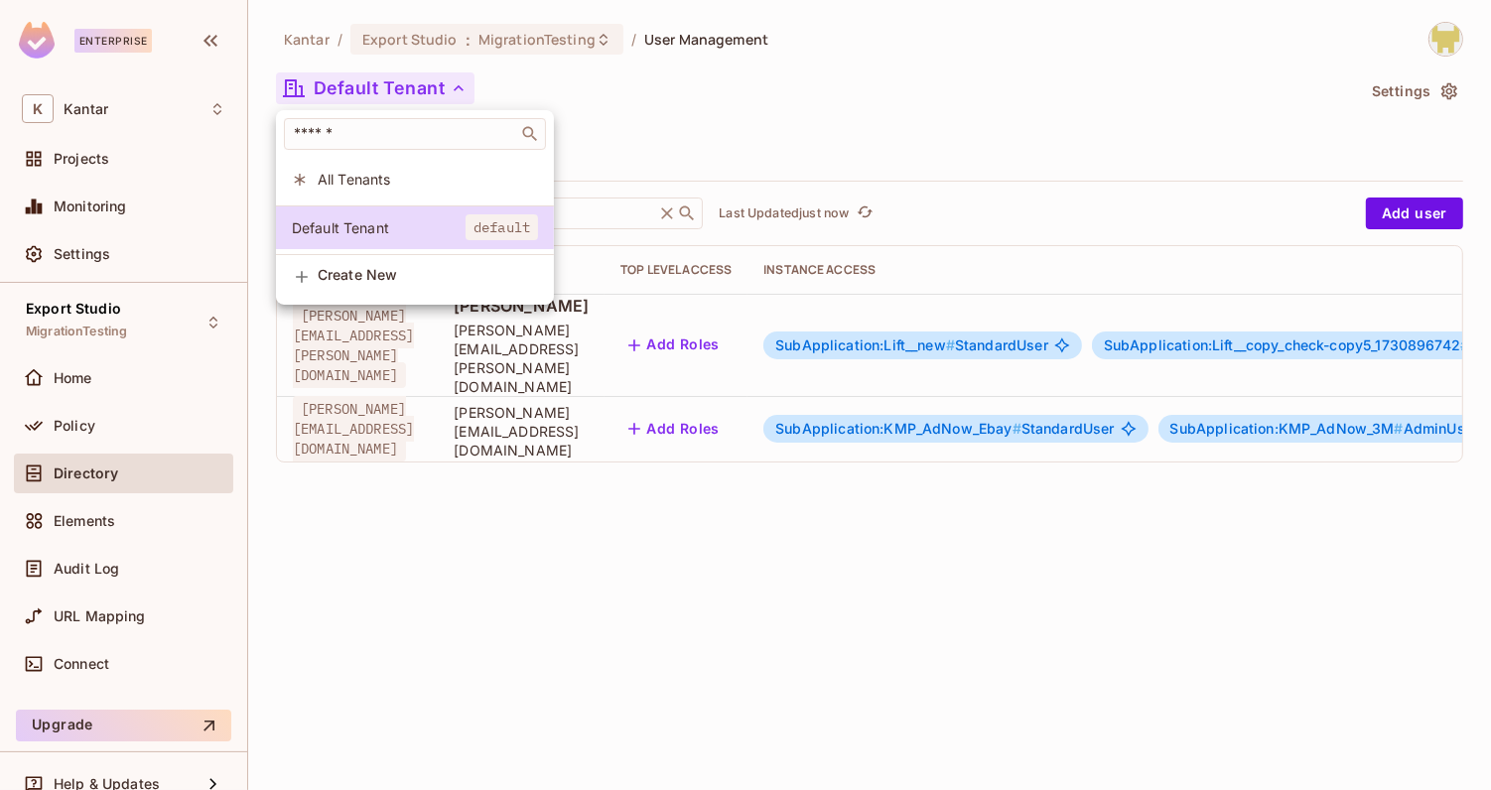
click at [379, 177] on span "All Tenants" at bounding box center [428, 179] width 220 height 19
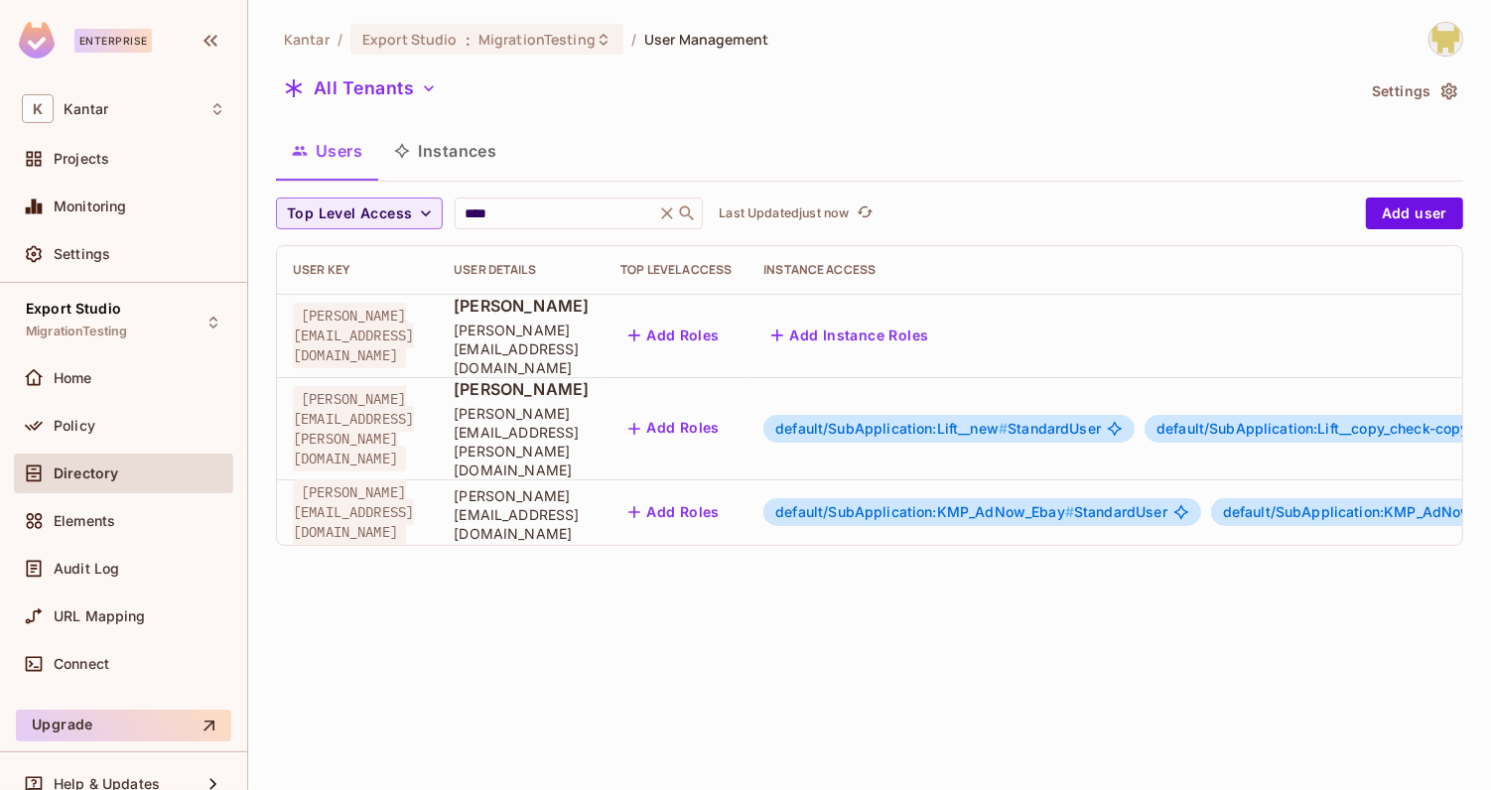
click at [936, 330] on button "Add Instance Roles" at bounding box center [850, 336] width 173 height 32
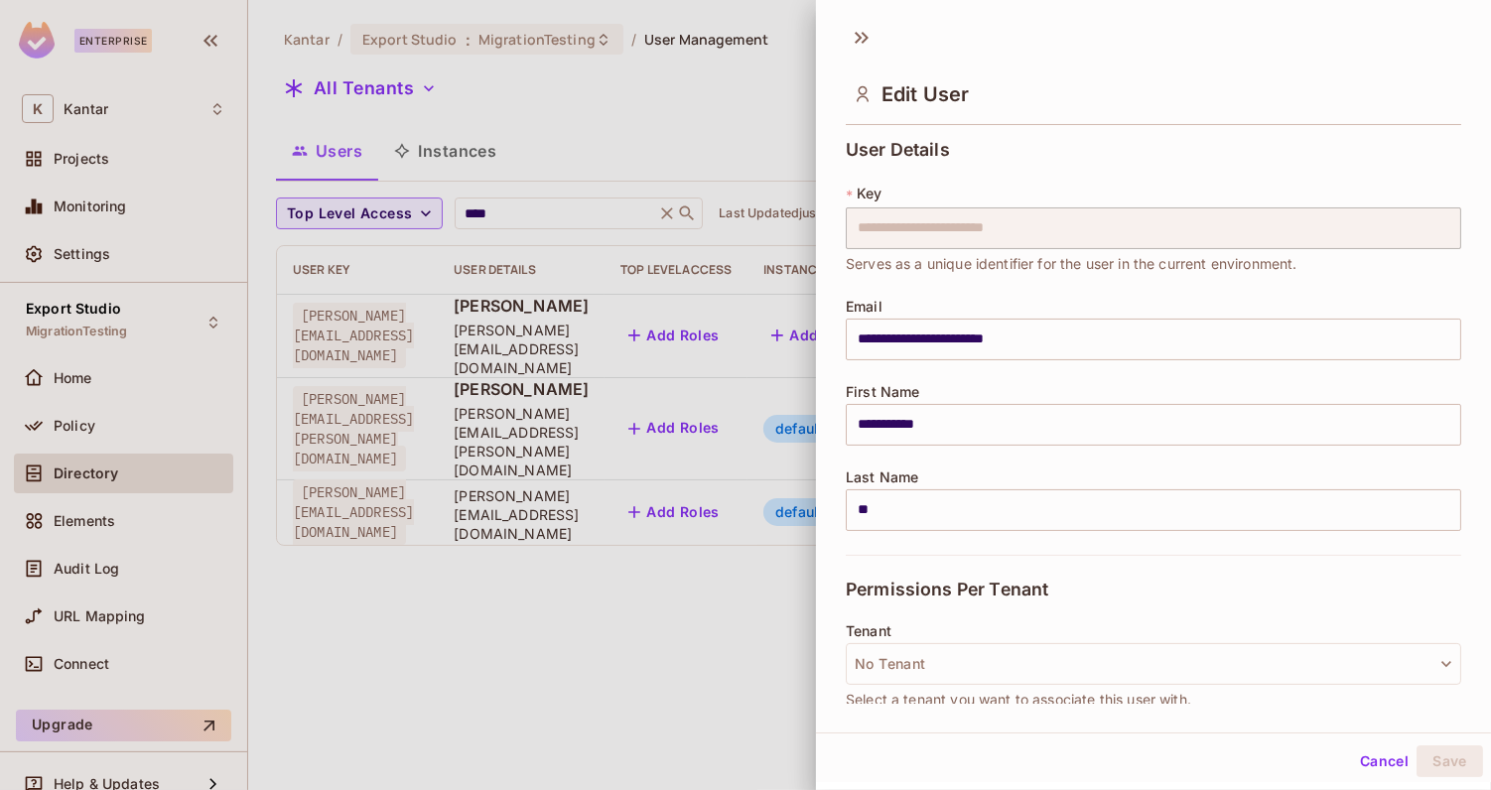
scroll to position [145, 0]
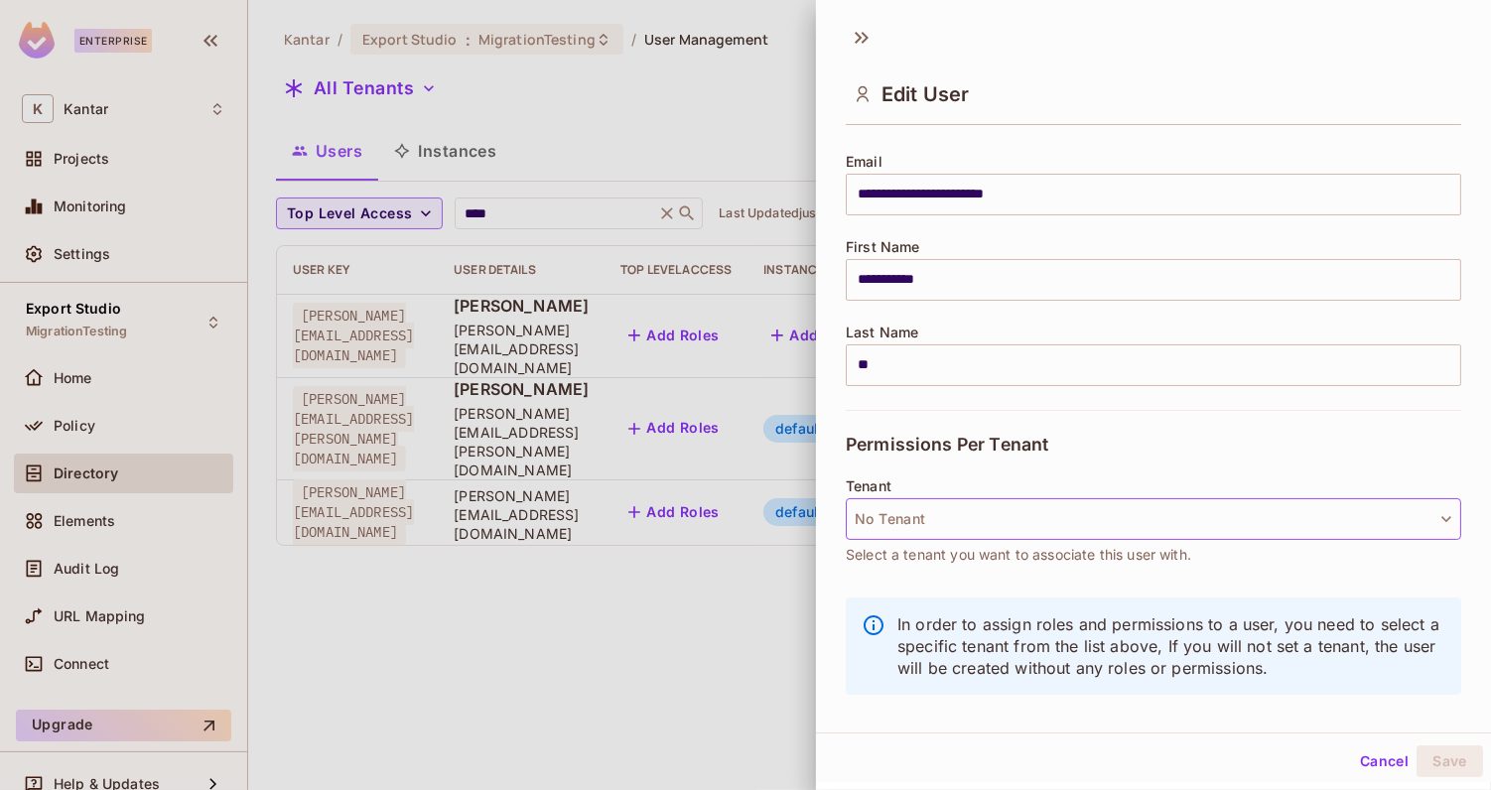
click at [981, 514] on button "No Tenant" at bounding box center [1154, 519] width 616 height 42
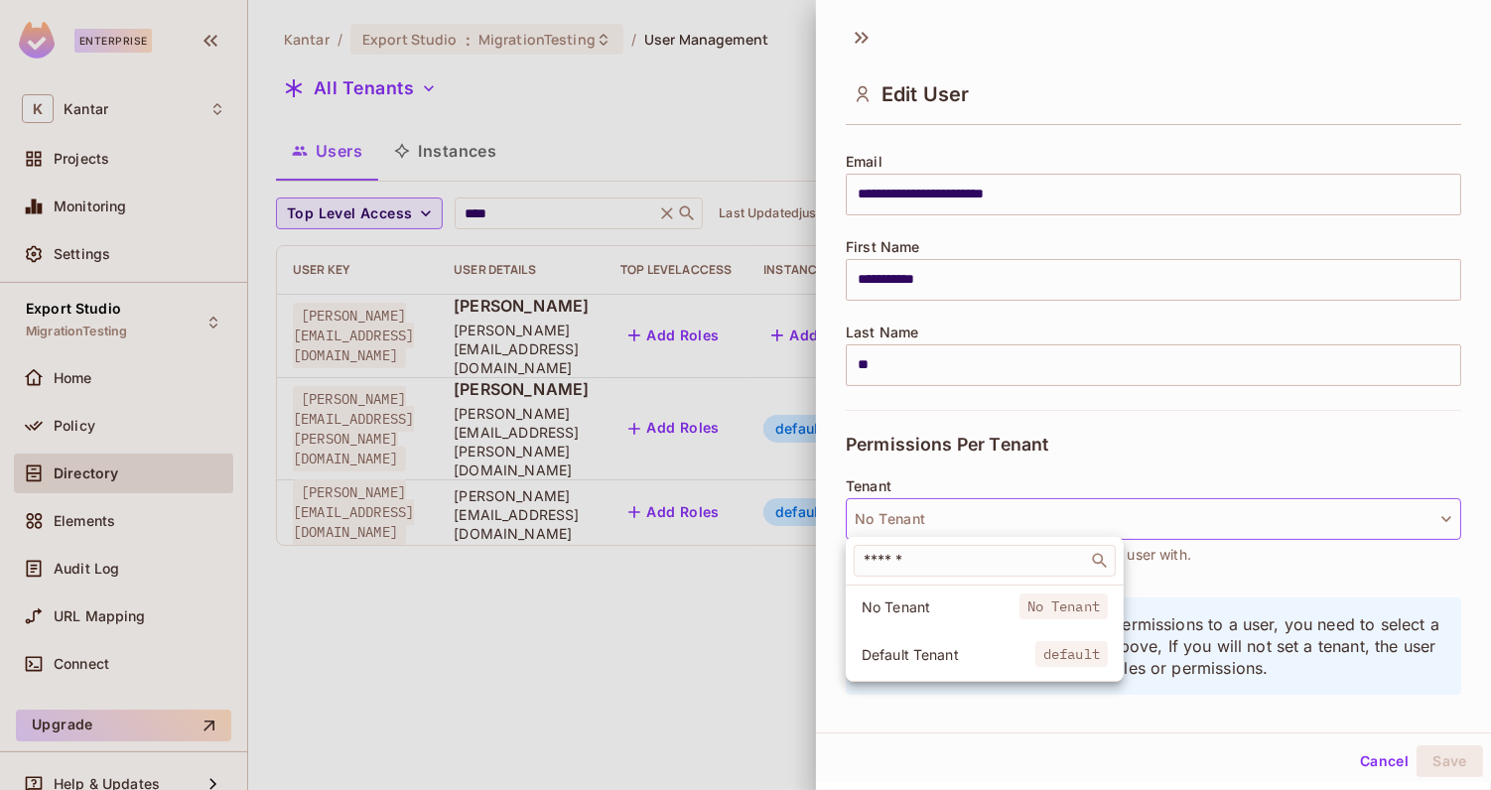
click at [924, 646] on span "Default Tenant" at bounding box center [949, 654] width 174 height 19
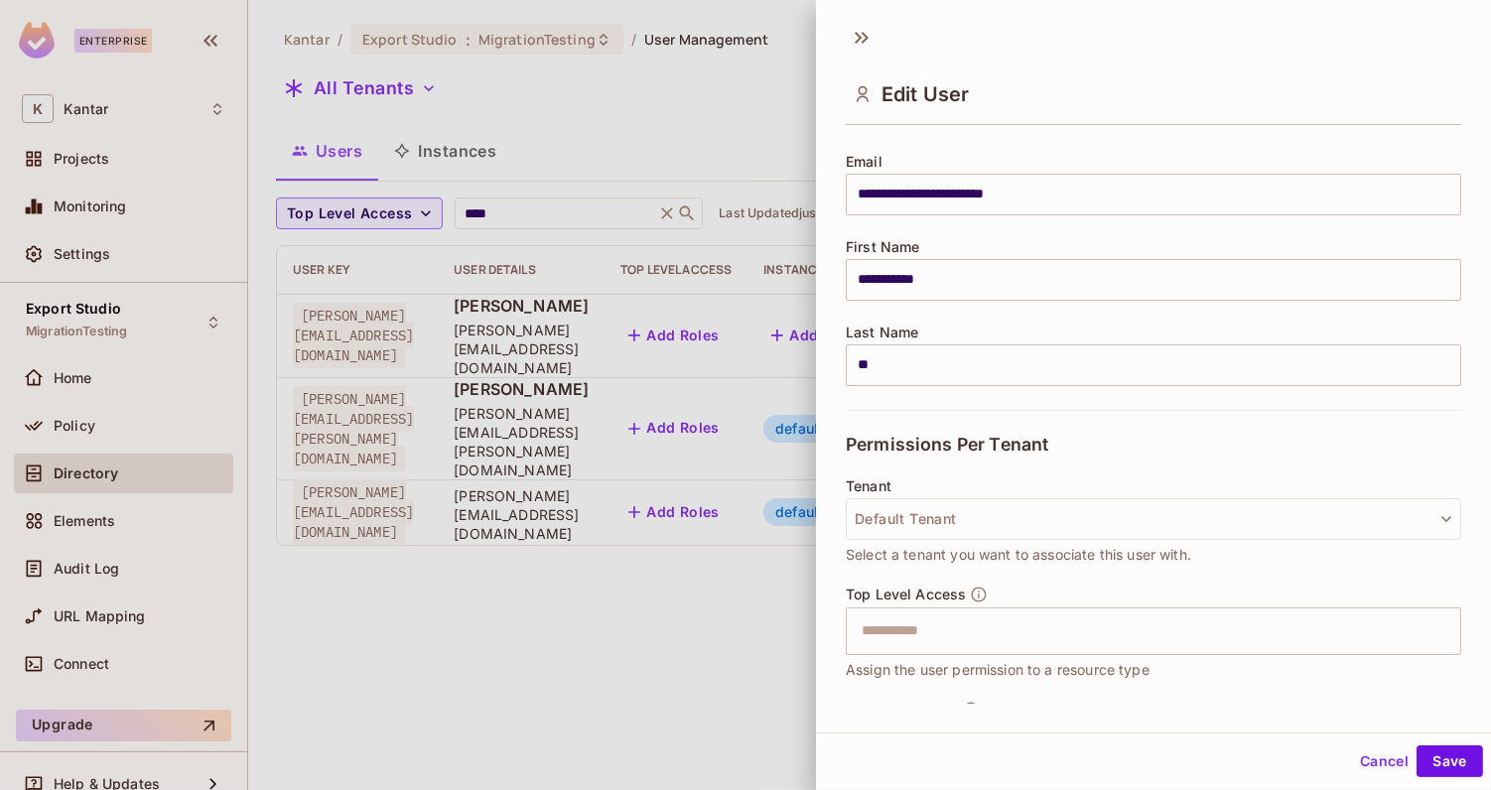
scroll to position [263, 0]
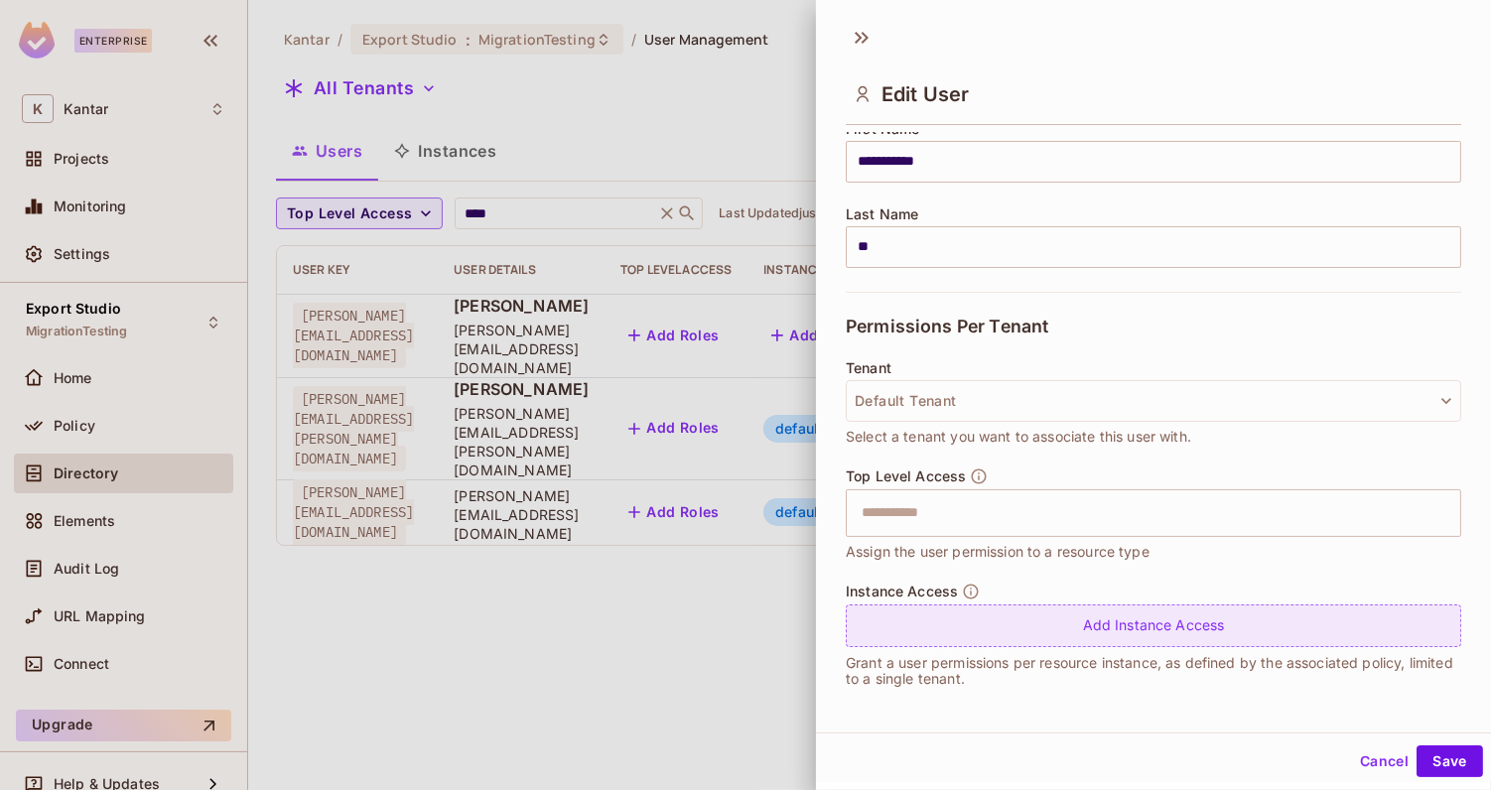
click at [958, 632] on div "Add Instance Access" at bounding box center [1154, 626] width 616 height 43
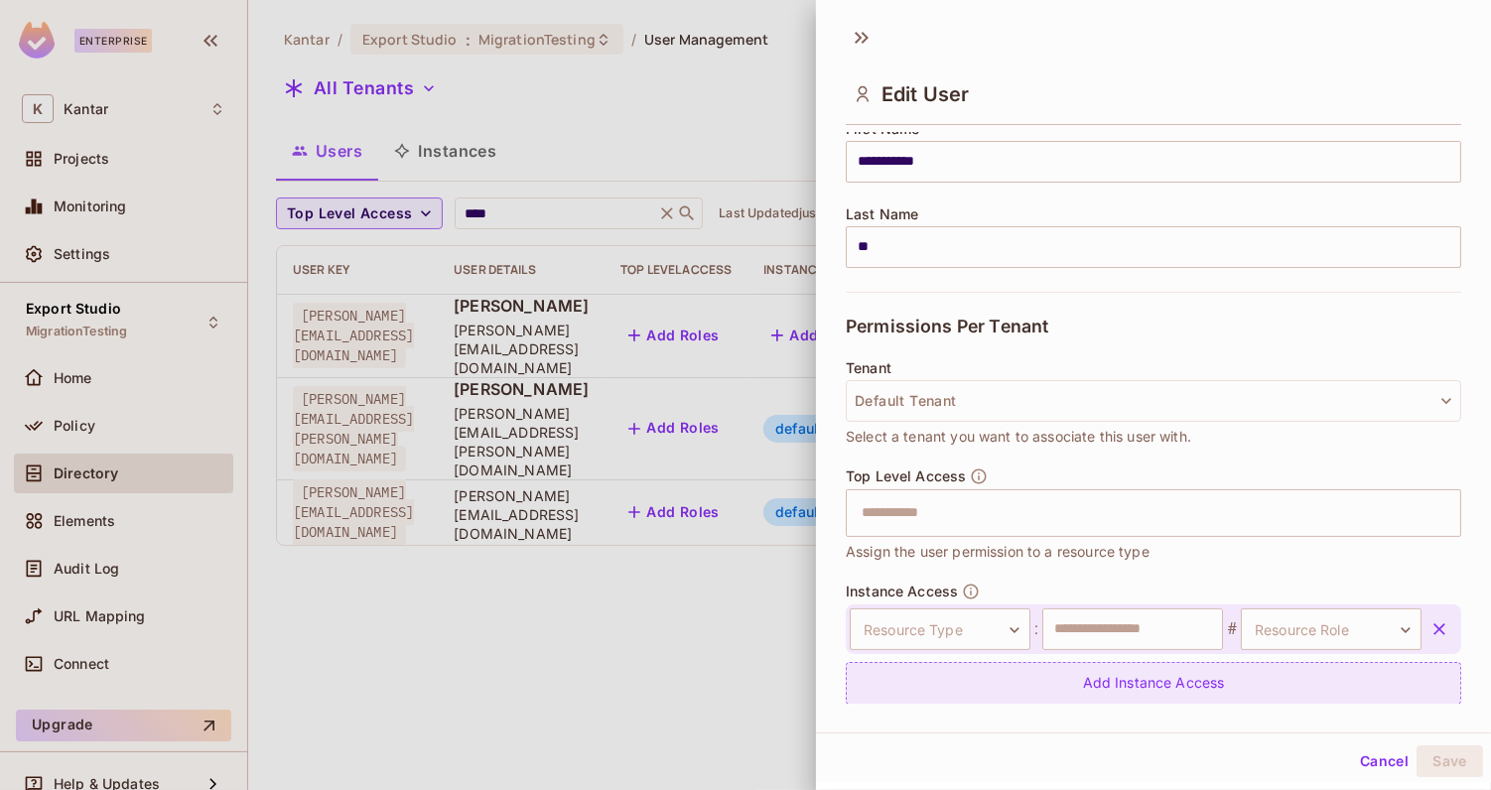
scroll to position [321, 0]
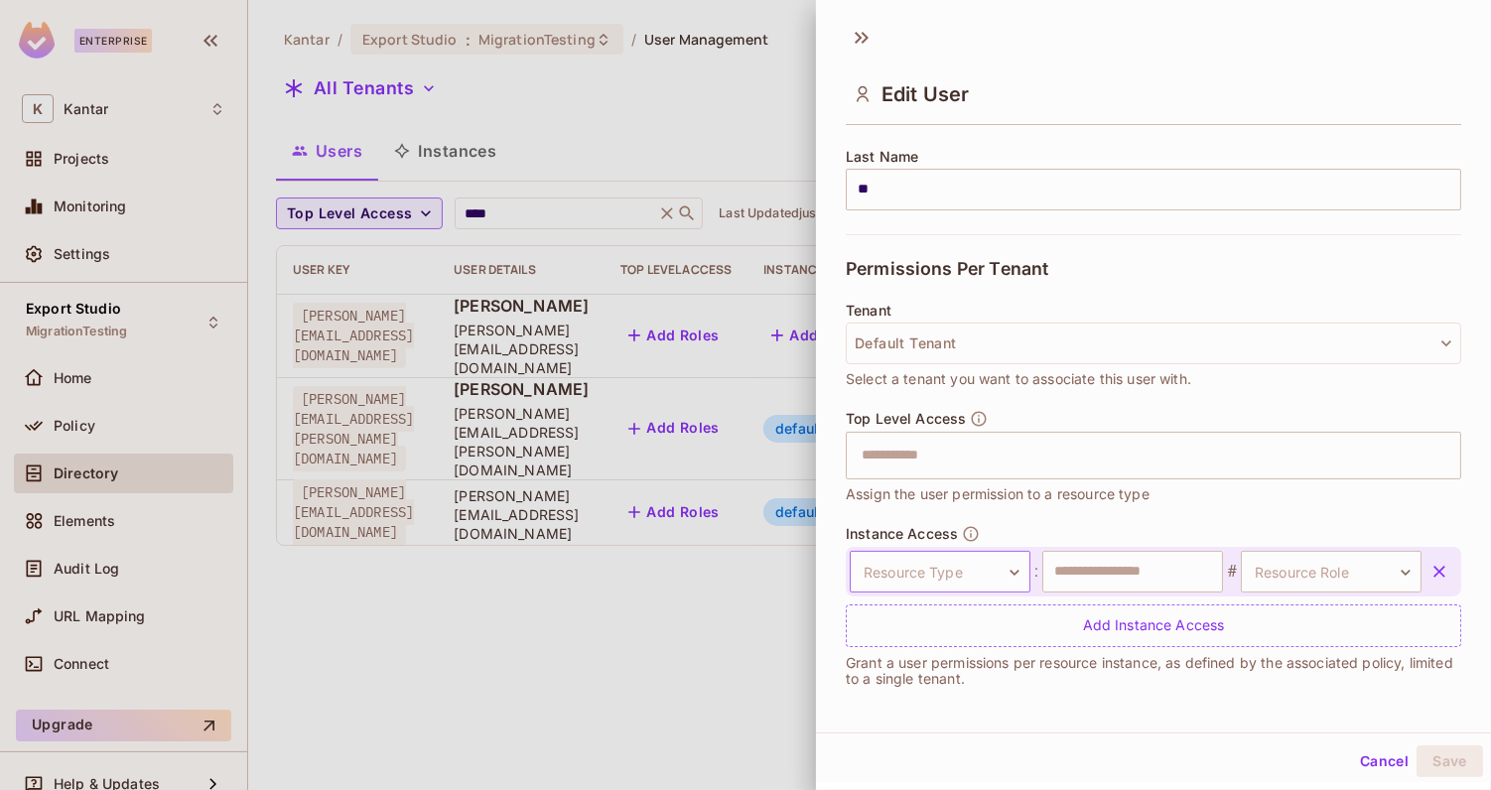
click at [959, 556] on body "**********" at bounding box center [745, 395] width 1491 height 790
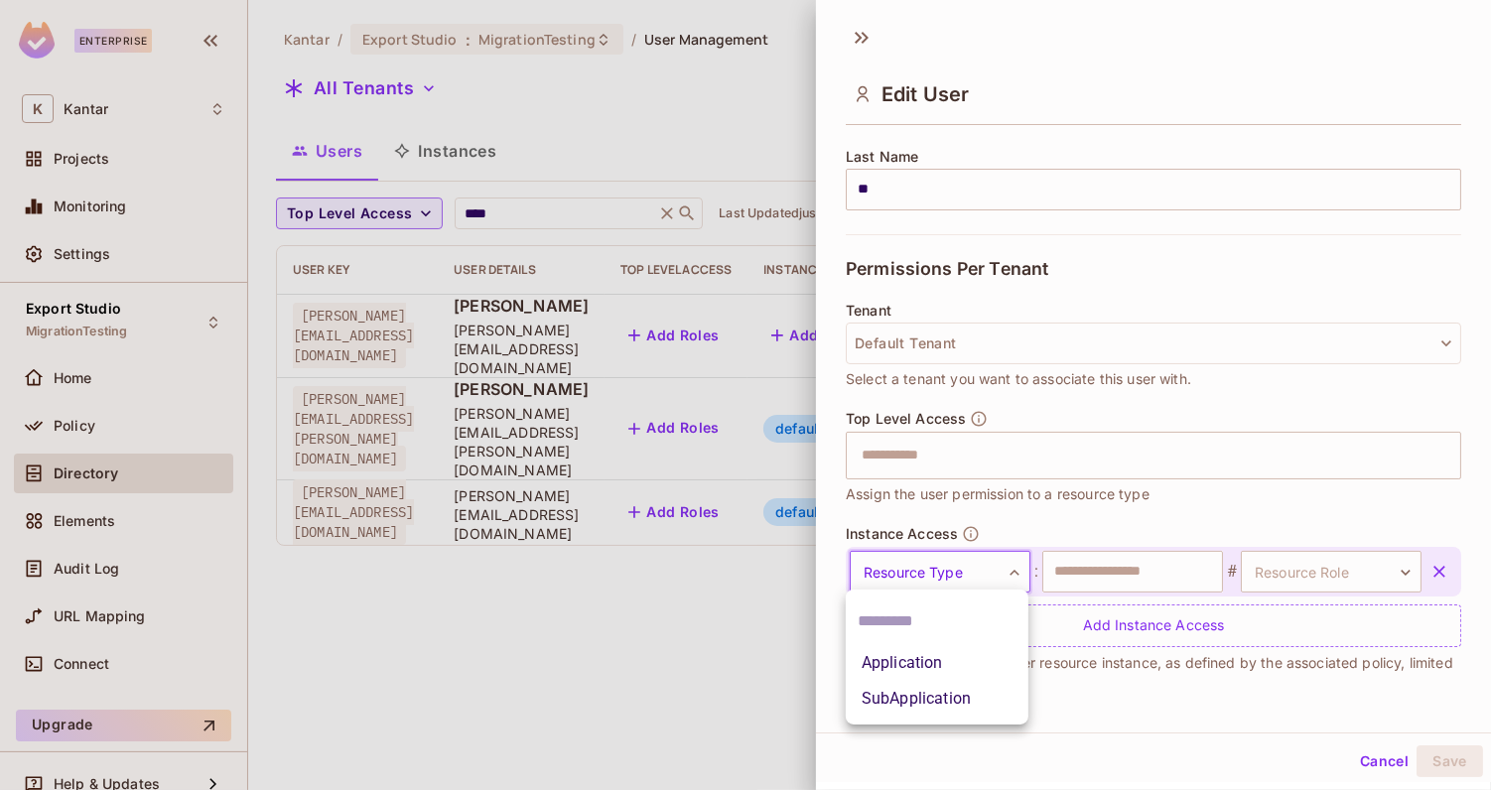
click at [922, 704] on li "SubApplication" at bounding box center [937, 699] width 183 height 36
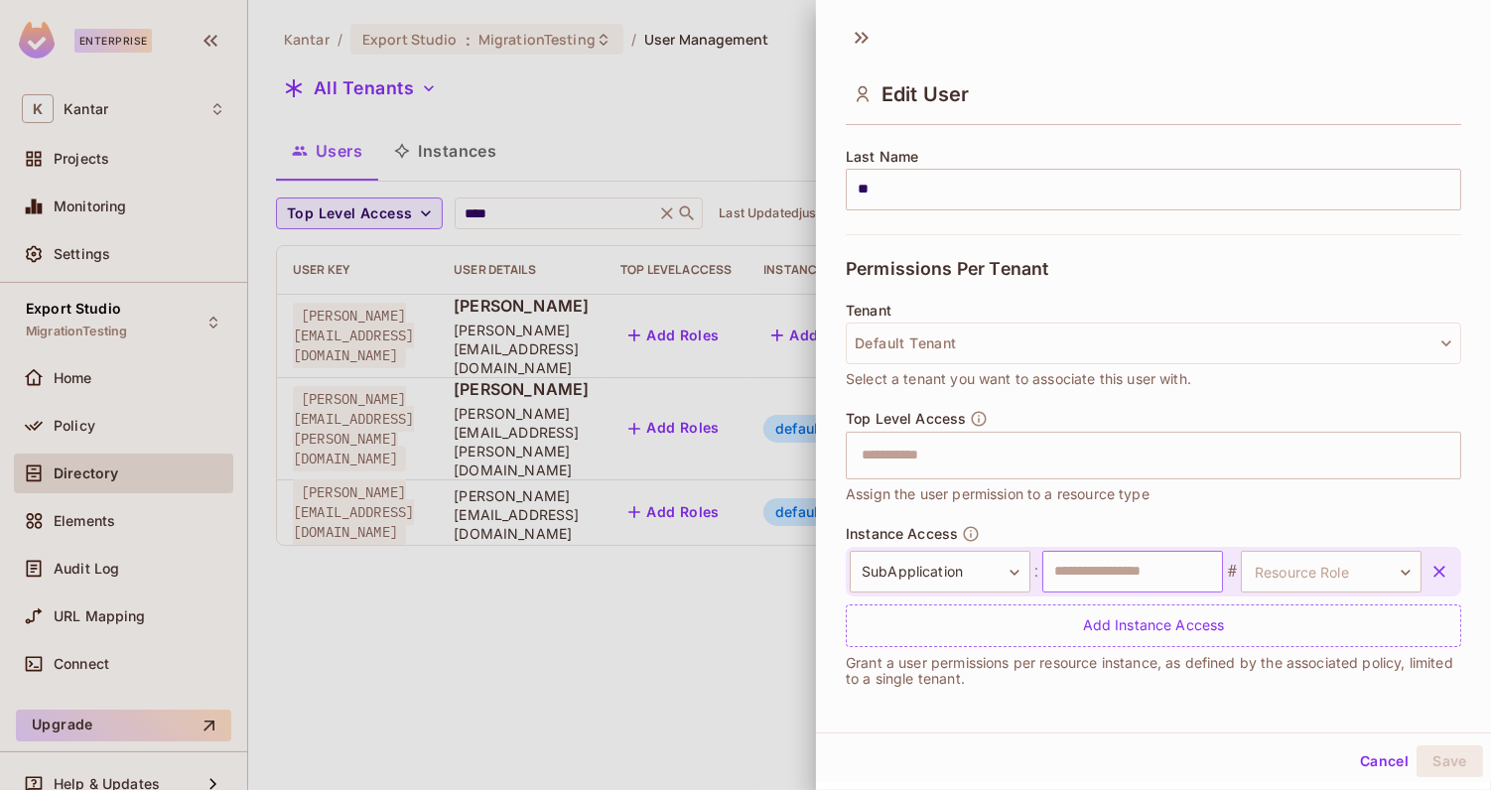
click at [1111, 560] on input "text" at bounding box center [1133, 572] width 181 height 42
type input "**********"
click at [1293, 575] on body "**********" at bounding box center [745, 395] width 1491 height 790
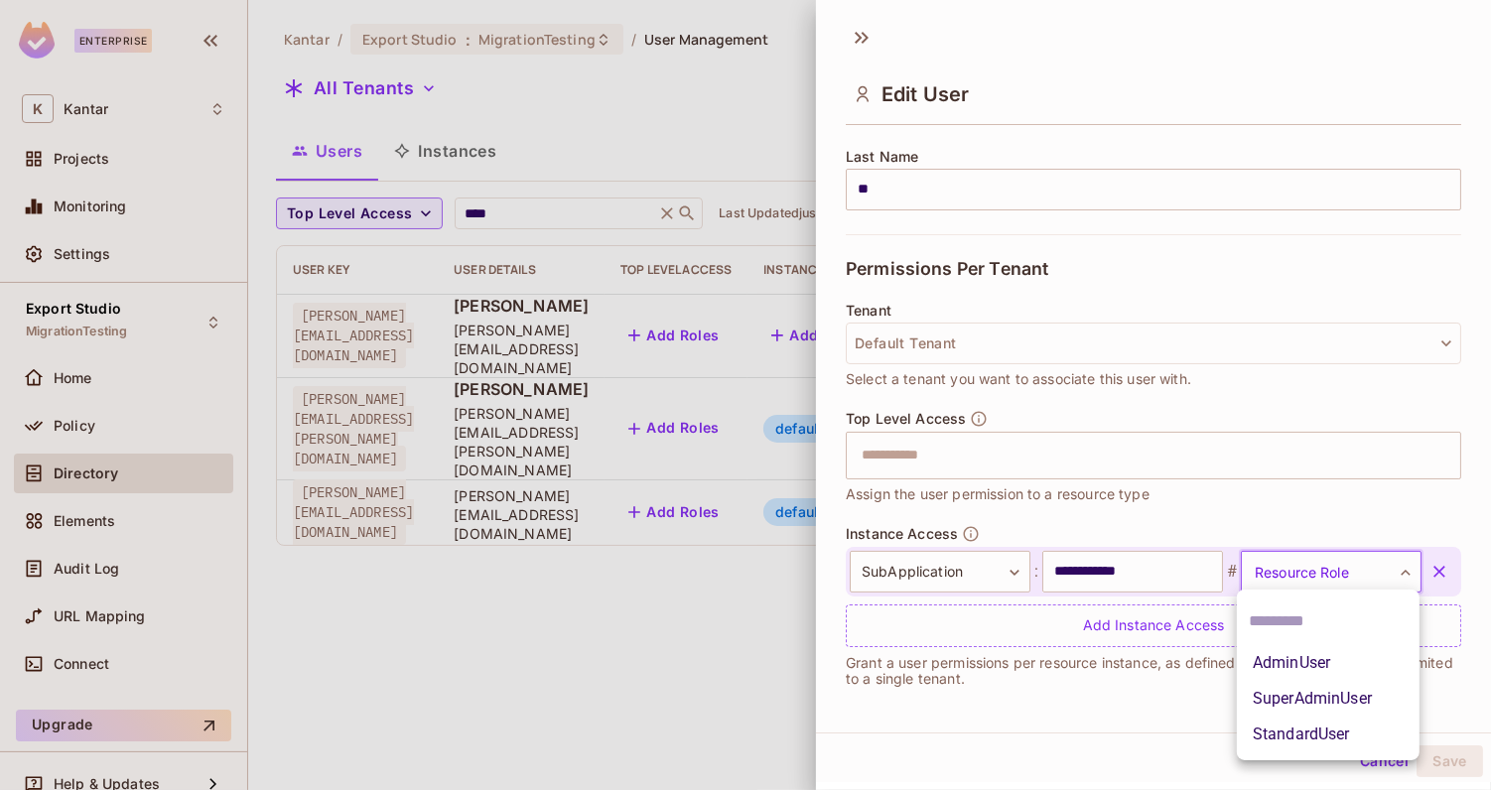
click at [1289, 667] on li "AdminUser" at bounding box center [1328, 663] width 183 height 36
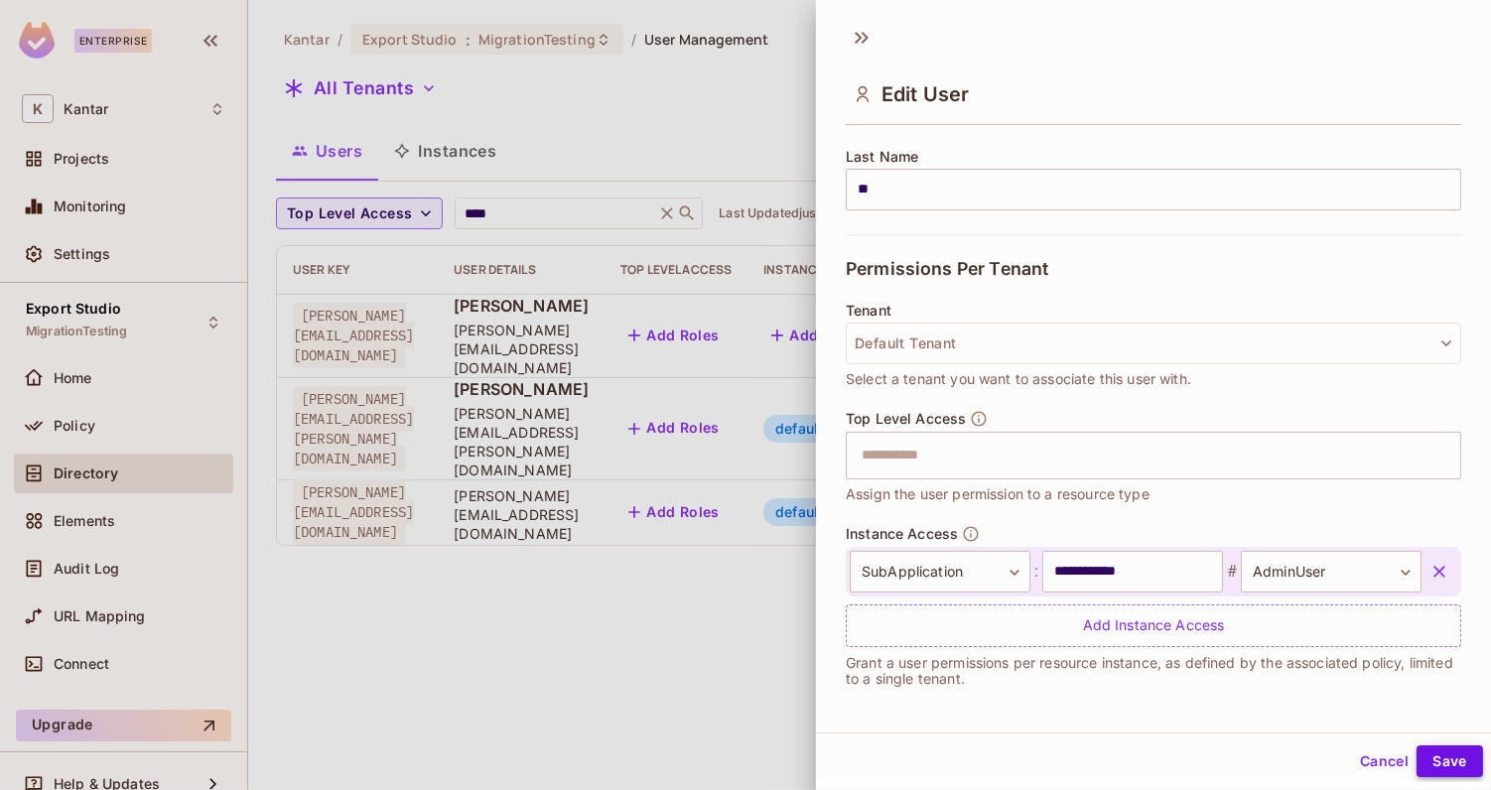
click at [1441, 760] on button "Save" at bounding box center [1450, 762] width 67 height 32
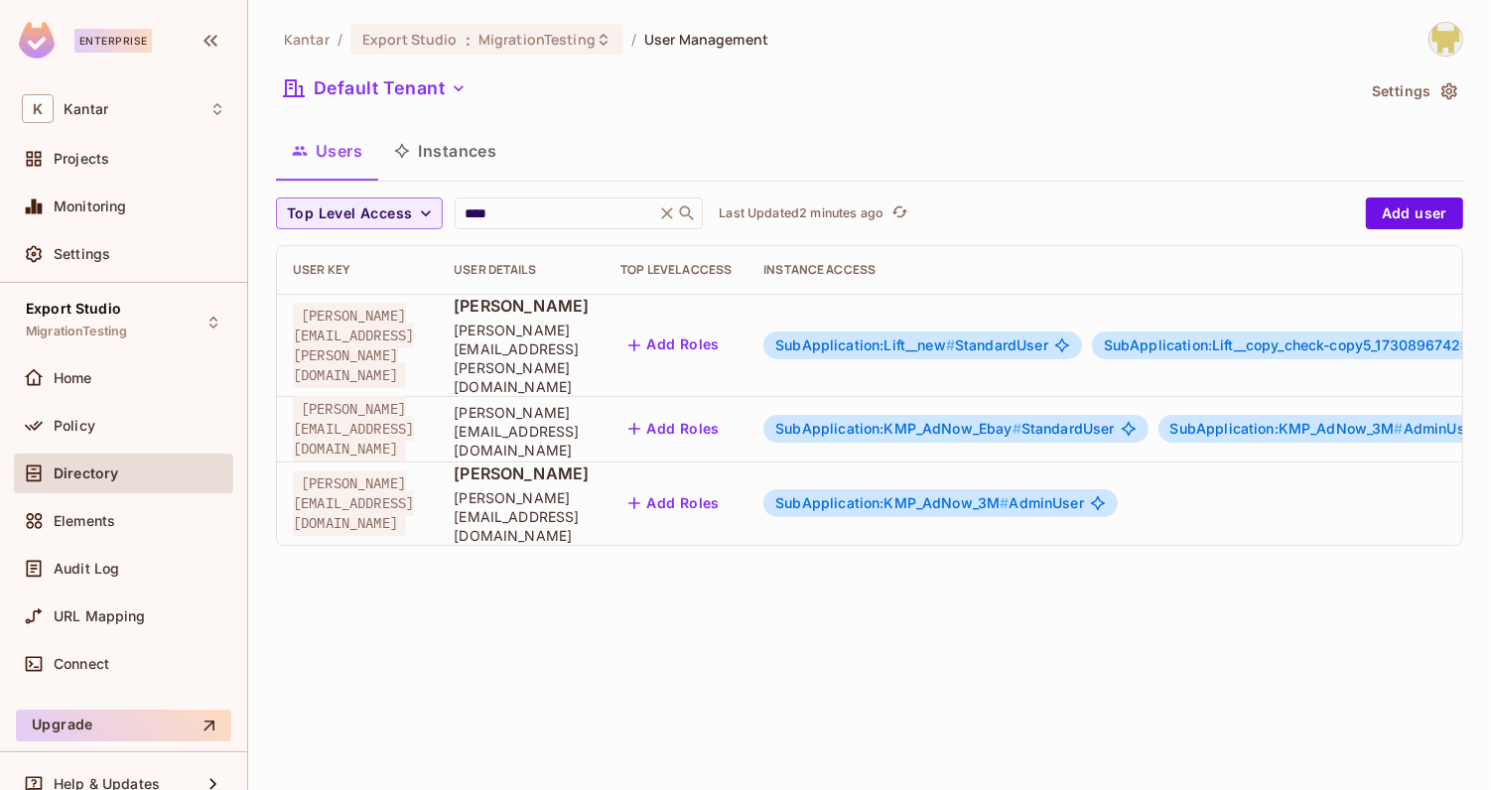
click at [1001, 494] on span "SubApplication:KMP_AdNow_3M #" at bounding box center [892, 502] width 233 height 17
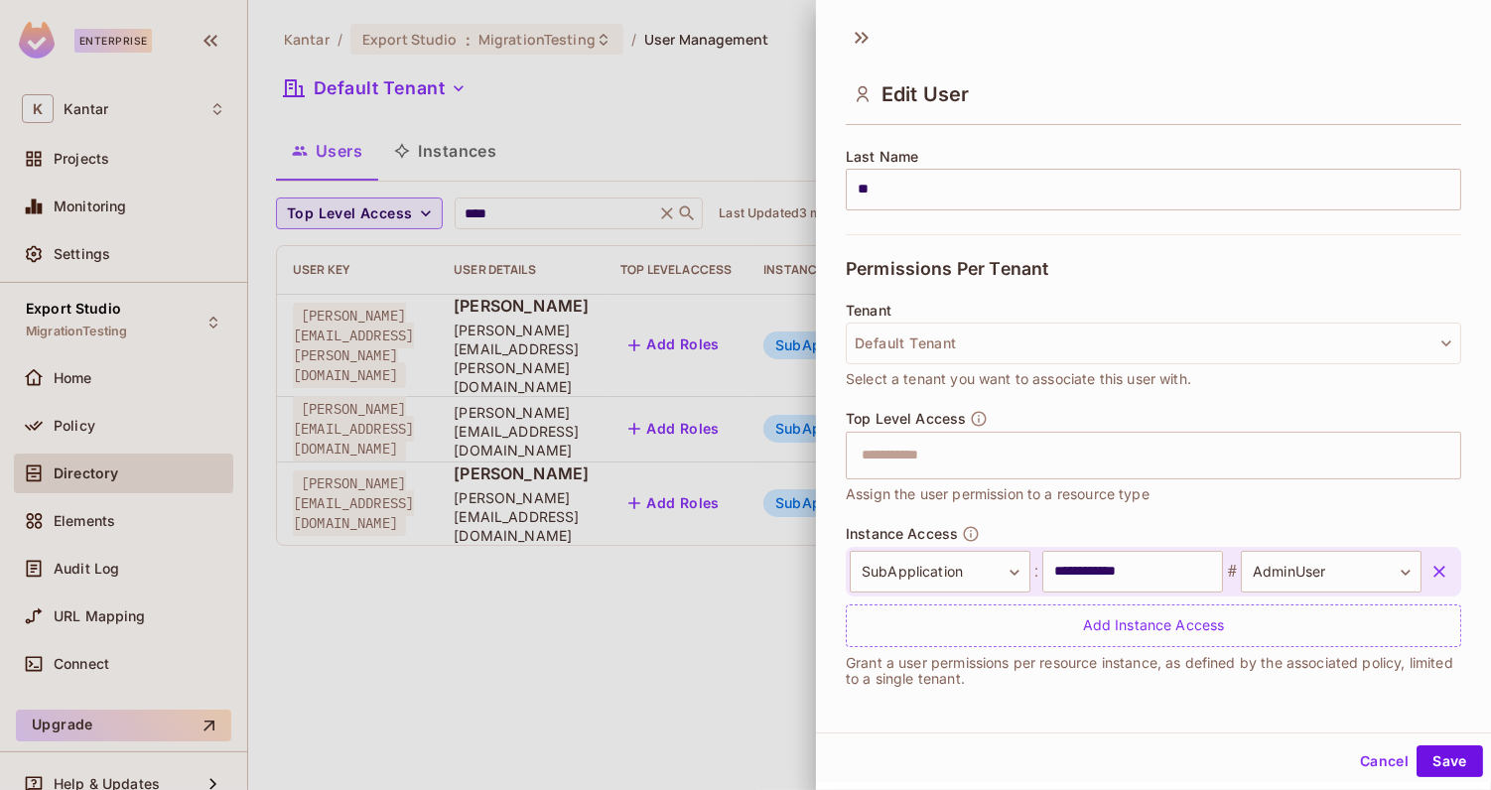
scroll to position [2, 0]
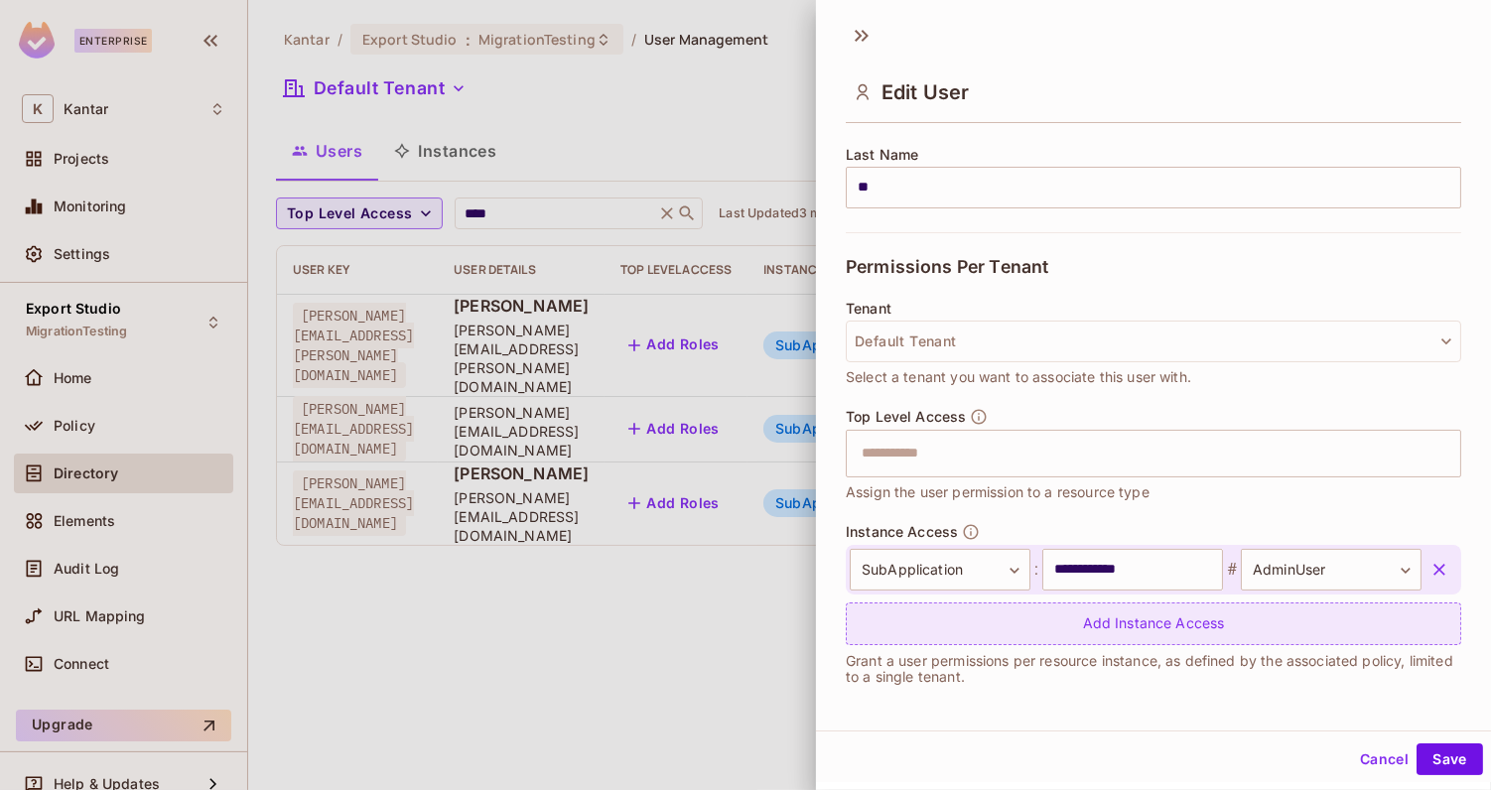
click at [1065, 620] on div "Add Instance Access" at bounding box center [1154, 624] width 616 height 43
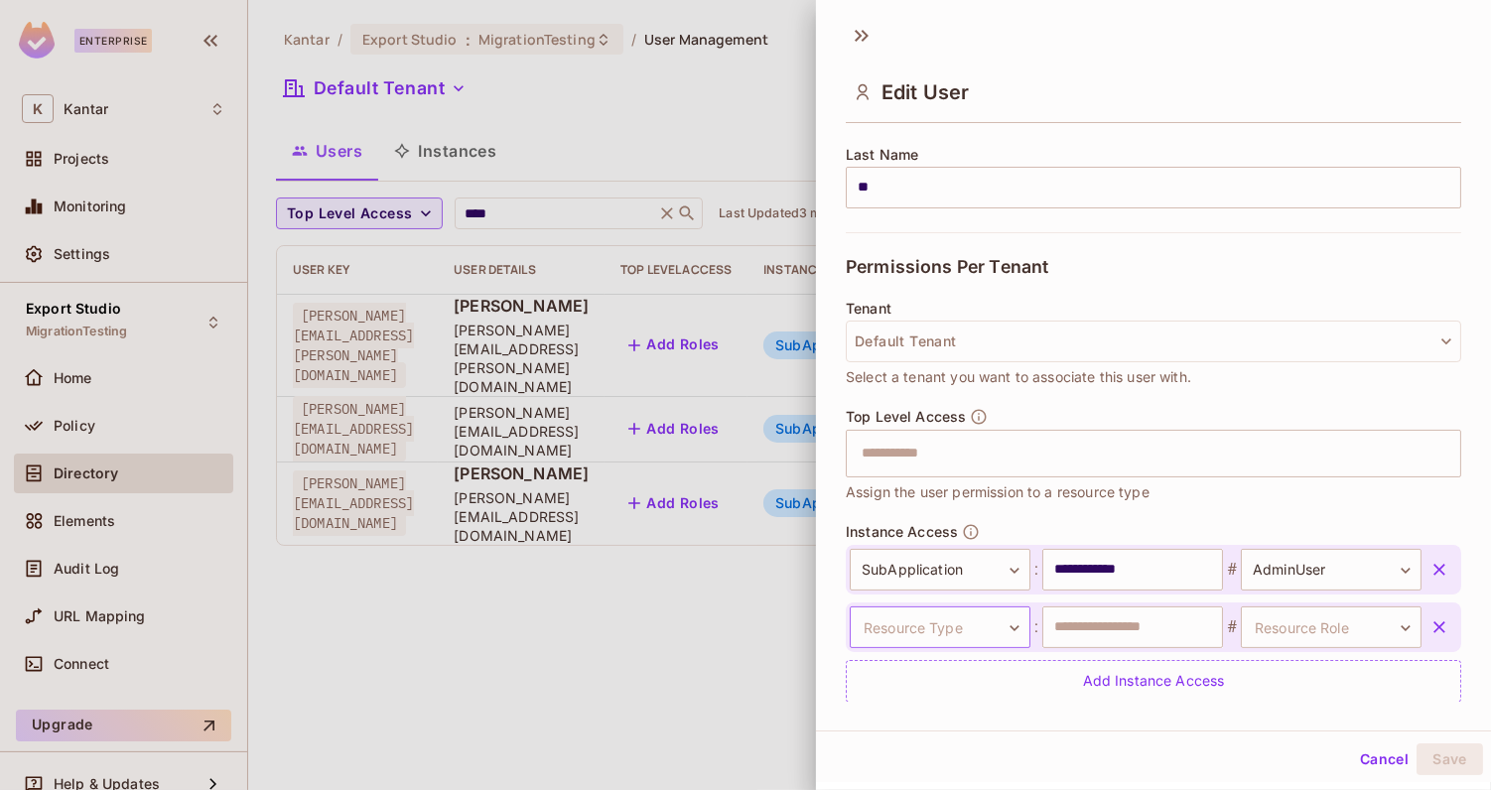
click at [980, 621] on body "**********" at bounding box center [745, 395] width 1491 height 790
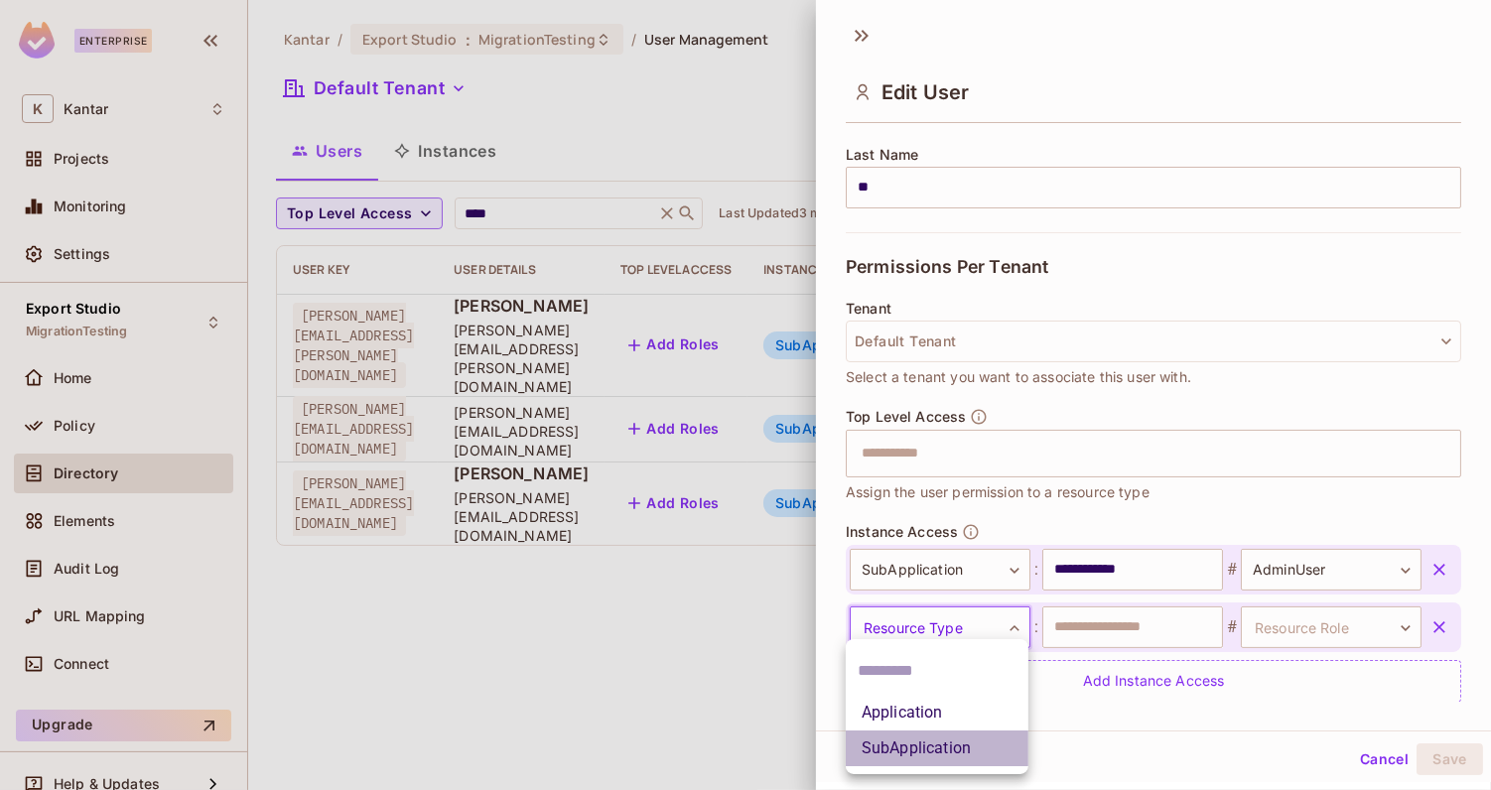
click at [933, 752] on li "SubApplication" at bounding box center [937, 749] width 183 height 36
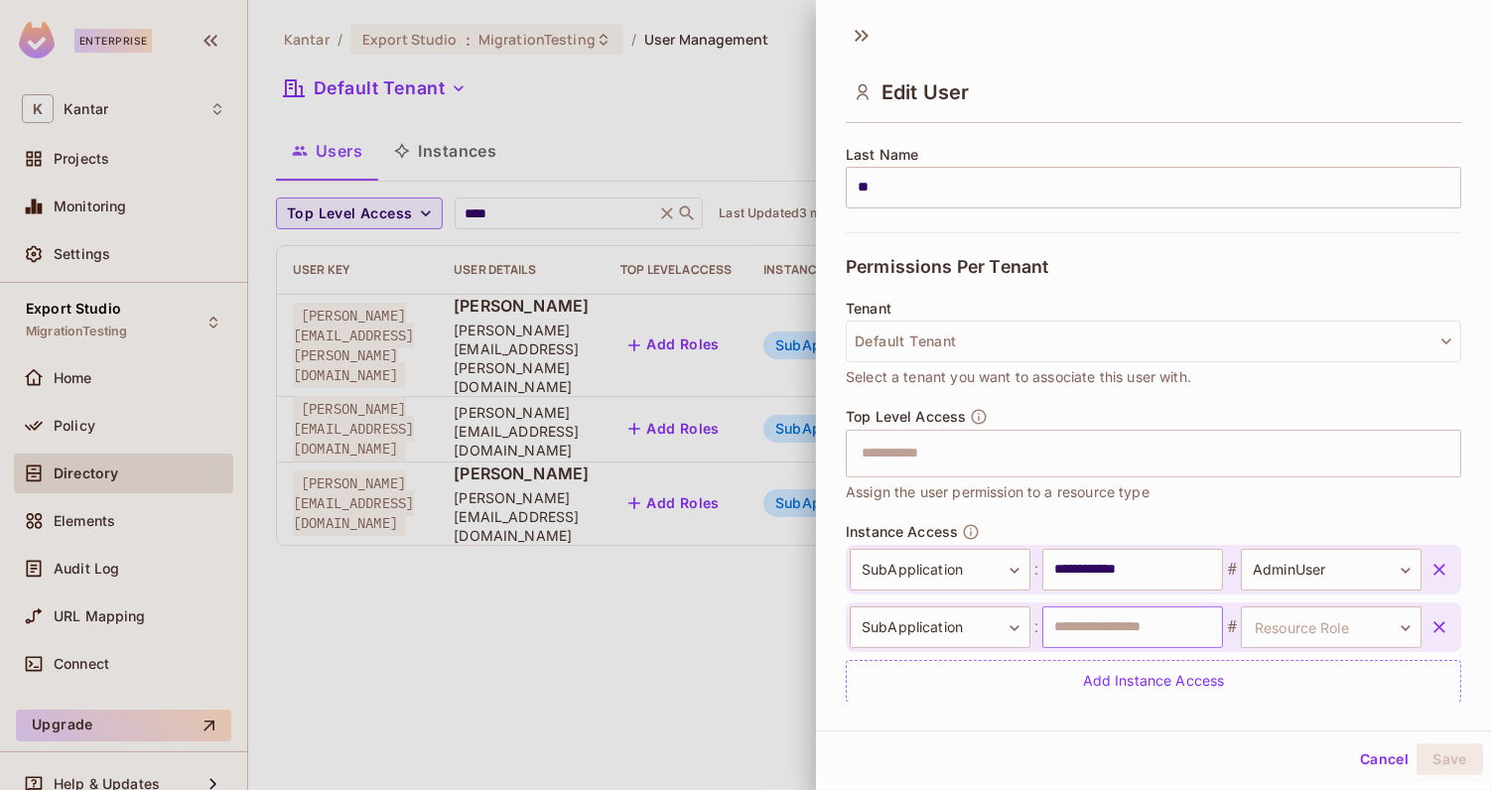
click at [1133, 630] on input "text" at bounding box center [1133, 628] width 181 height 42
type input "**********"
click at [1319, 626] on body "**********" at bounding box center [745, 395] width 1491 height 790
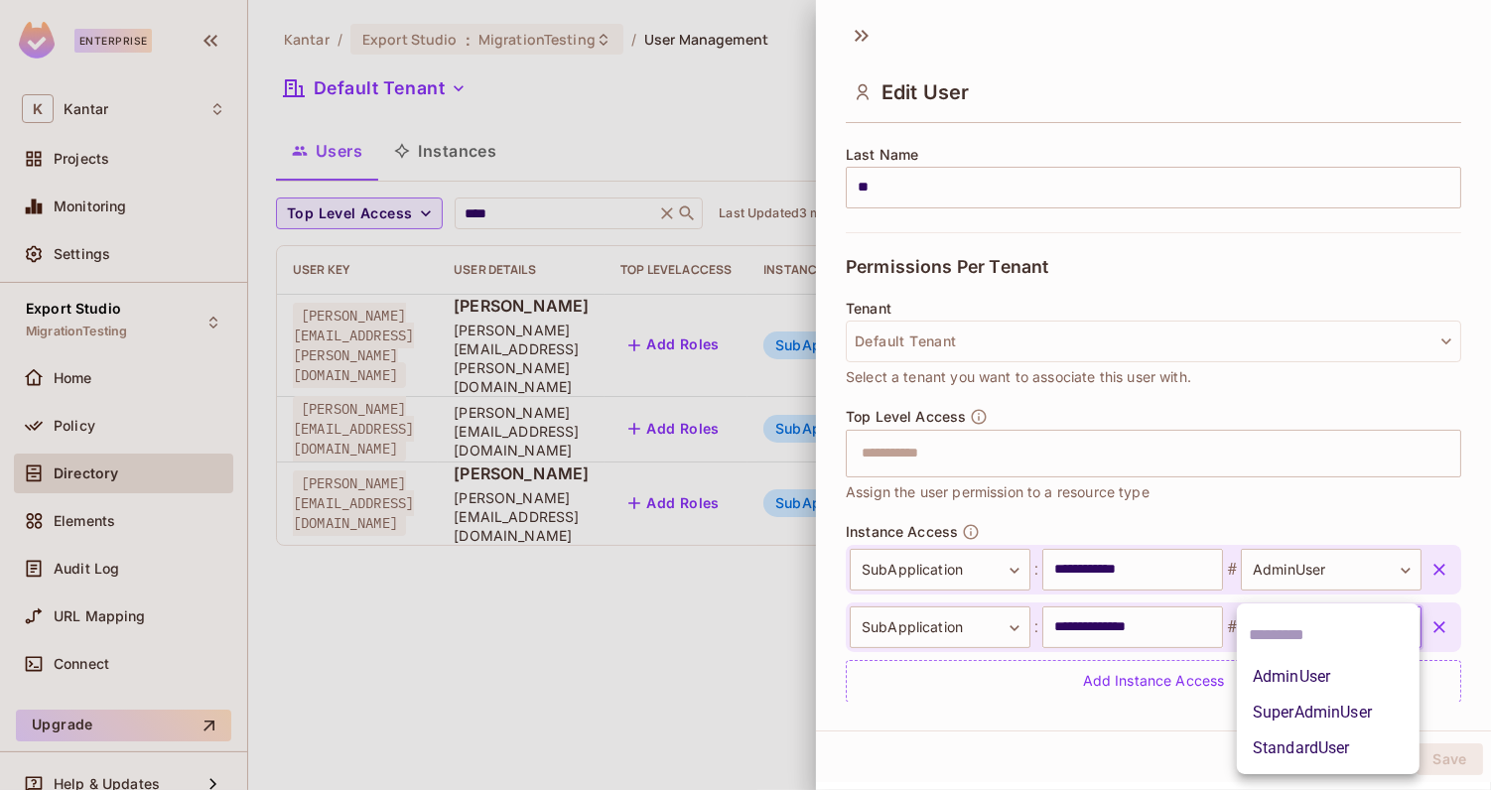
click at [1300, 679] on li "AdminUser" at bounding box center [1328, 677] width 183 height 36
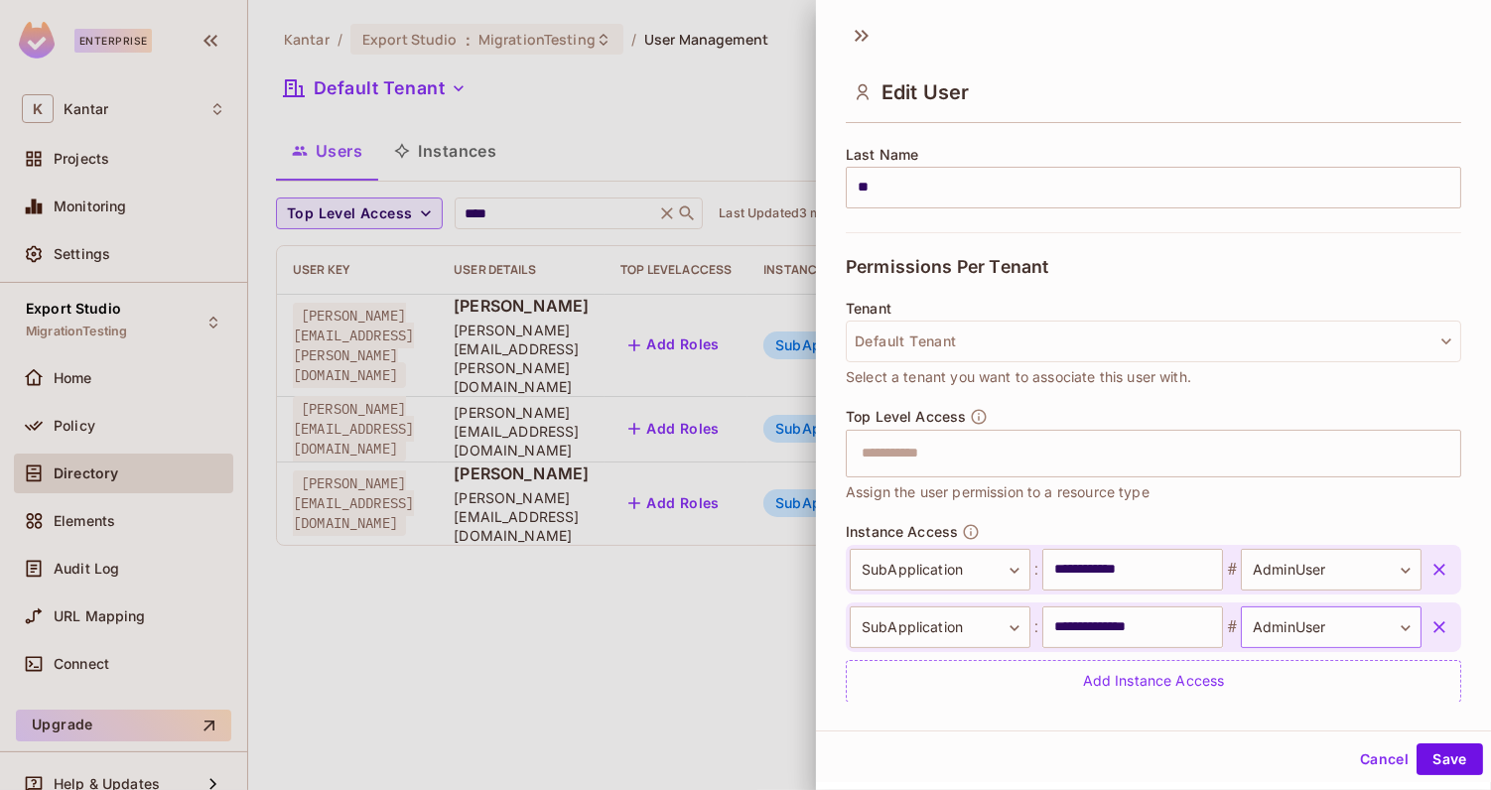
scroll to position [378, 0]
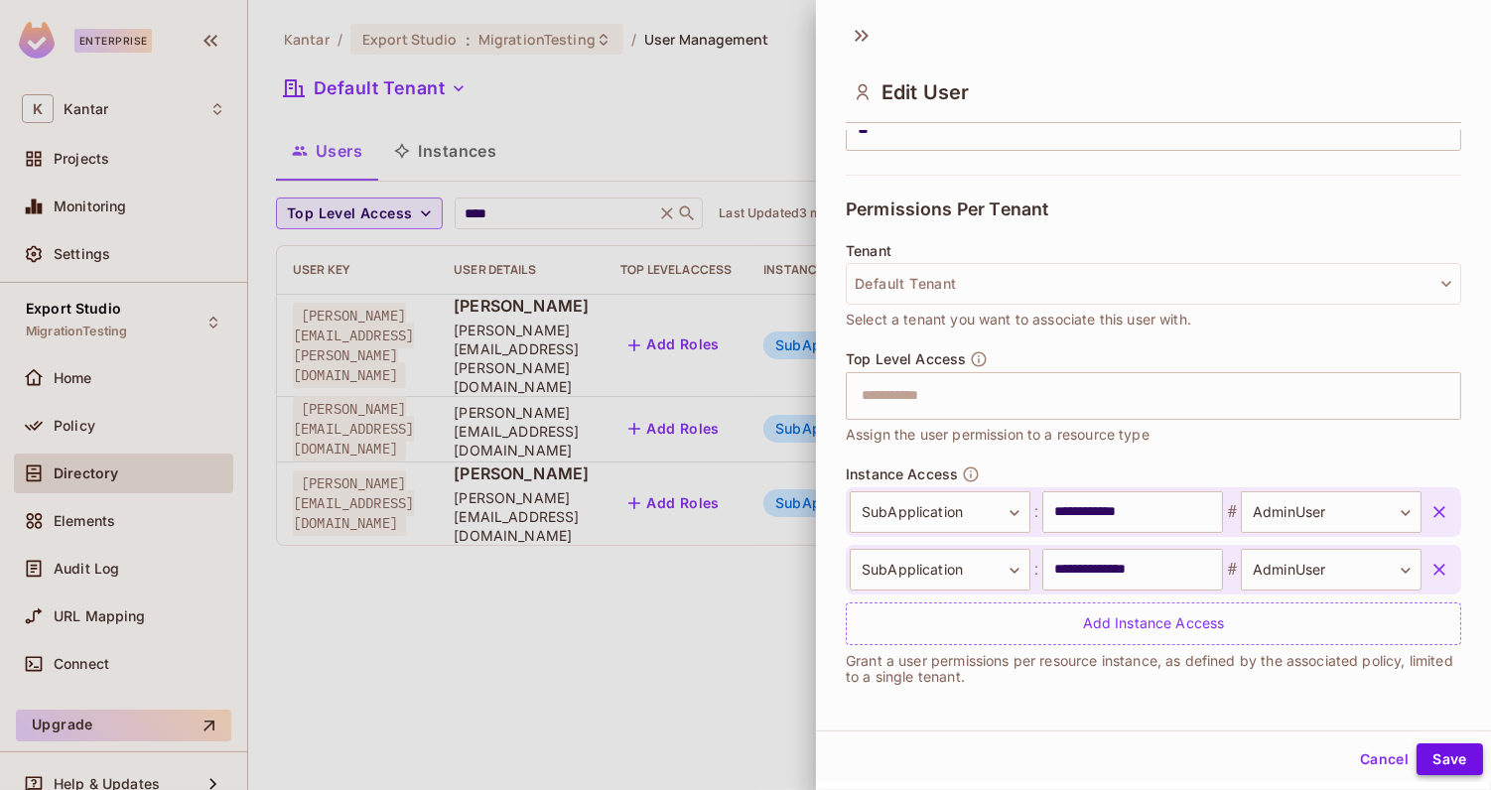
click at [1442, 765] on button "Save" at bounding box center [1450, 760] width 67 height 32
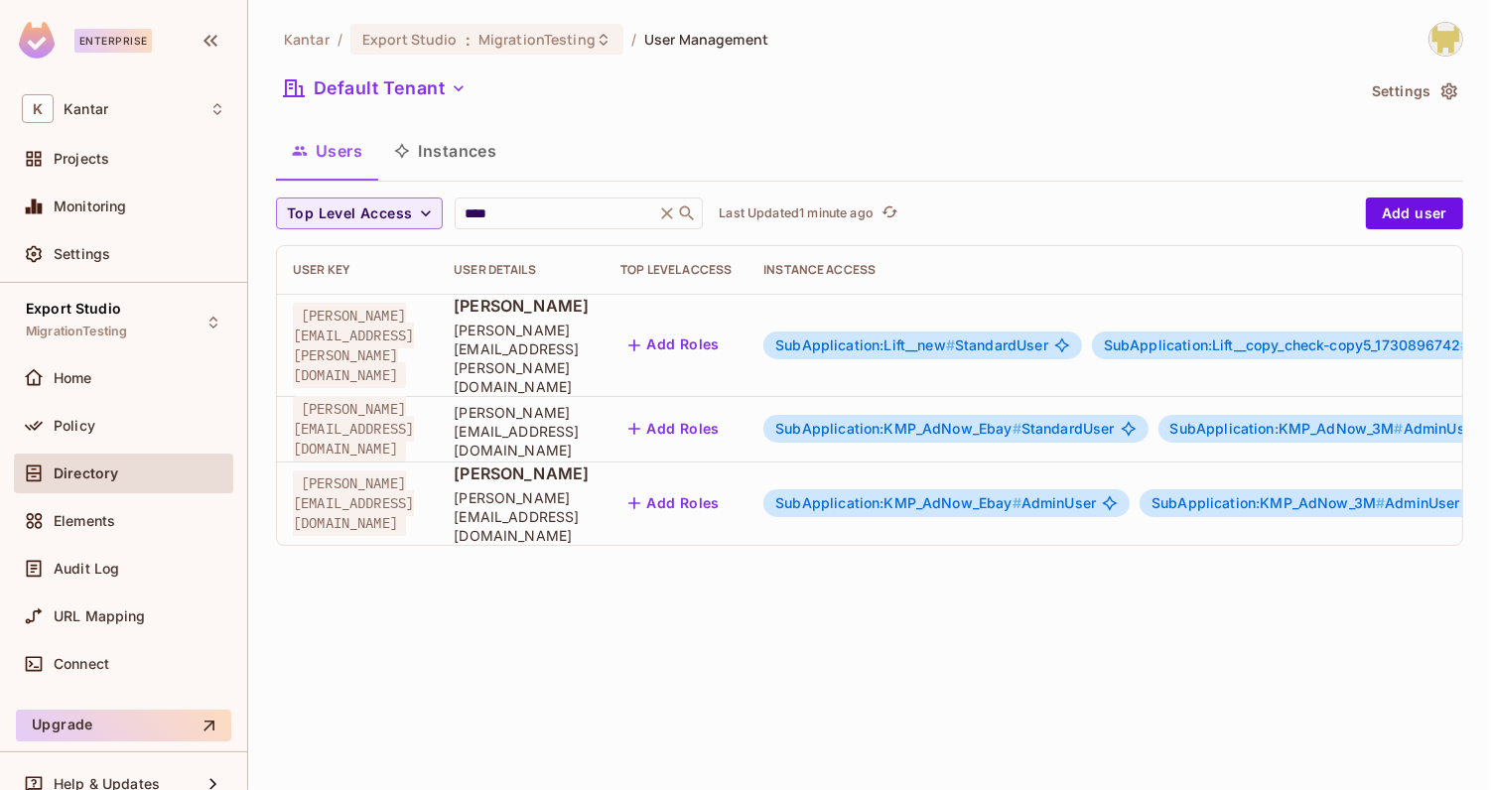
click at [1022, 494] on span "SubApplication:KMP_AdNow_Ebay #" at bounding box center [899, 502] width 246 height 17
